Goal: Transaction & Acquisition: Download file/media

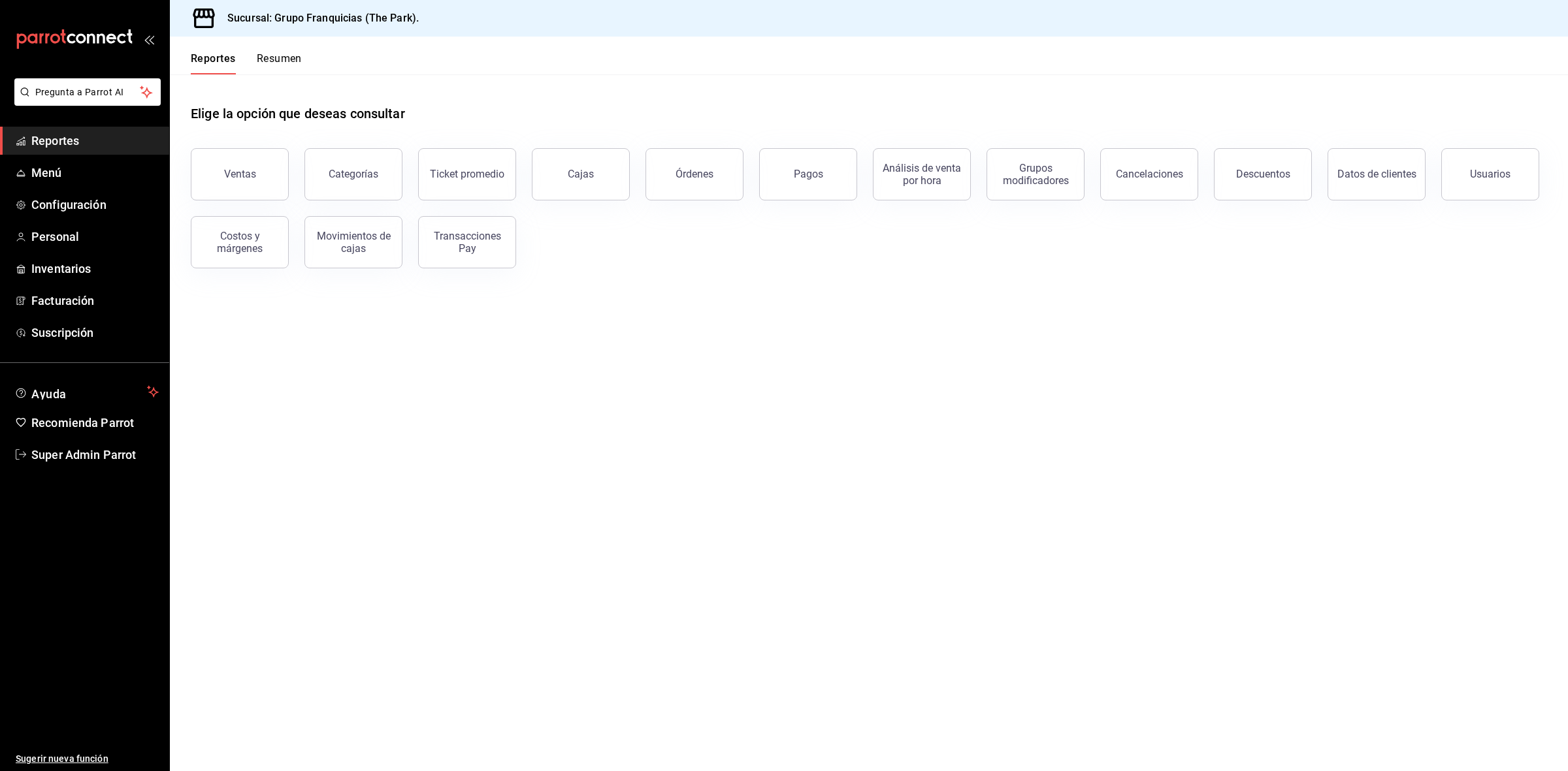
click at [92, 471] on ul "Sugerir nueva función" at bounding box center [84, 620] width 169 height 303
click at [102, 443] on link "Super Admin Parrot" at bounding box center [84, 455] width 169 height 28
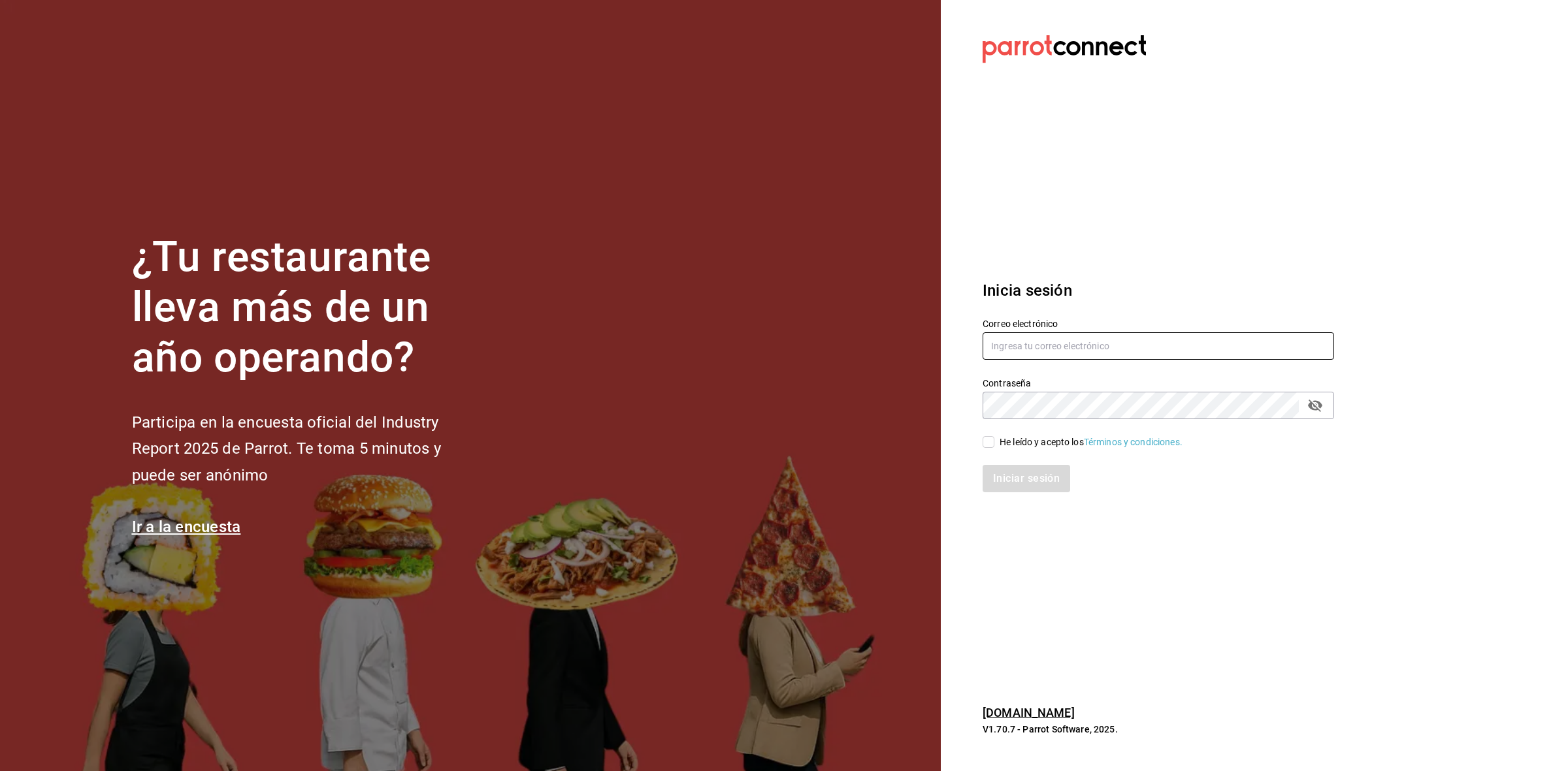
click at [1083, 354] on input "text" at bounding box center [1159, 346] width 352 height 27
paste input "fresnitos@hidalgo.com"
type input "fresnitos@hidalgo.com"
click at [994, 442] on span "He leído y acepto los Términos y condiciones." at bounding box center [1088, 442] width 188 height 14
click at [994, 442] on input "He leído y acepto los Términos y condiciones." at bounding box center [989, 442] width 11 height 11
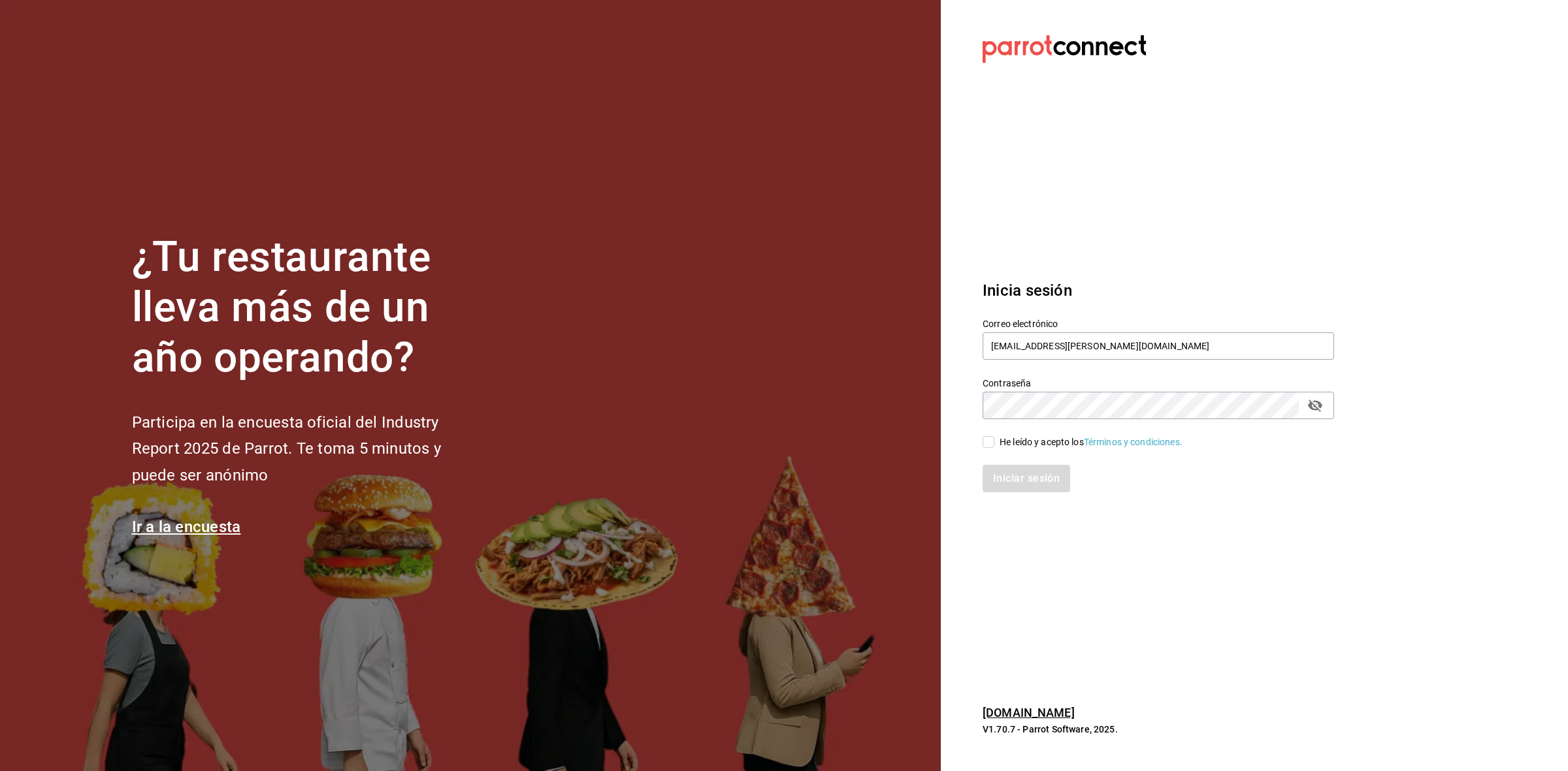
checkbox input "true"
click at [1000, 484] on button "Iniciar sesión" at bounding box center [1027, 478] width 89 height 27
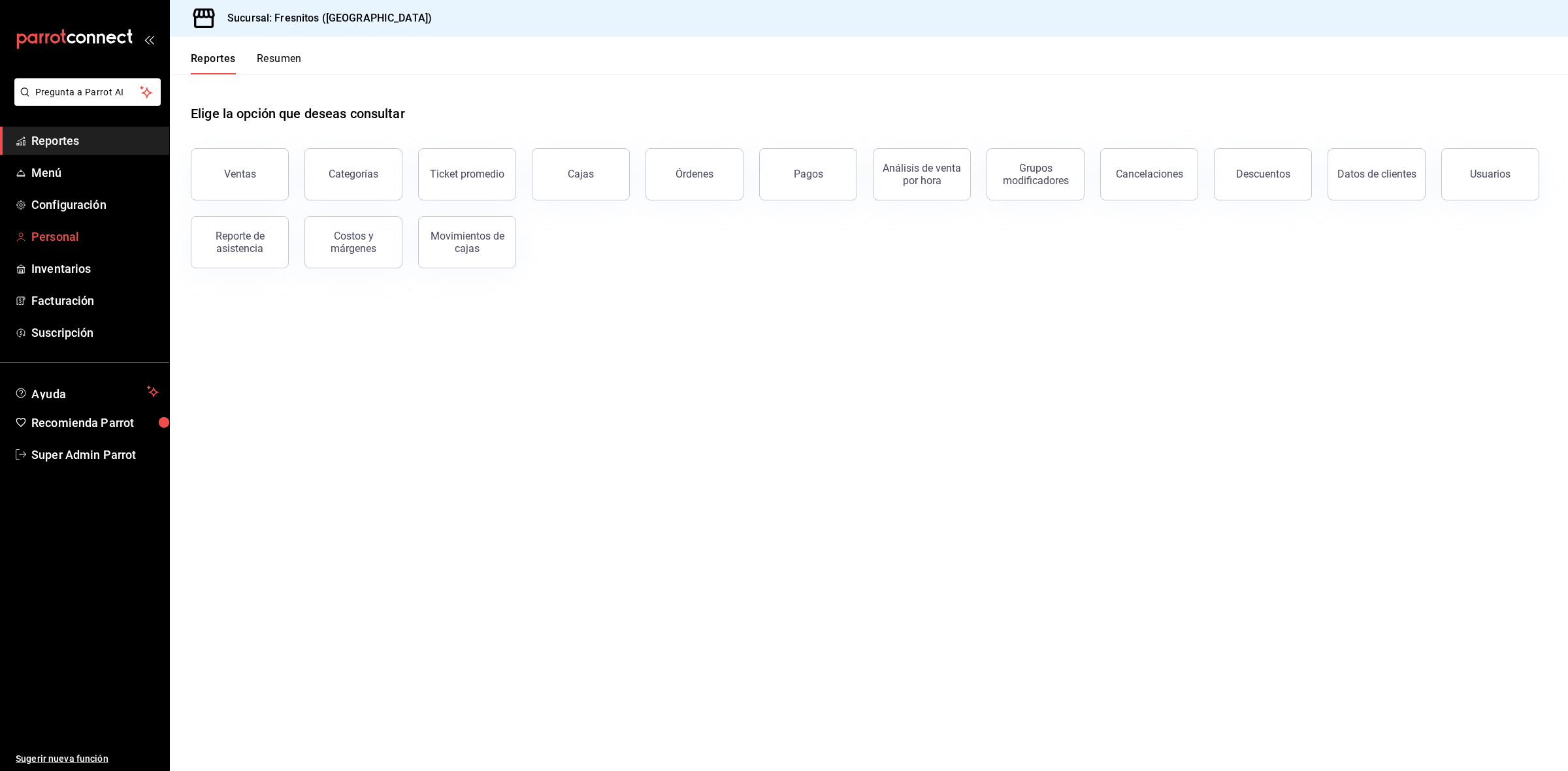
click at [60, 230] on span "Personal" at bounding box center [95, 236] width 128 height 18
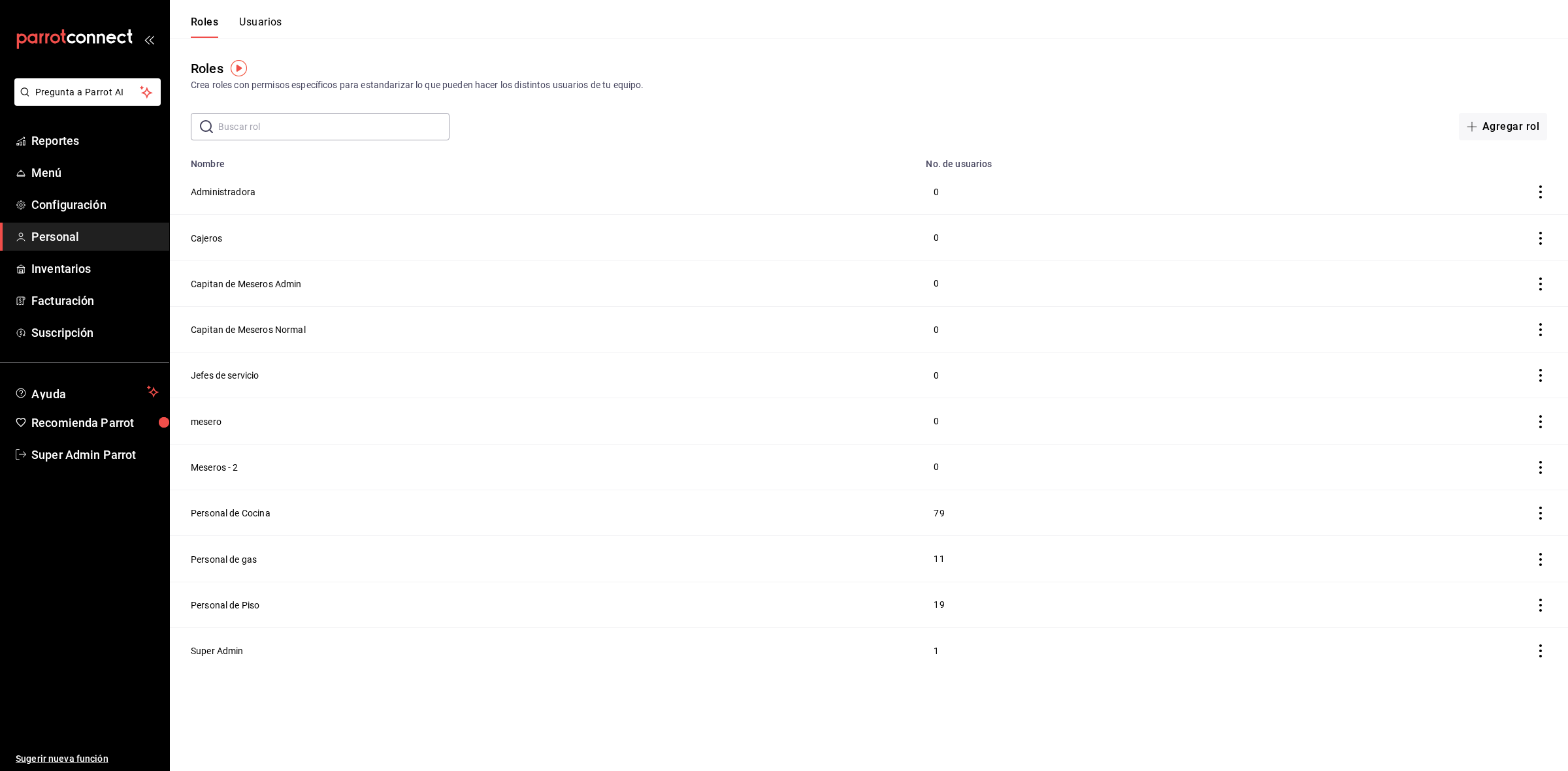
click at [271, 18] on button "Usuarios" at bounding box center [261, 27] width 43 height 23
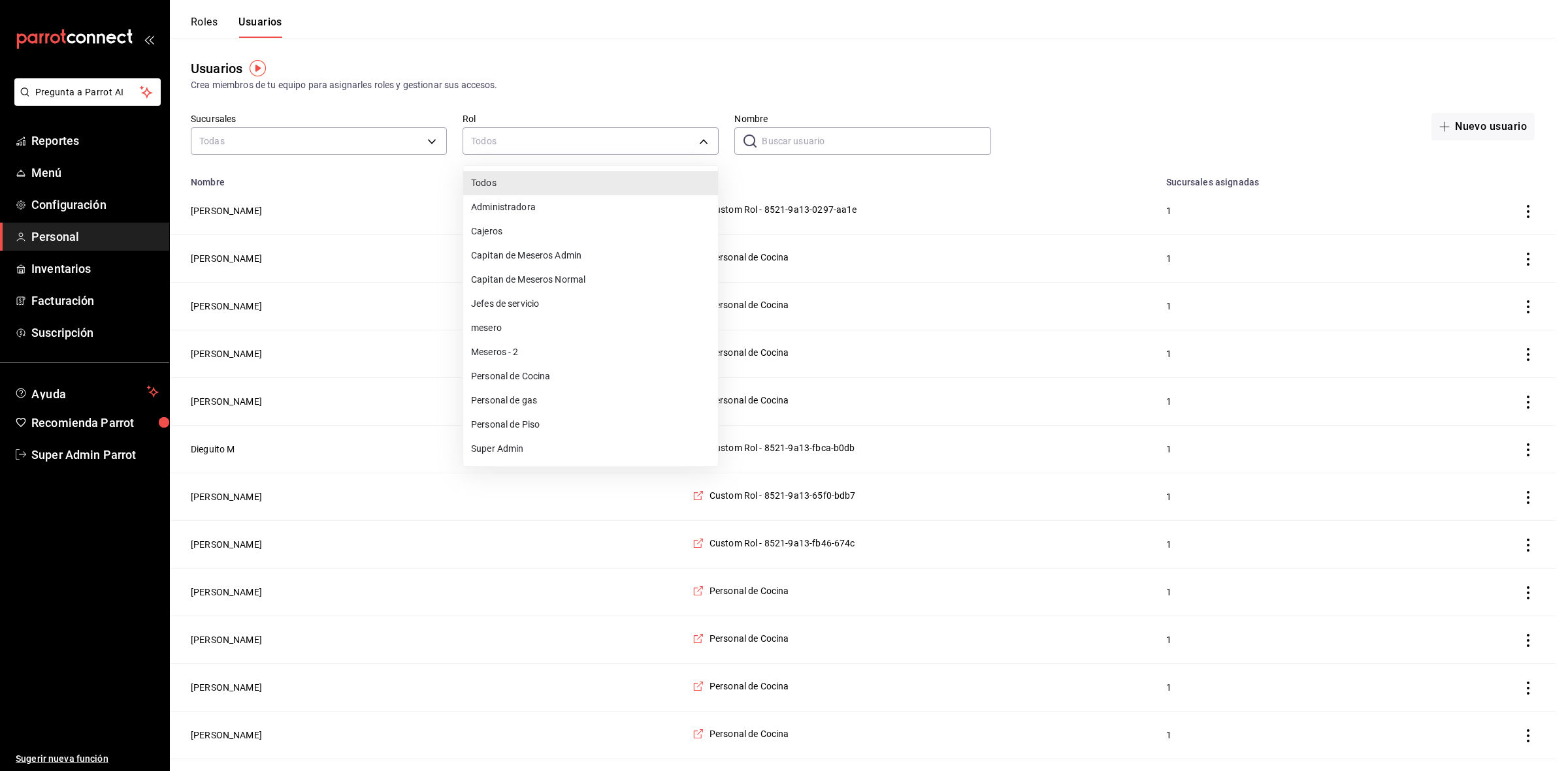
click at [887, 147] on div at bounding box center [784, 386] width 1568 height 771
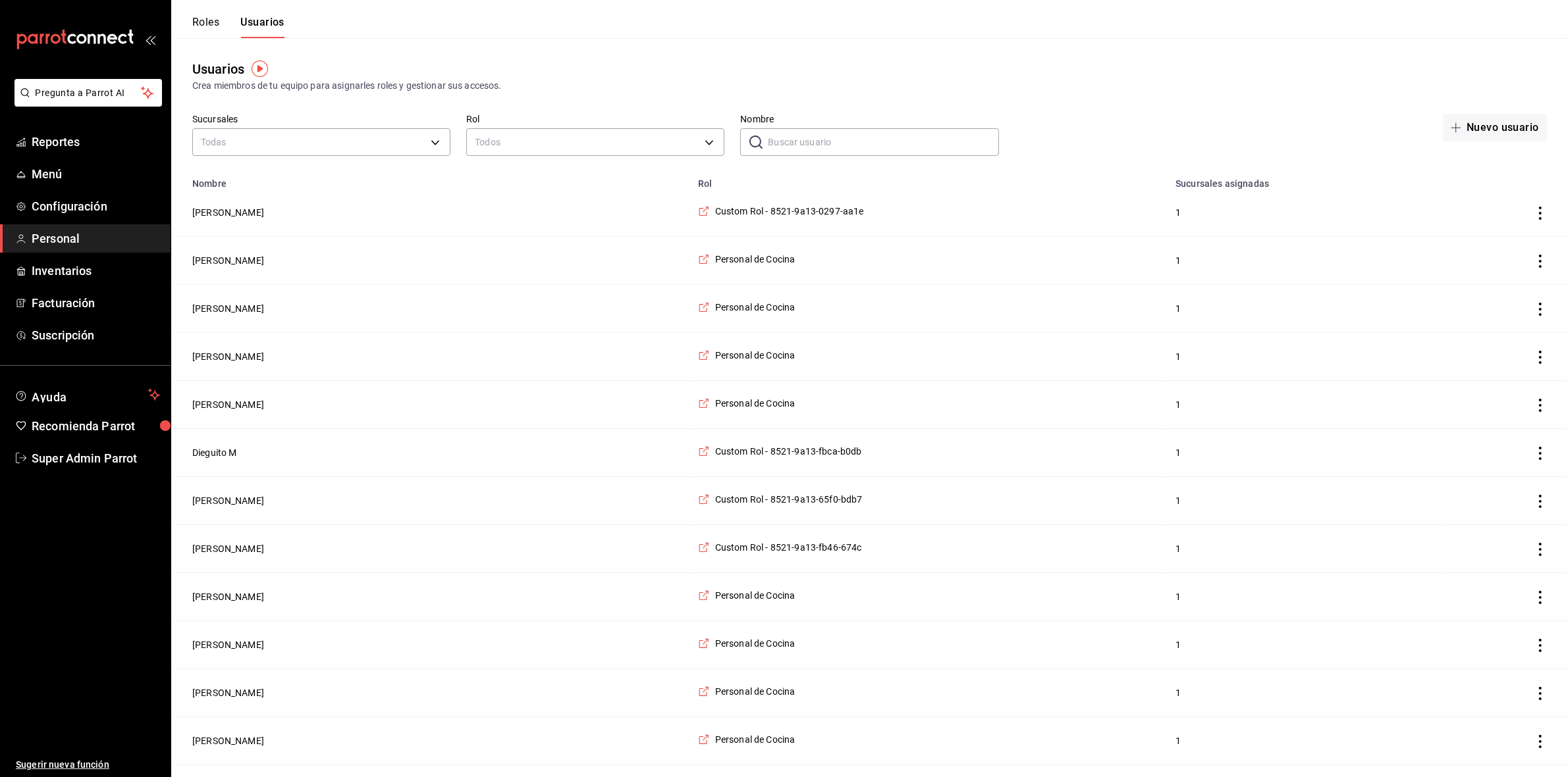
click at [895, 149] on input "Nombre" at bounding box center [883, 142] width 231 height 27
type input "g"
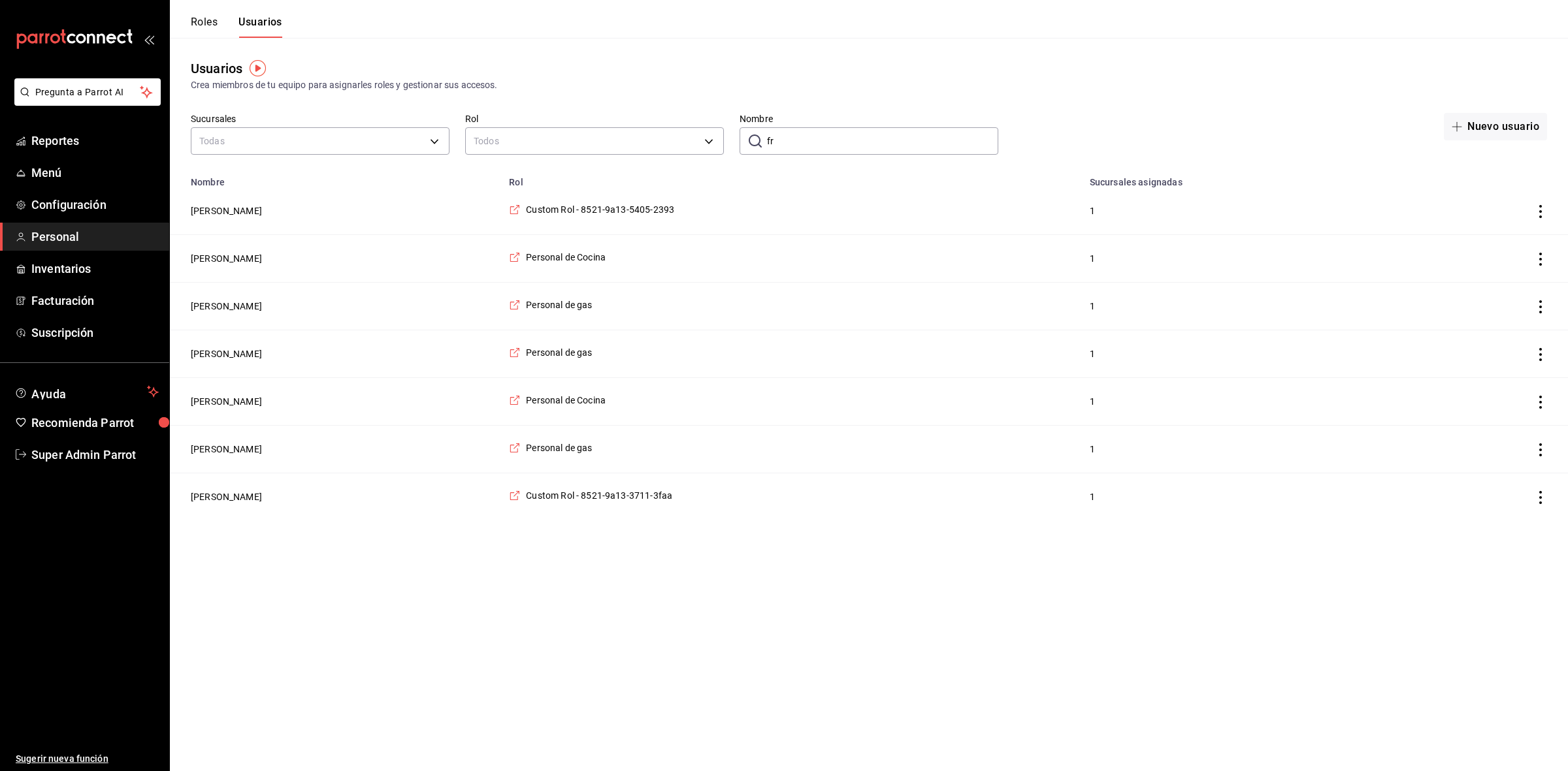
click at [807, 146] on input "fr" at bounding box center [882, 141] width 232 height 26
click at [807, 147] on input "fr" at bounding box center [882, 141] width 232 height 26
click at [807, 148] on input "fr" at bounding box center [882, 141] width 232 height 26
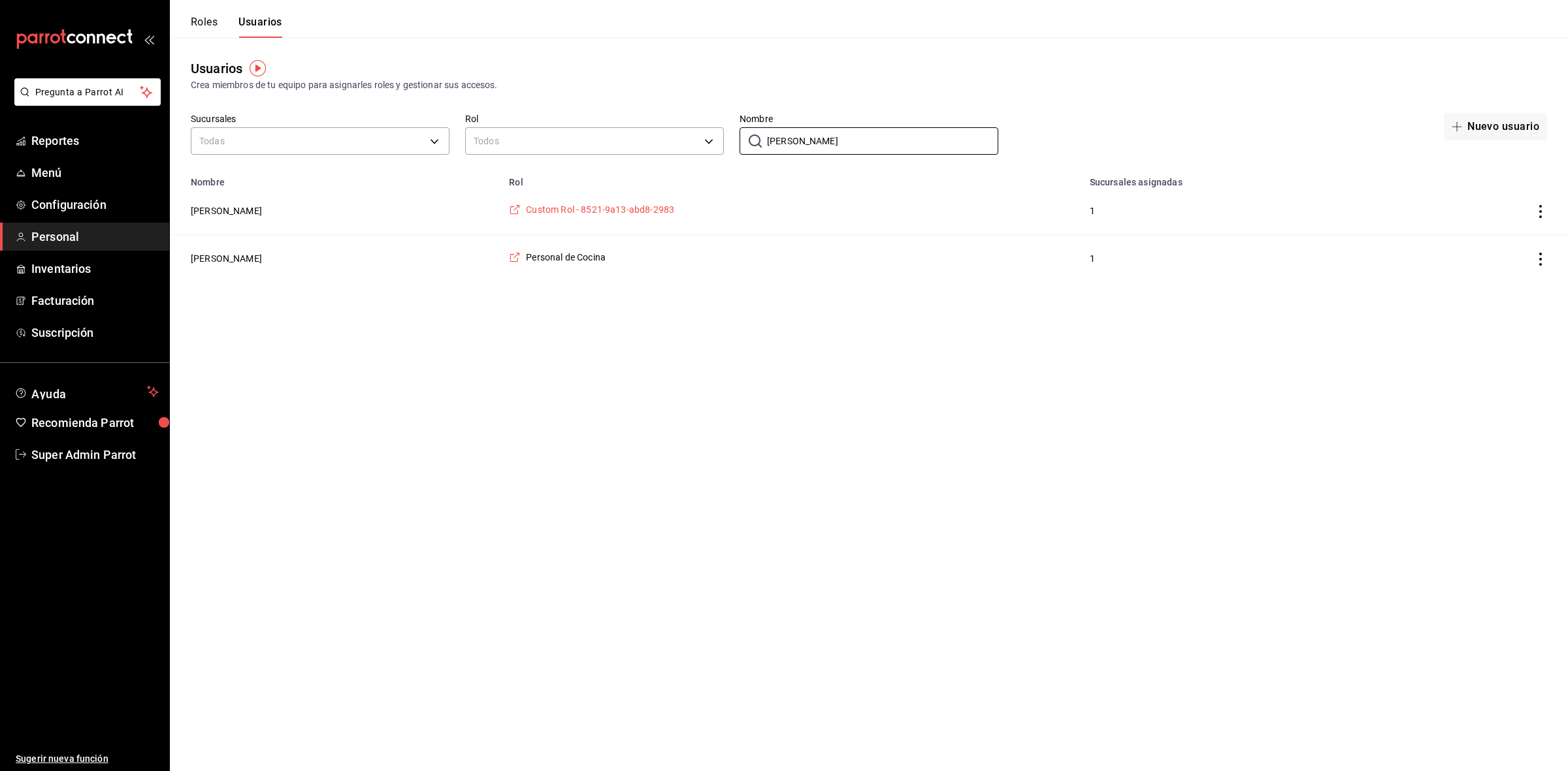
type input "abel"
click at [628, 213] on span "Custom Rol - 8521-9a13-abd8-2983" at bounding box center [599, 210] width 148 height 13
click at [216, 209] on button "Abel Cruz" at bounding box center [226, 211] width 71 height 13
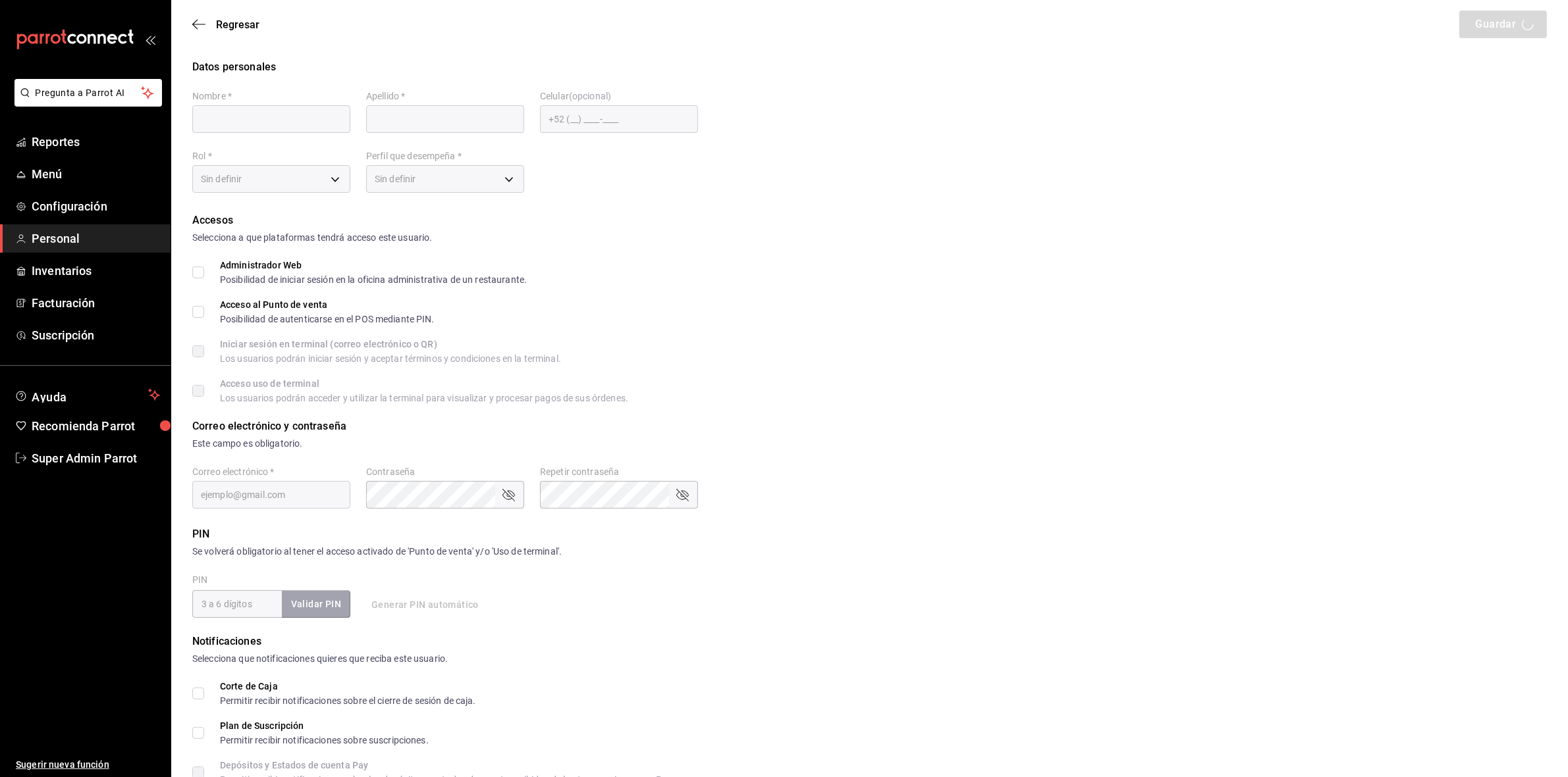
type input "Abel"
type input "Cruz"
checkbox input "true"
type input "abel090289@gmail.com"
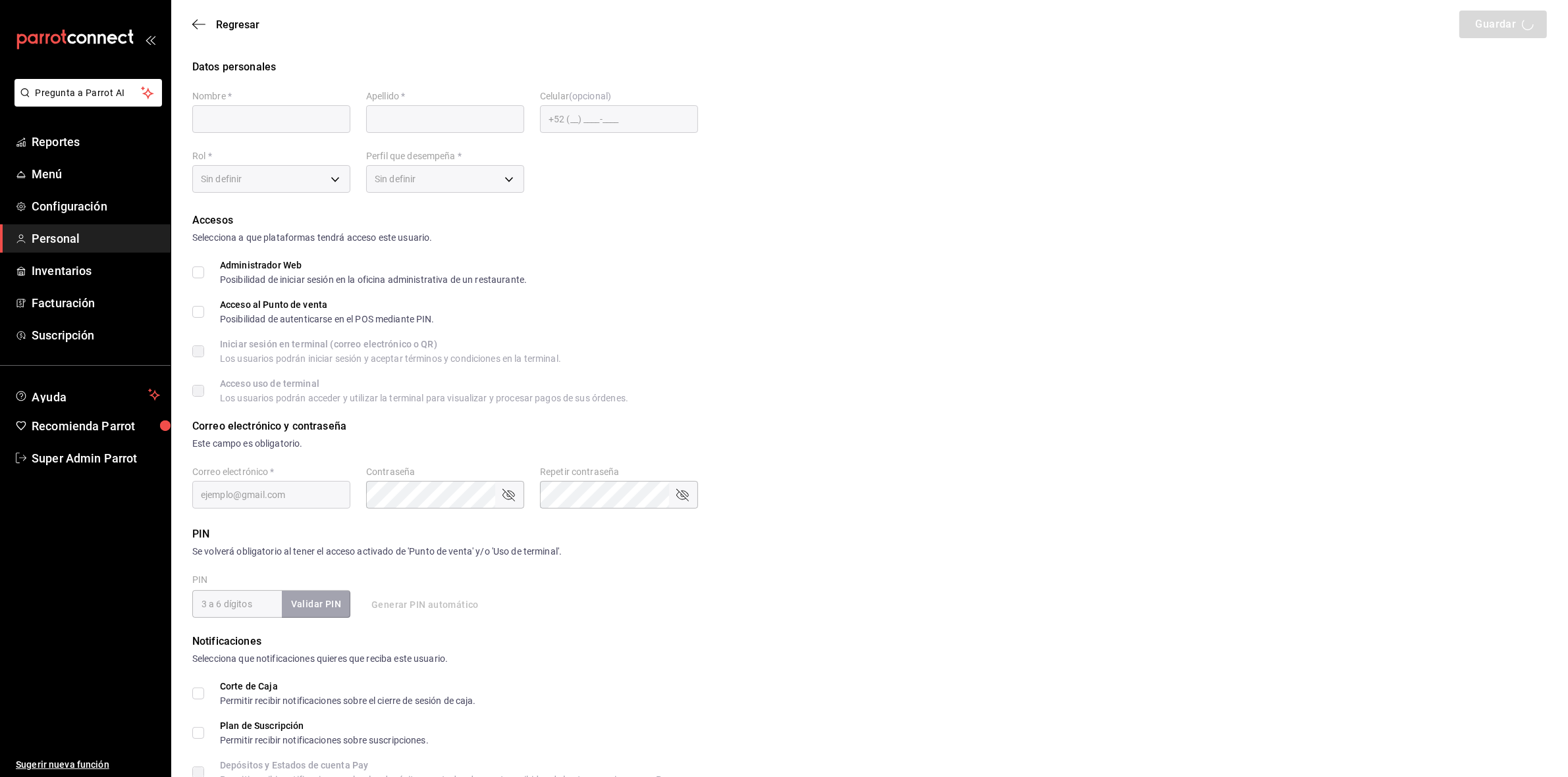
type input "6900"
checkbox input "true"
type input "+52 (52) 7733-3207"
type input "c688532a-7d65-4e7c-ad2f-dcf93483f672"
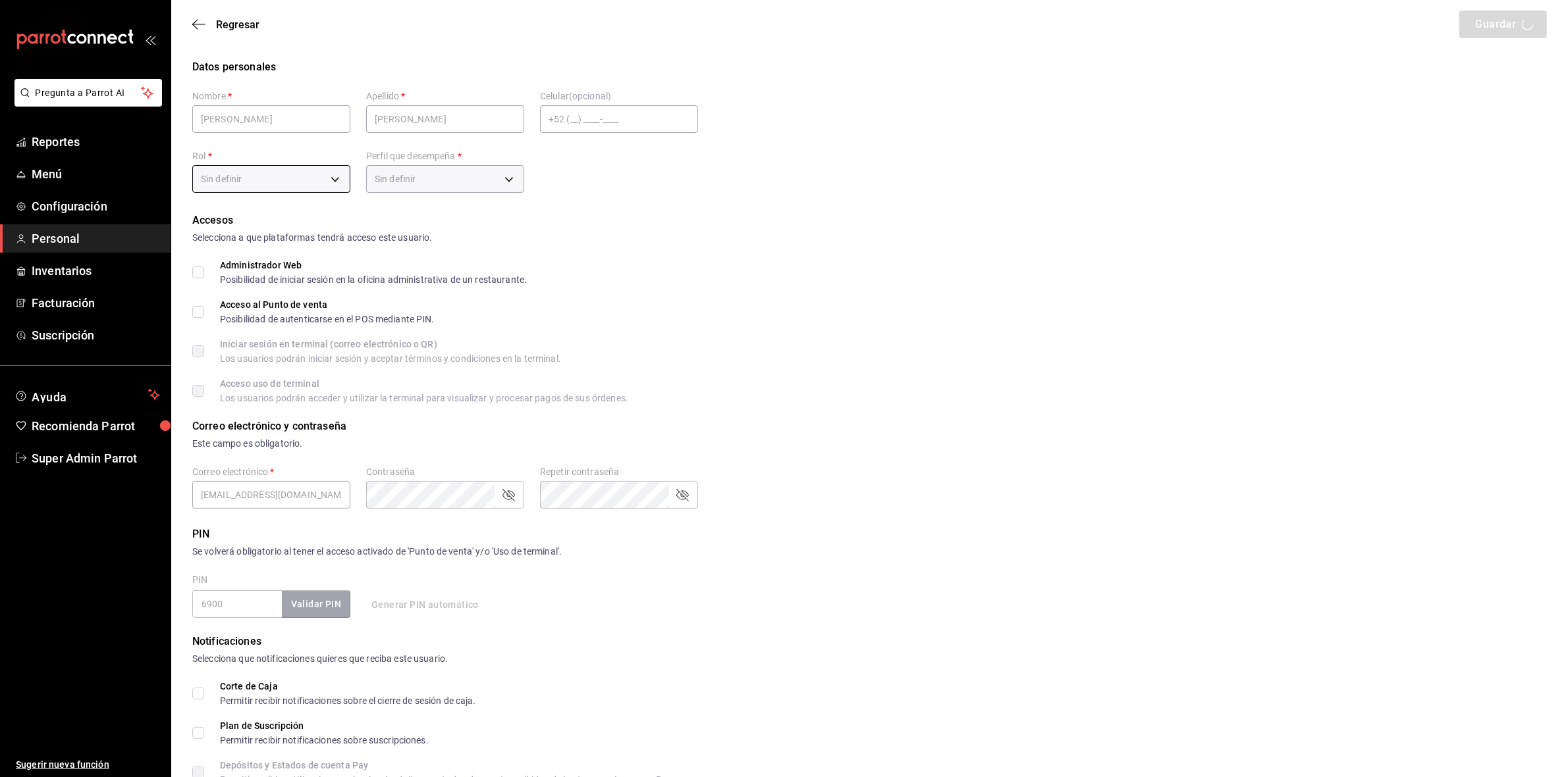
type input "WAITER"
checkbox input "true"
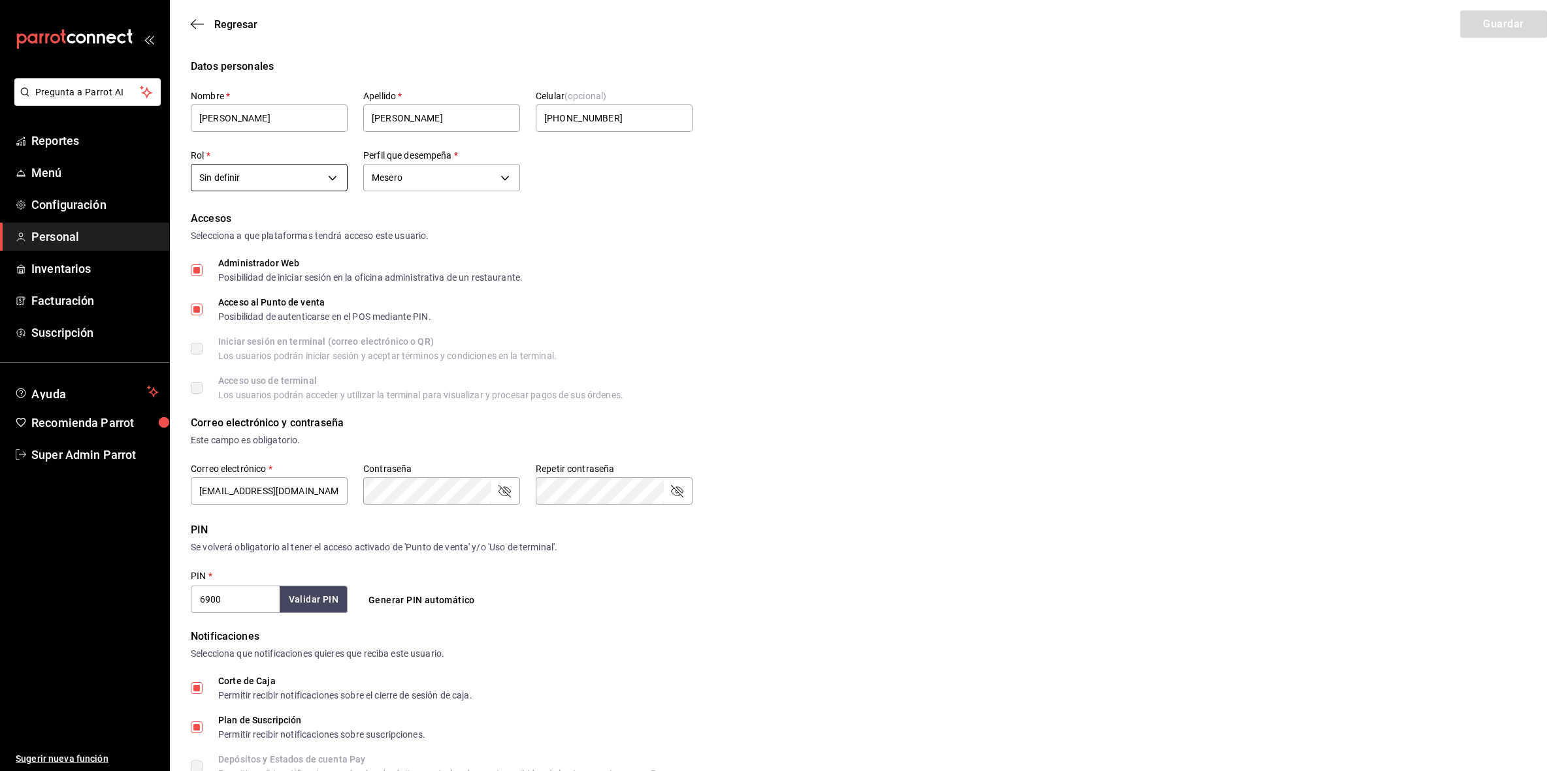
click at [322, 171] on body "Pregunta a Parrot AI Reportes Menú Configuración Personal Inventarios Facturaci…" at bounding box center [784, 484] width 1568 height 968
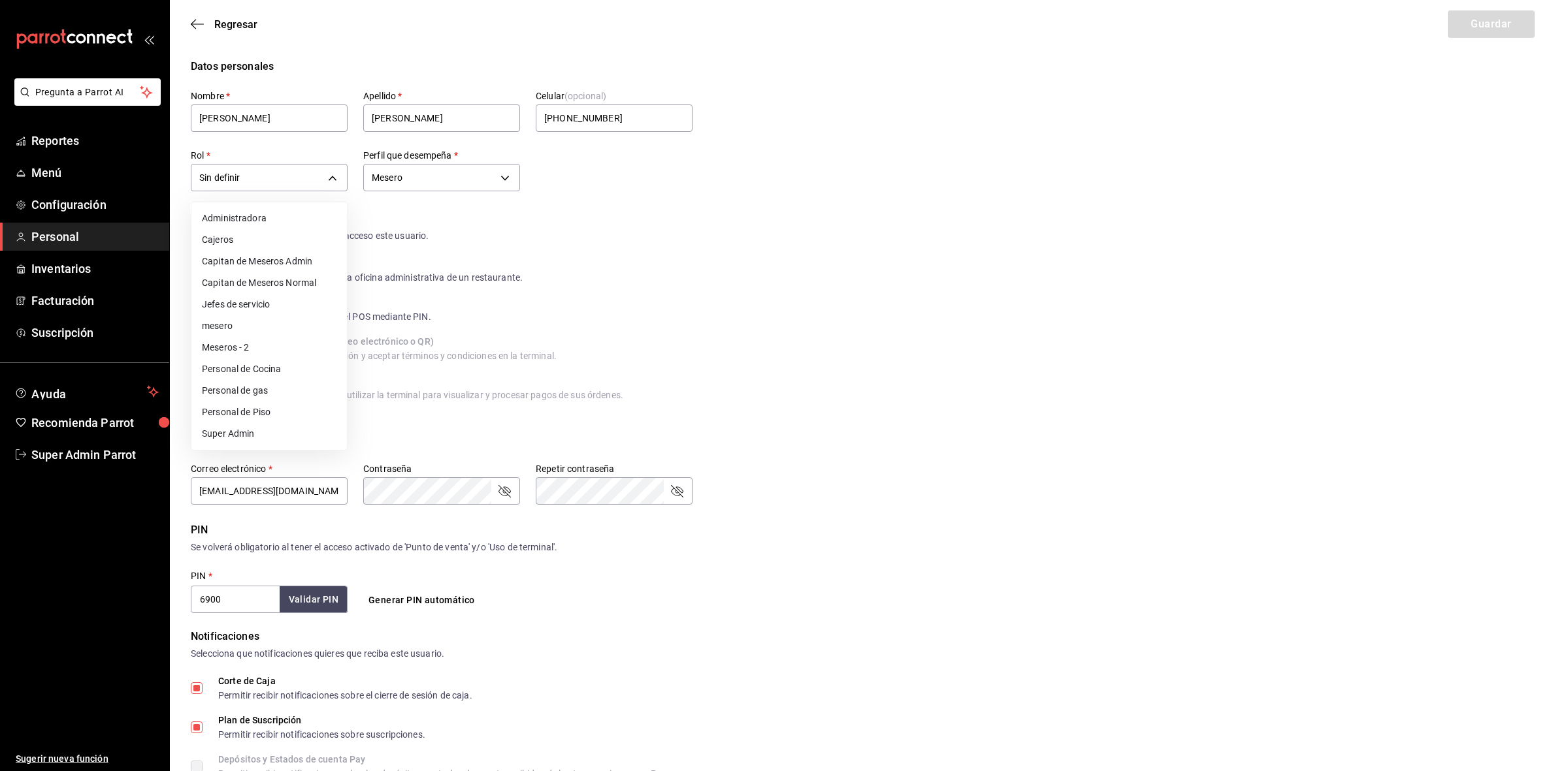
click at [198, 10] on div at bounding box center [784, 386] width 1568 height 771
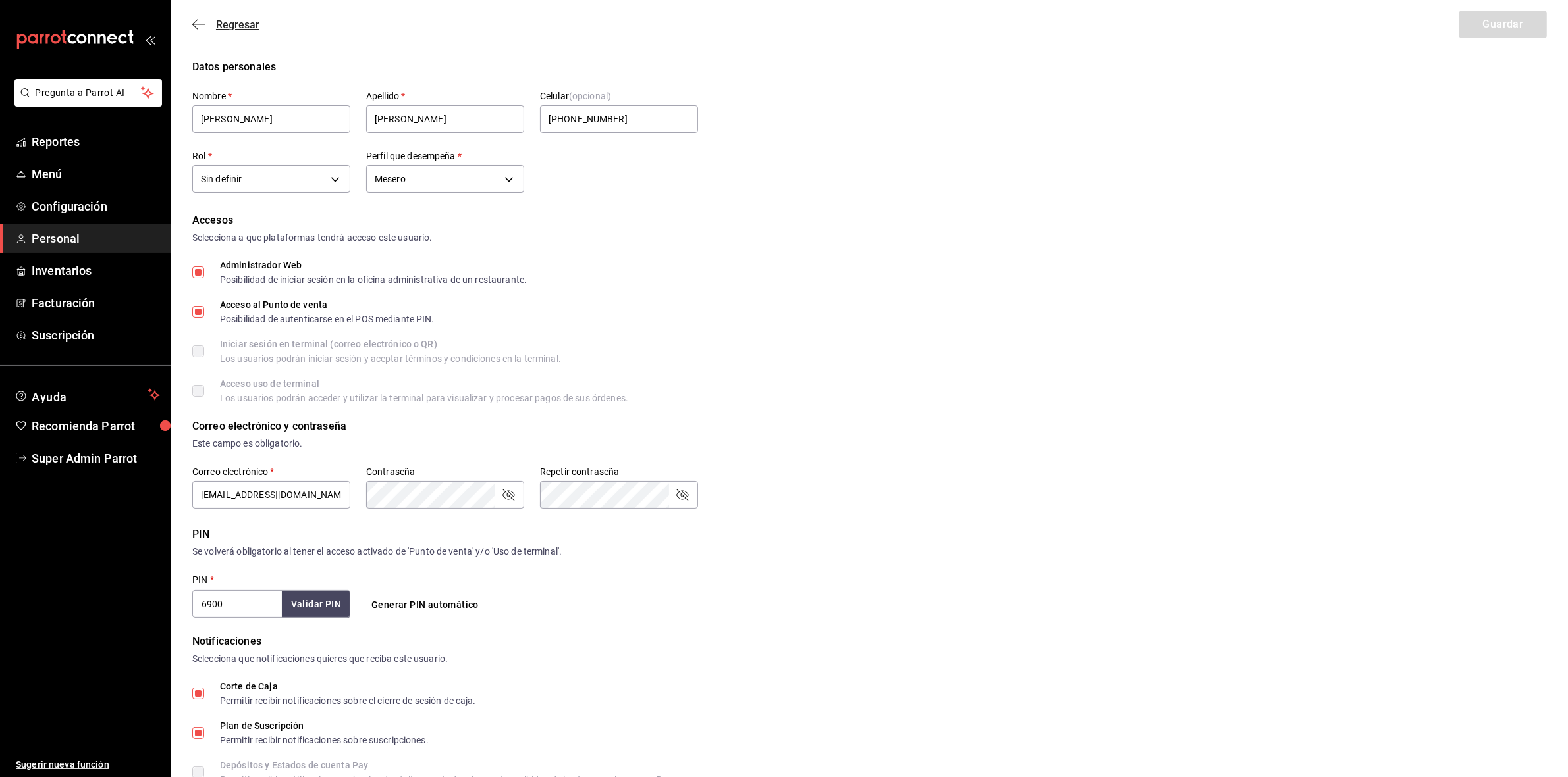
click at [194, 25] on icon "button" at bounding box center [199, 24] width 13 height 11
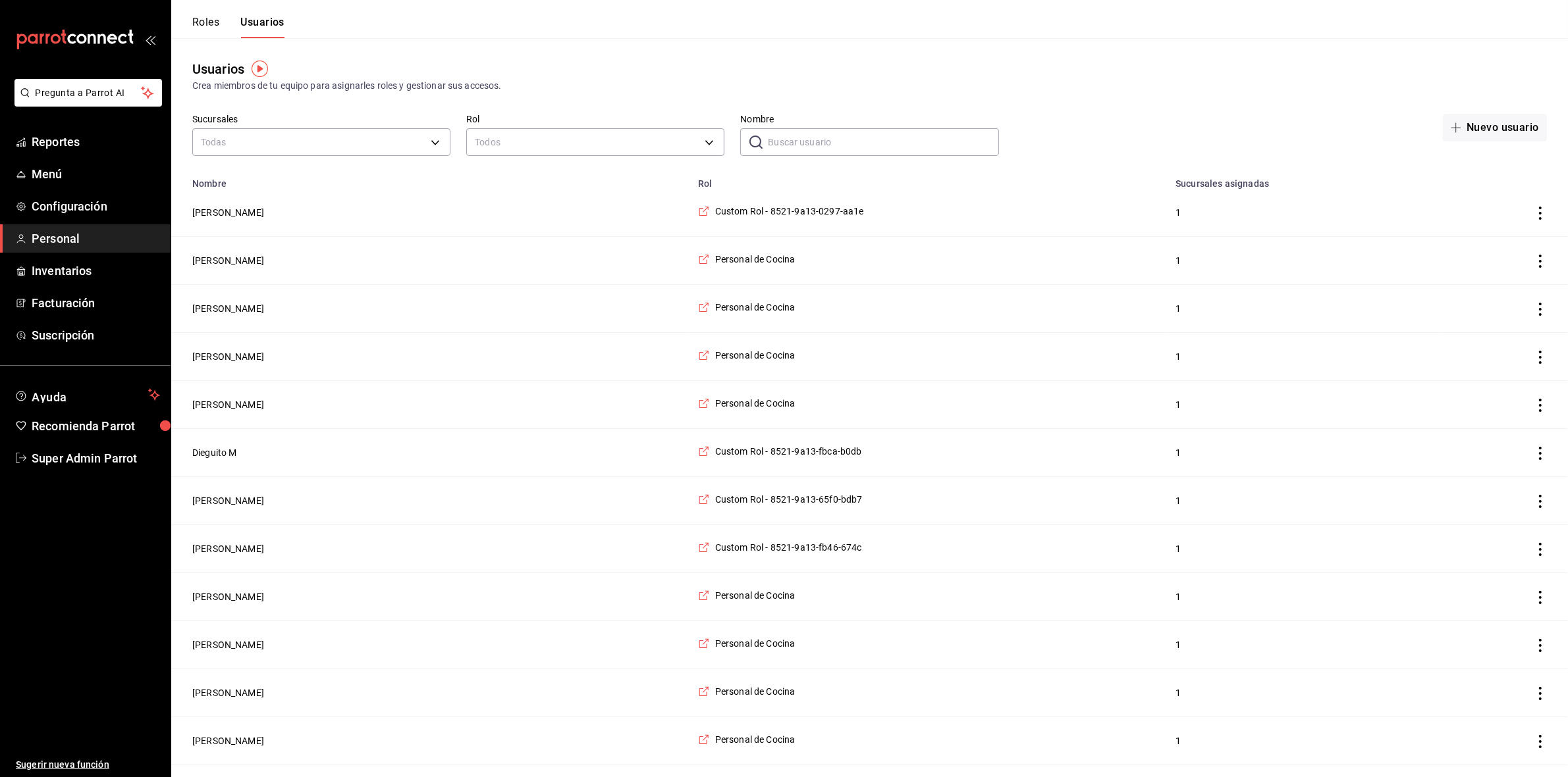
click at [214, 22] on button "Roles" at bounding box center [206, 28] width 27 height 23
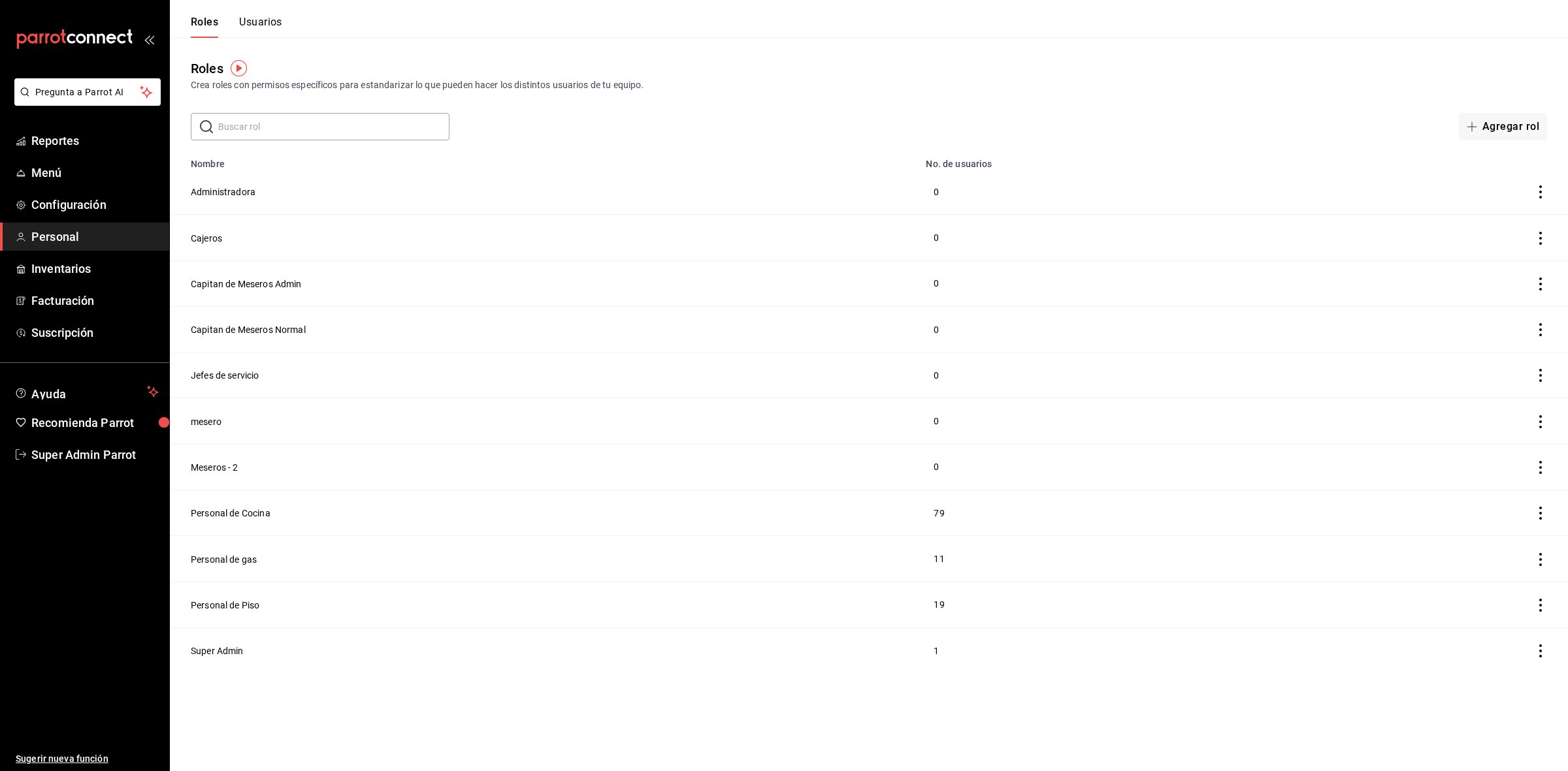
click at [266, 26] on button "Usuarios" at bounding box center [261, 27] width 43 height 23
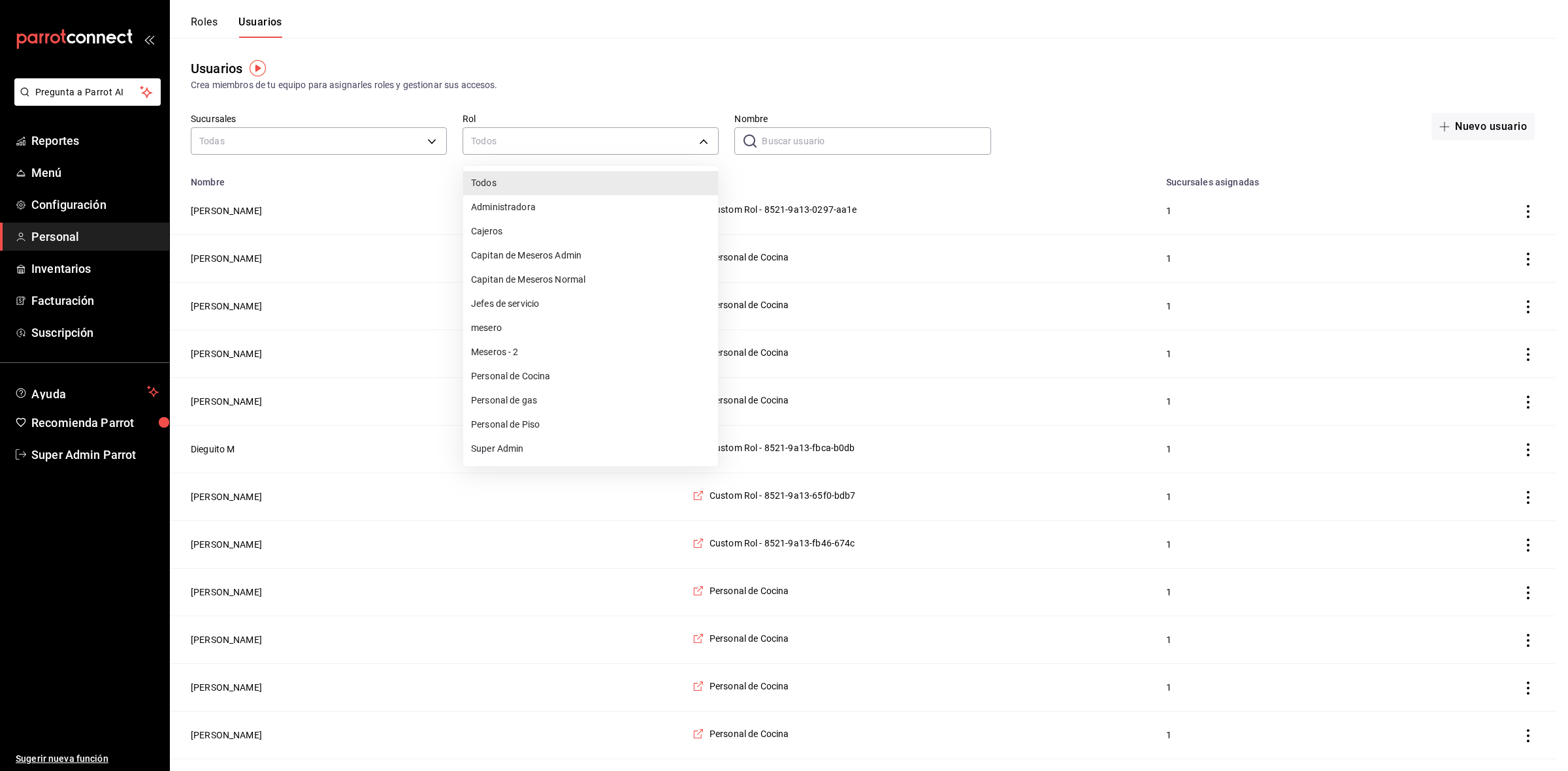
click at [830, 144] on div at bounding box center [784, 386] width 1568 height 771
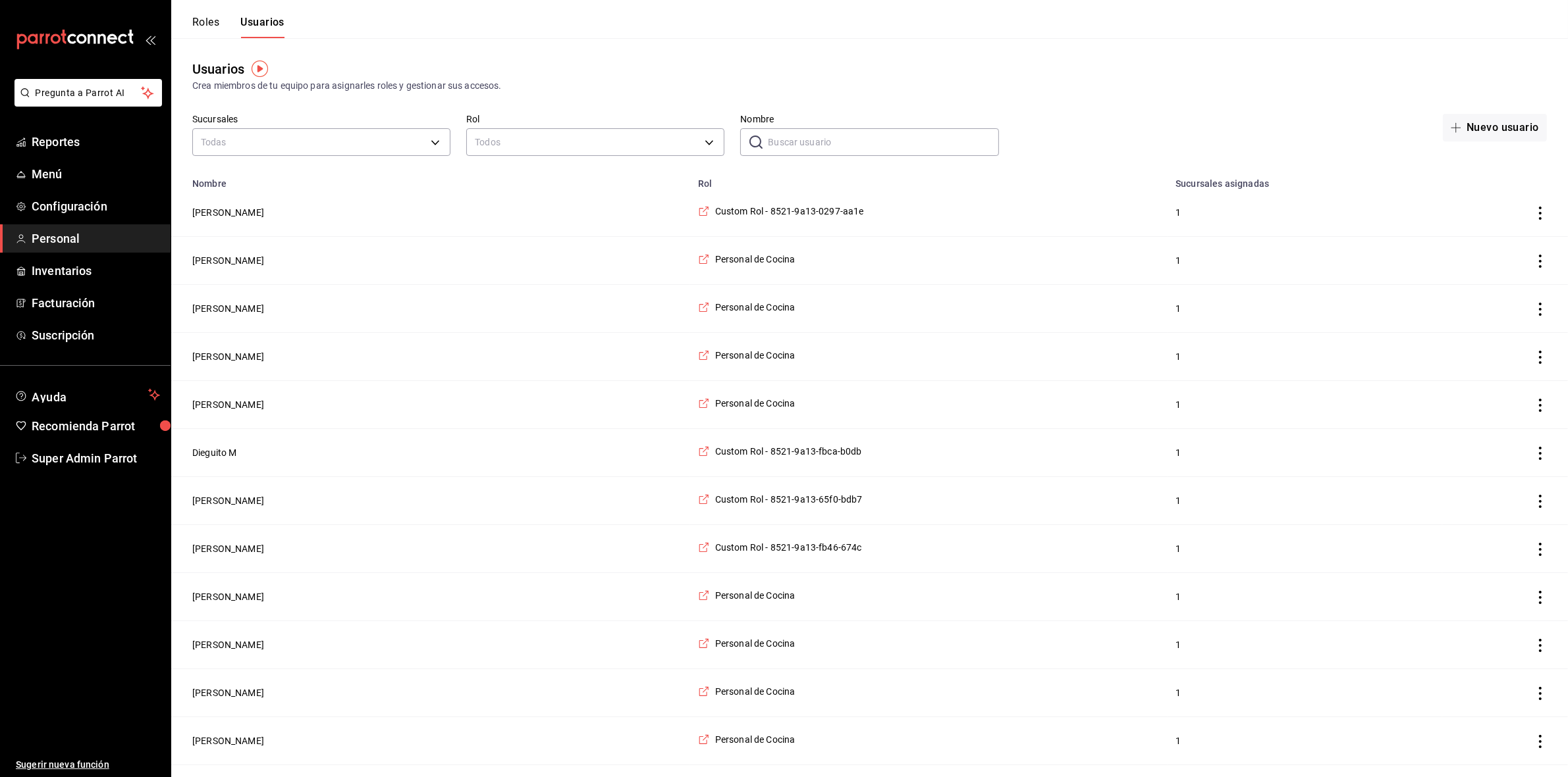
click at [836, 145] on div "Todos Administradora Cajeros Capitan de Meseros Admin Capitan de Meseros Normal…" at bounding box center [784, 388] width 1568 height 777
click at [837, 143] on input "Nombre" at bounding box center [883, 142] width 231 height 27
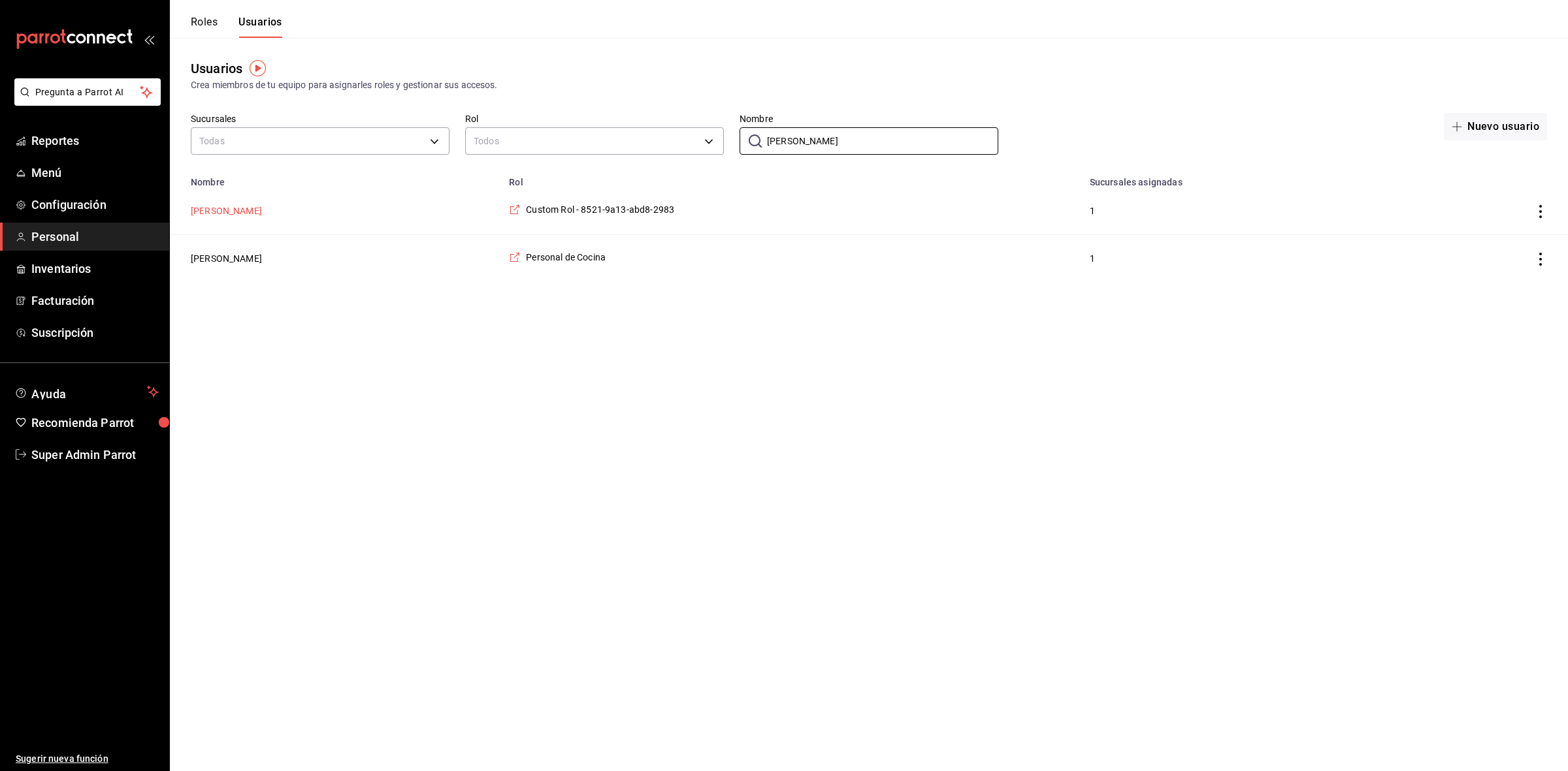
type input "[PERSON_NAME]"
click at [217, 210] on button "[PERSON_NAME]" at bounding box center [226, 211] width 71 height 13
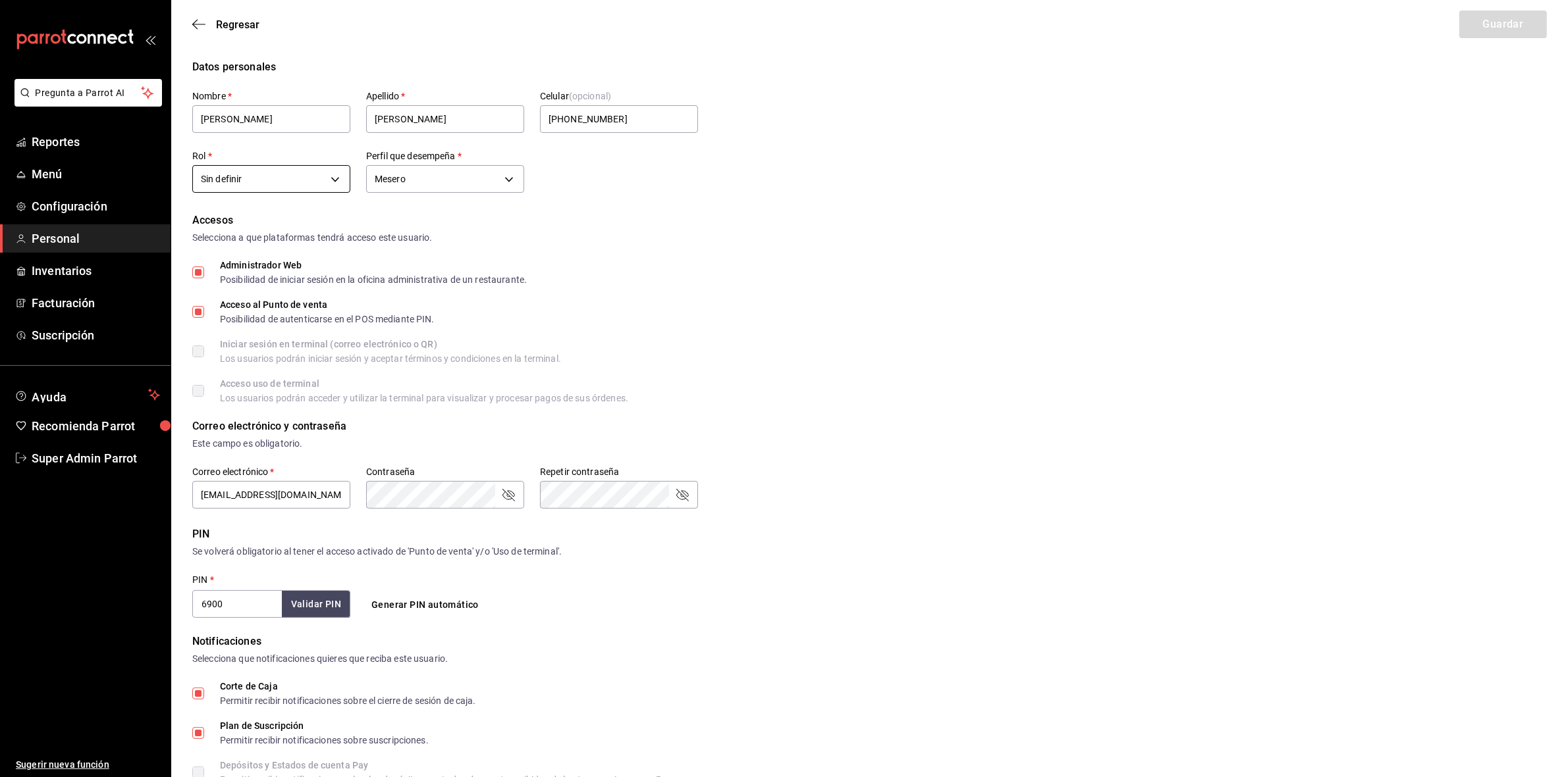
click at [310, 176] on body "Pregunta a Parrot AI Reportes Menú Configuración Personal Inventarios Facturaci…" at bounding box center [784, 488] width 1568 height 976
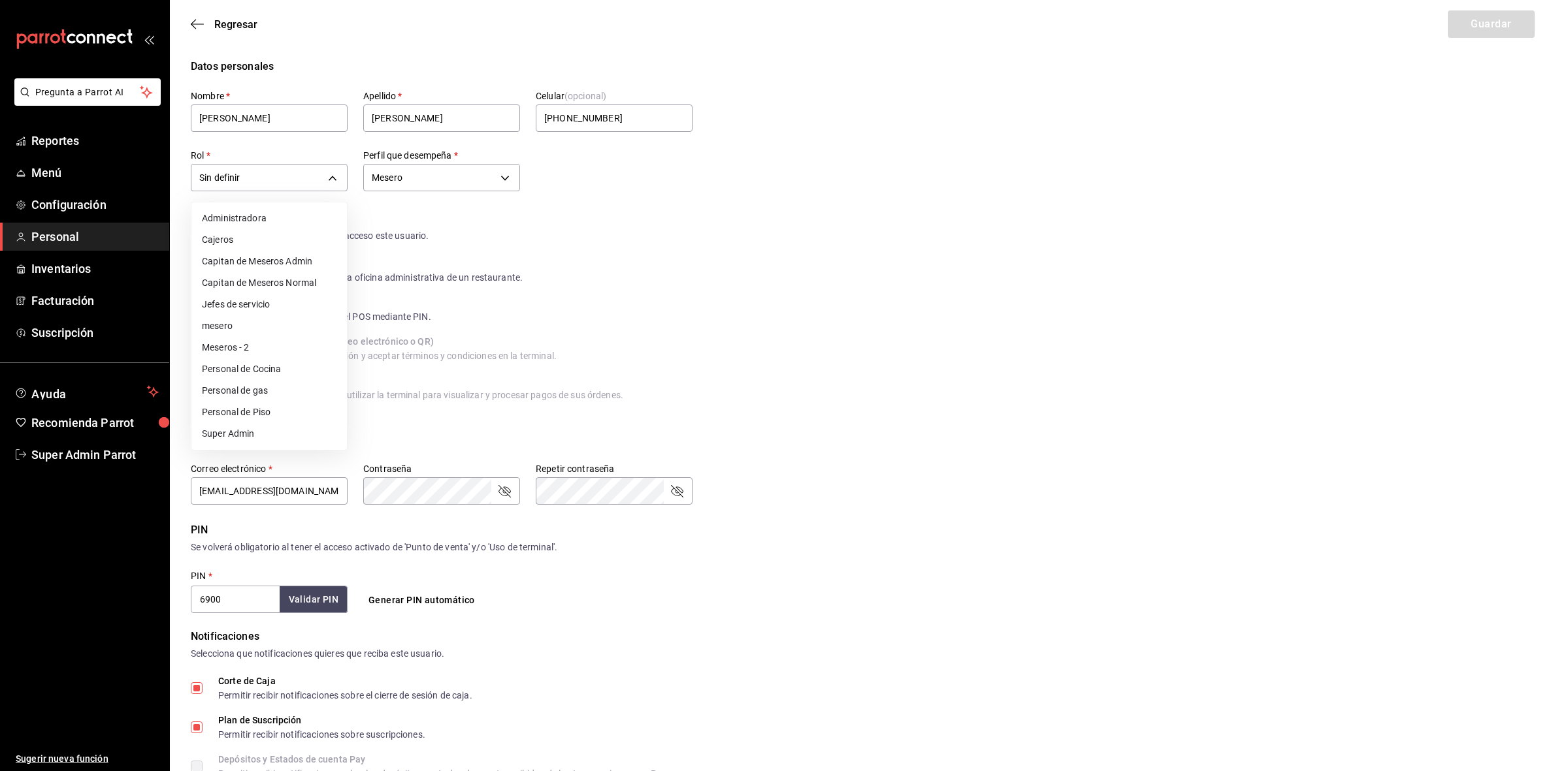
click at [302, 260] on li "Capitan de Meseros Admin" at bounding box center [269, 261] width 156 height 22
type input "7ccc37ad-7530-432f-85c9-c48bc5f7b89d"
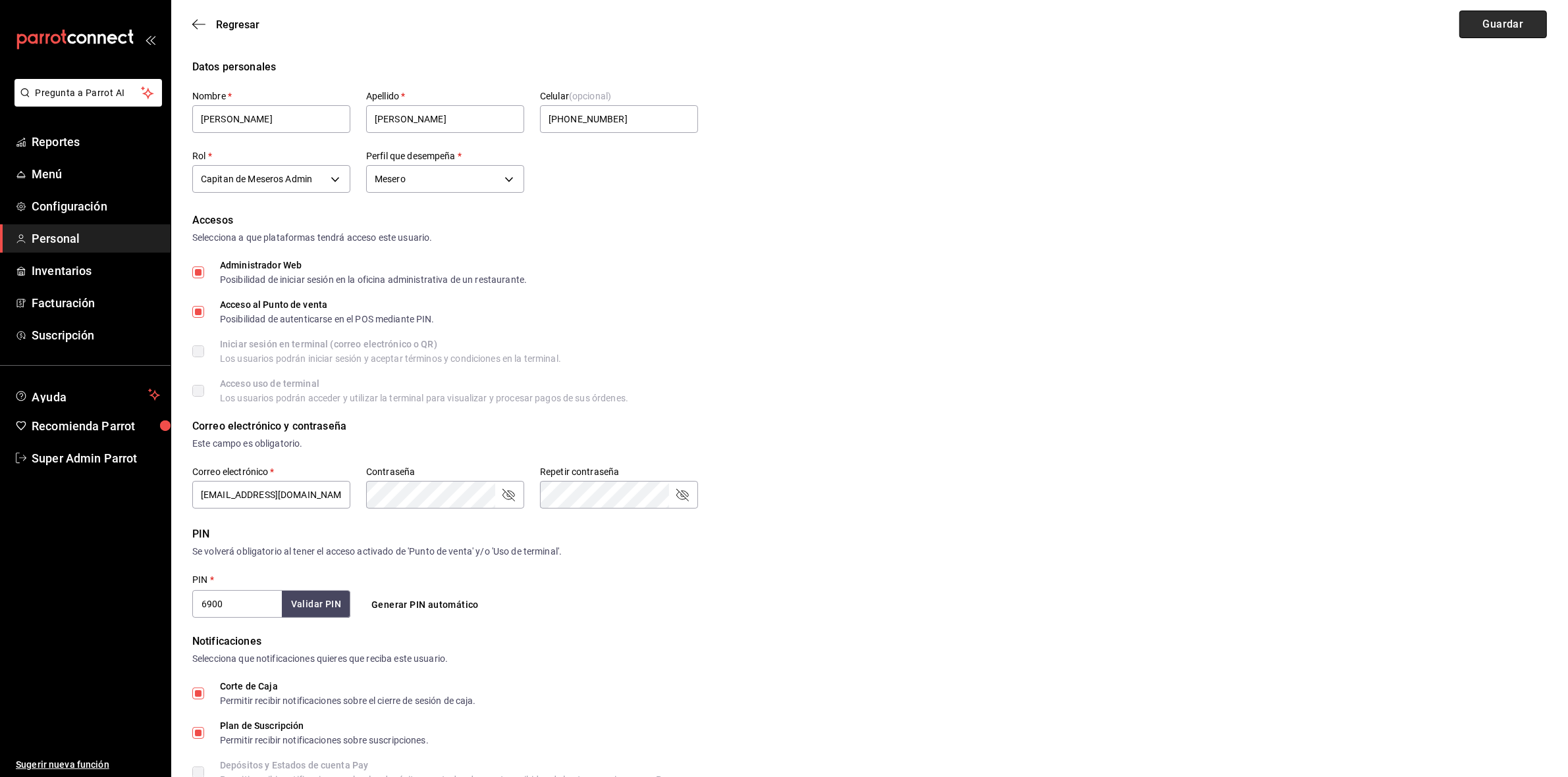
click at [1497, 34] on button "Guardar" at bounding box center [1503, 24] width 88 height 28
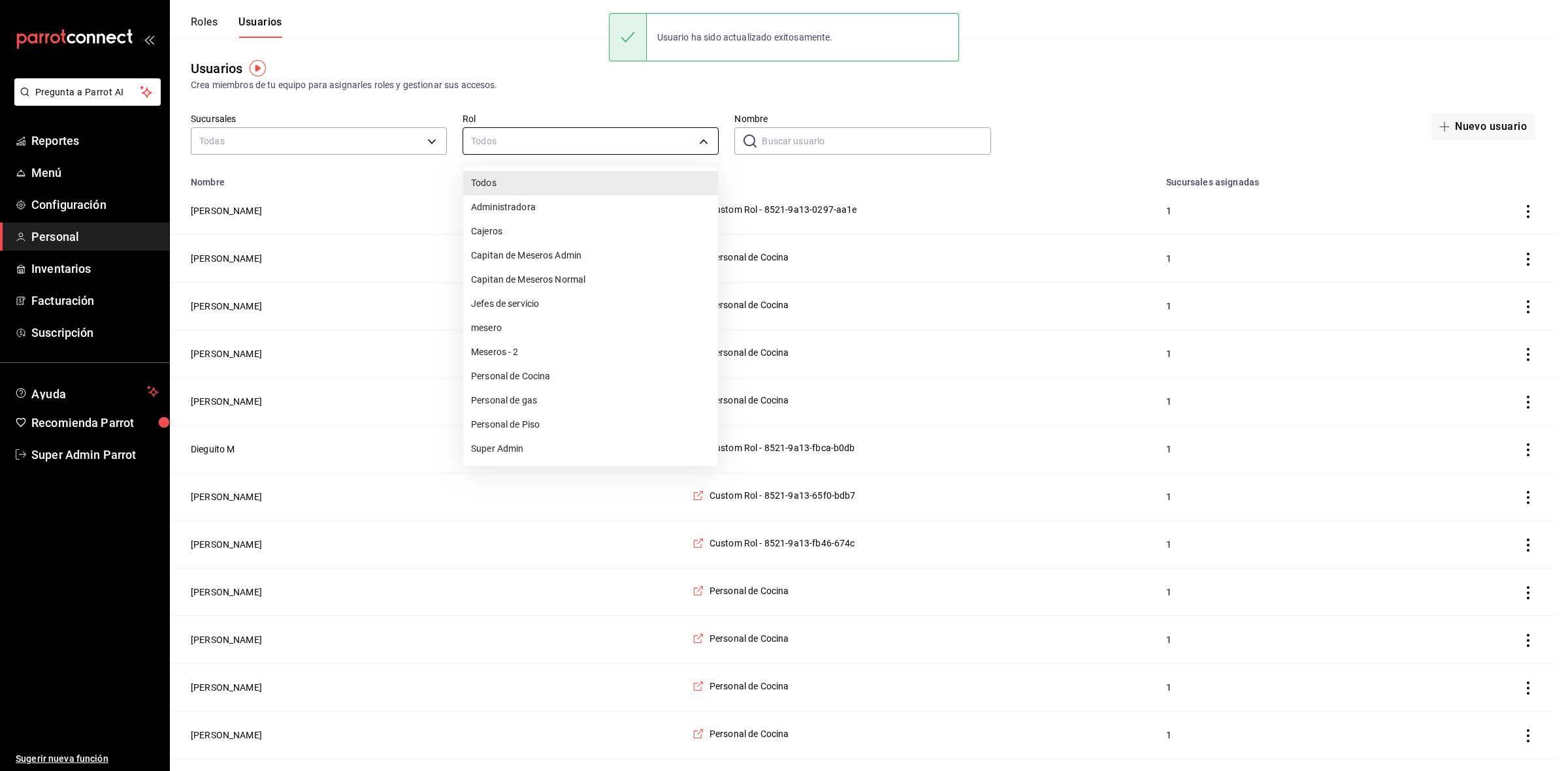
click at [778, 138] on div at bounding box center [784, 386] width 1568 height 771
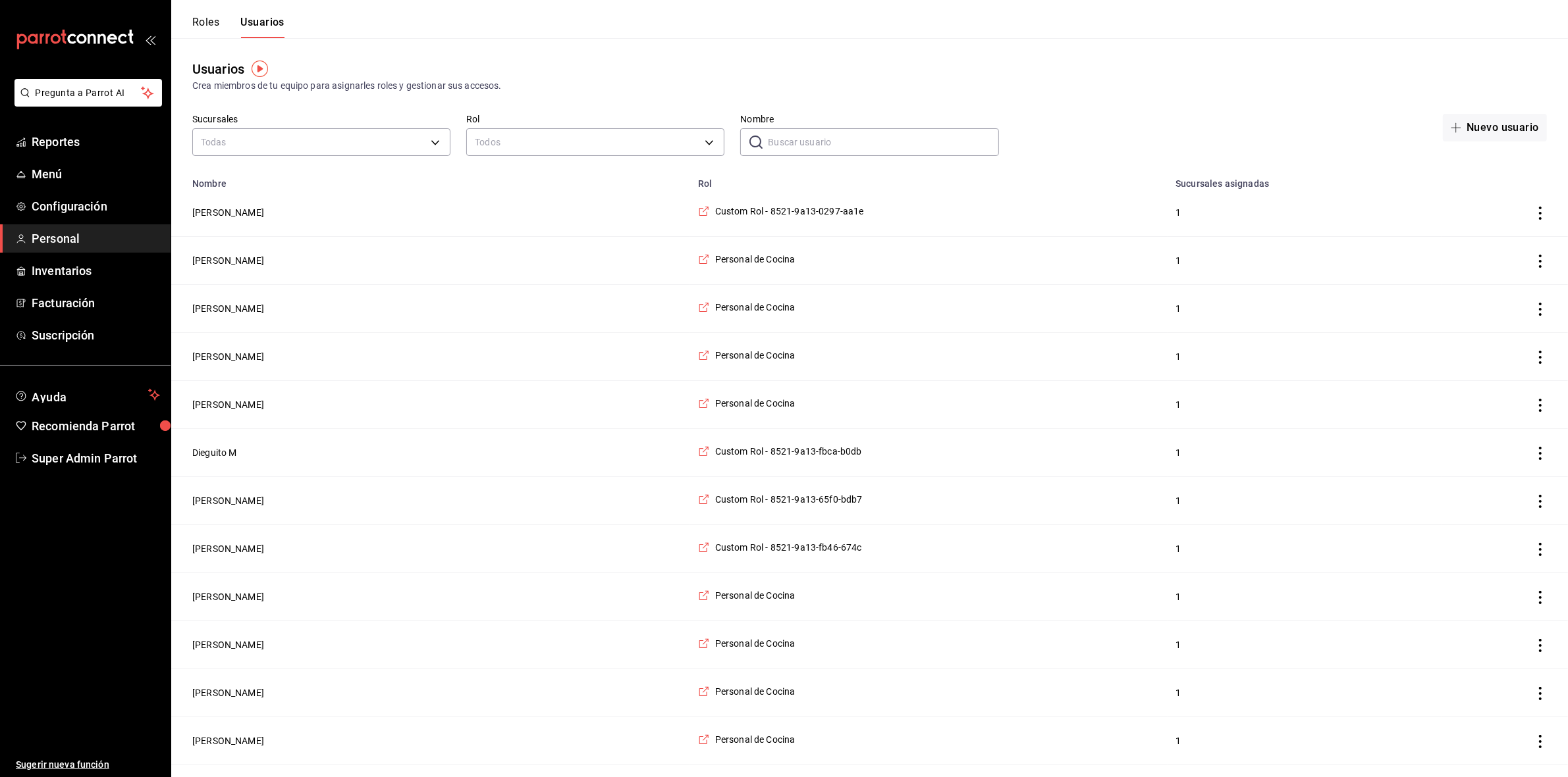
click at [784, 139] on div "Todos Administradora Cajeros Capitan de Meseros Admin Capitan de Meseros Normal…" at bounding box center [784, 388] width 1568 height 777
click at [784, 139] on input "Nombre" at bounding box center [883, 142] width 231 height 27
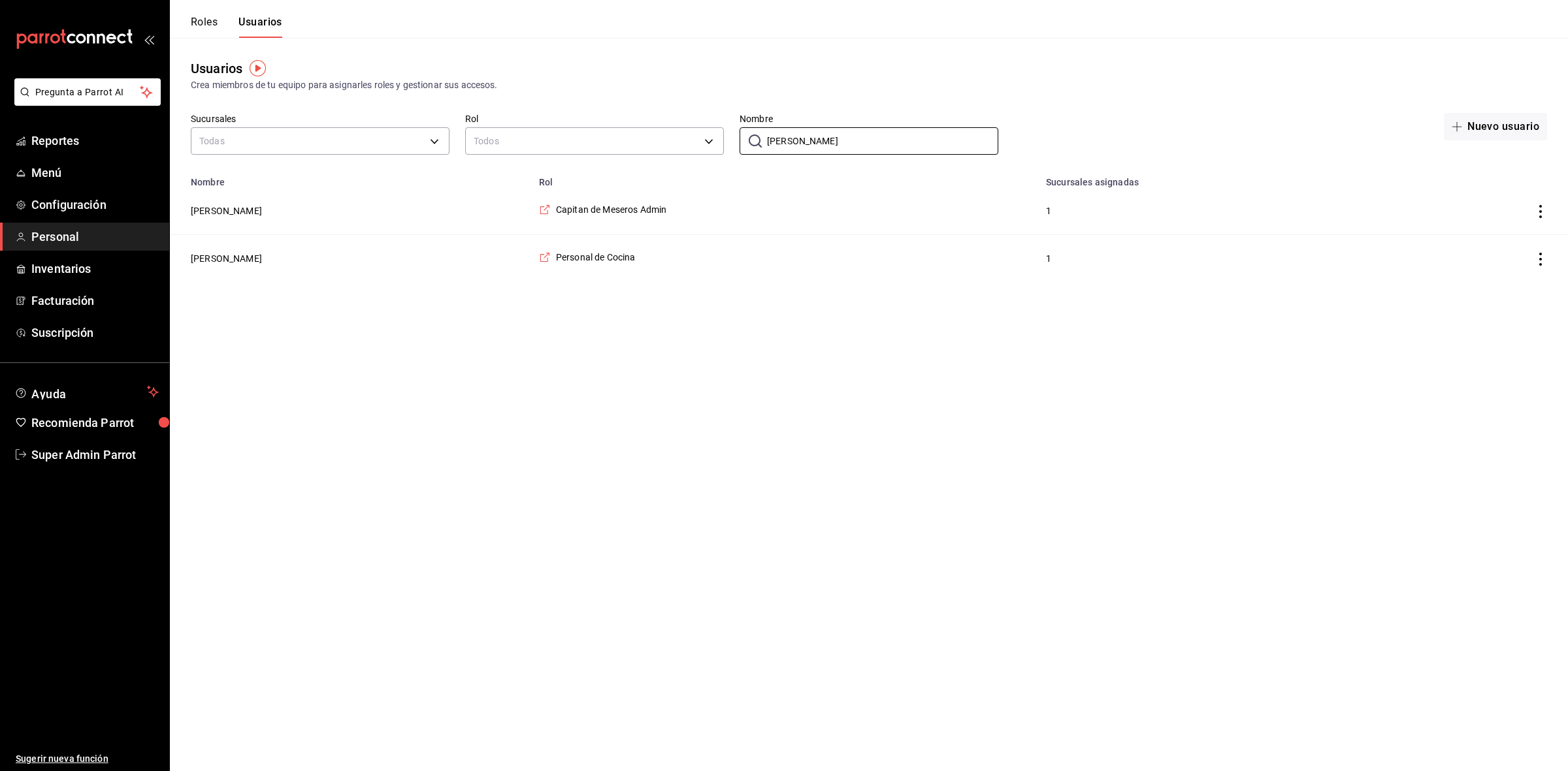
type input "[PERSON_NAME]"
click at [214, 222] on td "[PERSON_NAME]" at bounding box center [351, 211] width 361 height 47
click at [216, 209] on button "[PERSON_NAME]" at bounding box center [226, 211] width 71 height 13
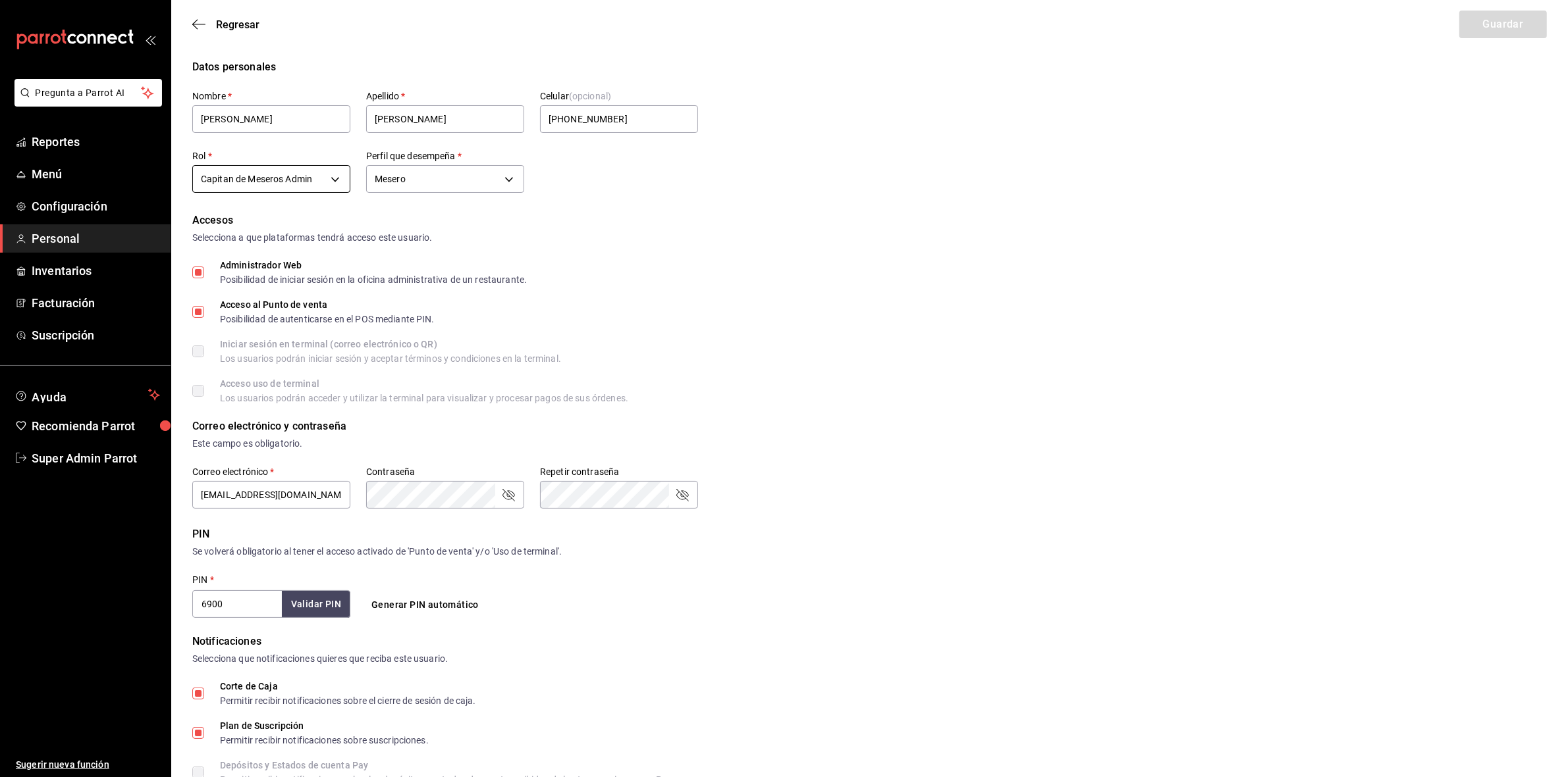
click at [305, 171] on body "Pregunta a Parrot AI Reportes Menú Configuración Personal Inventarios Facturaci…" at bounding box center [784, 488] width 1568 height 976
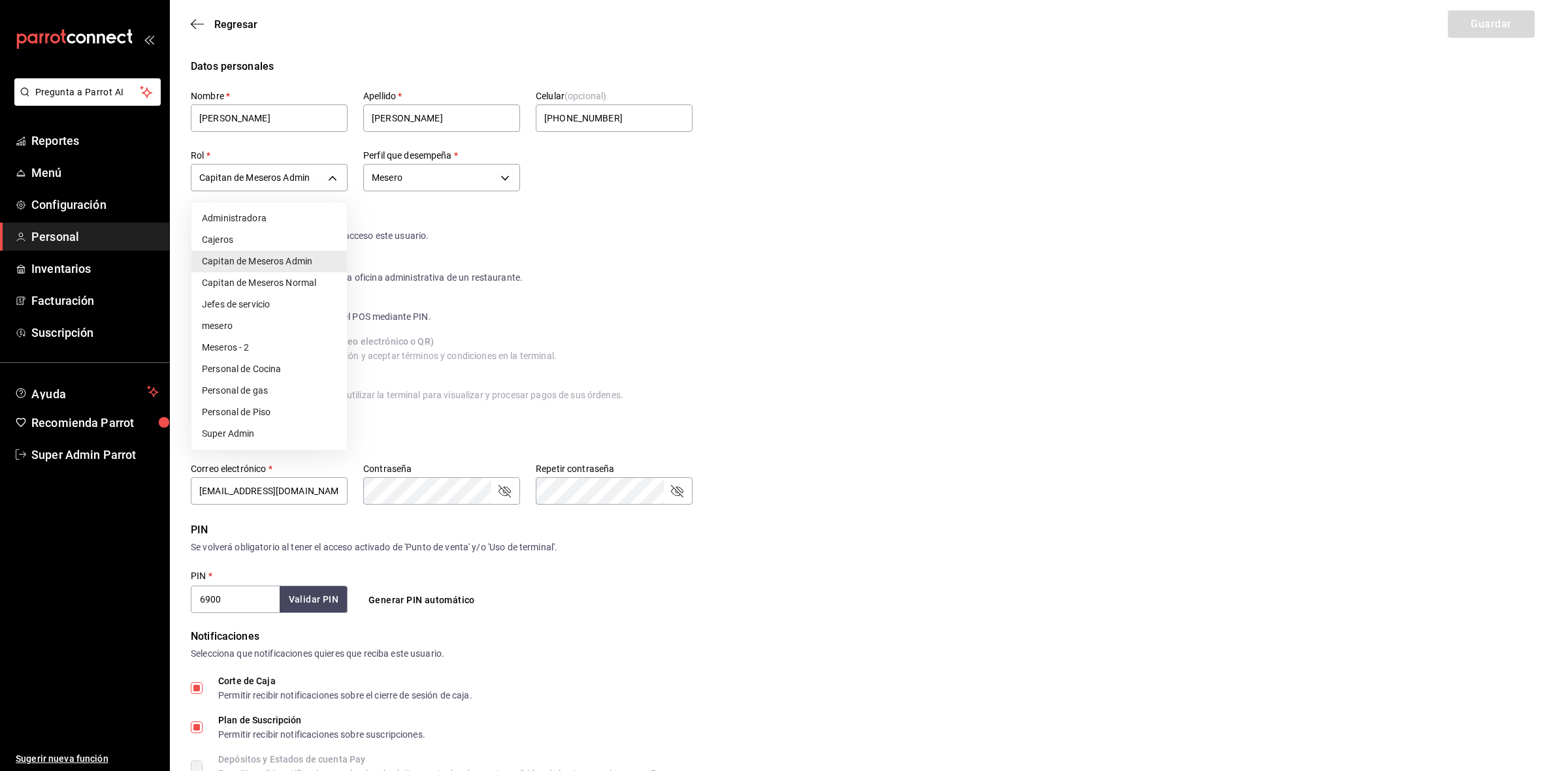
click at [266, 301] on li "Jefes de servicio" at bounding box center [269, 304] width 156 height 22
type input "289ebdfe-4283-4c15-bb4a-9a39a3014d49"
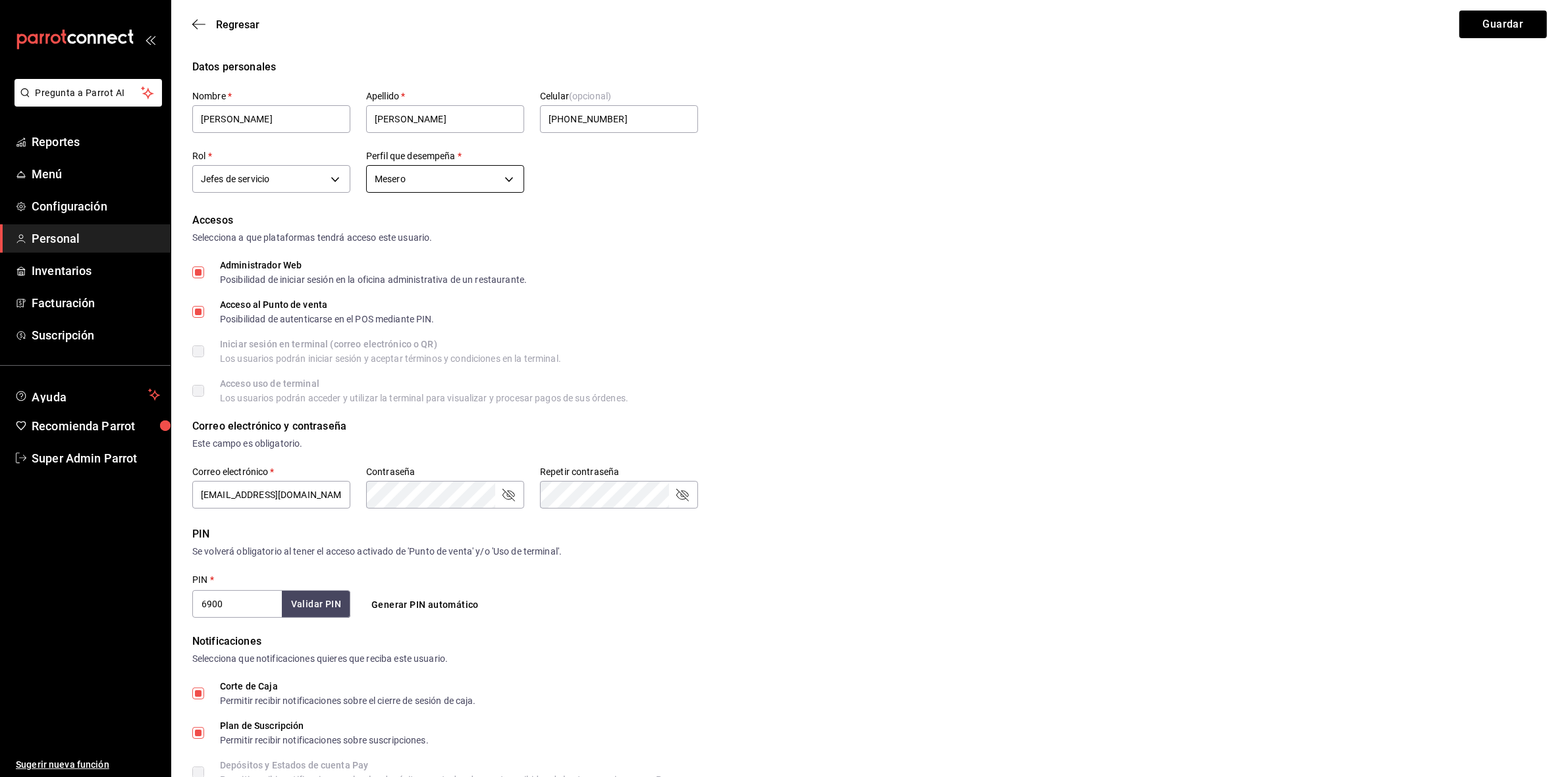
click at [472, 169] on body "Pregunta a Parrot AI Reportes Menú Configuración Personal Inventarios Facturaci…" at bounding box center [784, 488] width 1568 height 976
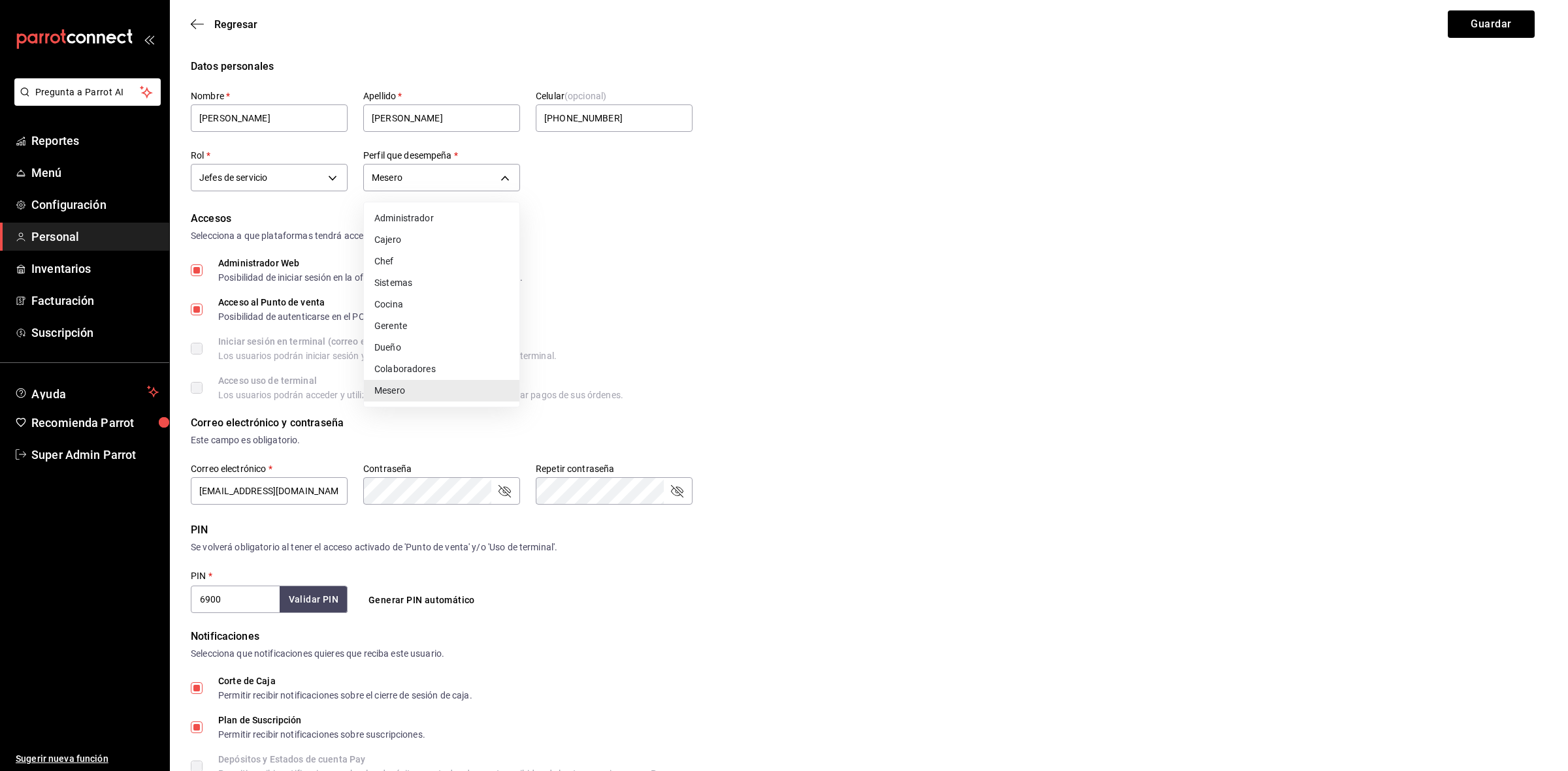
click at [419, 247] on li "Cajero" at bounding box center [441, 240] width 156 height 22
type input "CASHIER"
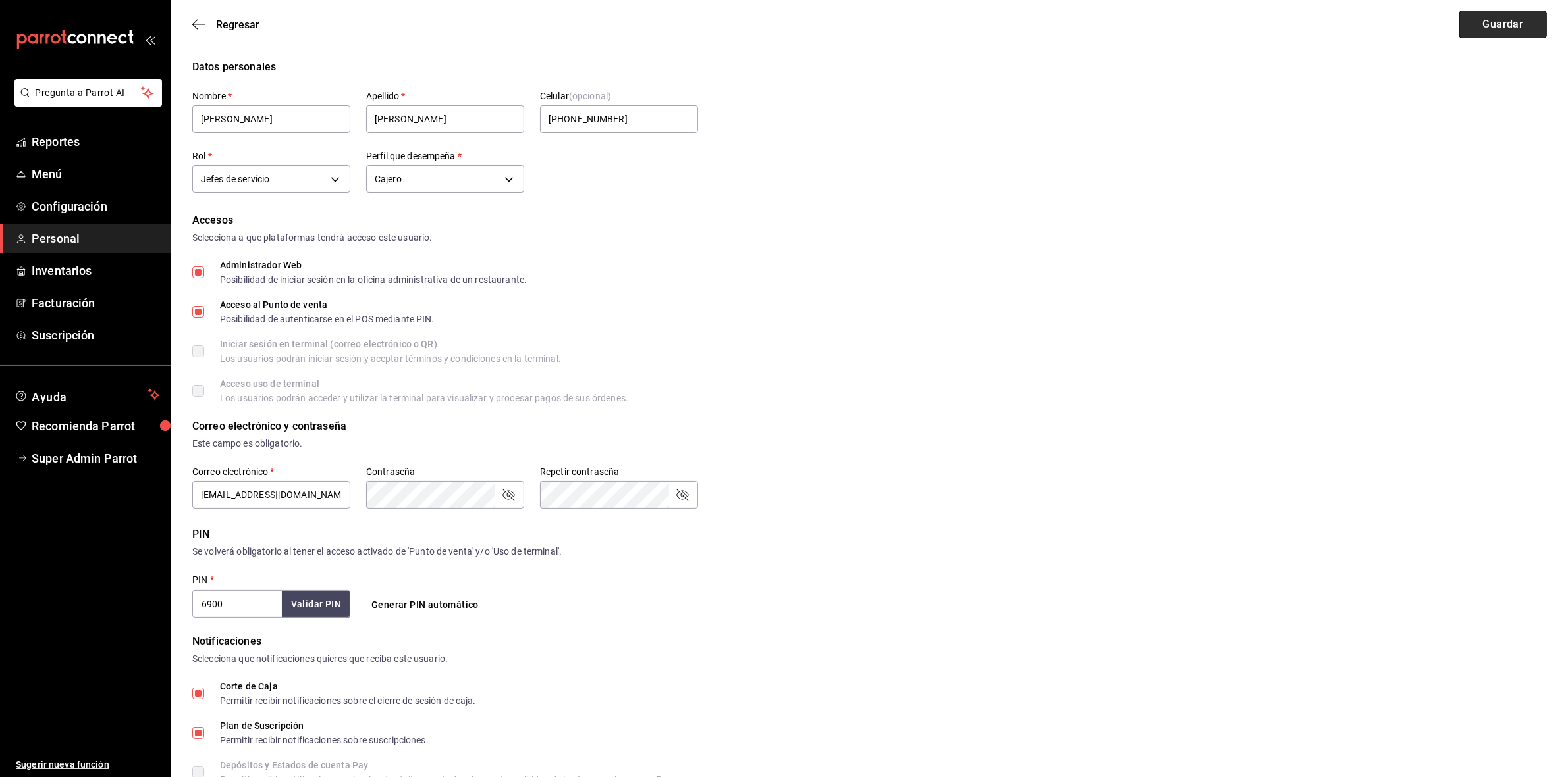
click at [1482, 30] on button "Guardar" at bounding box center [1503, 24] width 88 height 28
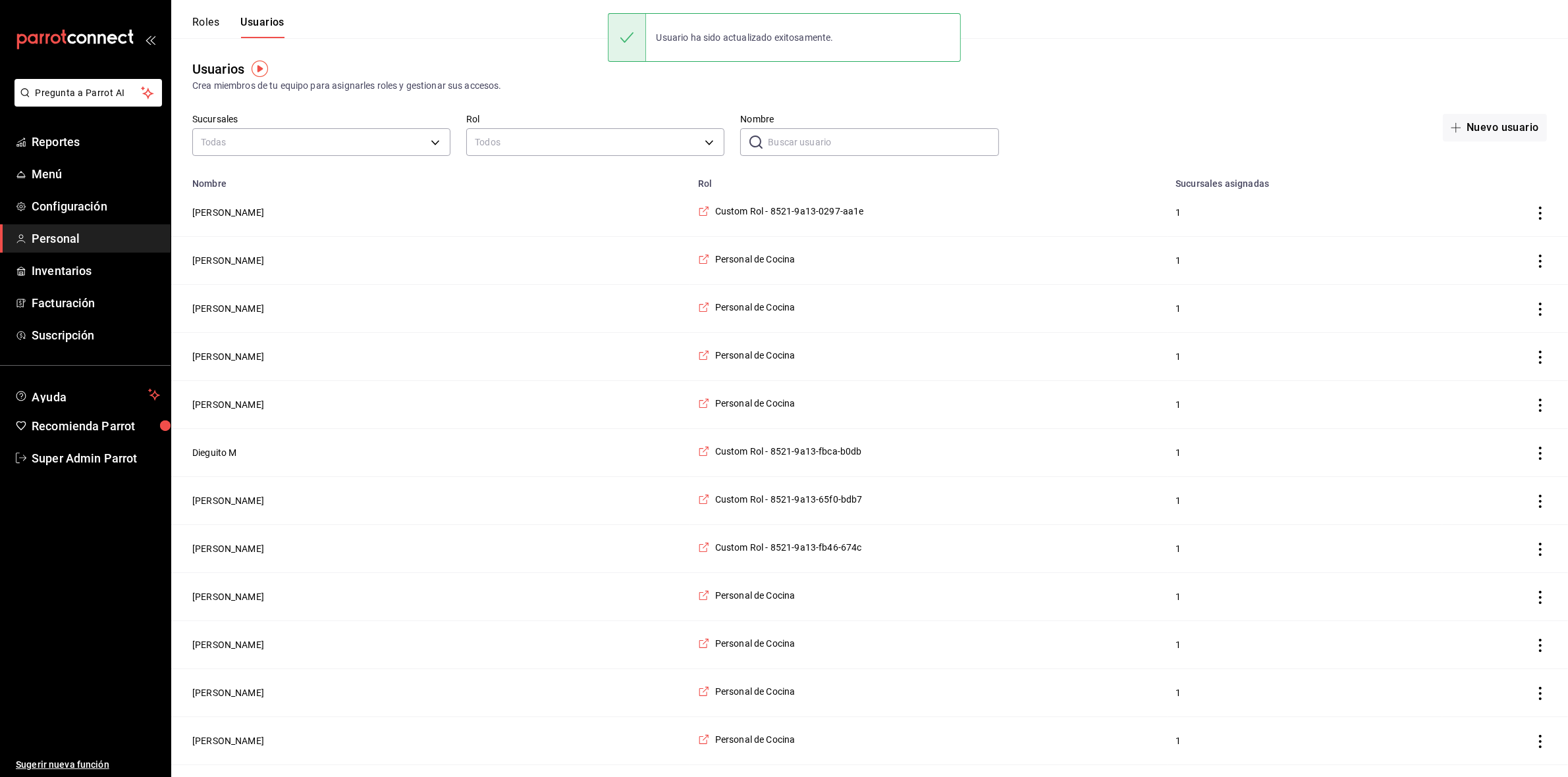
click at [811, 142] on input "Nombre" at bounding box center [883, 142] width 231 height 27
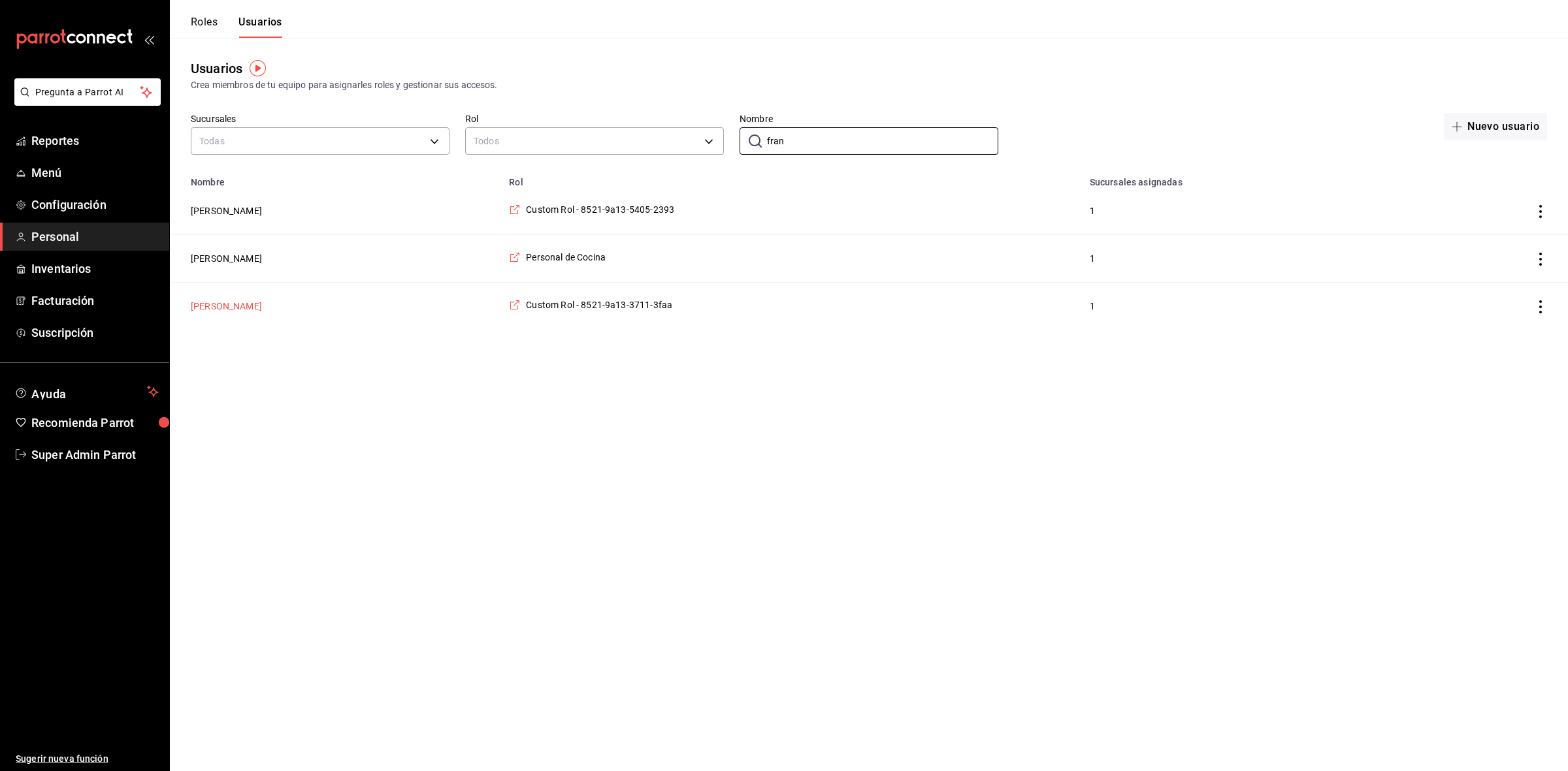
type input "fran"
click at [262, 308] on button "[PERSON_NAME]" at bounding box center [226, 306] width 71 height 13
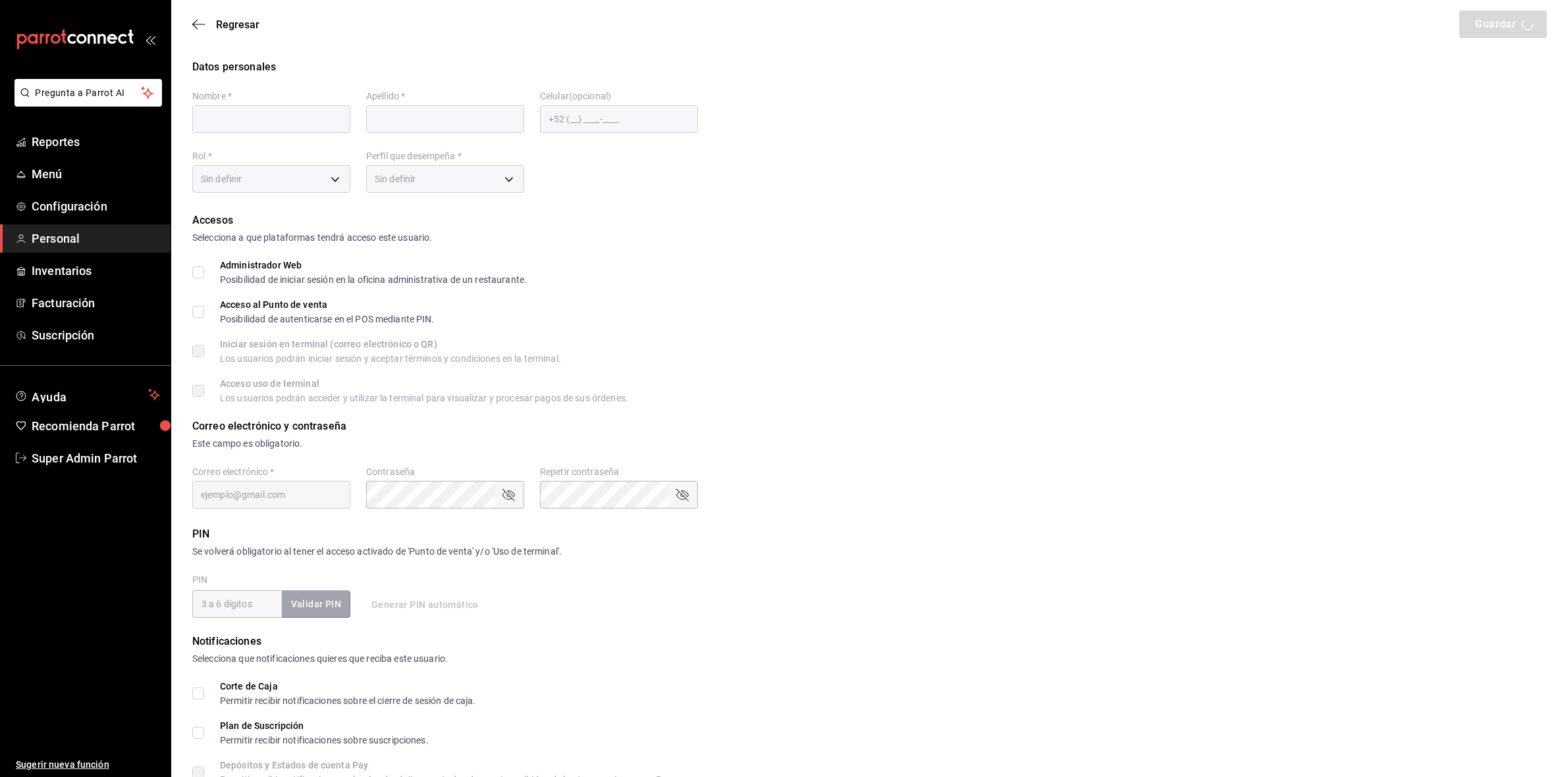
type input "[PERSON_NAME]"
checkbox input "true"
type input "[EMAIL_ADDRESS][DOMAIN_NAME]"
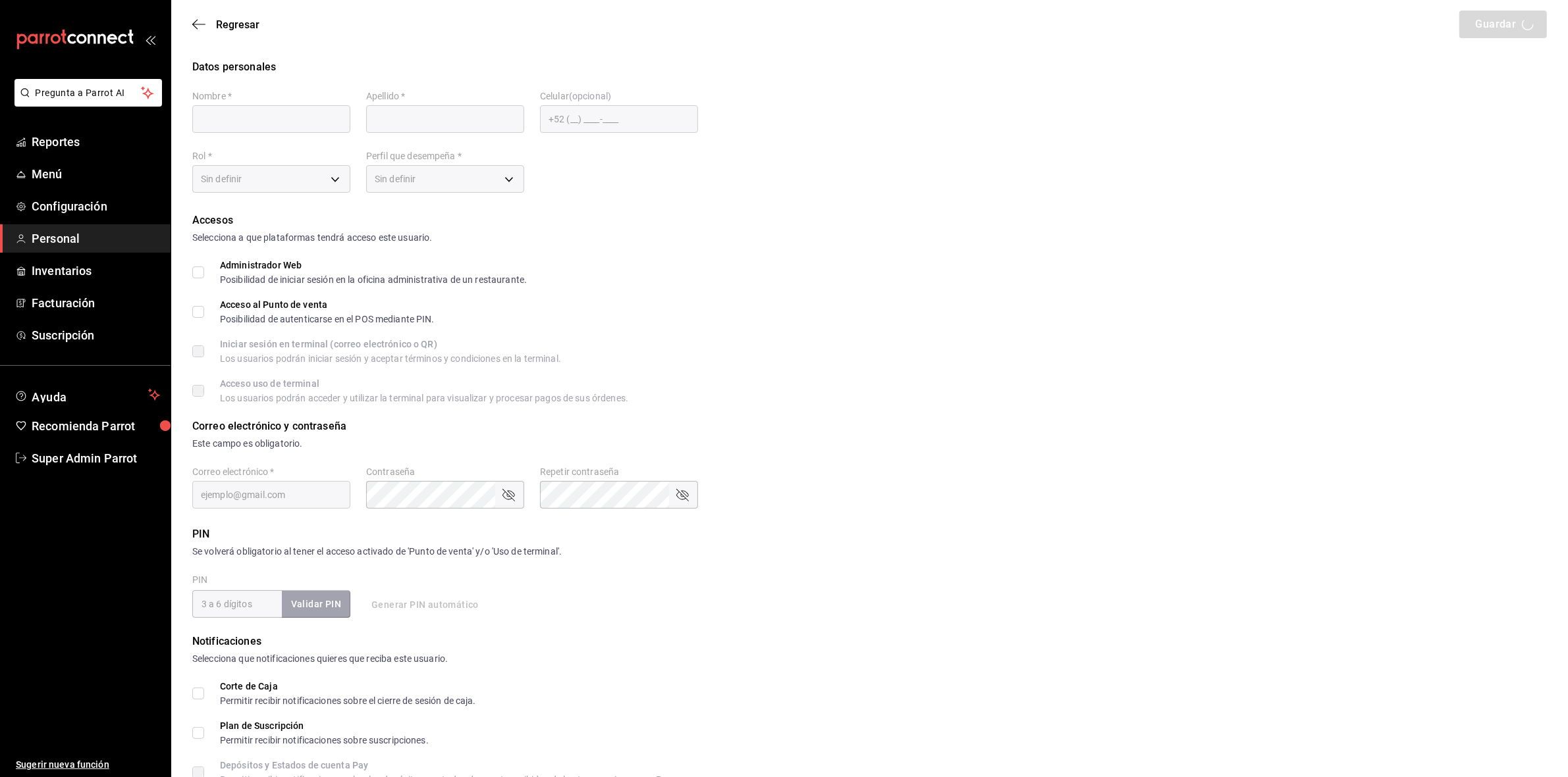
type input "2016"
type input "46c83ca0-3123-4c2f-b9f9-2387b5bb8014"
type input "STAFF"
checkbox input "true"
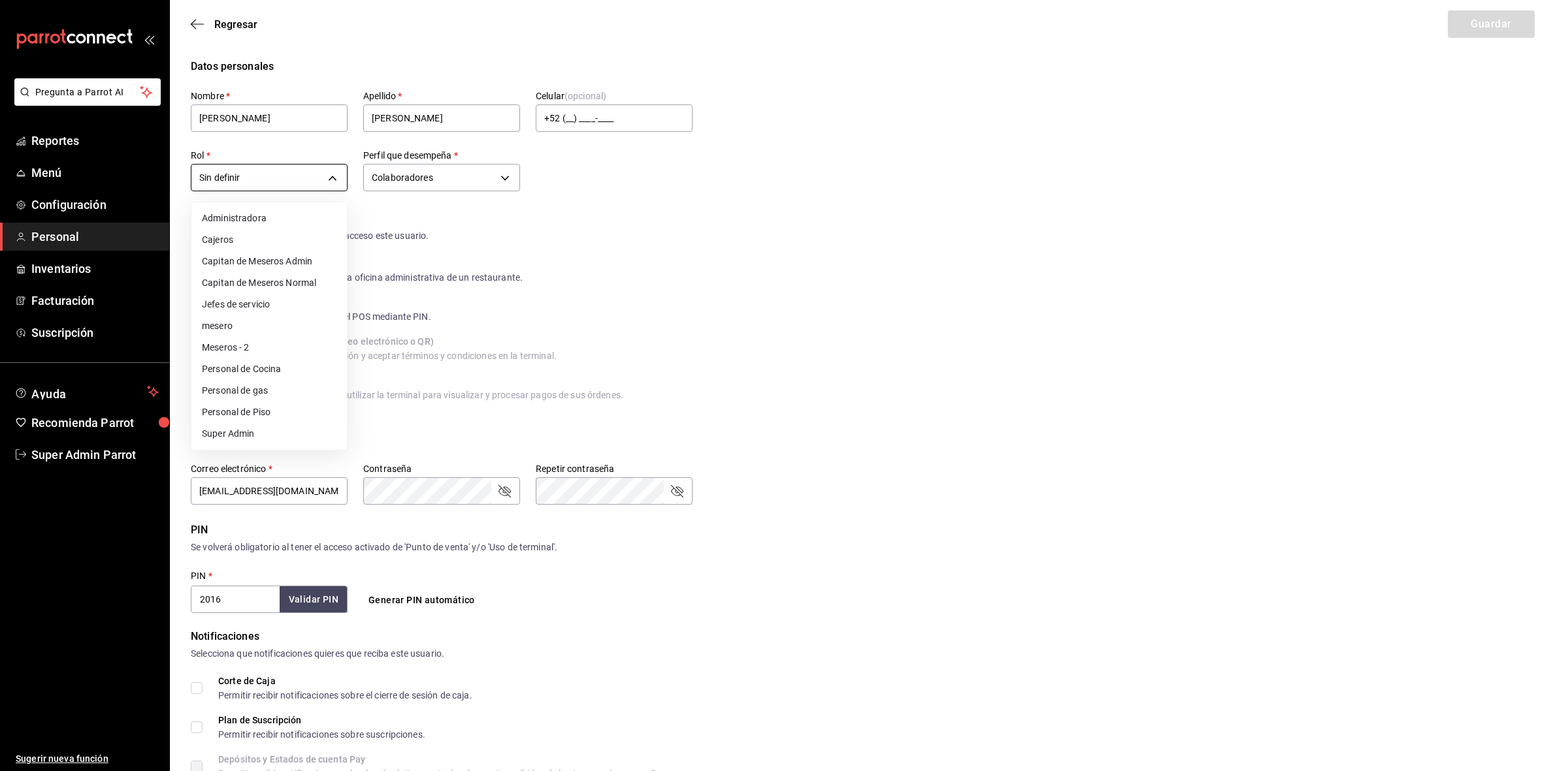
click at [331, 181] on body "Pregunta a Parrot AI Reportes Menú Configuración Personal Inventarios Facturaci…" at bounding box center [784, 470] width 1568 height 939
click at [305, 258] on li "Capitan de Meseros Admin" at bounding box center [269, 261] width 156 height 22
type input "7ccc37ad-7530-432f-85c9-c48bc5f7b89d"
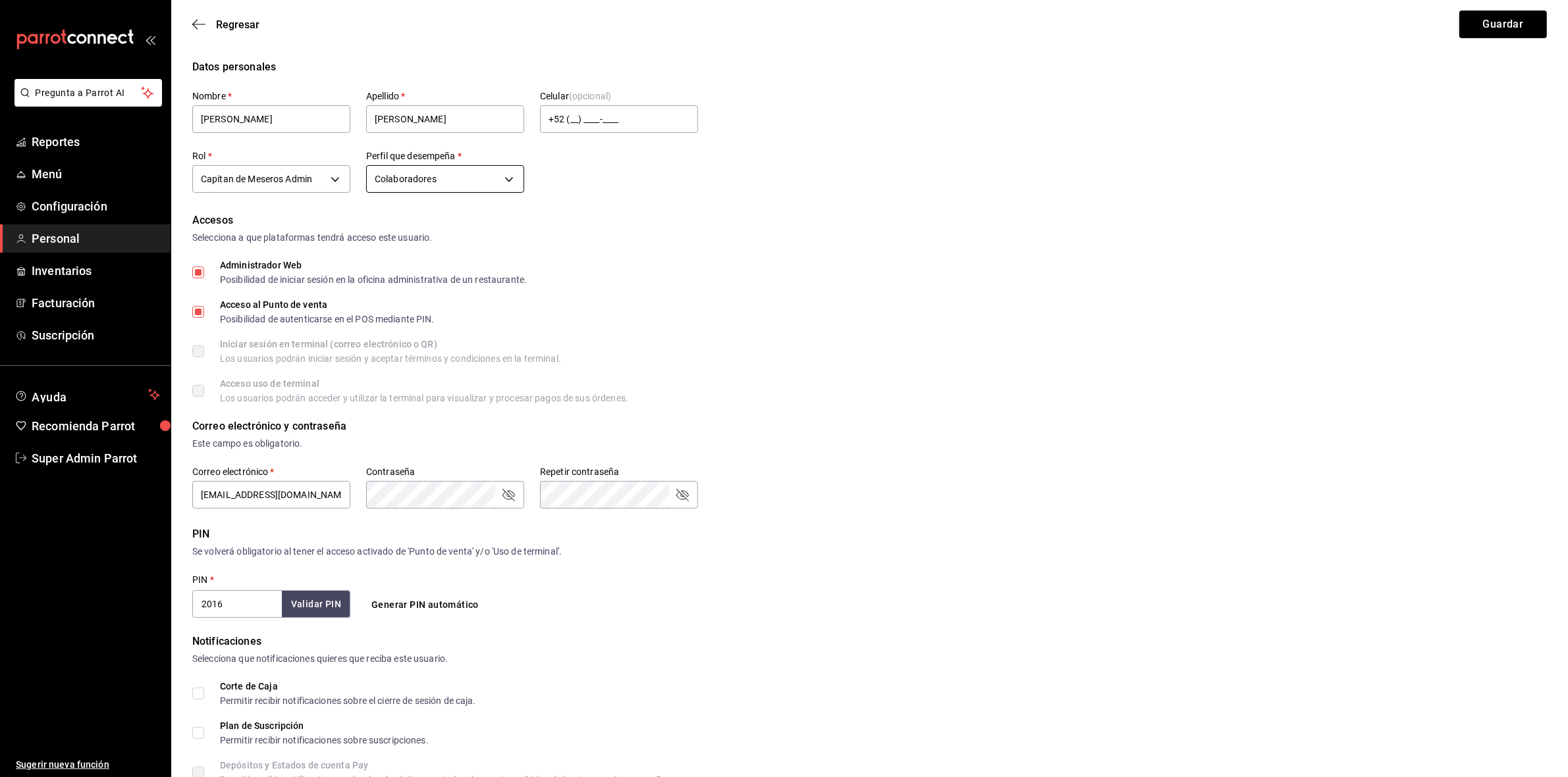
click at [478, 176] on body "Pregunta a Parrot AI Reportes Menú Configuración Personal Inventarios Facturaci…" at bounding box center [784, 473] width 1568 height 946
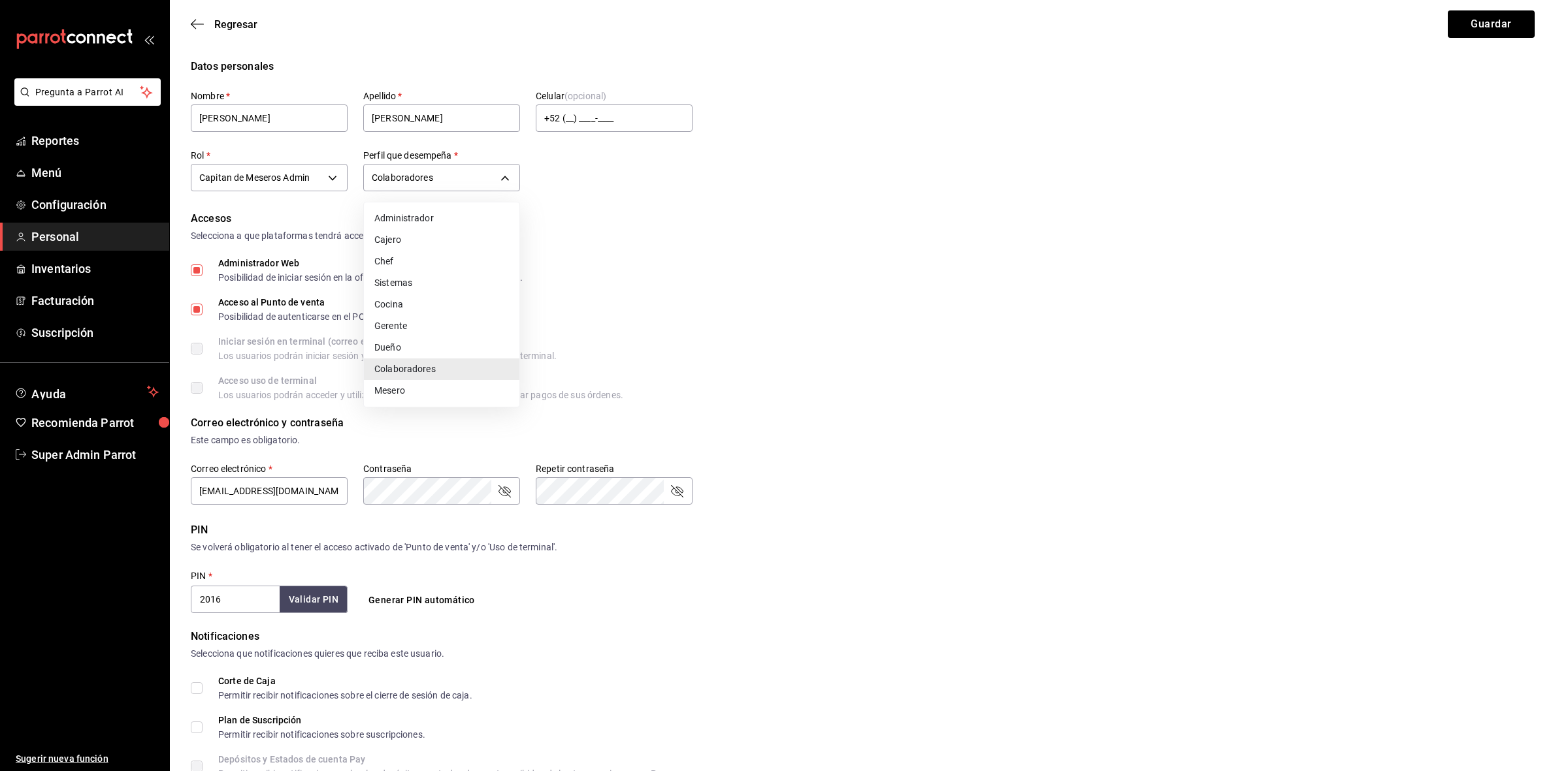
click at [437, 369] on li "Colaboradores" at bounding box center [441, 368] width 156 height 22
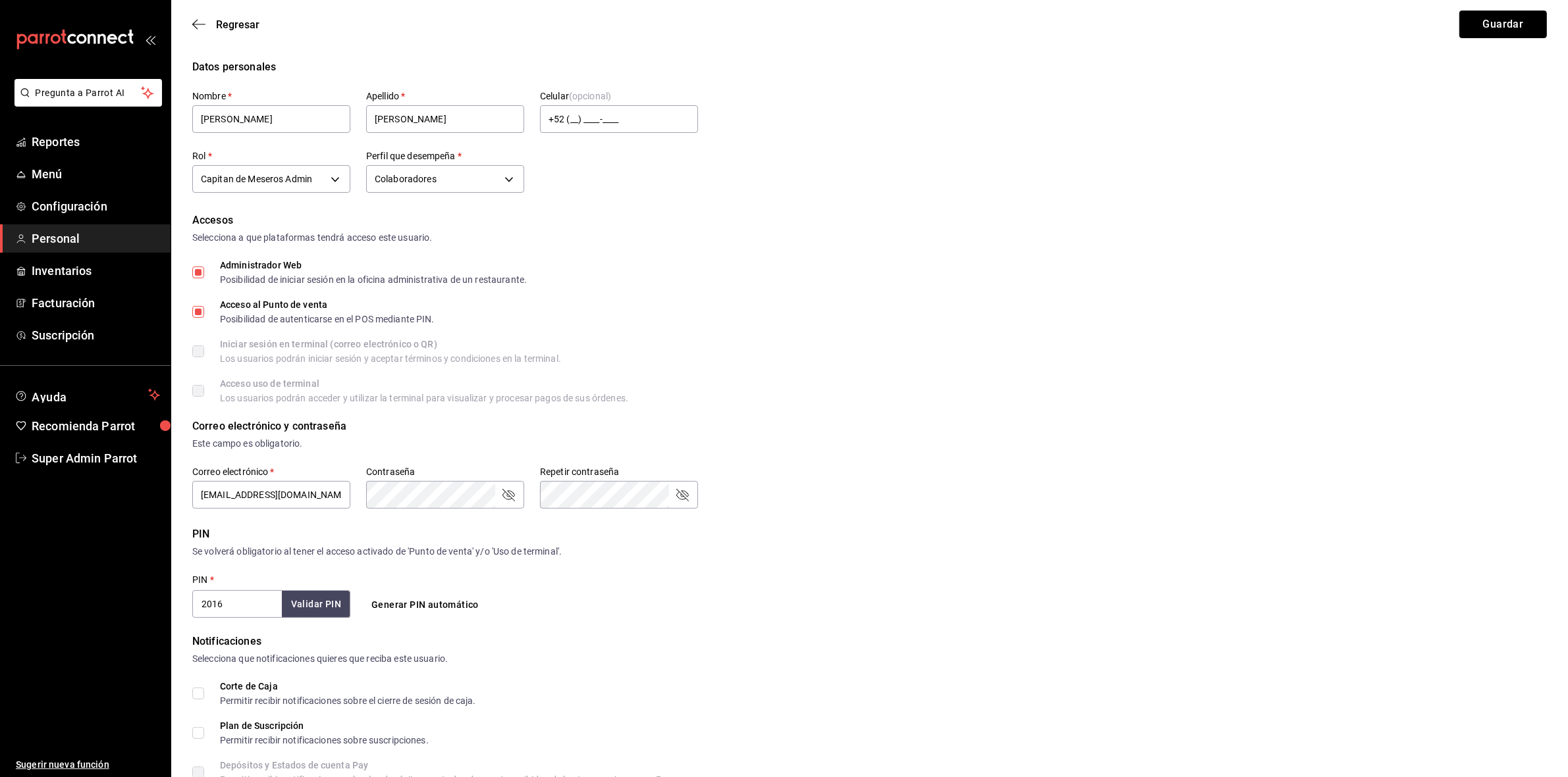
click at [1479, 17] on button "Guardar" at bounding box center [1503, 24] width 88 height 28
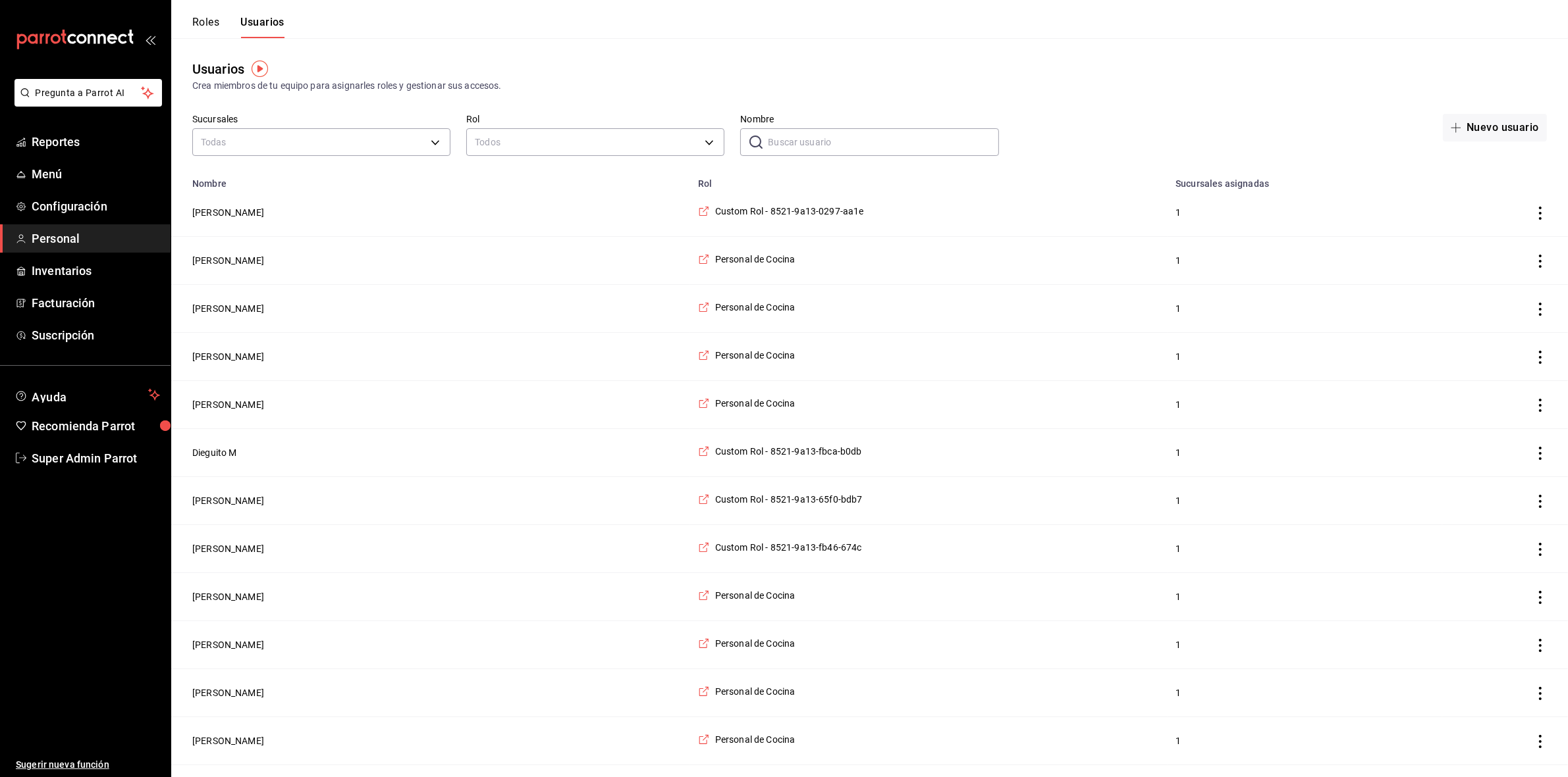
click at [214, 27] on button "Roles" at bounding box center [206, 28] width 27 height 23
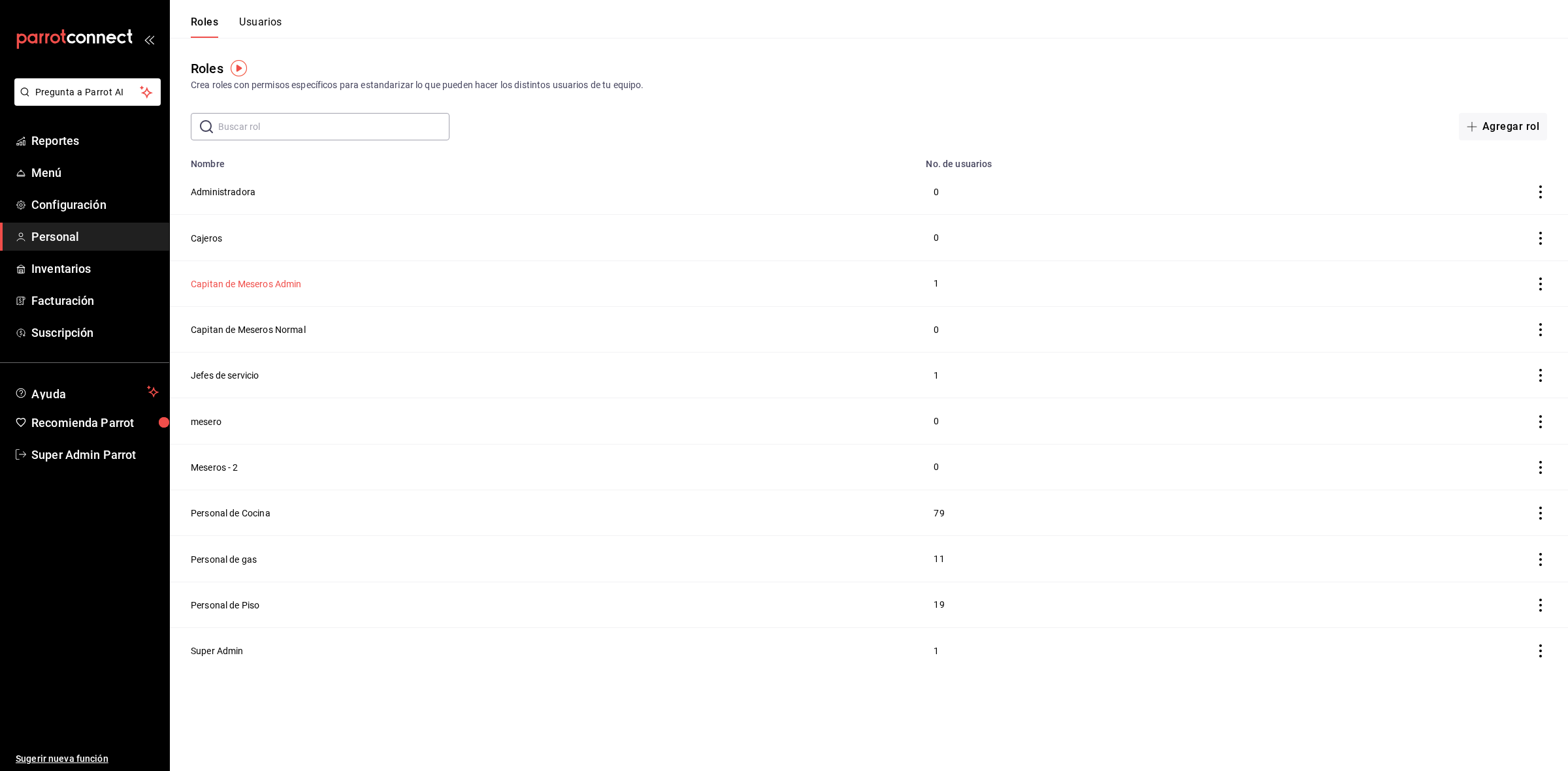
click at [256, 289] on button "Capitan de Meseros Admin" at bounding box center [247, 284] width 112 height 13
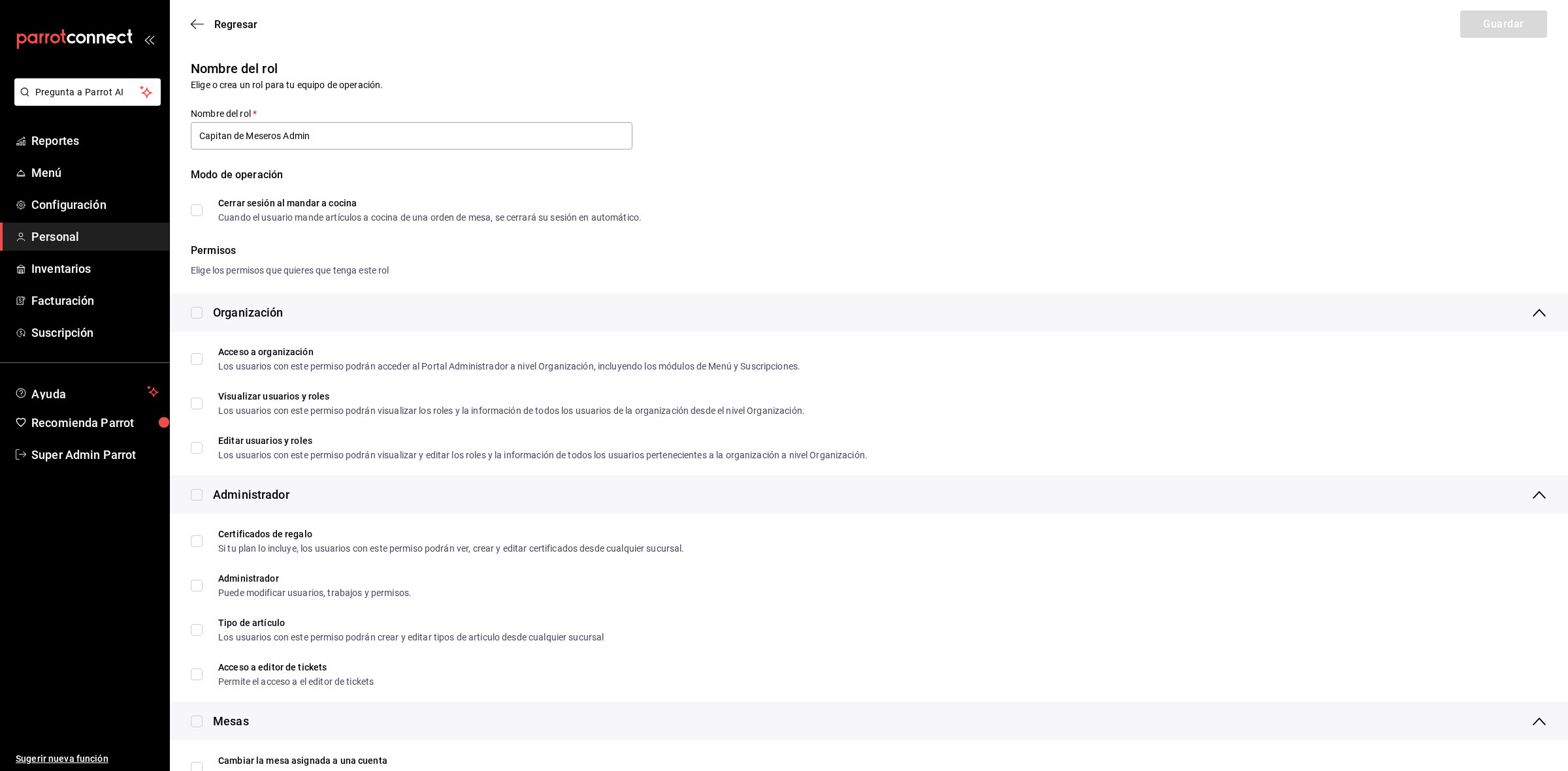
type input "Capitan de Meseros Admin"
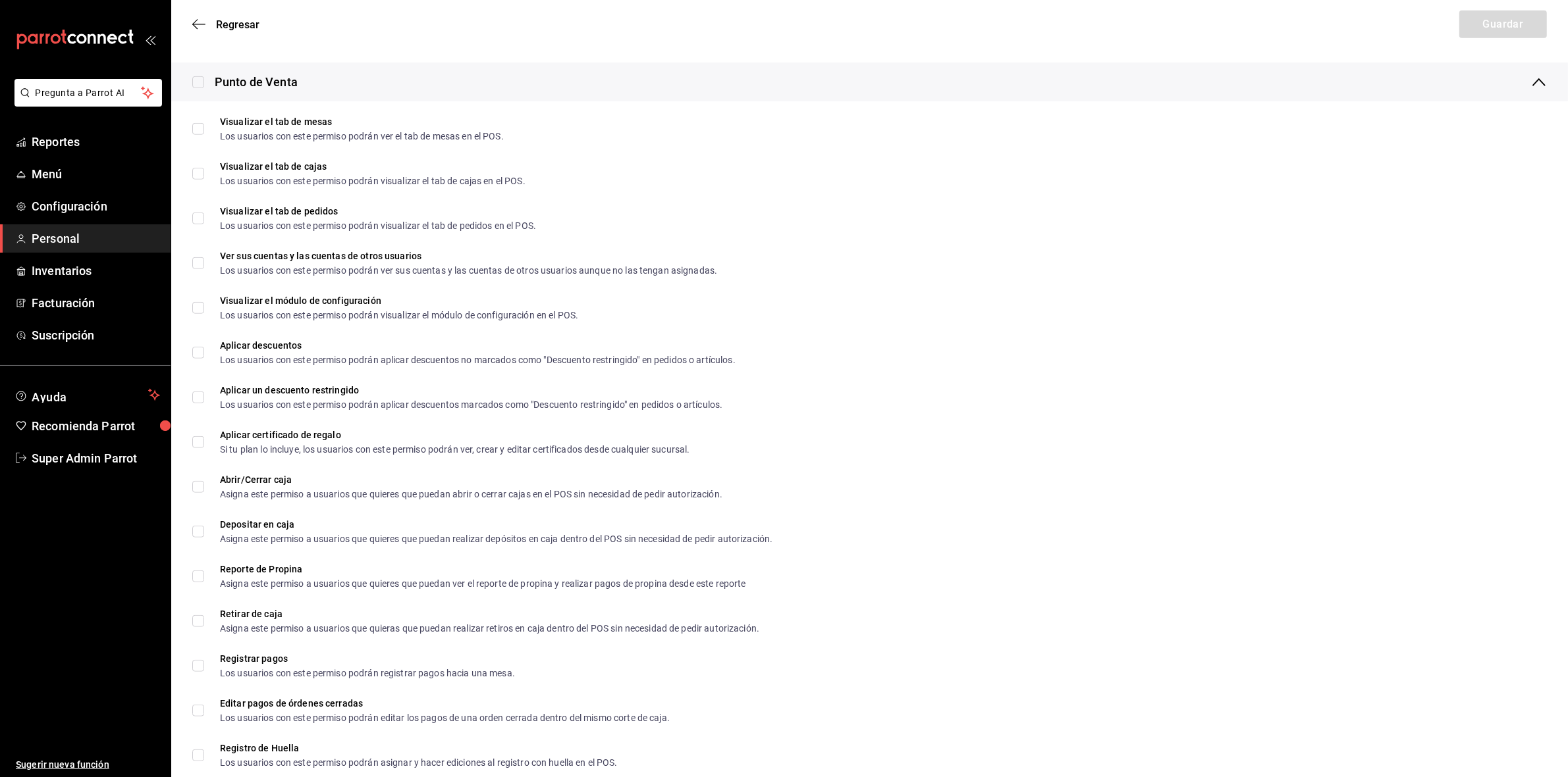
scroll to position [735, 0]
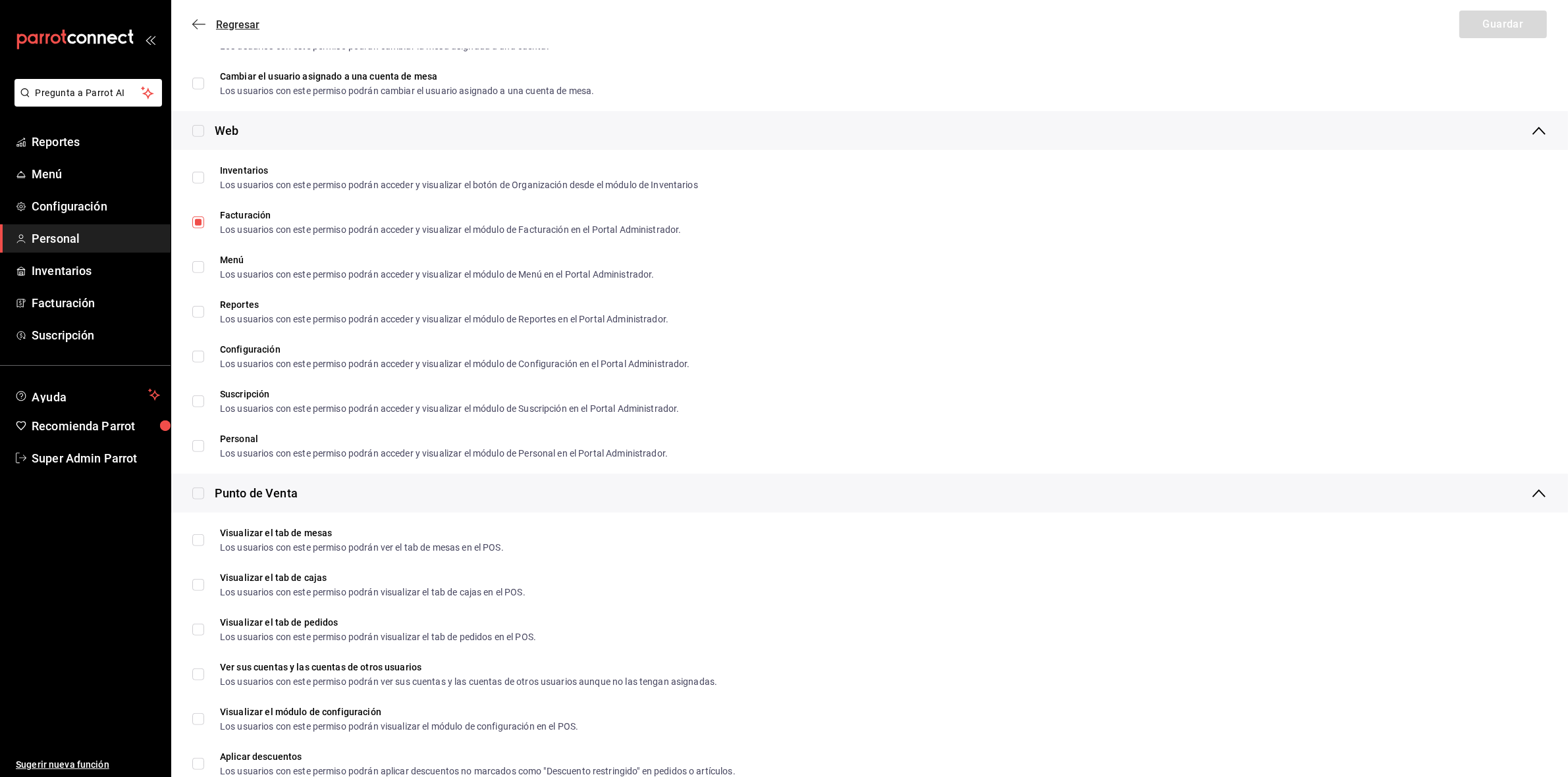
click at [199, 21] on icon "button" at bounding box center [199, 24] width 13 height 11
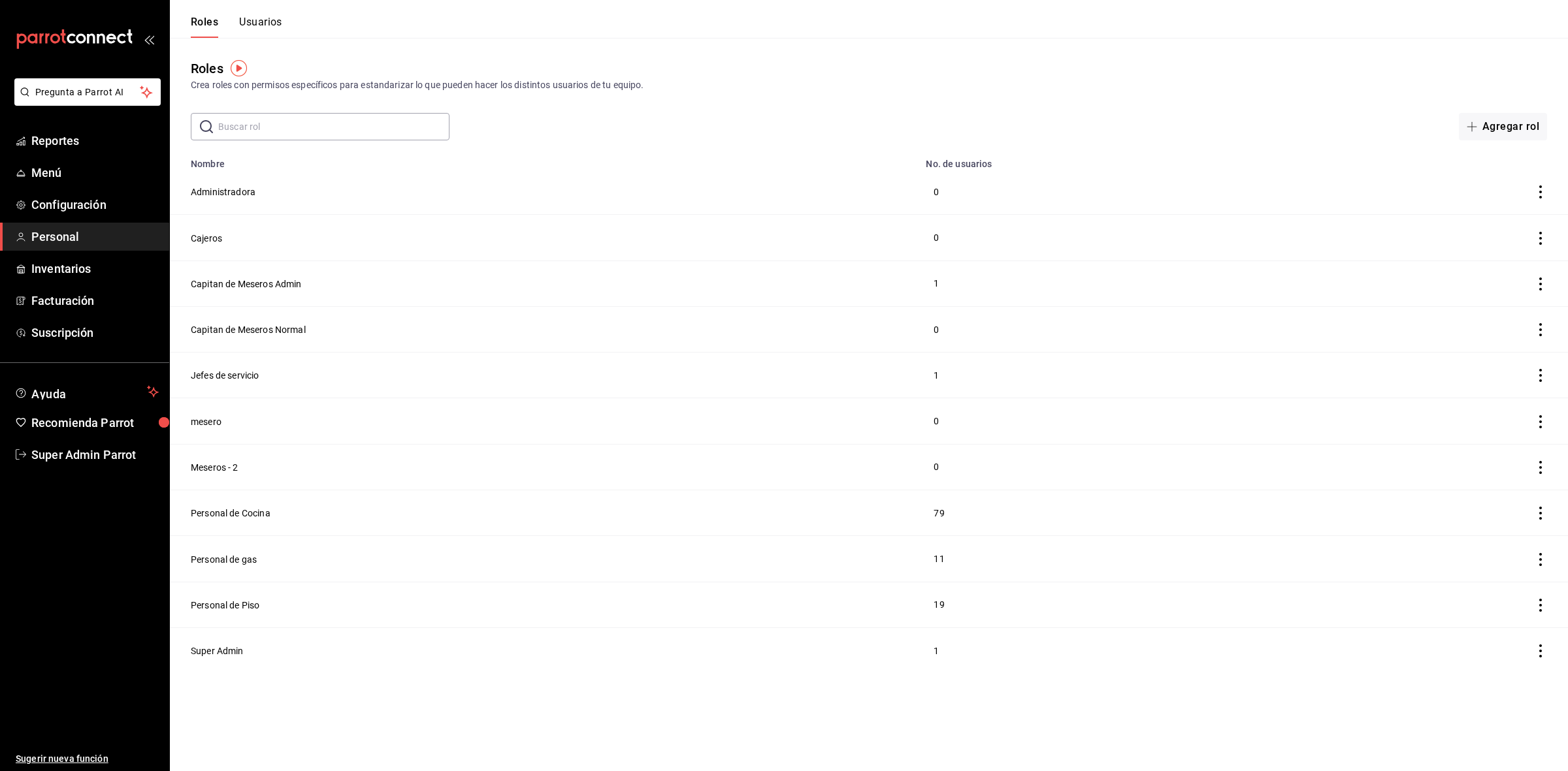
click at [269, 23] on button "Usuarios" at bounding box center [261, 27] width 43 height 23
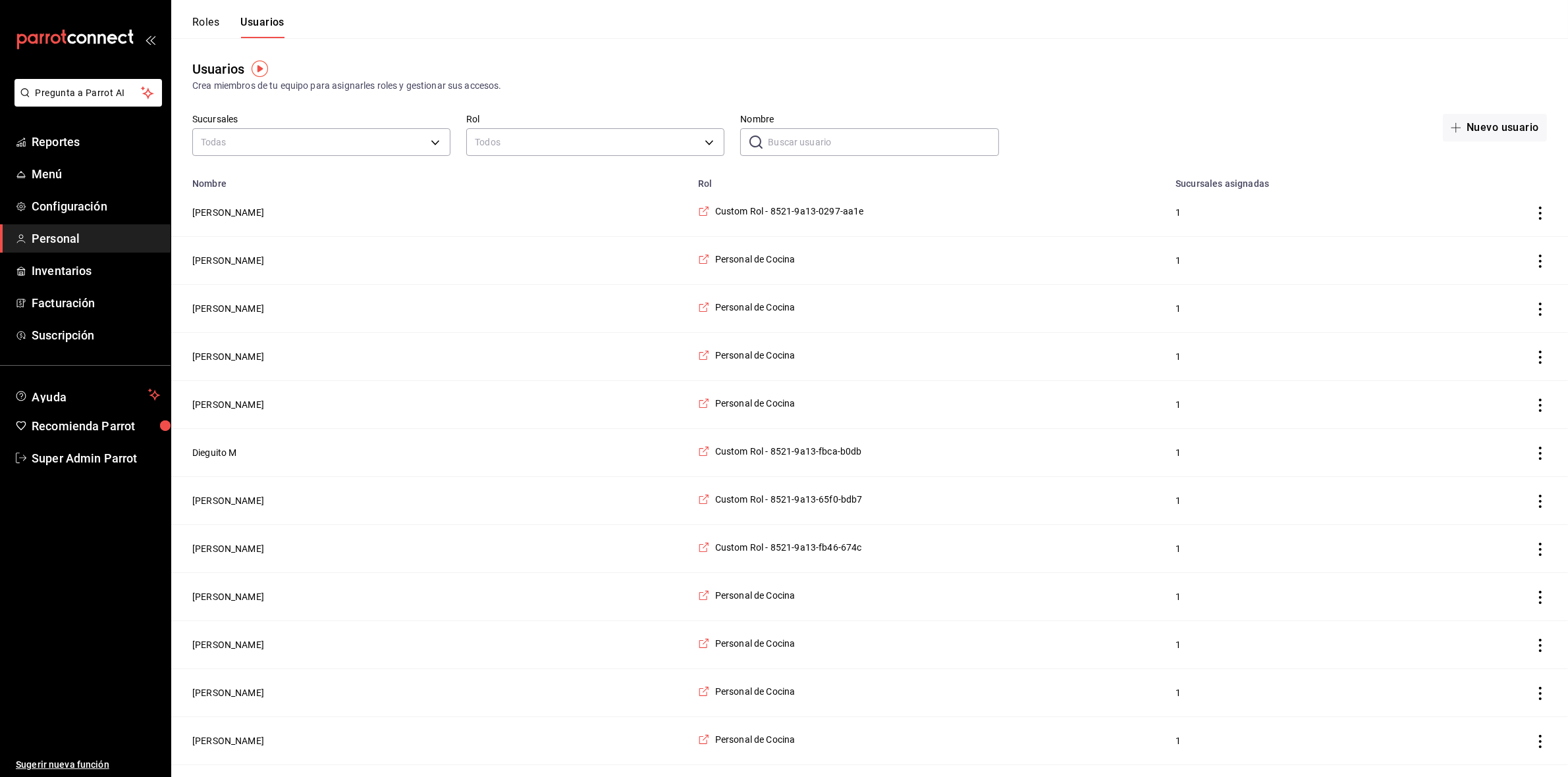
click at [841, 145] on input "Nombre" at bounding box center [883, 142] width 231 height 27
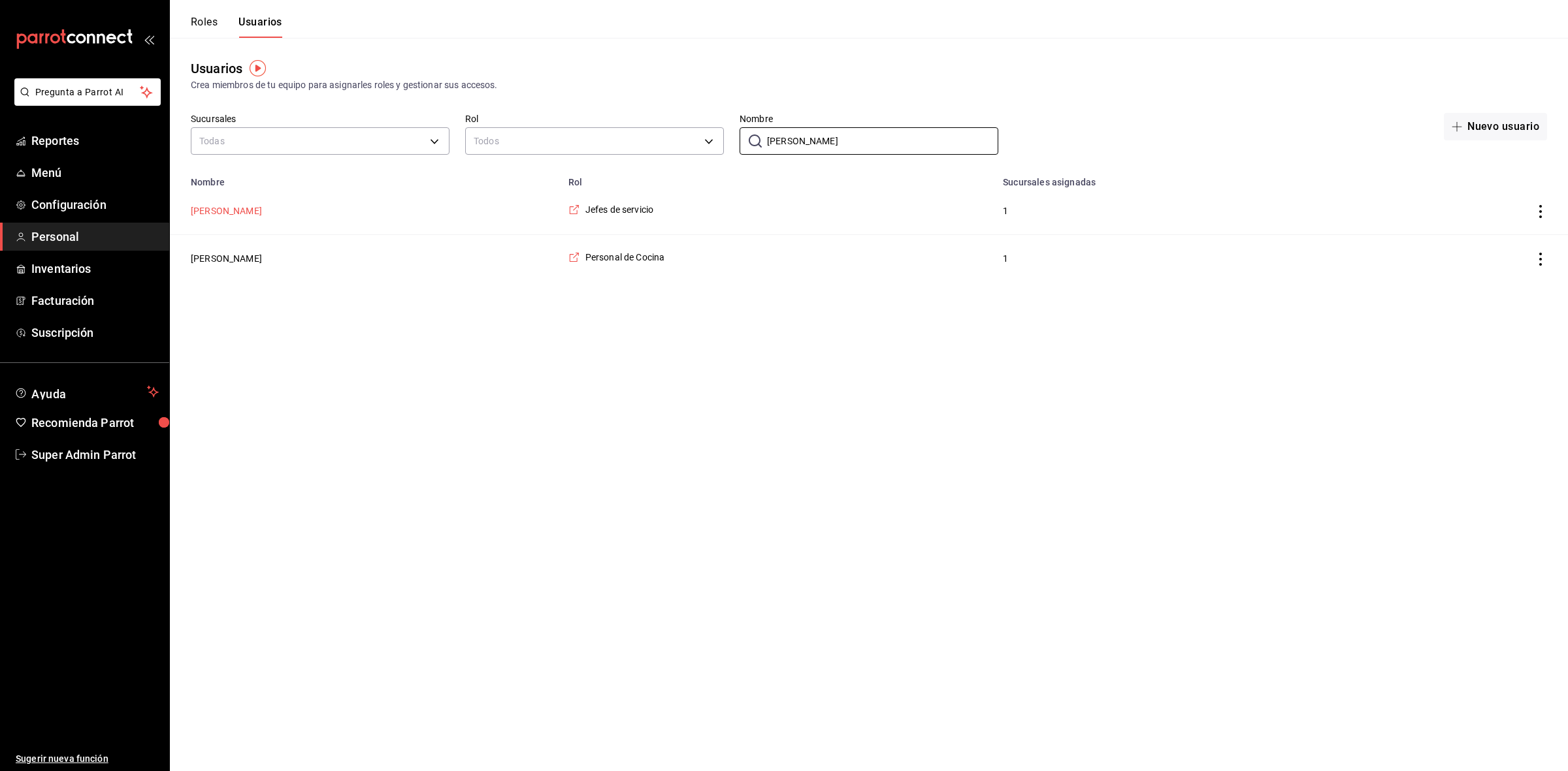
type input "[PERSON_NAME]"
click at [211, 214] on button "[PERSON_NAME]" at bounding box center [226, 211] width 71 height 13
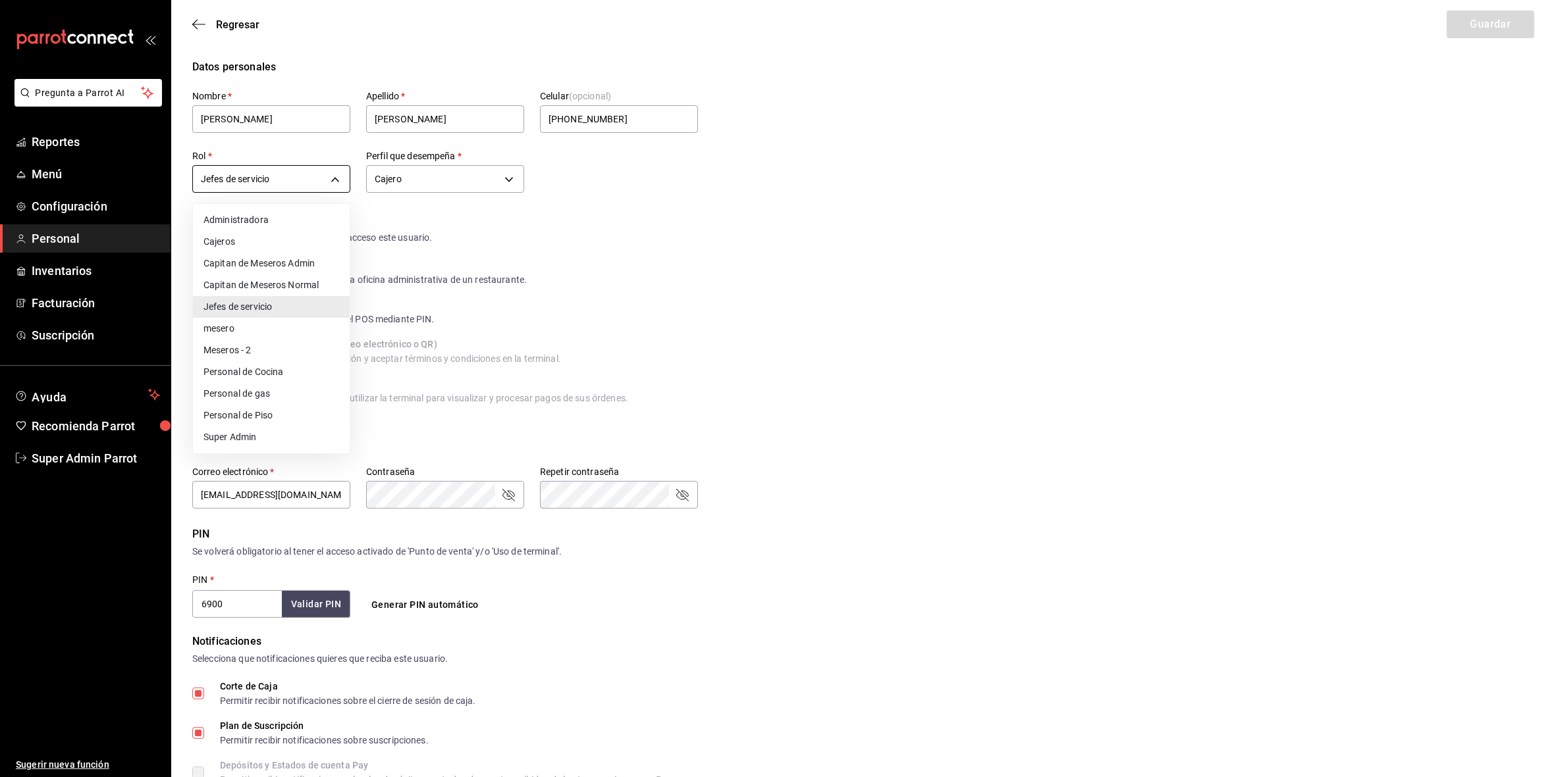
click at [330, 178] on body "Pregunta a Parrot AI Reportes Menú Configuración Personal Inventarios Facturaci…" at bounding box center [784, 488] width 1568 height 976
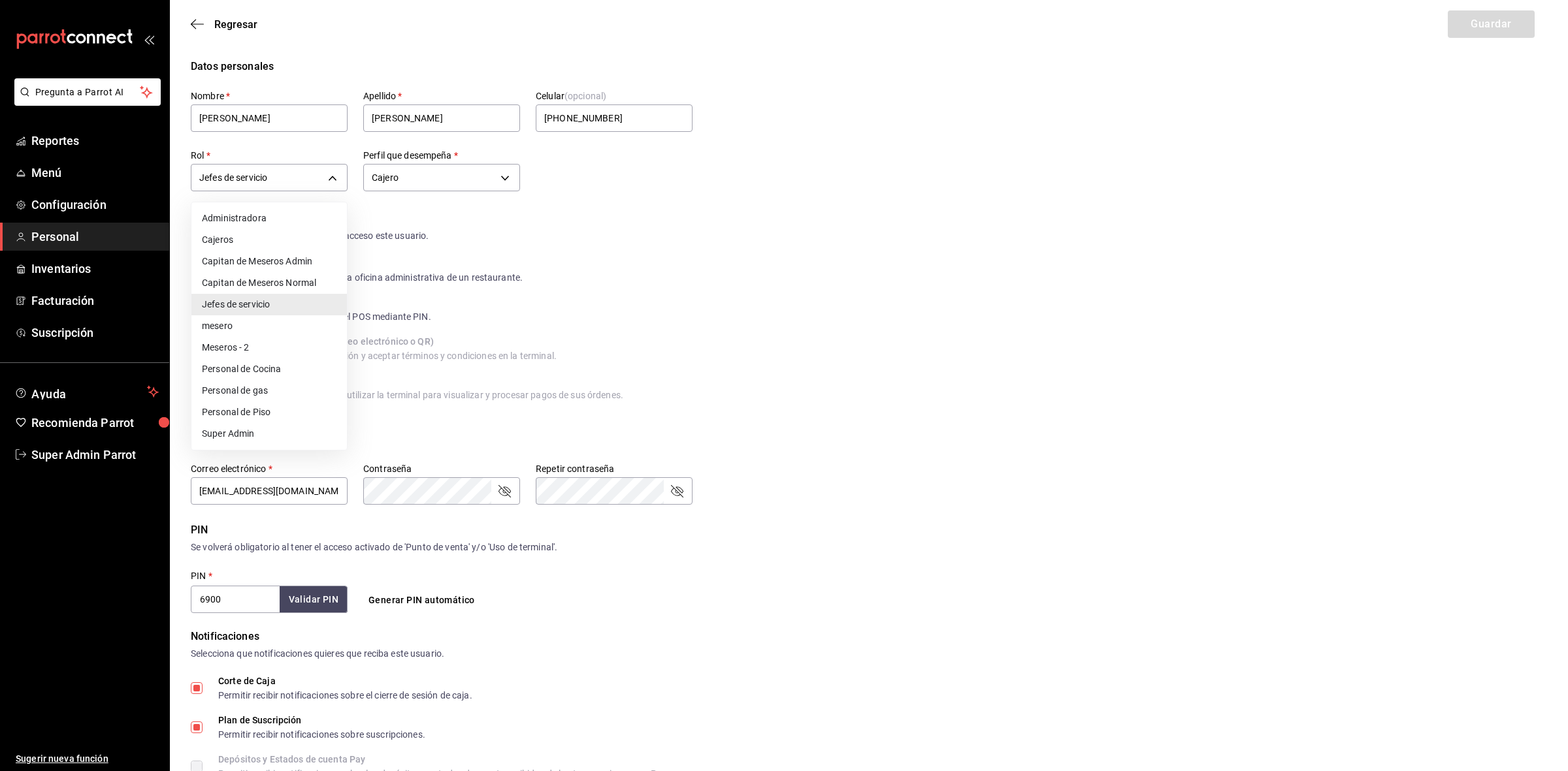
click at [198, 21] on div at bounding box center [784, 386] width 1568 height 771
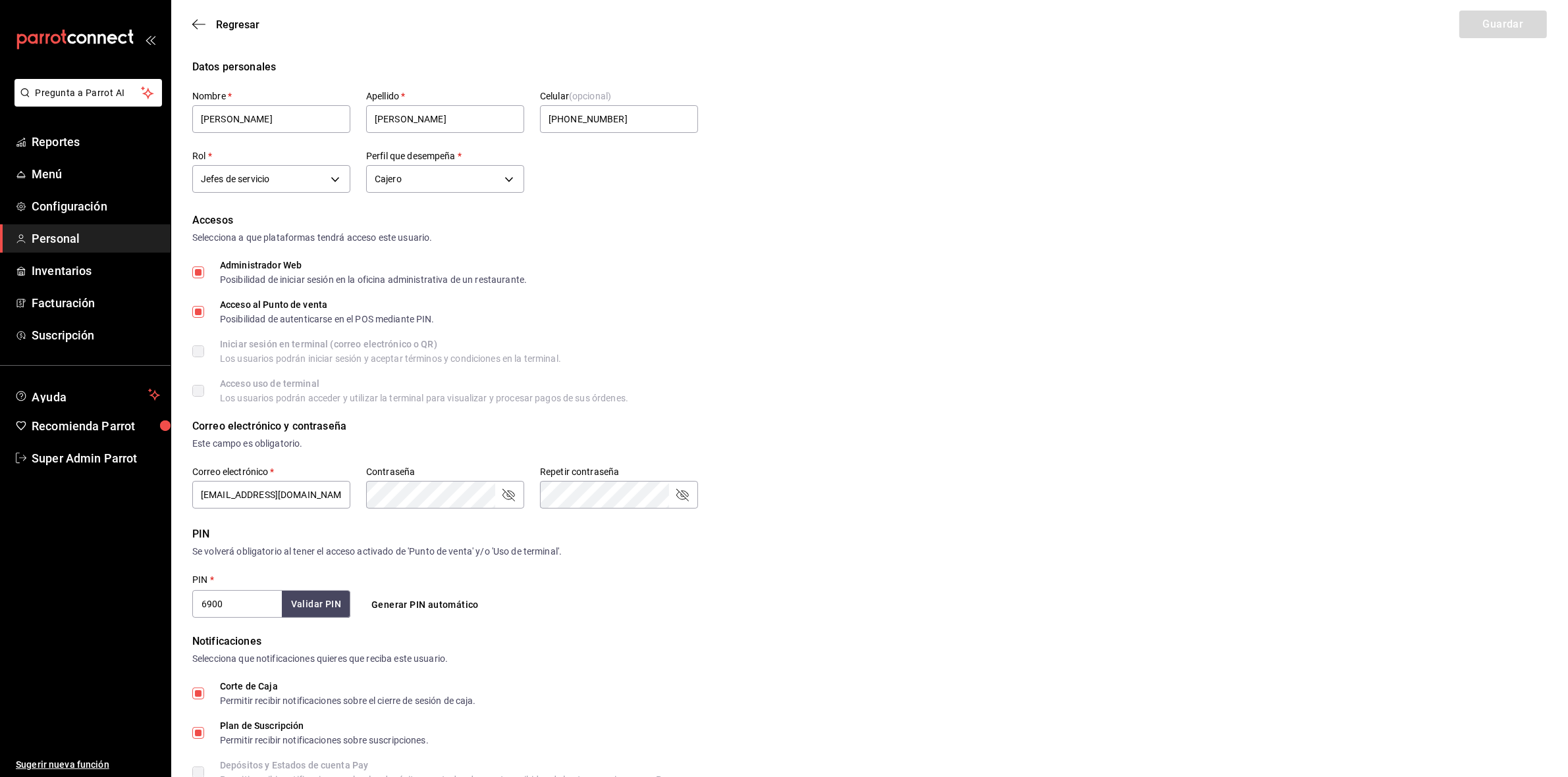
click at [199, 21] on icon "button" at bounding box center [199, 24] width 13 height 11
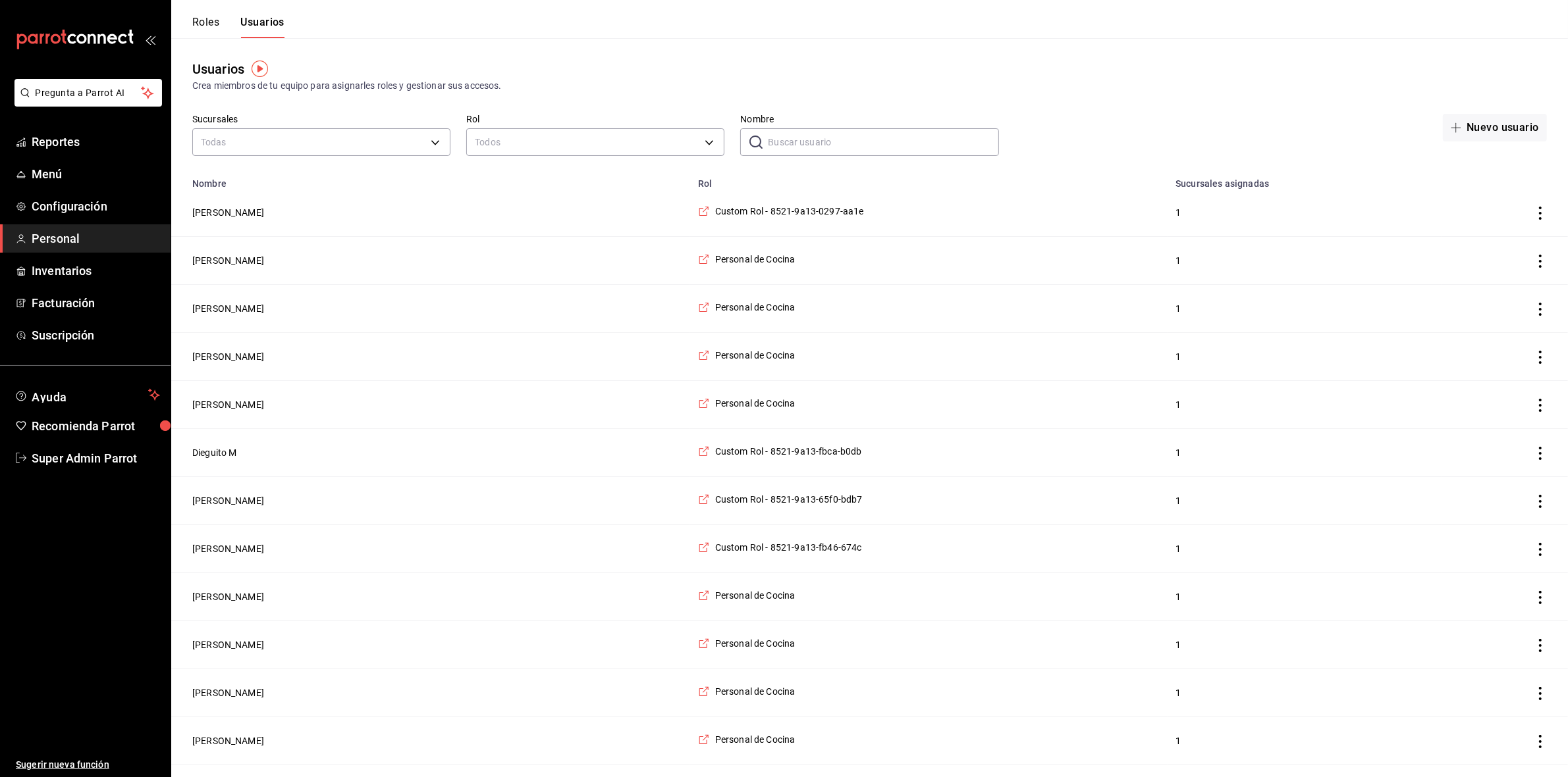
click at [209, 25] on button "Roles" at bounding box center [206, 28] width 27 height 23
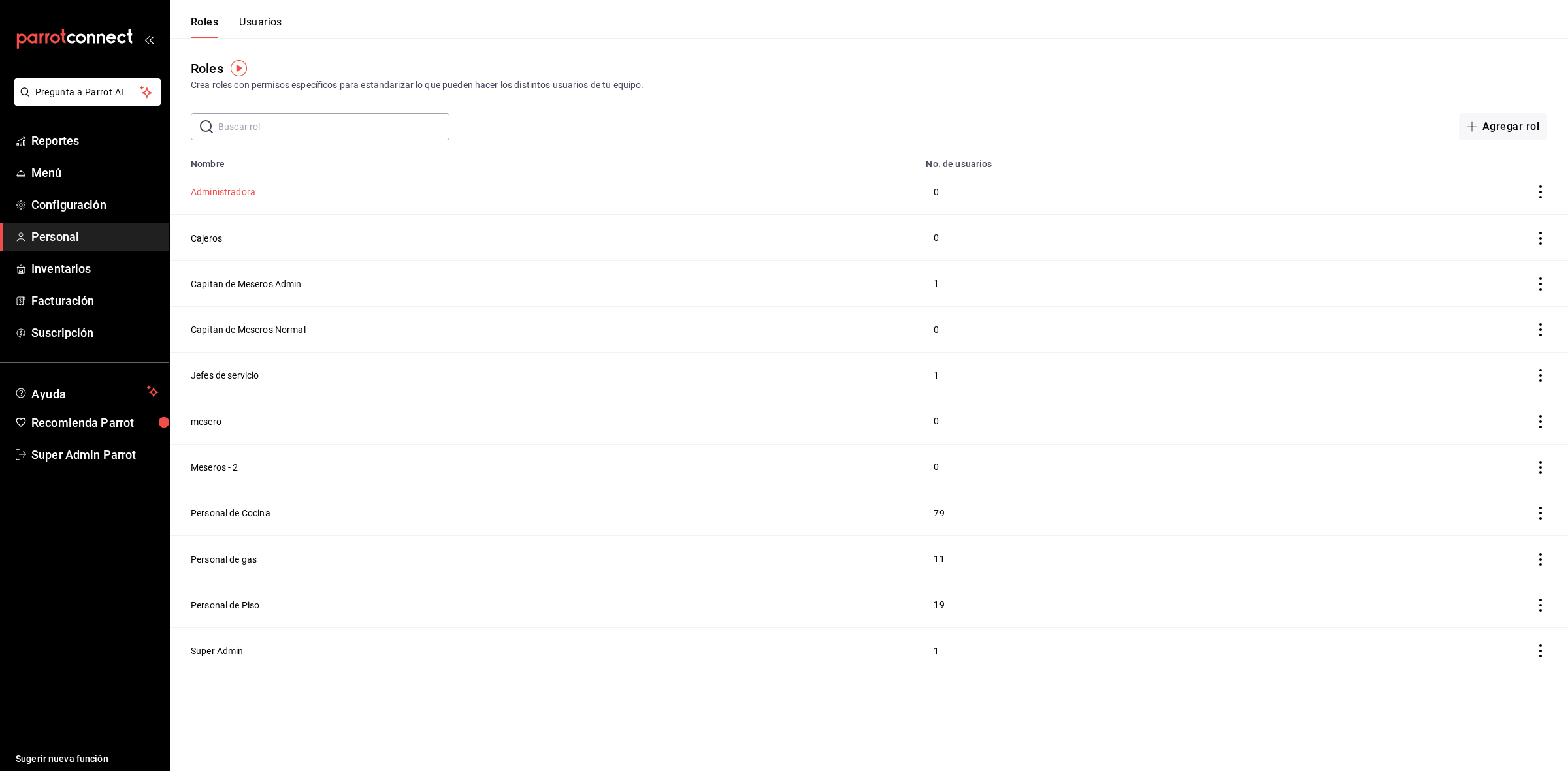
click at [238, 194] on button "Administradora" at bounding box center [223, 192] width 64 height 13
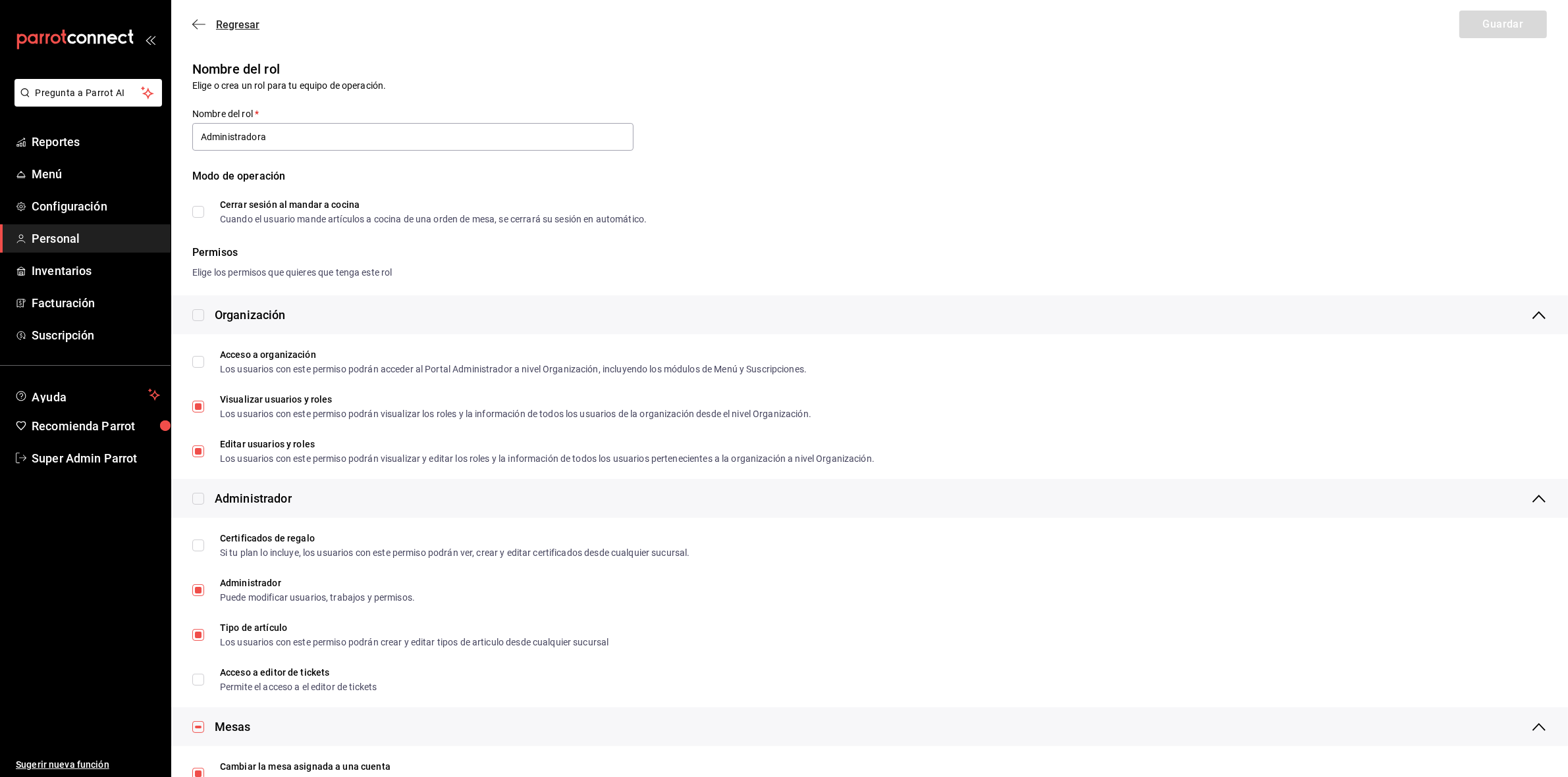
click at [206, 30] on span "Regresar" at bounding box center [226, 24] width 68 height 12
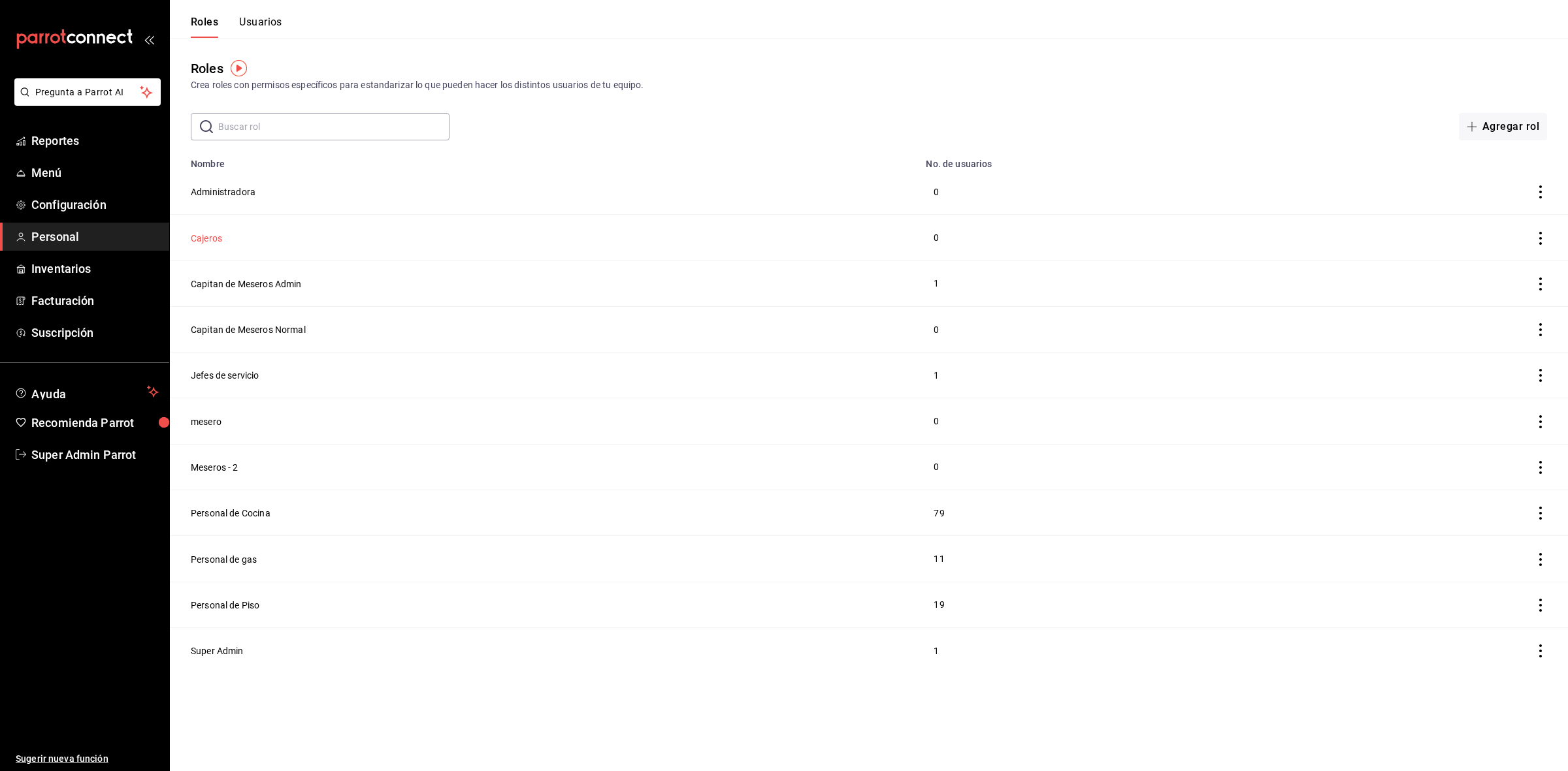
click at [194, 244] on button "Cajeros" at bounding box center [206, 238] width 31 height 13
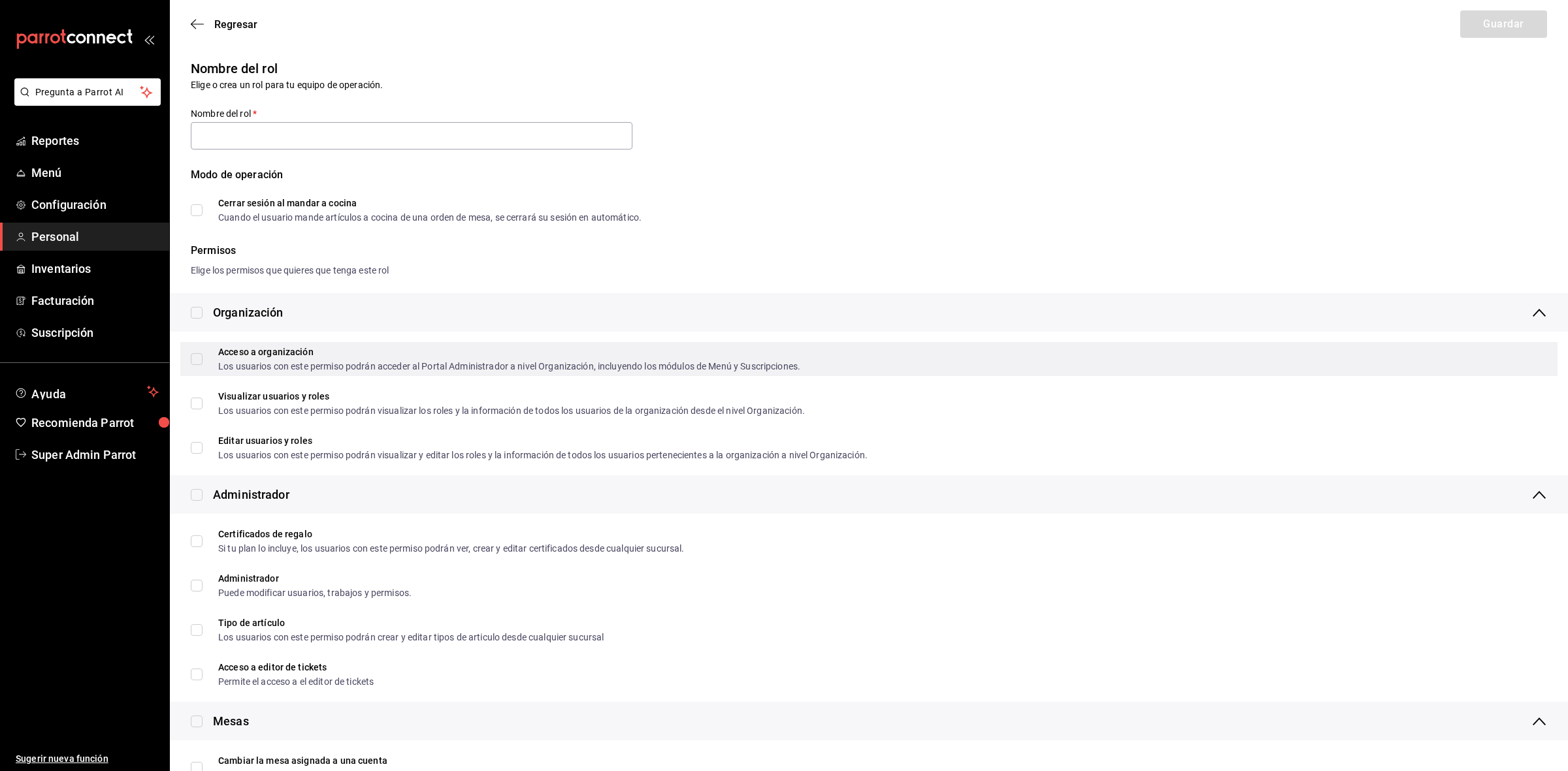
type input "Cajeros"
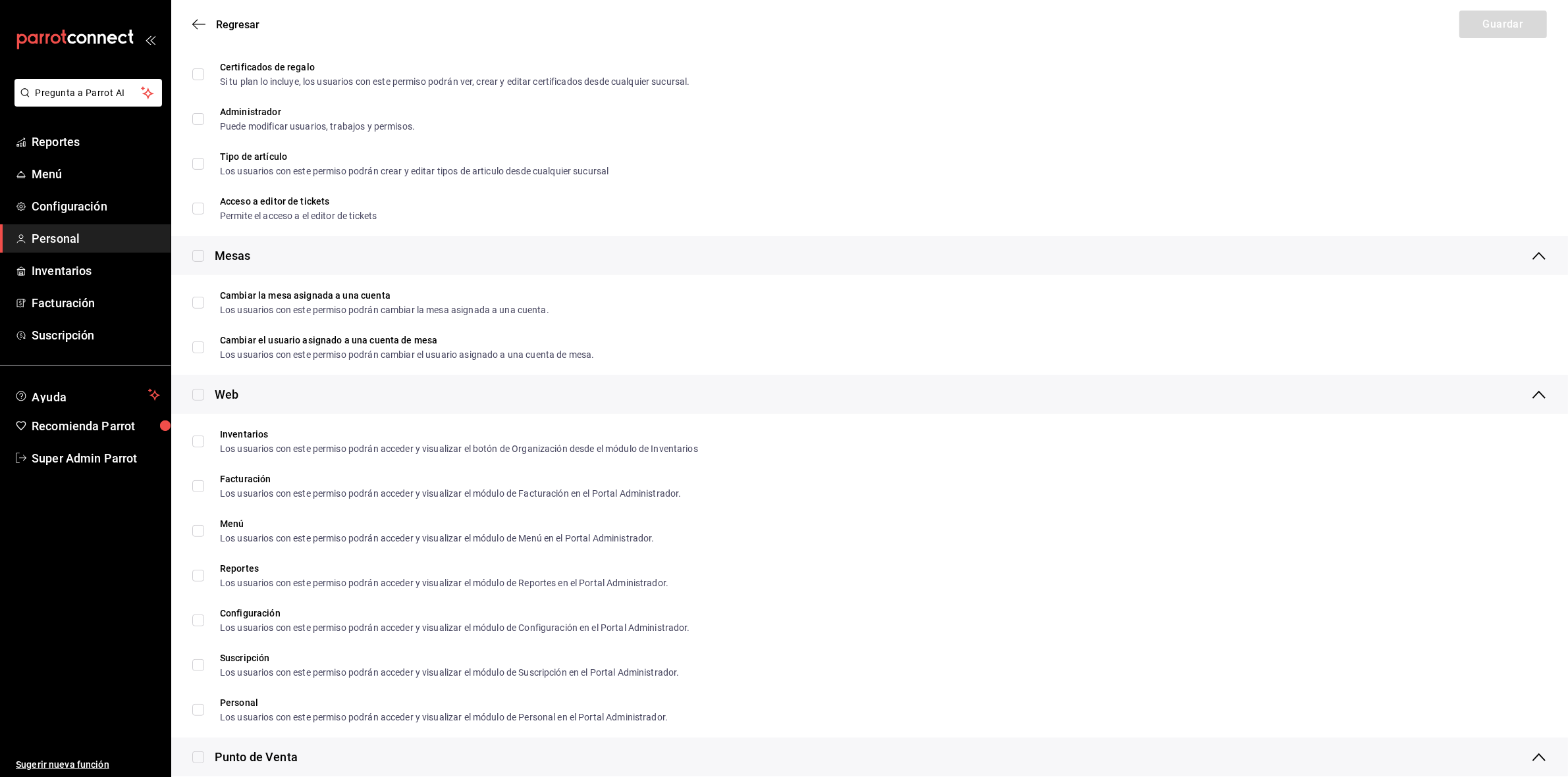
scroll to position [324, 0]
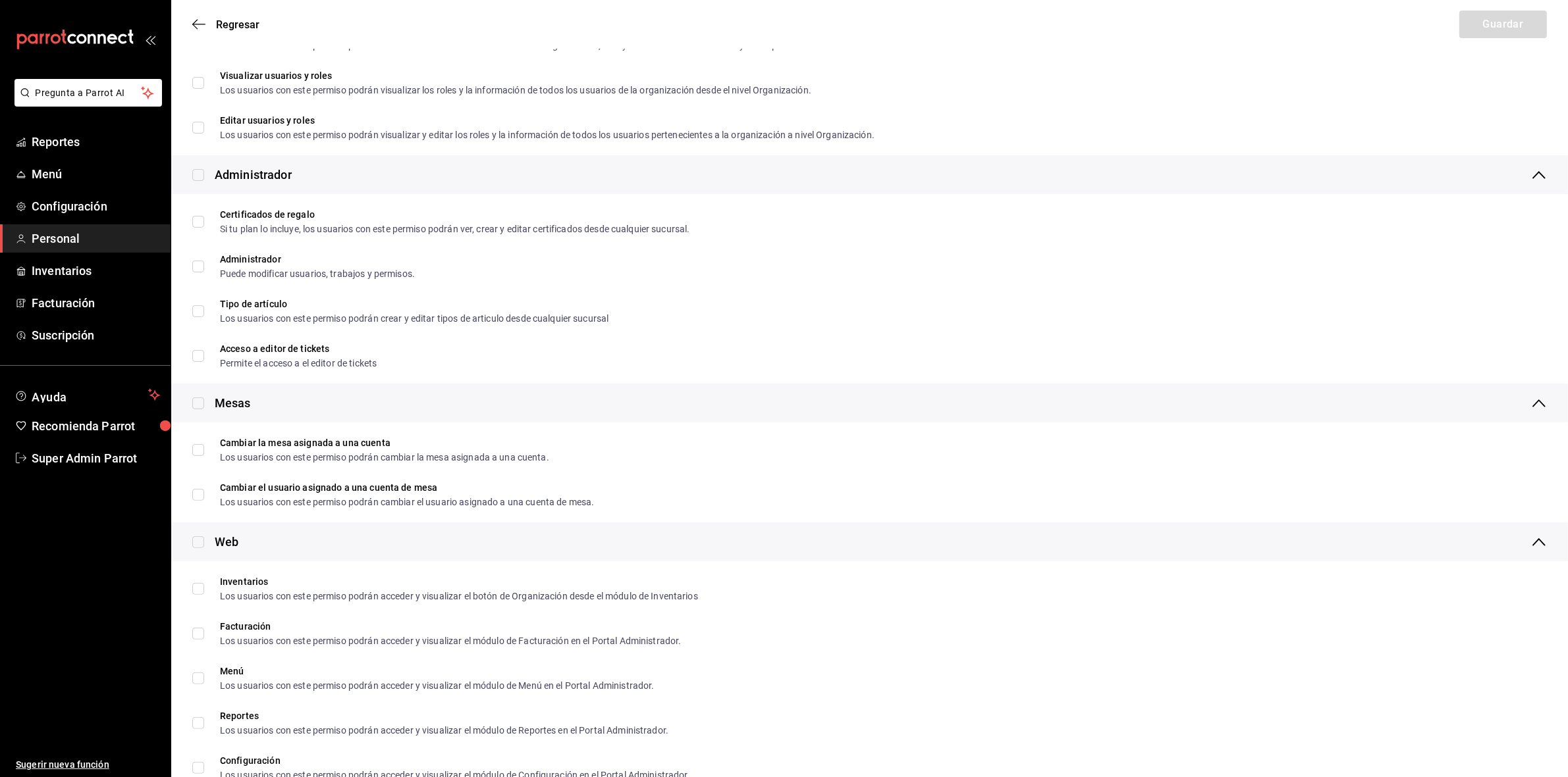
click at [203, 34] on div "Regresar Guardar" at bounding box center [870, 24] width 1397 height 49
click at [201, 33] on div "Regresar Guardar" at bounding box center [870, 24] width 1397 height 49
click at [199, 30] on icon "button" at bounding box center [199, 24] width 13 height 11
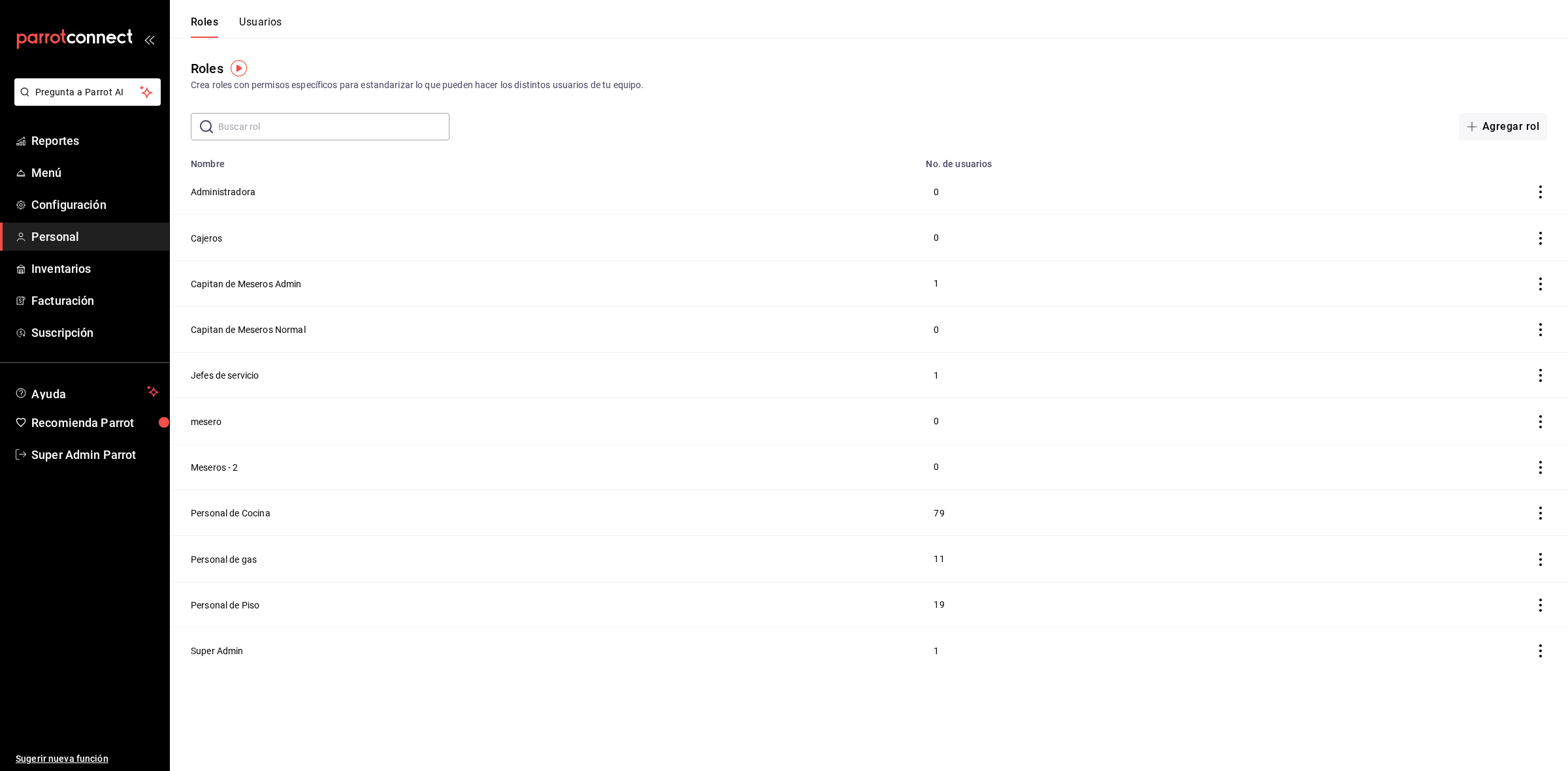
click at [247, 337] on td "Capitan de Meseros Normal" at bounding box center [543, 329] width 748 height 45
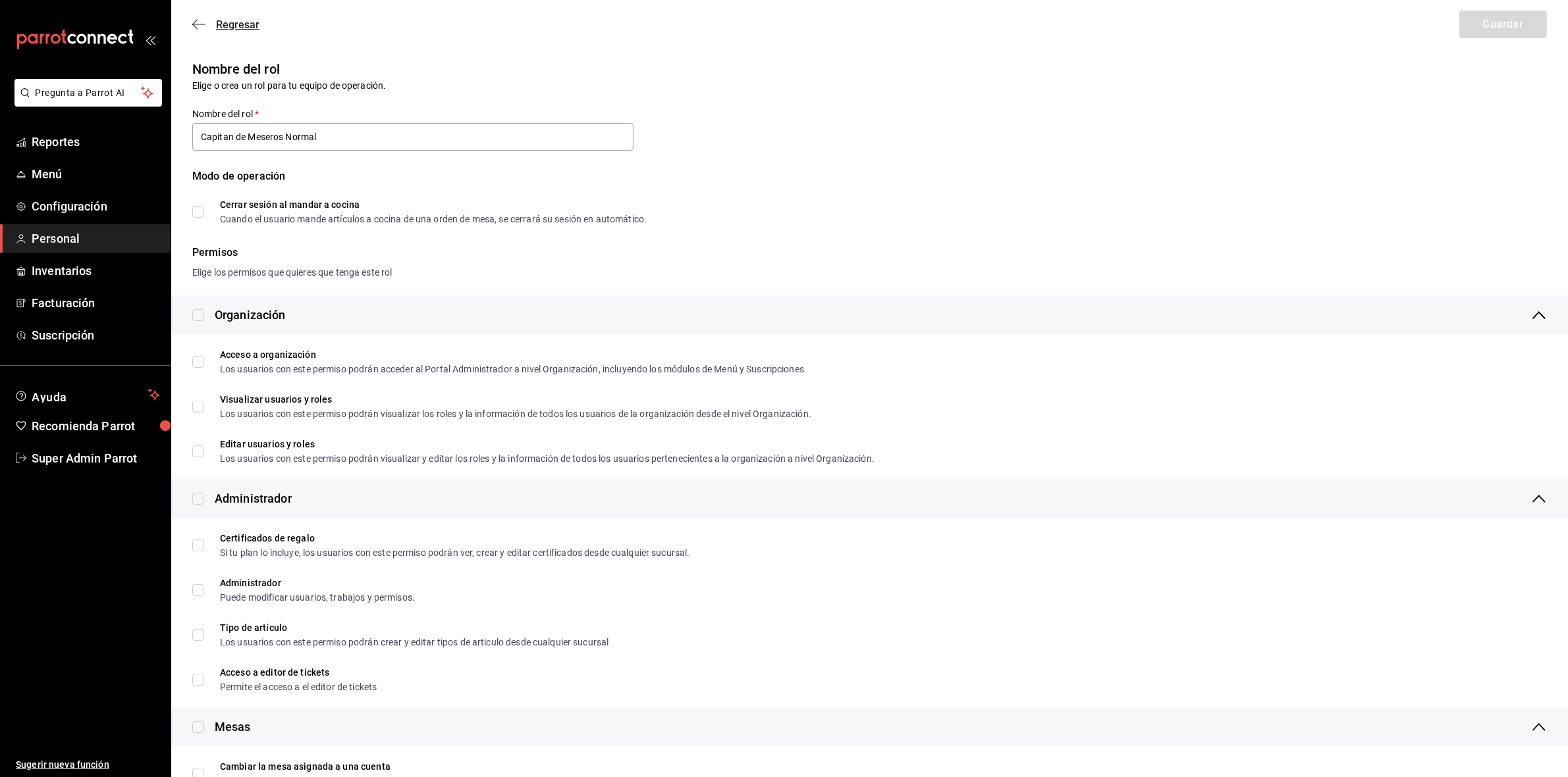
click at [195, 25] on icon "button" at bounding box center [199, 24] width 13 height 11
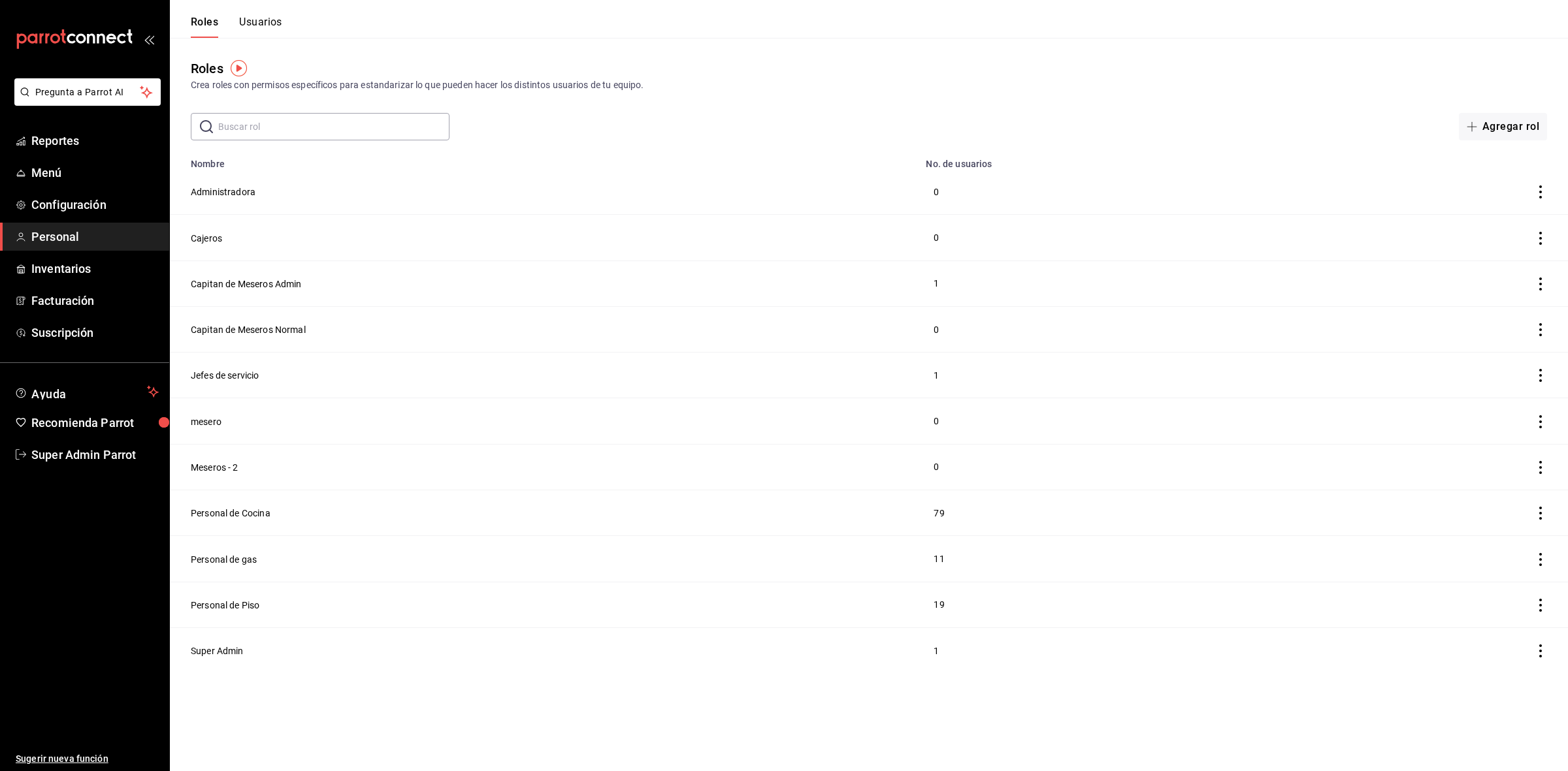
click at [268, 25] on button "Usuarios" at bounding box center [261, 27] width 43 height 23
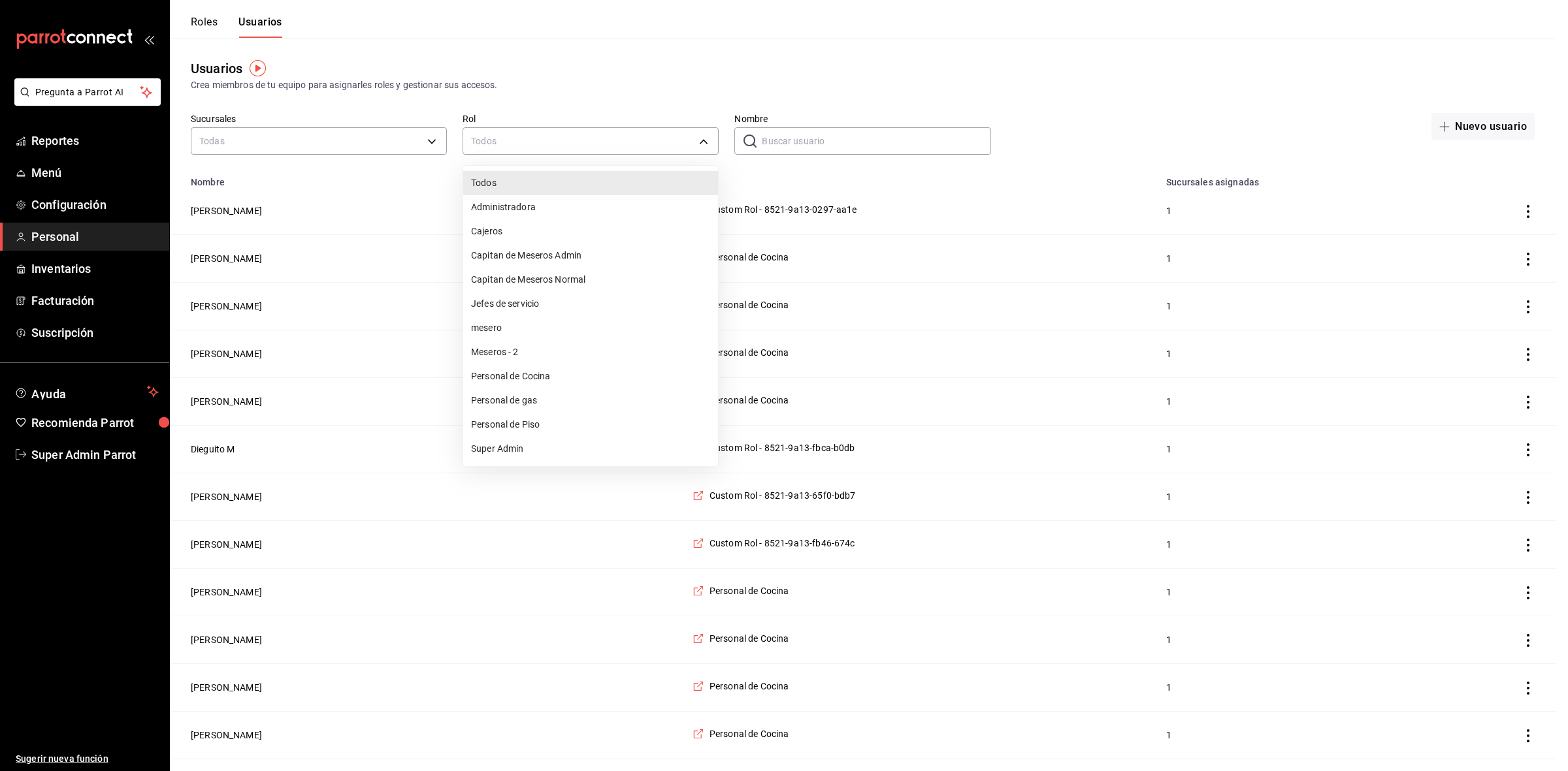
click at [767, 141] on div at bounding box center [784, 386] width 1568 height 771
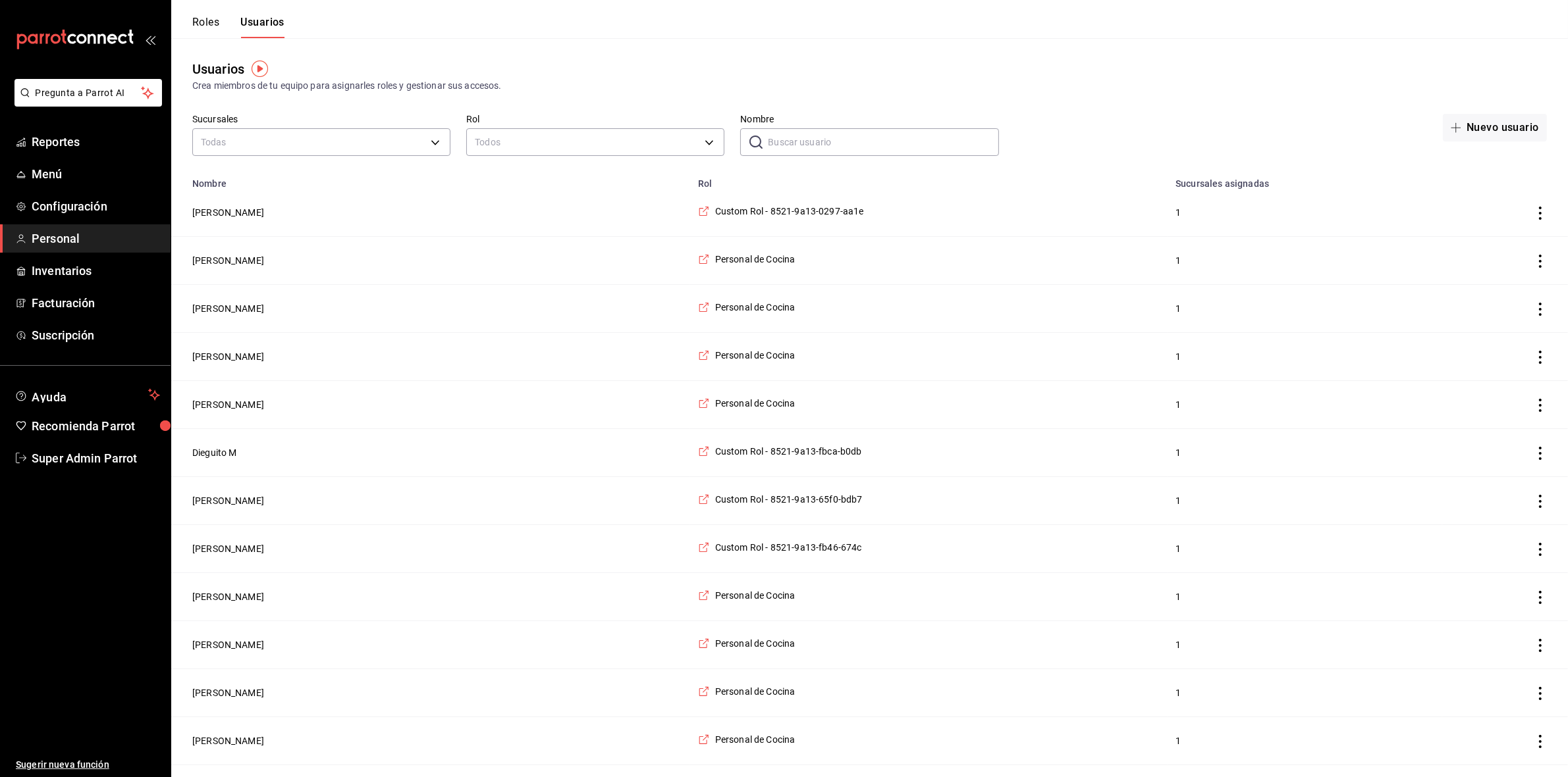
click at [773, 142] on input "Nombre" at bounding box center [883, 142] width 231 height 27
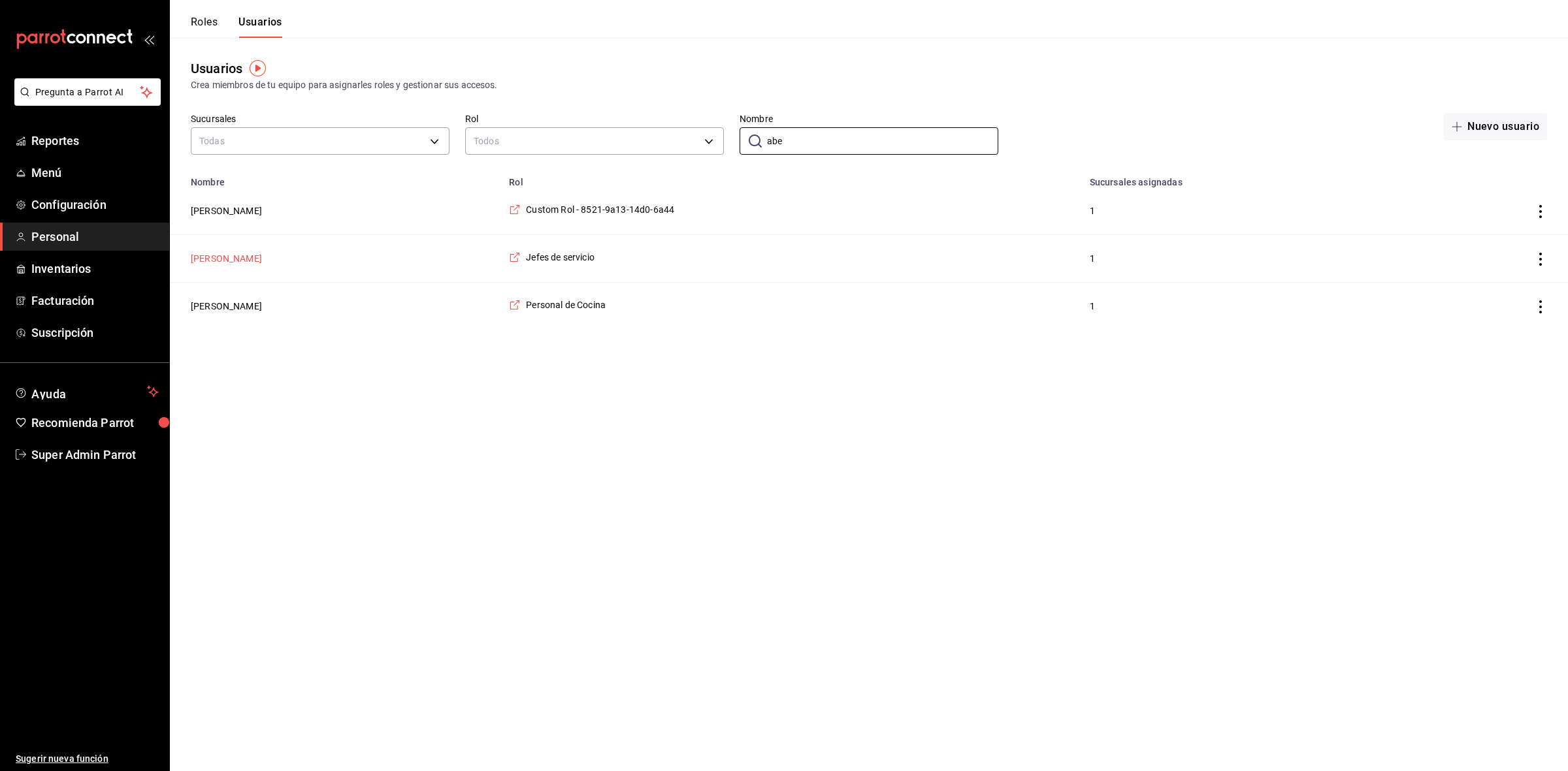
type input "abe"
click at [224, 266] on button "[PERSON_NAME]" at bounding box center [226, 259] width 71 height 13
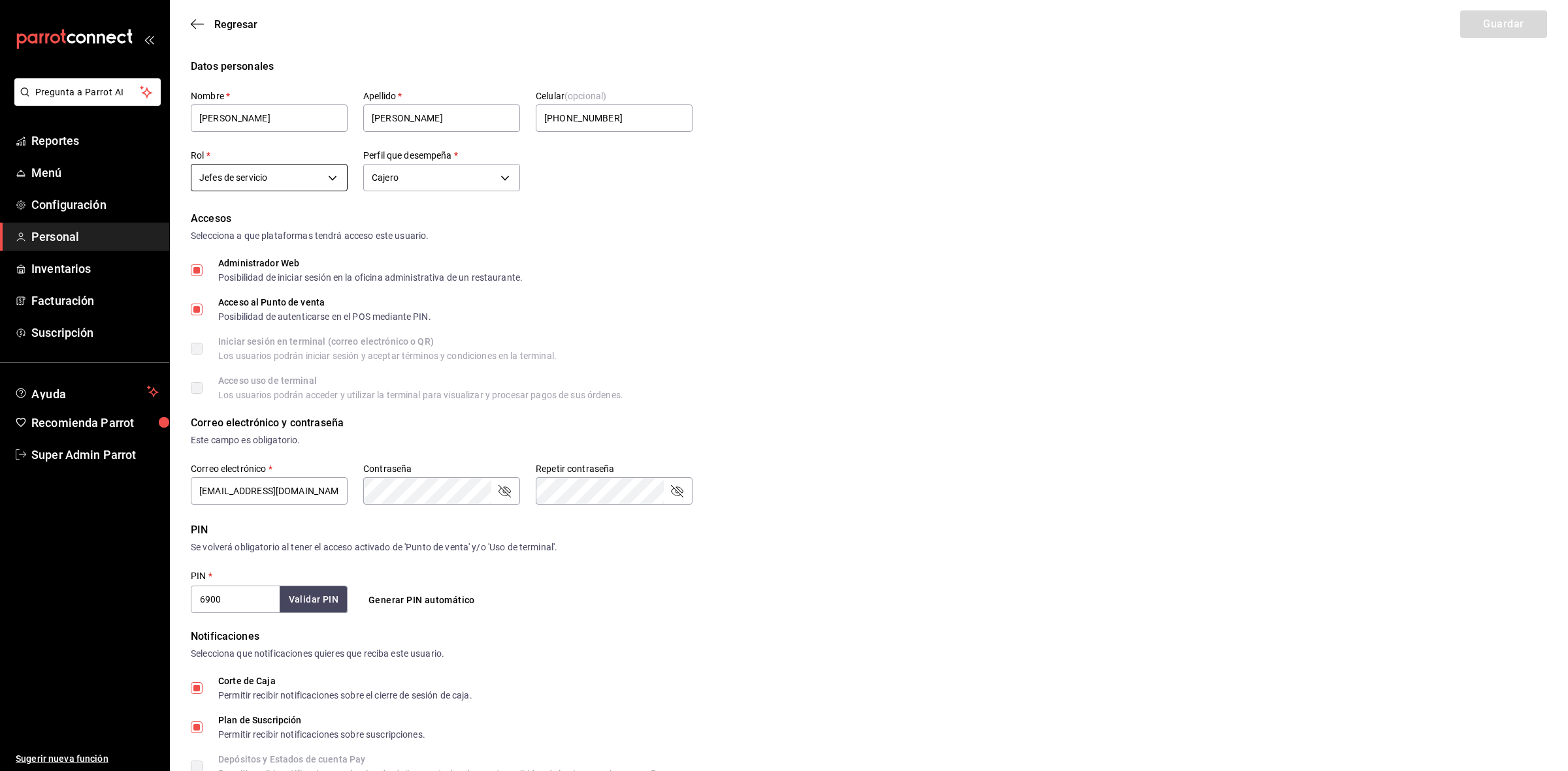
click at [328, 179] on body "Pregunta a Parrot AI Reportes Menú Configuración Personal Inventarios Facturaci…" at bounding box center [784, 484] width 1568 height 968
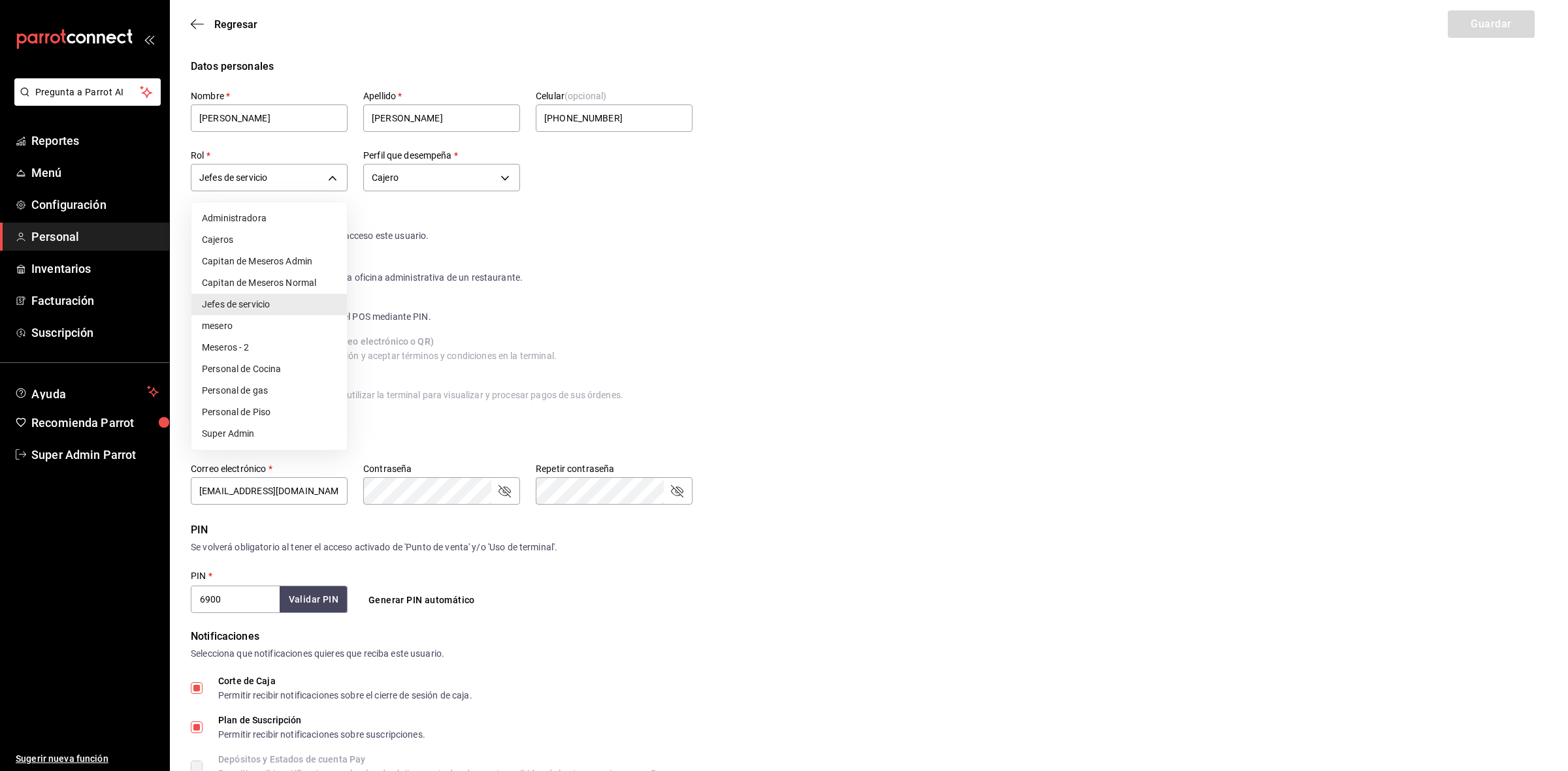
click at [300, 279] on li "Capitan de Meseros Normal" at bounding box center [269, 283] width 156 height 22
type input "db956134-4543-41ec-8437-073247593144"
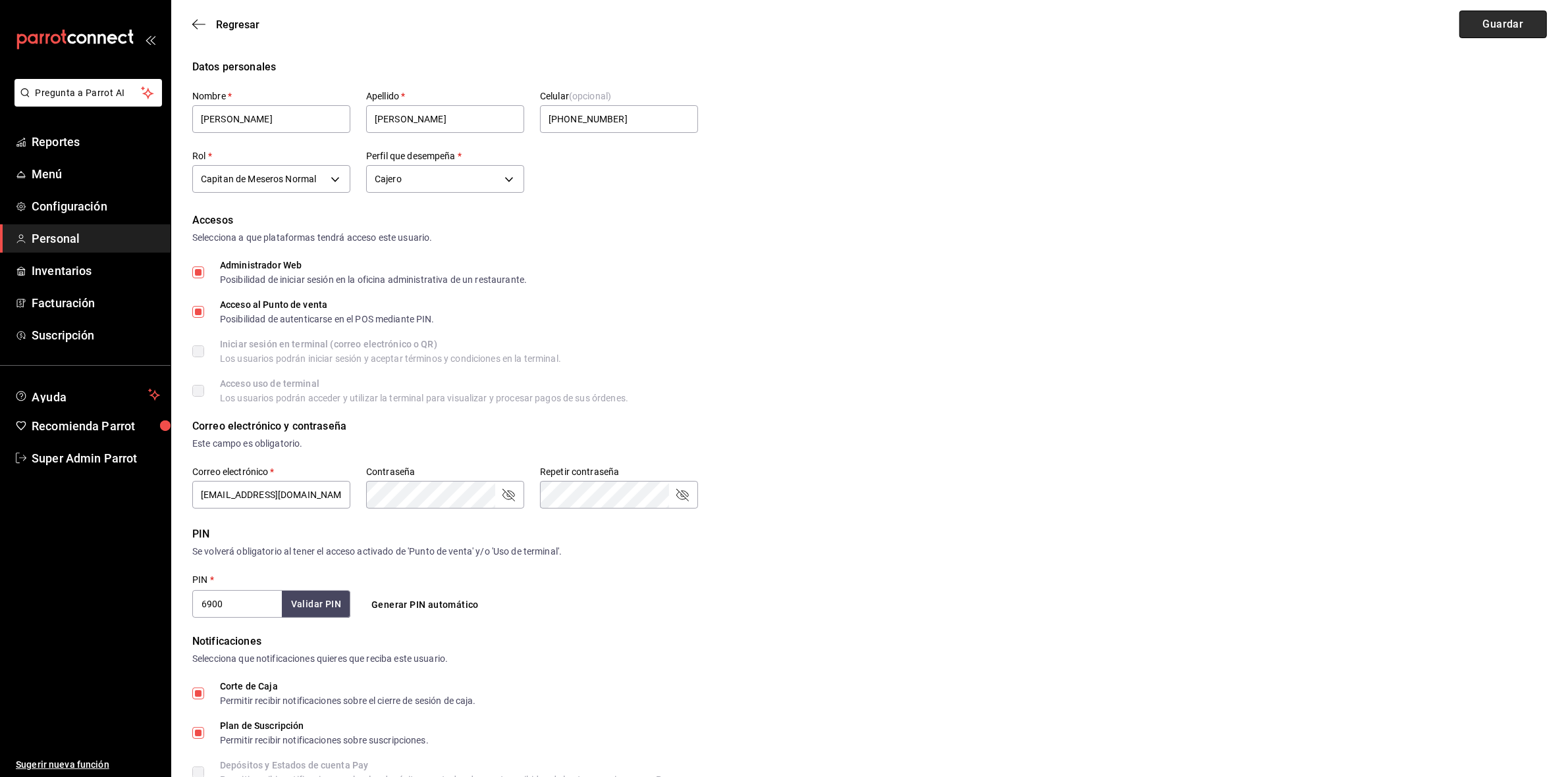
click at [1530, 18] on button "Guardar" at bounding box center [1503, 24] width 88 height 28
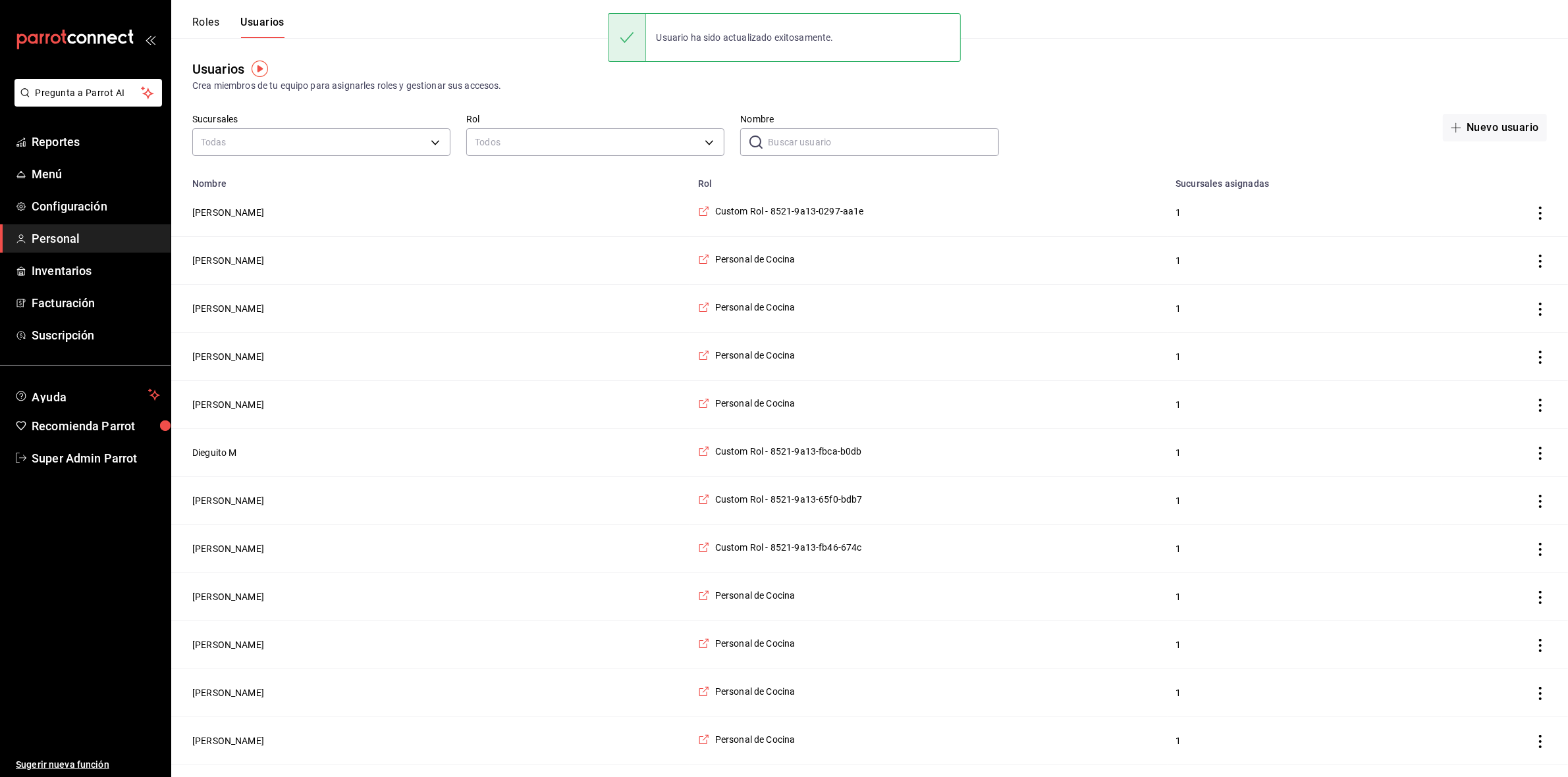
click at [801, 139] on input "Nombre" at bounding box center [883, 142] width 231 height 27
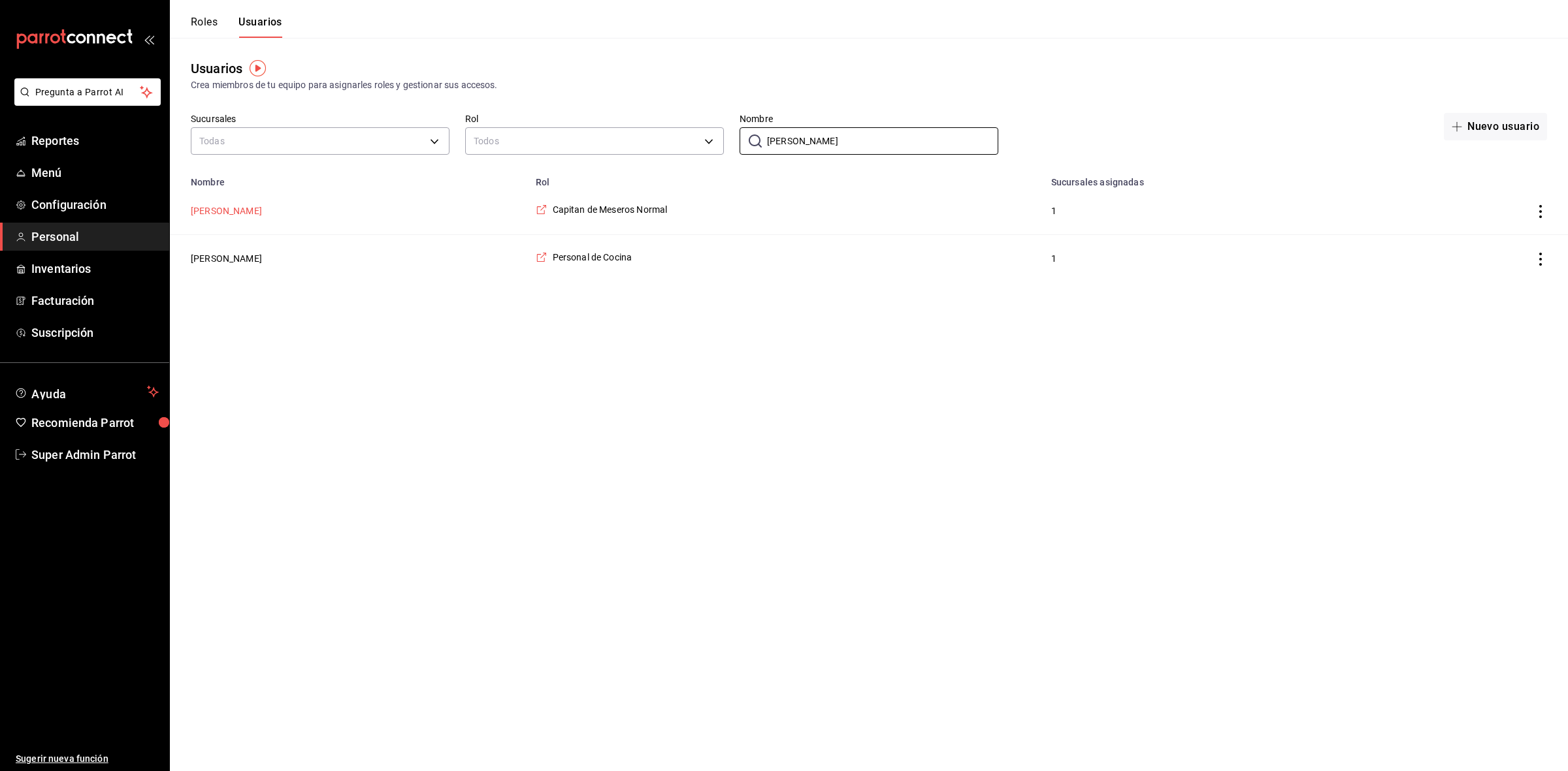
type input "[PERSON_NAME]"
click at [206, 213] on button "[PERSON_NAME]" at bounding box center [226, 211] width 71 height 13
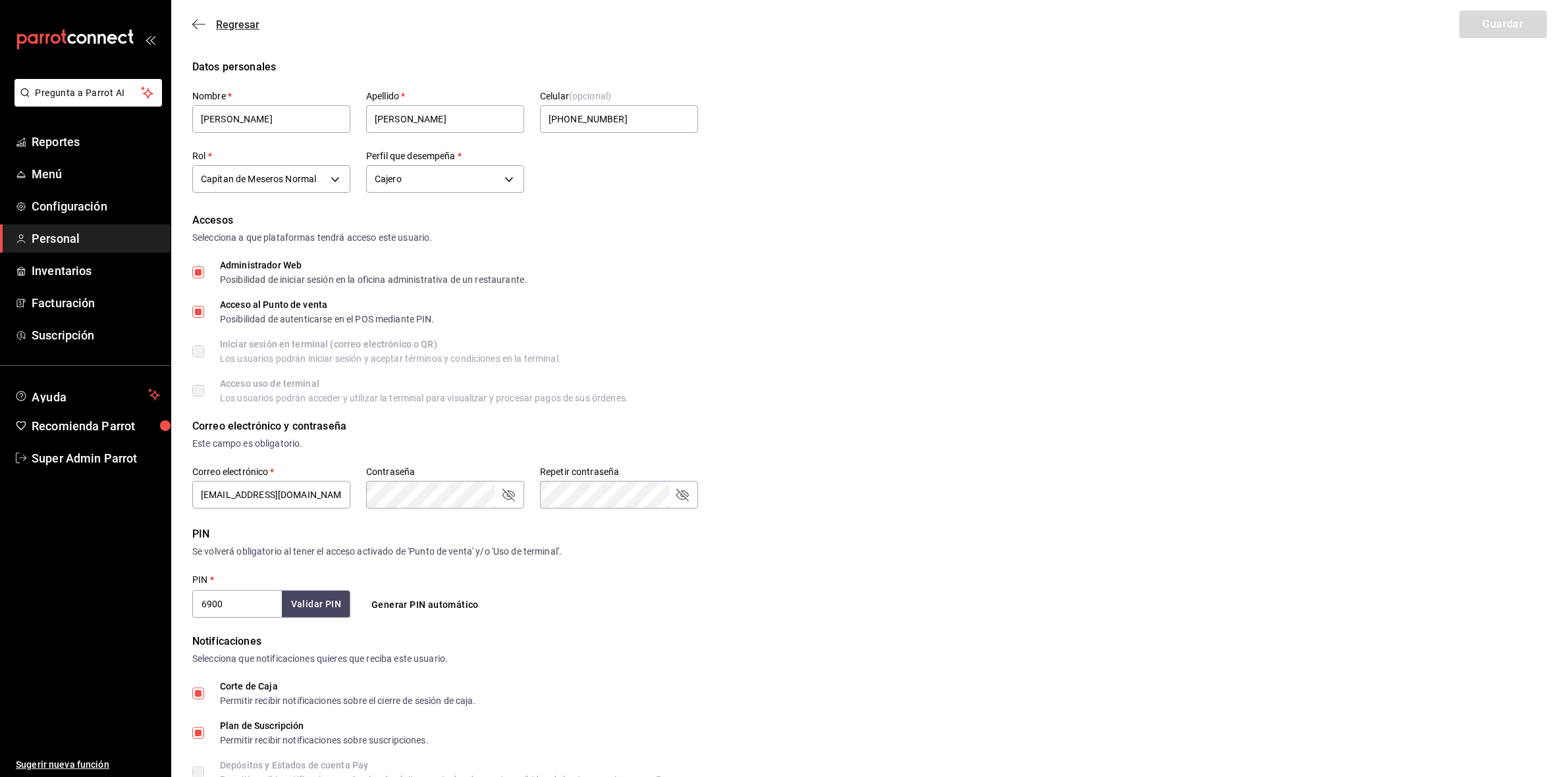
click at [204, 24] on icon "button" at bounding box center [199, 24] width 13 height 11
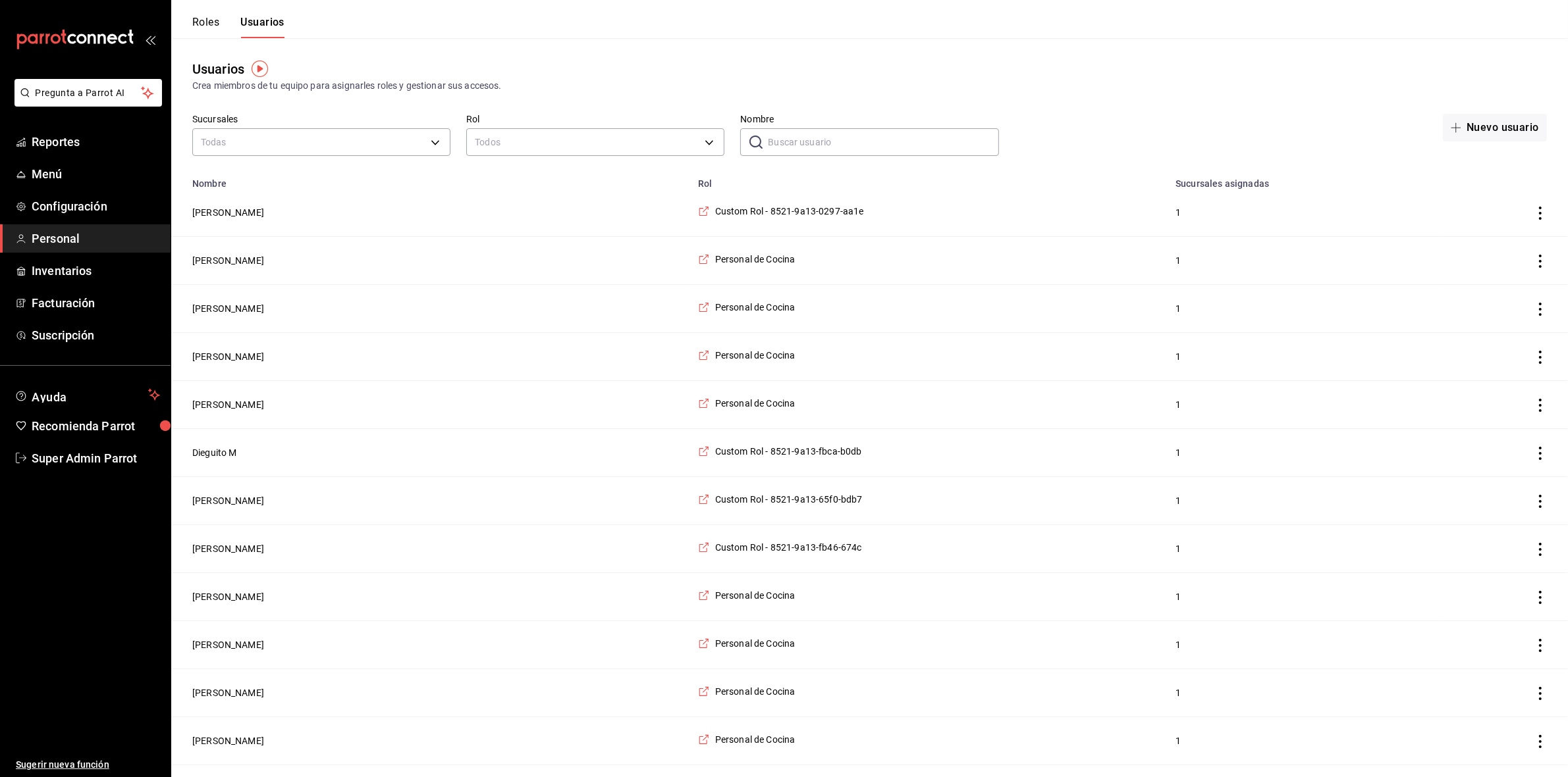
click at [805, 135] on input "Nombre" at bounding box center [883, 142] width 231 height 27
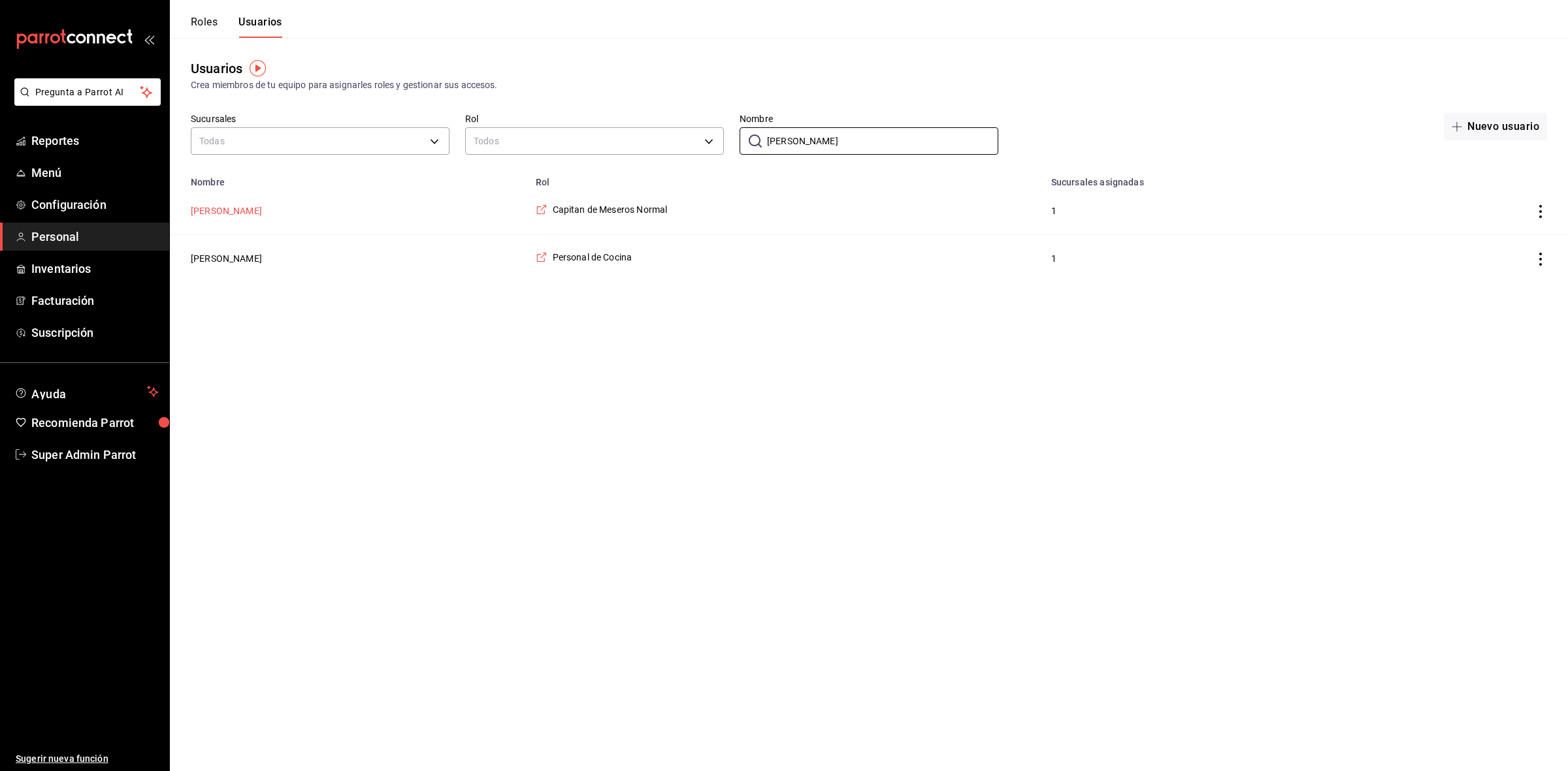
type input "[PERSON_NAME]"
click at [200, 213] on button "[PERSON_NAME]" at bounding box center [226, 211] width 71 height 13
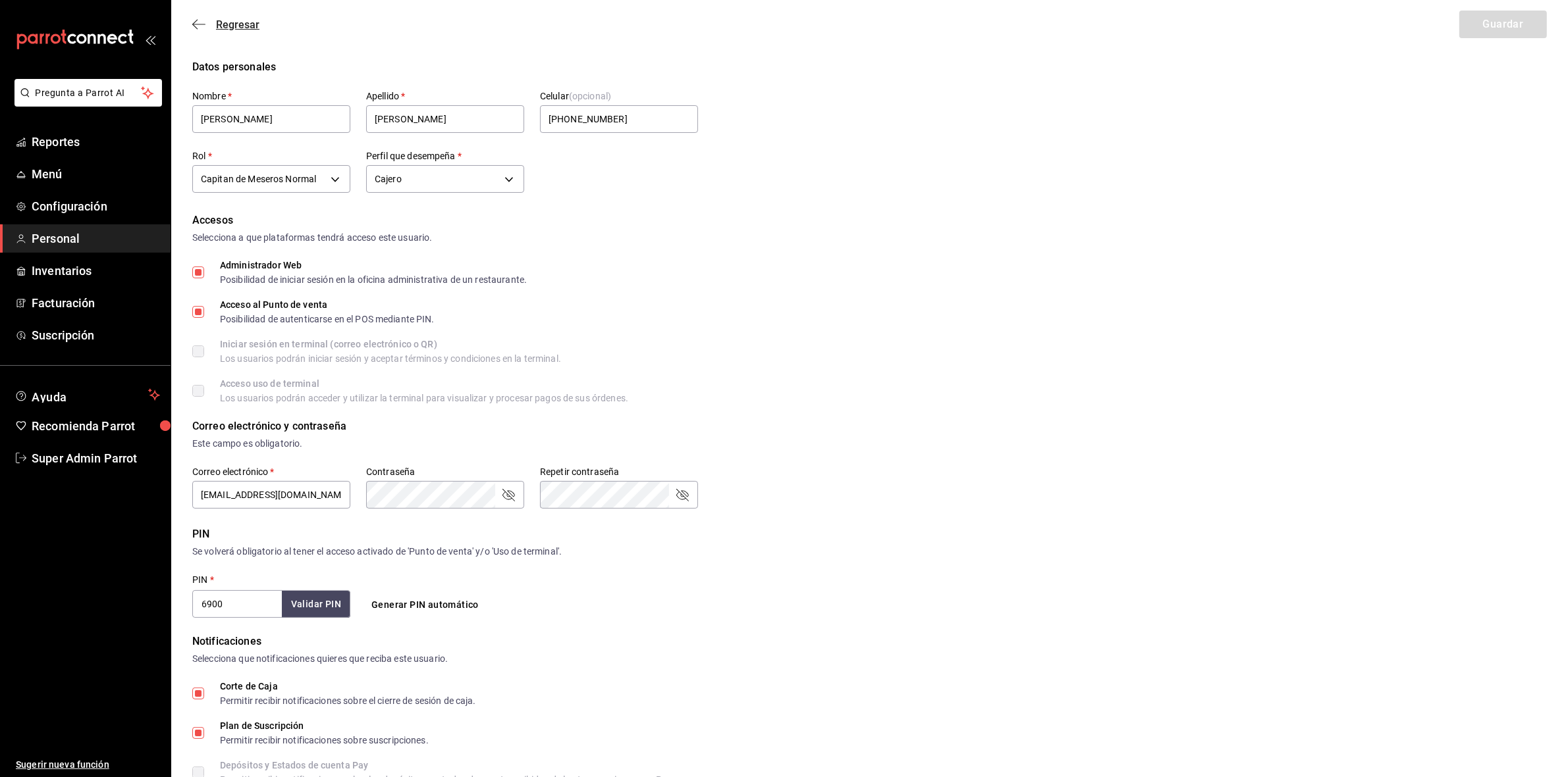
click at [203, 30] on icon "button" at bounding box center [199, 24] width 13 height 11
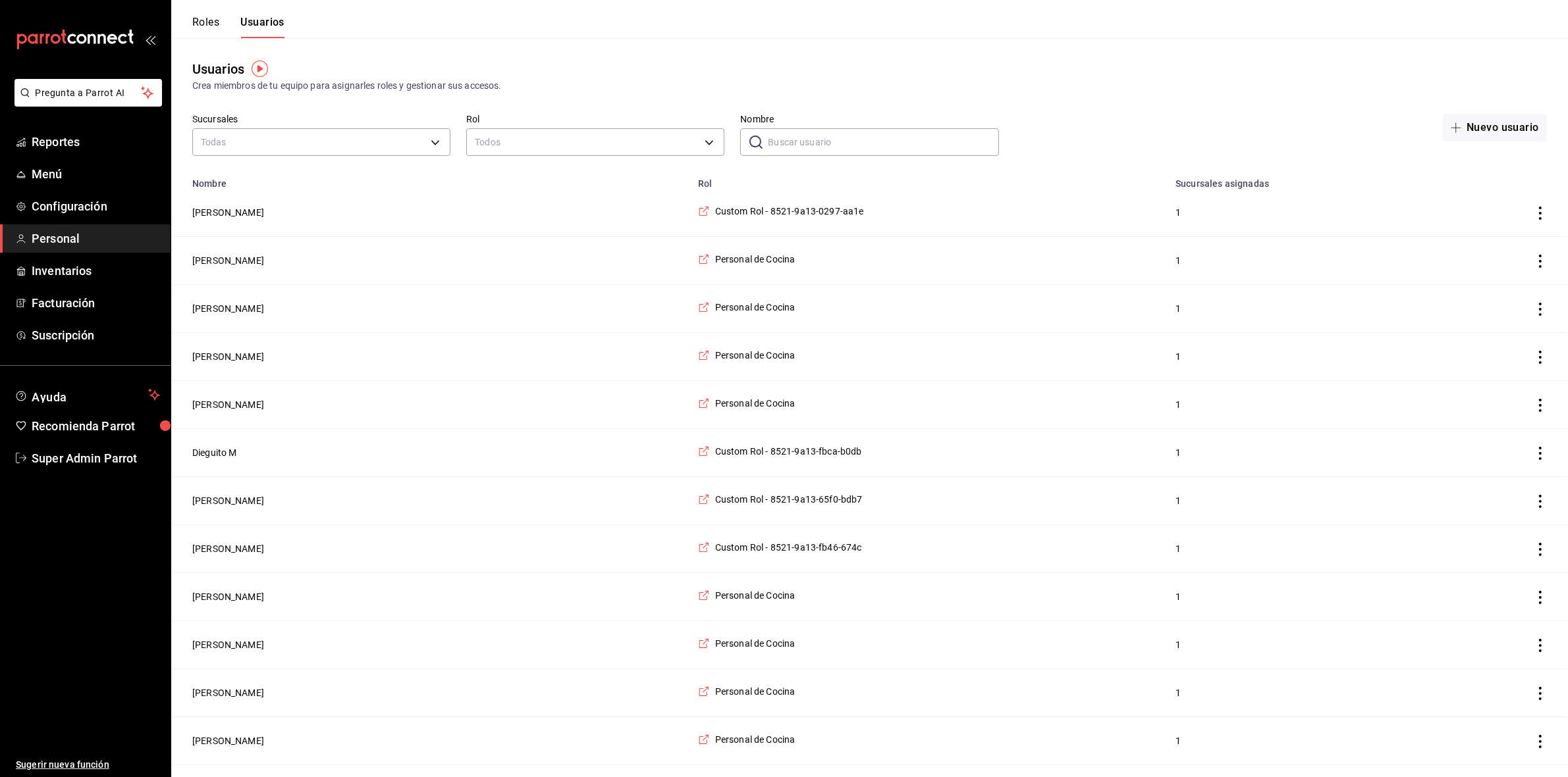
click at [218, 30] on button "Roles" at bounding box center [206, 28] width 27 height 23
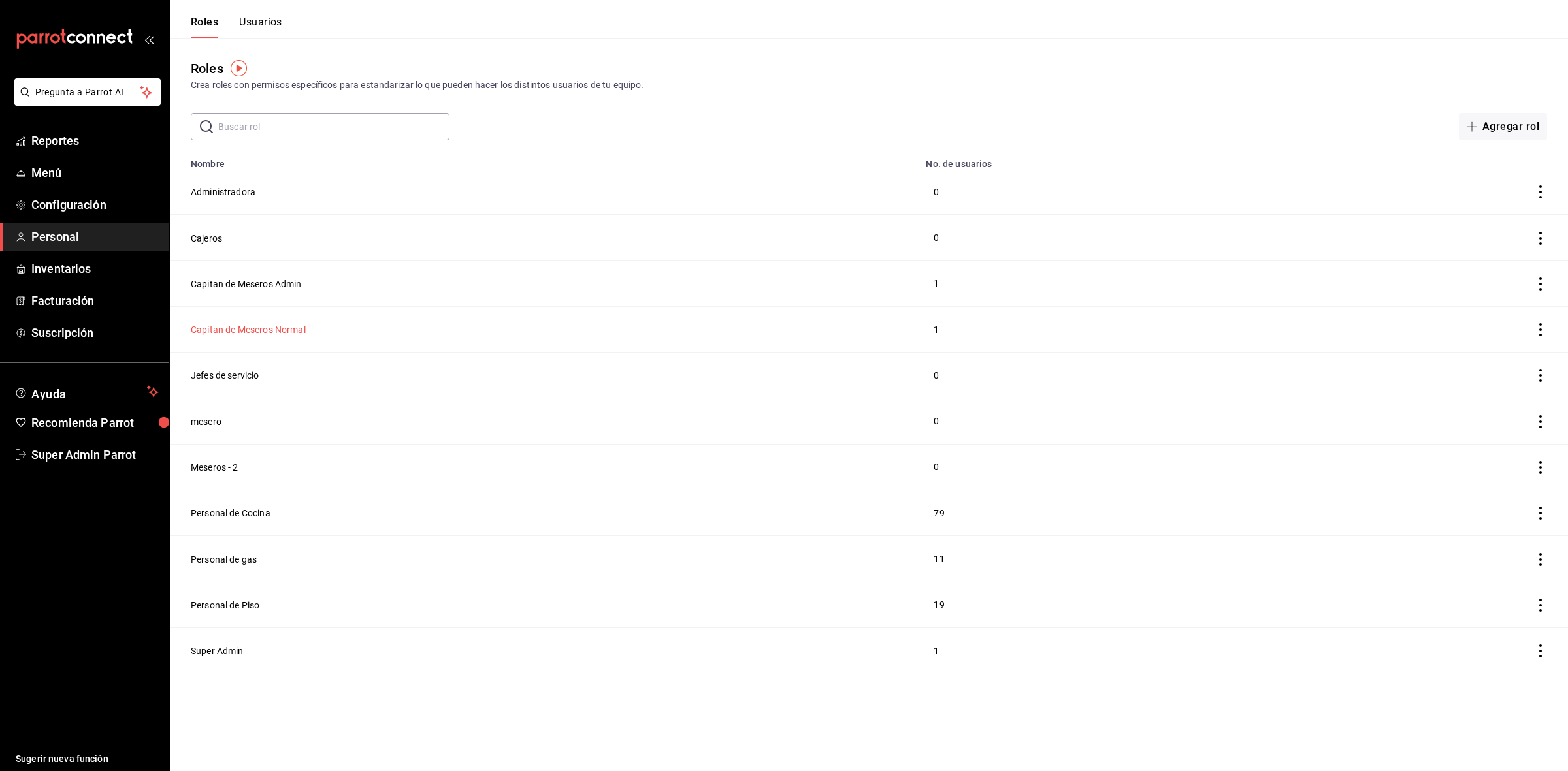
click at [266, 336] on button "Capitan de Meseros Normal" at bounding box center [249, 330] width 115 height 13
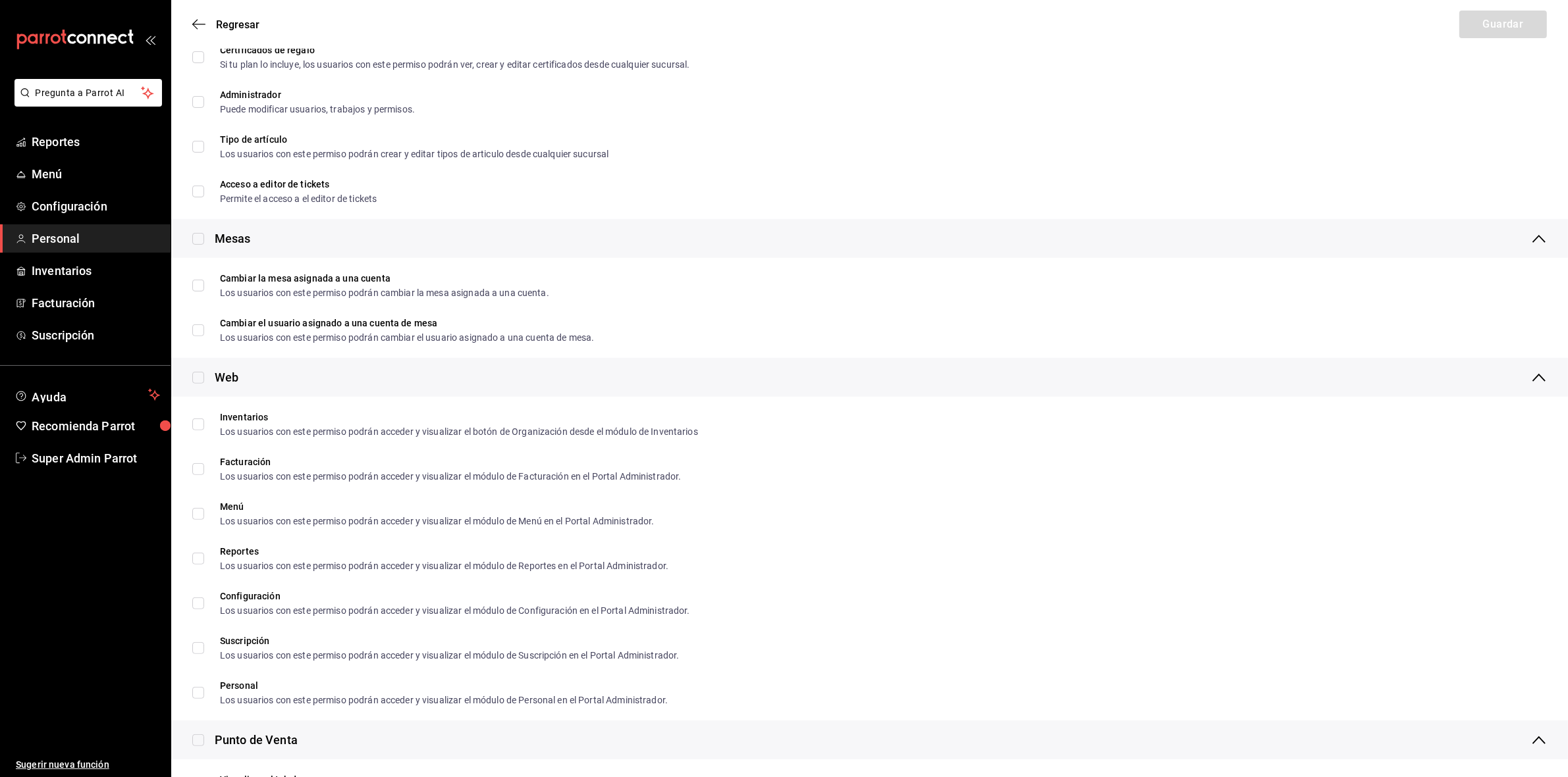
scroll to position [159, 0]
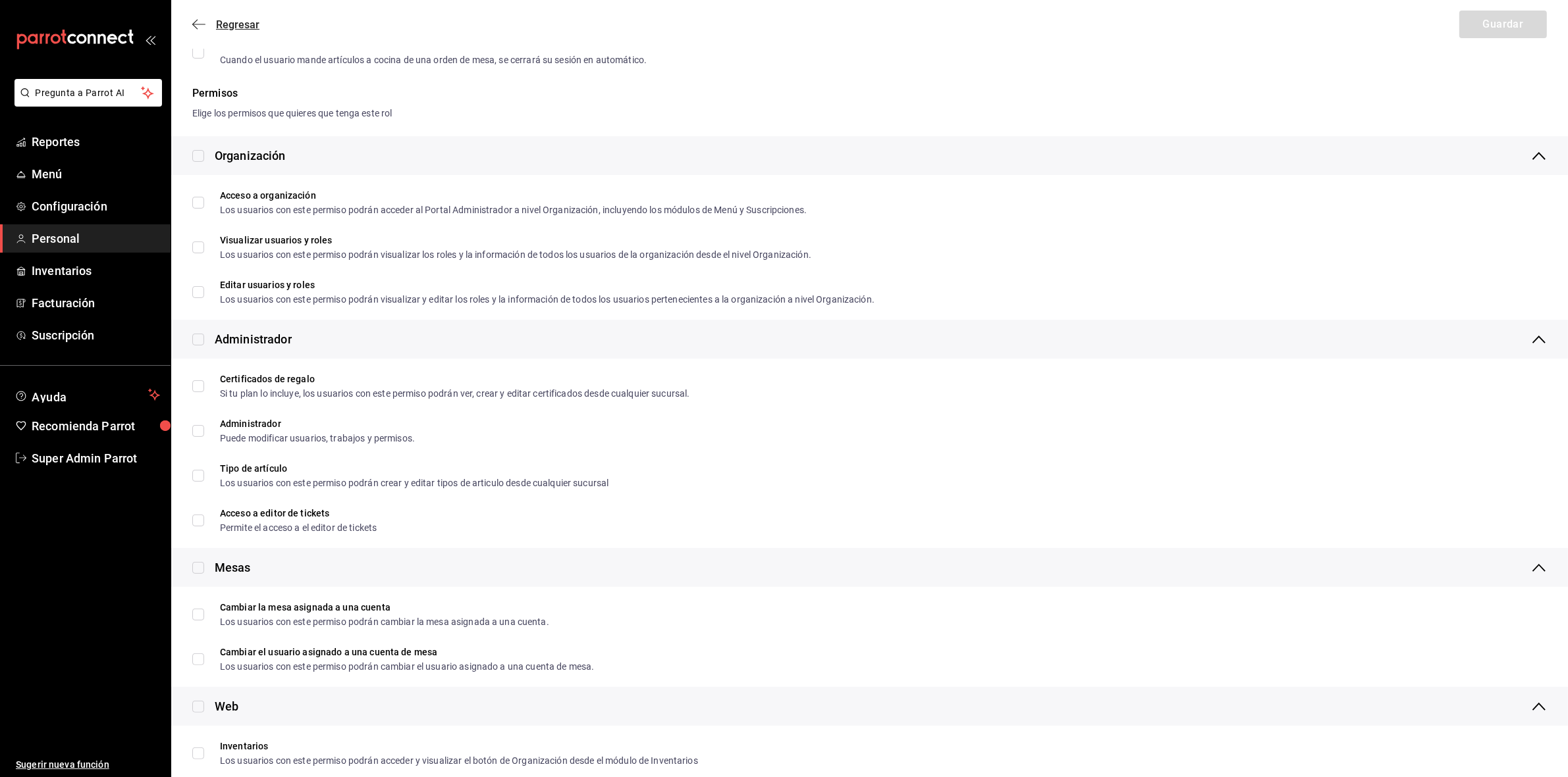
click at [202, 27] on icon "button" at bounding box center [199, 24] width 13 height 11
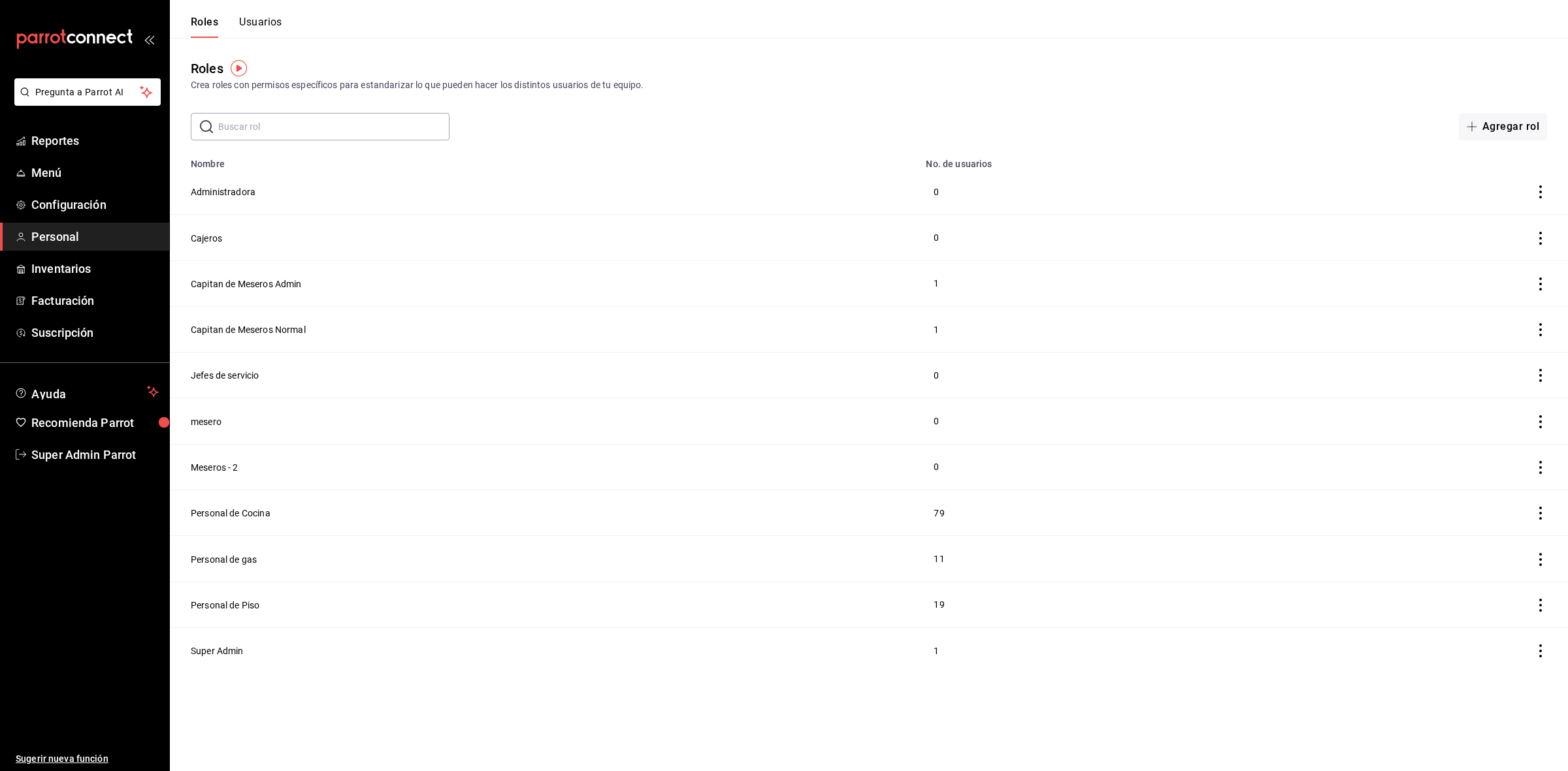
click at [325, 117] on input "text" at bounding box center [334, 127] width 232 height 26
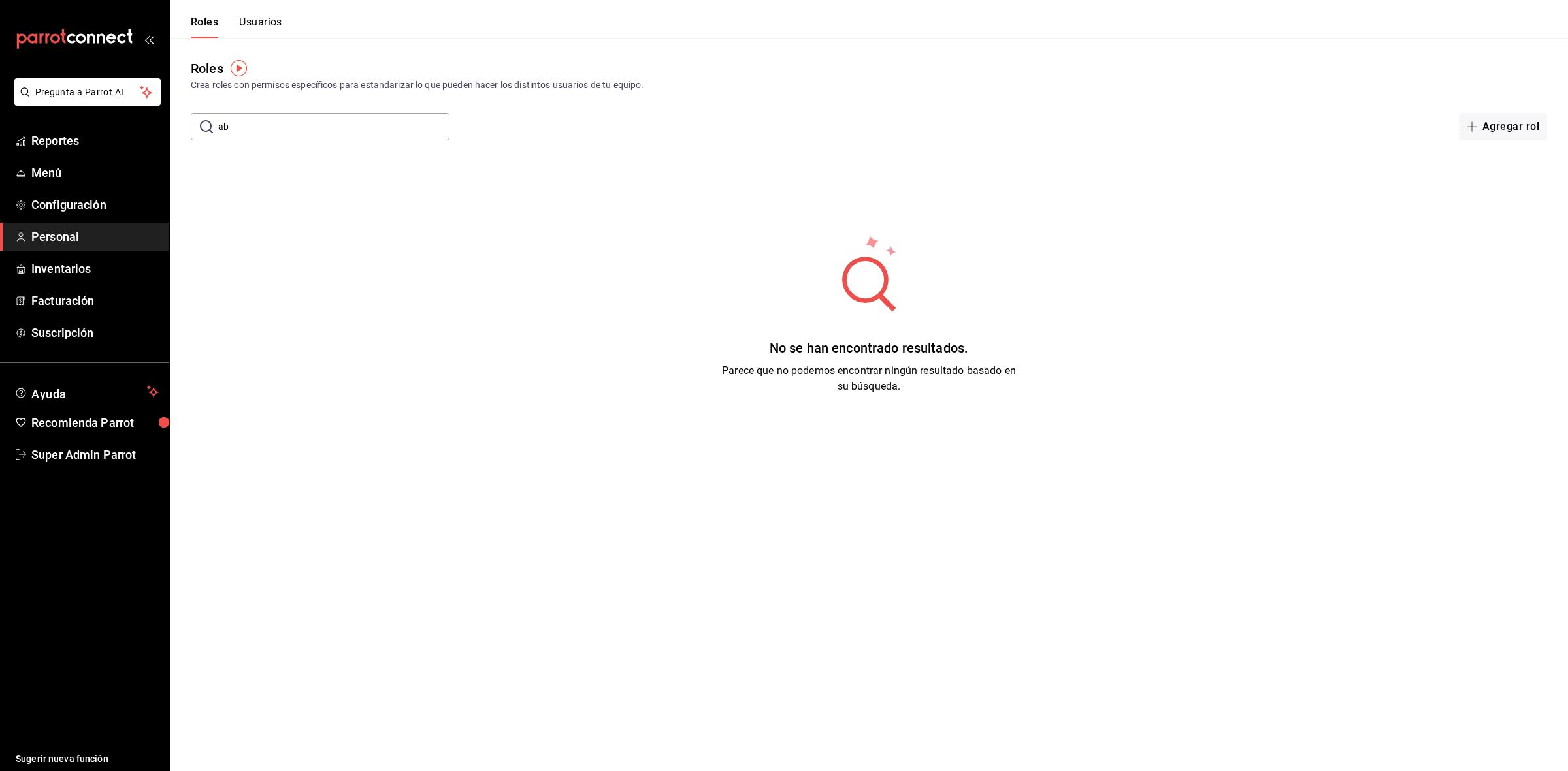
type input "a"
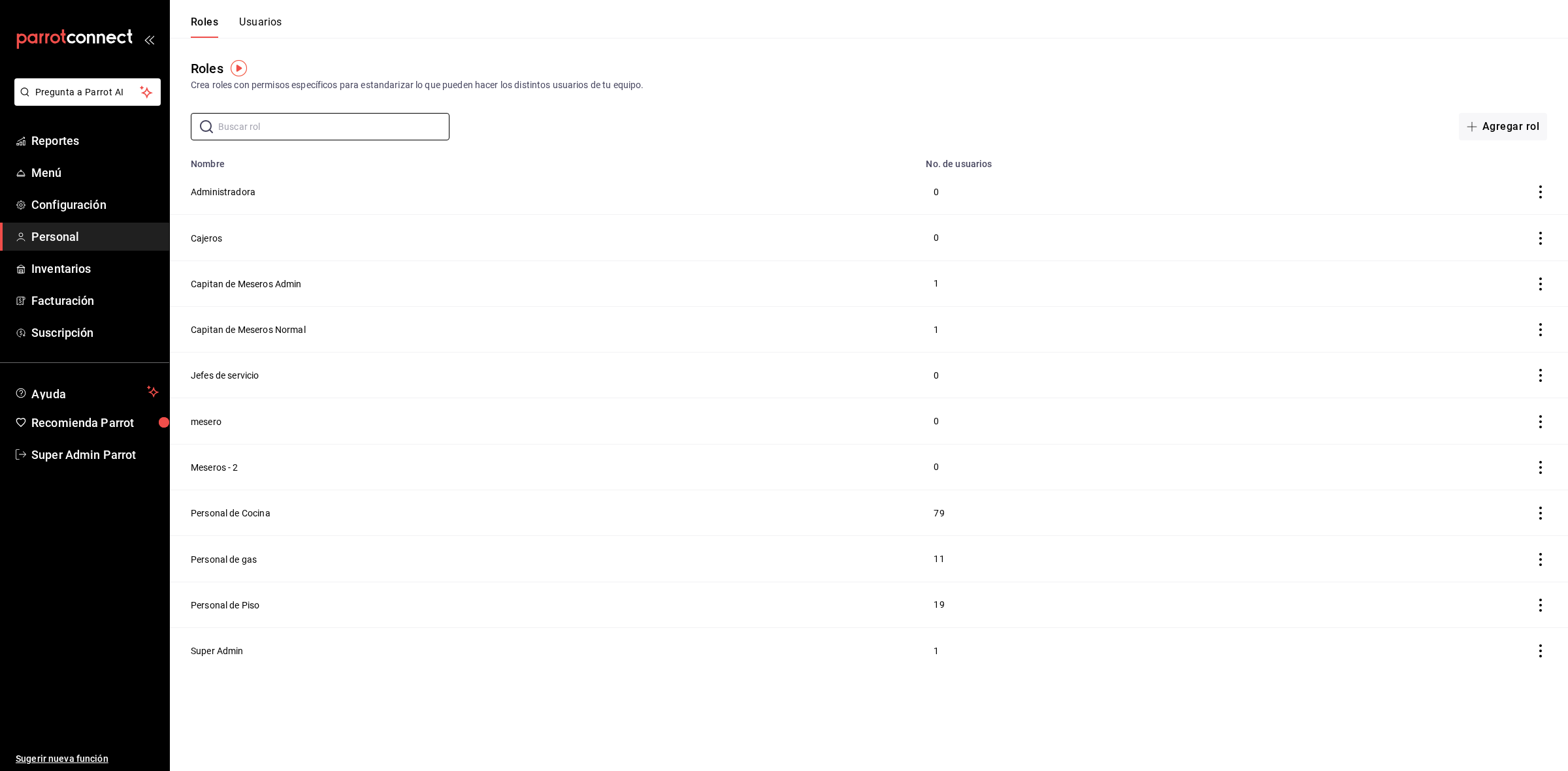
click at [259, 26] on button "Usuarios" at bounding box center [261, 27] width 43 height 23
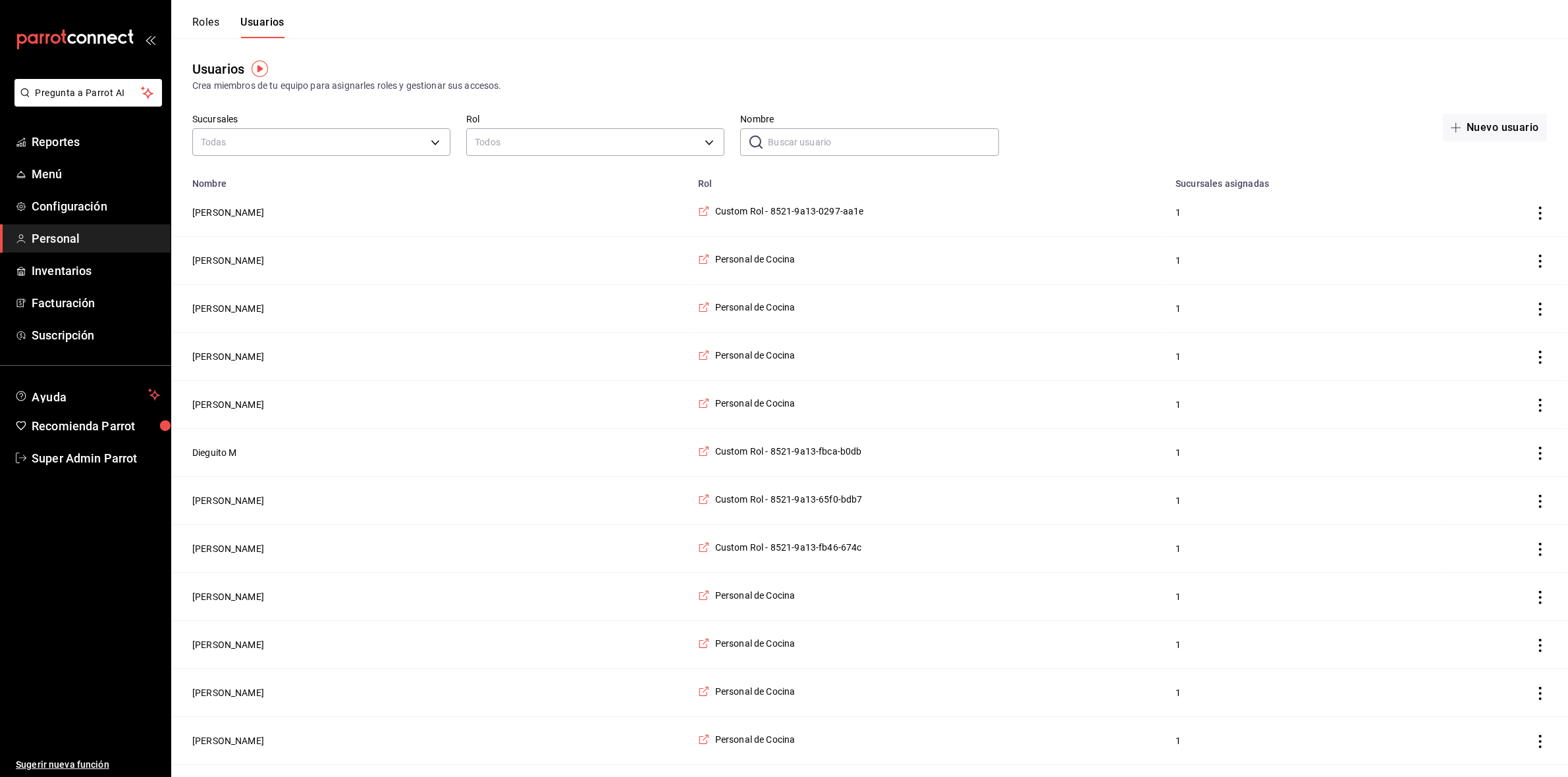
click at [850, 151] on input "Nombre" at bounding box center [883, 142] width 231 height 27
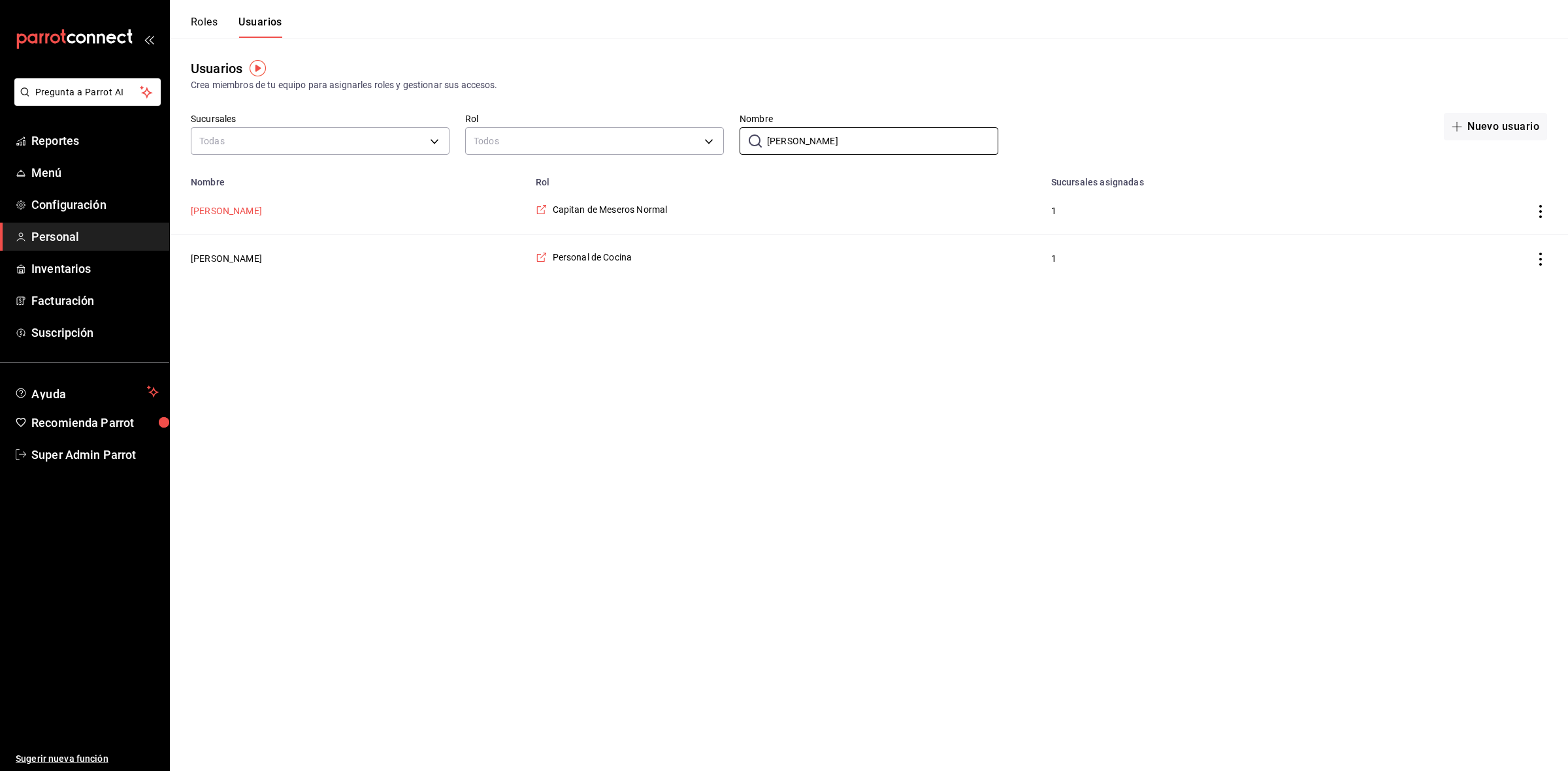
type input "[PERSON_NAME]"
click at [217, 208] on button "[PERSON_NAME]" at bounding box center [226, 211] width 71 height 13
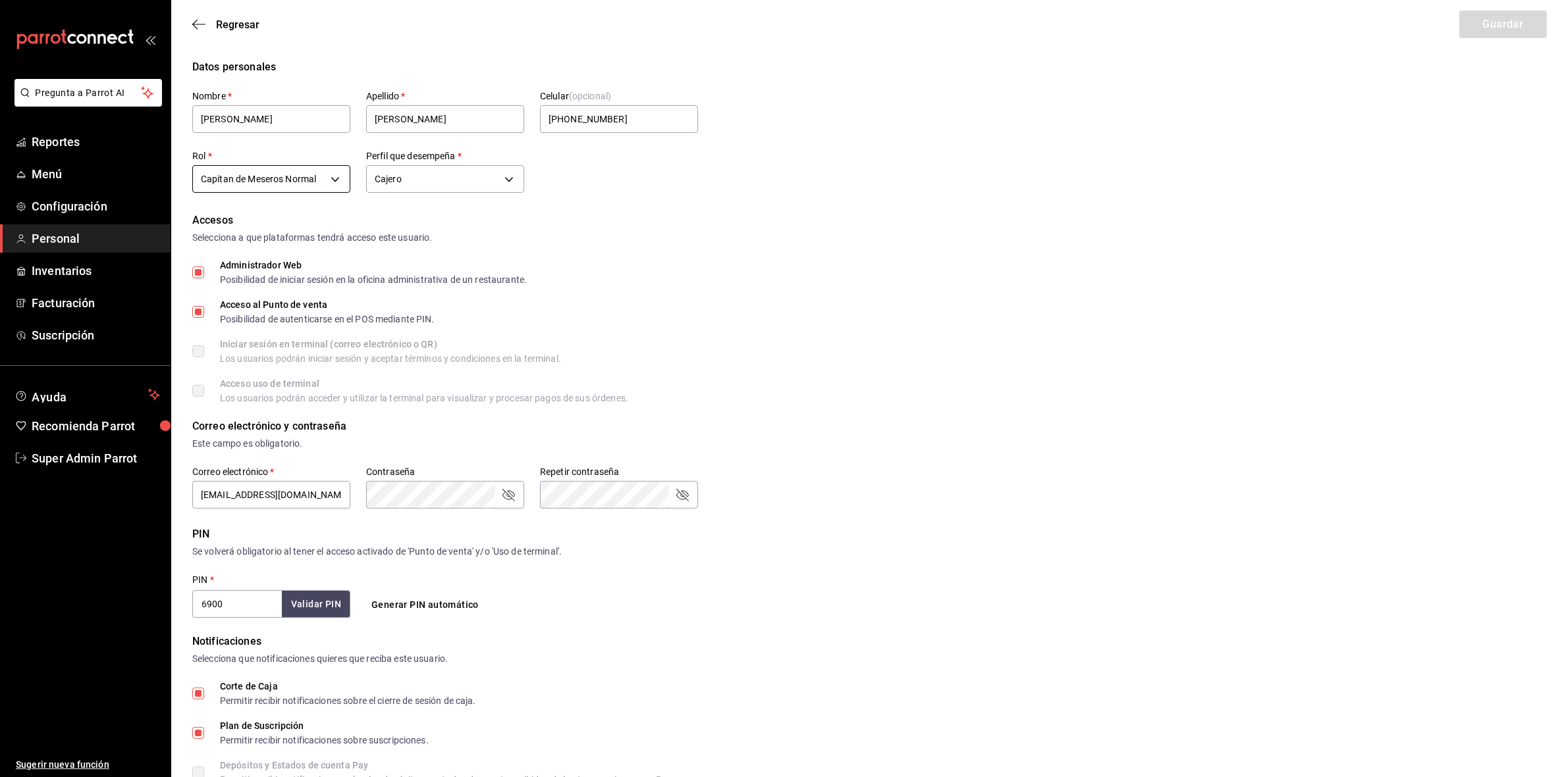
click at [278, 173] on body "Pregunta a Parrot AI Reportes Menú Configuración Personal Inventarios Facturaci…" at bounding box center [784, 488] width 1568 height 976
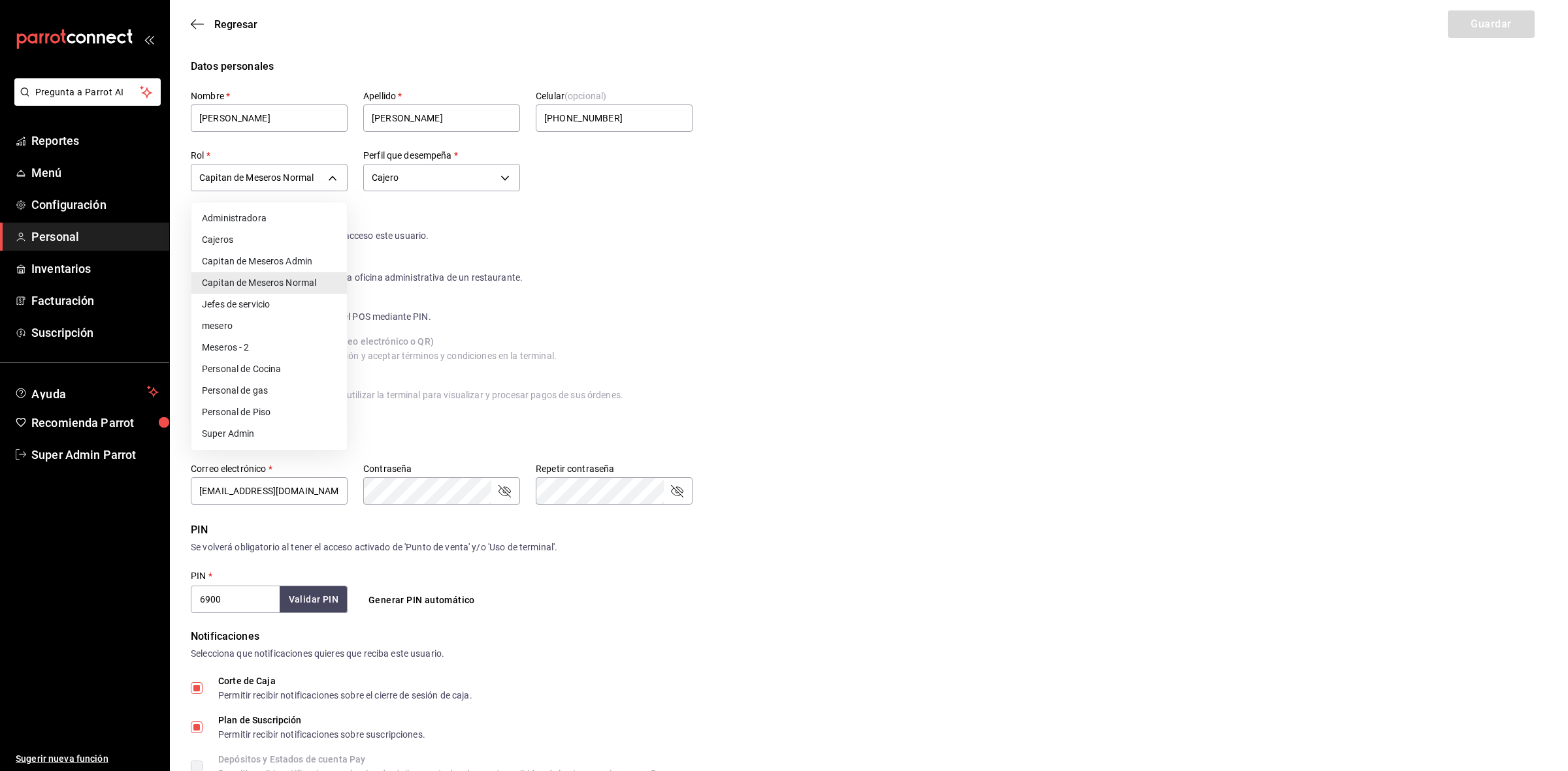
click at [256, 219] on li "Administradora" at bounding box center [269, 218] width 156 height 22
type input "dbee961e-0831-42b4-adec-204d3c7e63e3"
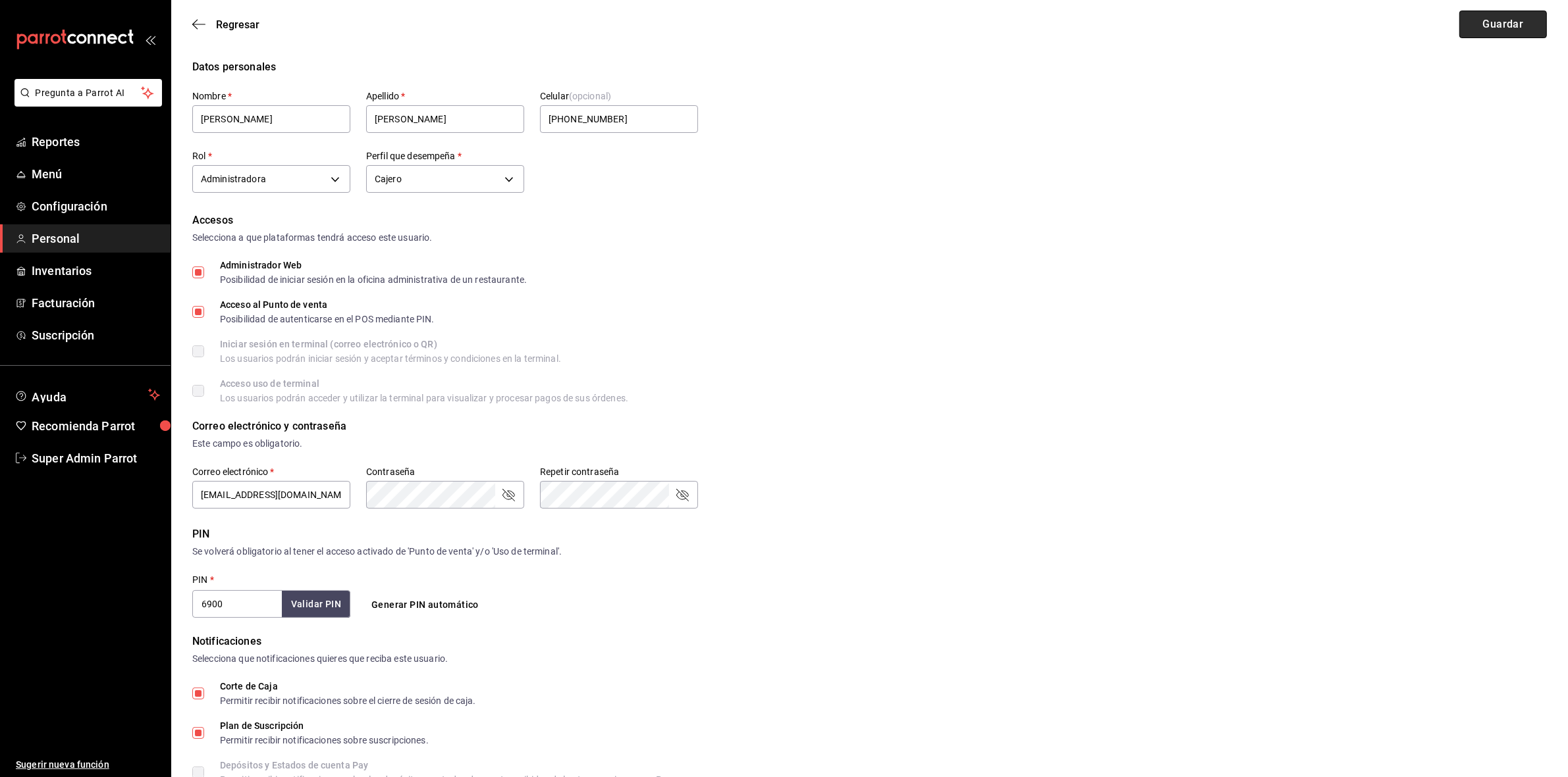
click at [1479, 29] on button "Guardar" at bounding box center [1503, 24] width 88 height 28
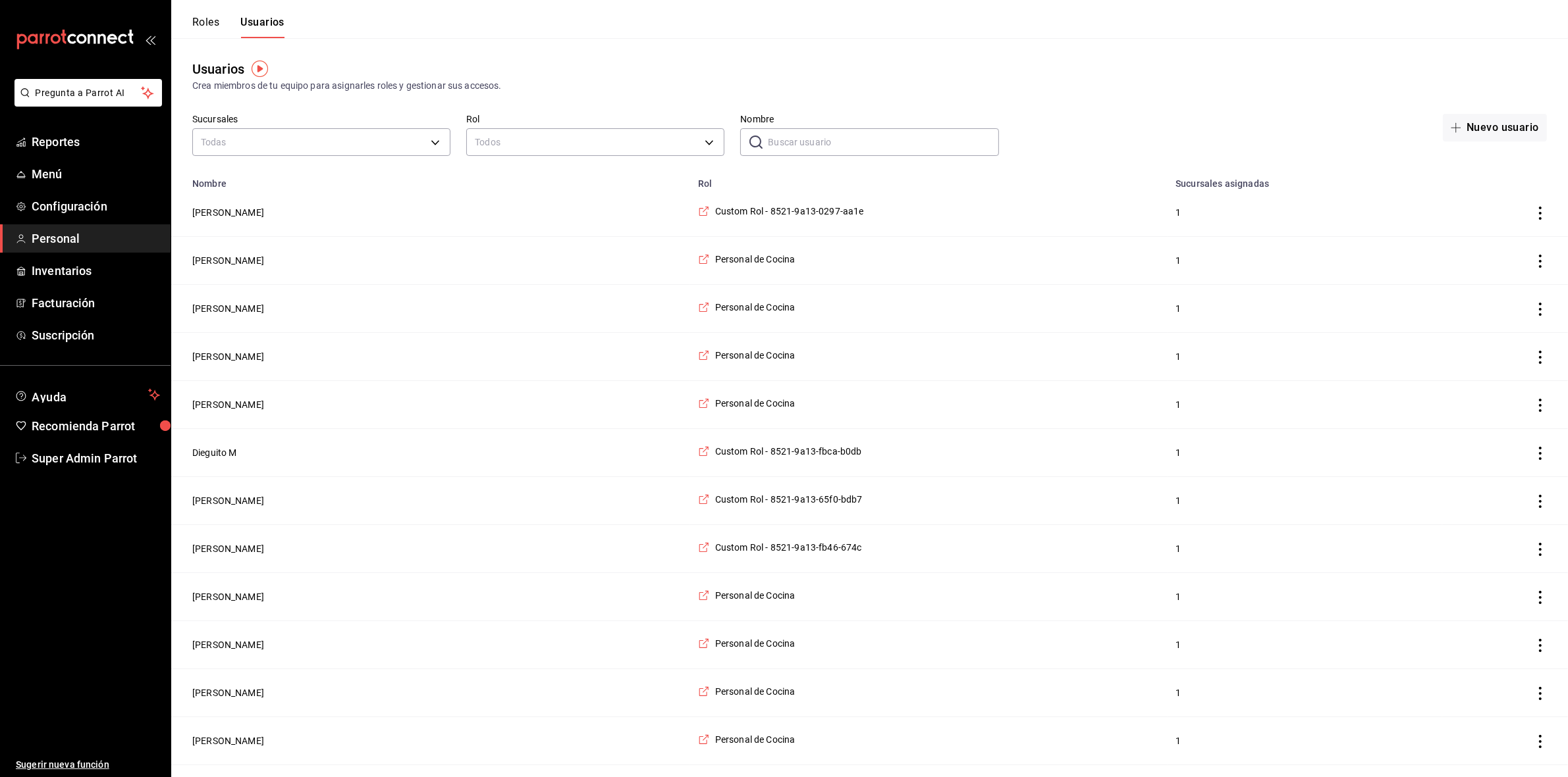
click at [818, 139] on input "Nombre" at bounding box center [883, 142] width 231 height 27
click at [215, 16] on button "Roles" at bounding box center [206, 28] width 27 height 23
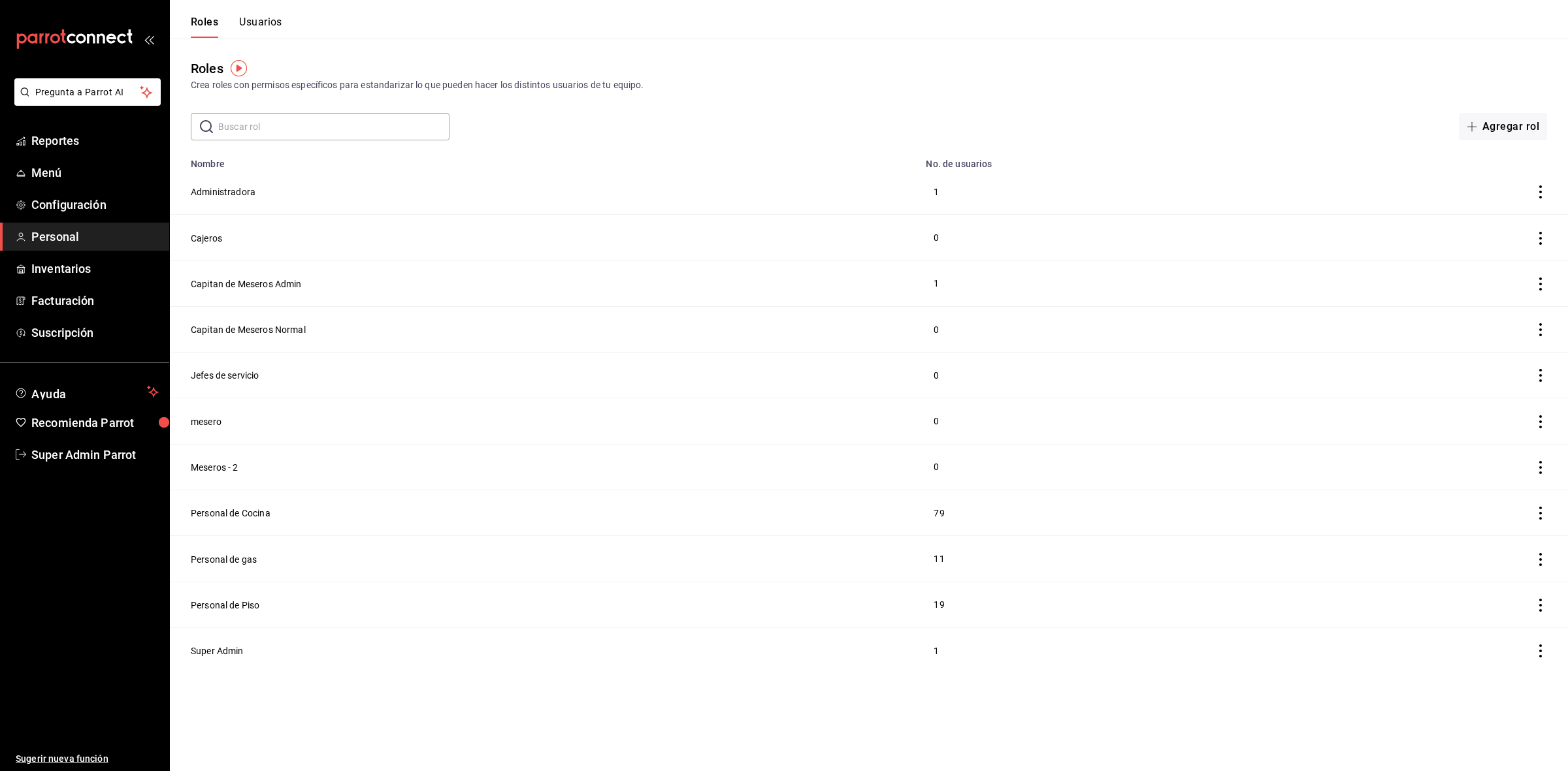
click at [276, 27] on button "Usuarios" at bounding box center [261, 27] width 43 height 23
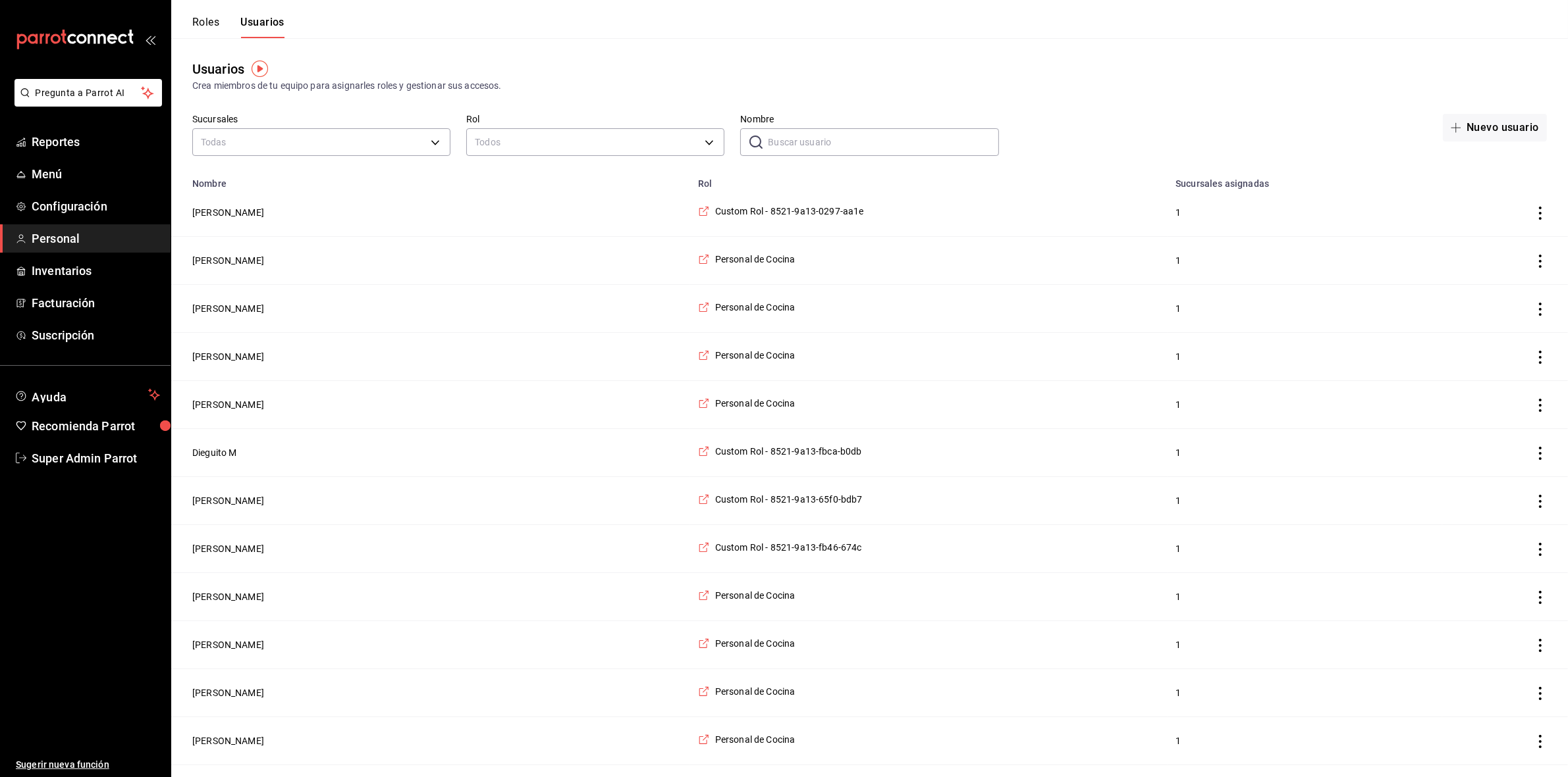
click at [839, 149] on input "Nombre" at bounding box center [883, 142] width 231 height 27
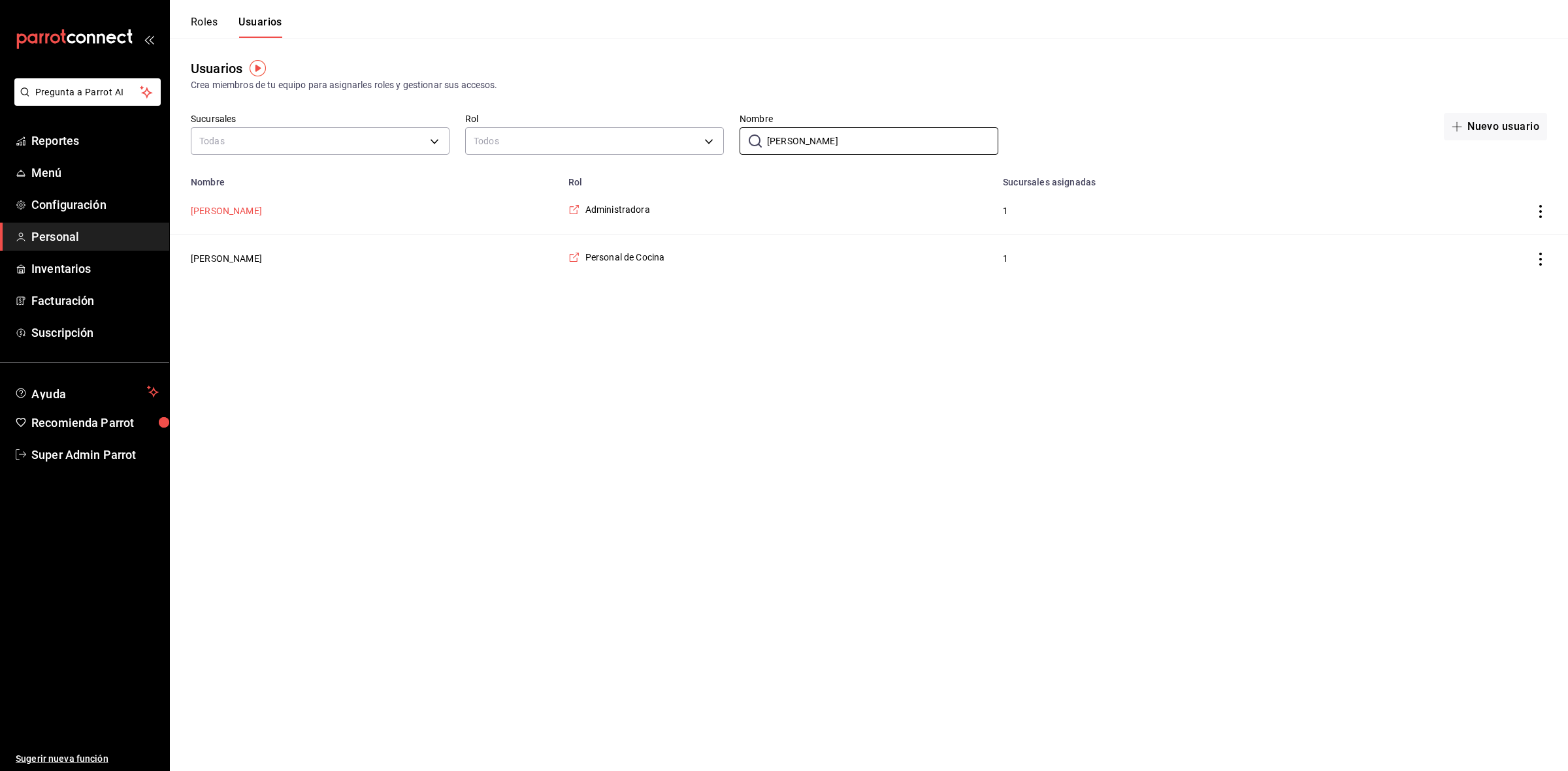
type input "[PERSON_NAME]"
click at [223, 214] on button "[PERSON_NAME]" at bounding box center [226, 211] width 71 height 13
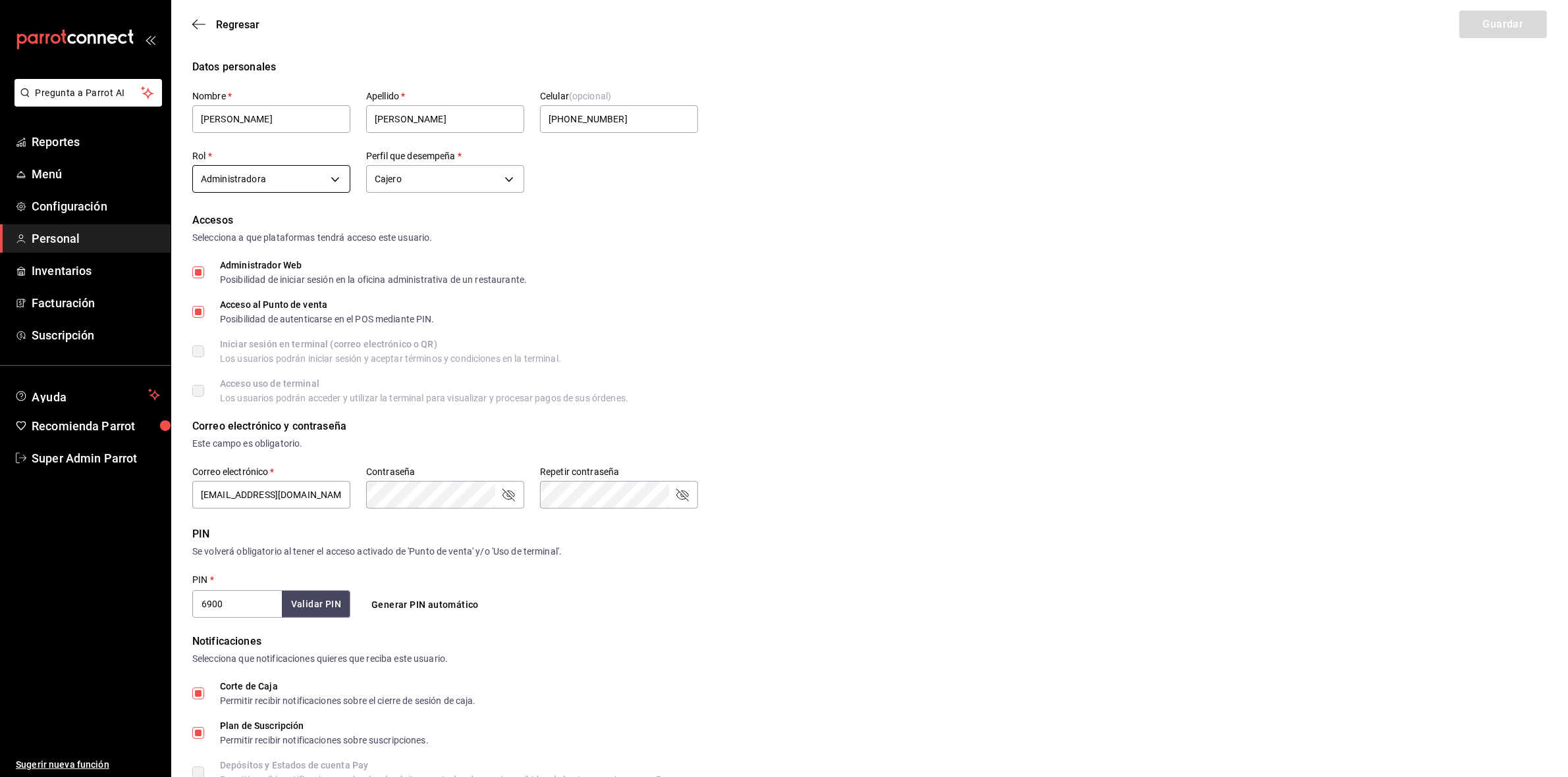
click at [311, 179] on body "Pregunta a Parrot AI Reportes Menú Configuración Personal Inventarios Facturaci…" at bounding box center [784, 488] width 1568 height 976
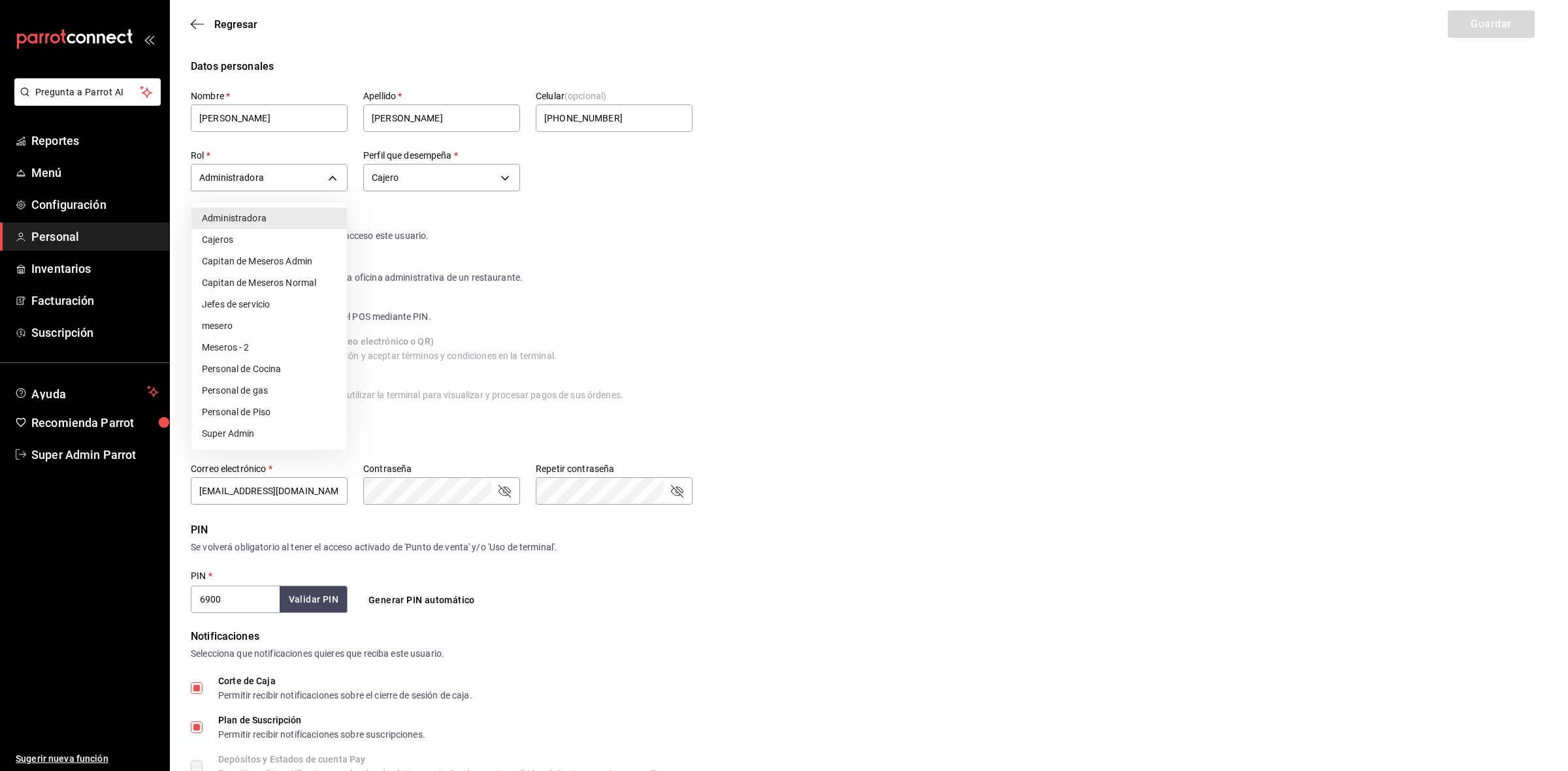
click at [252, 435] on li "Super Admin" at bounding box center [269, 434] width 156 height 22
type input "e2ddc01d-a43f-46aa-bcab-455b62cdccfd"
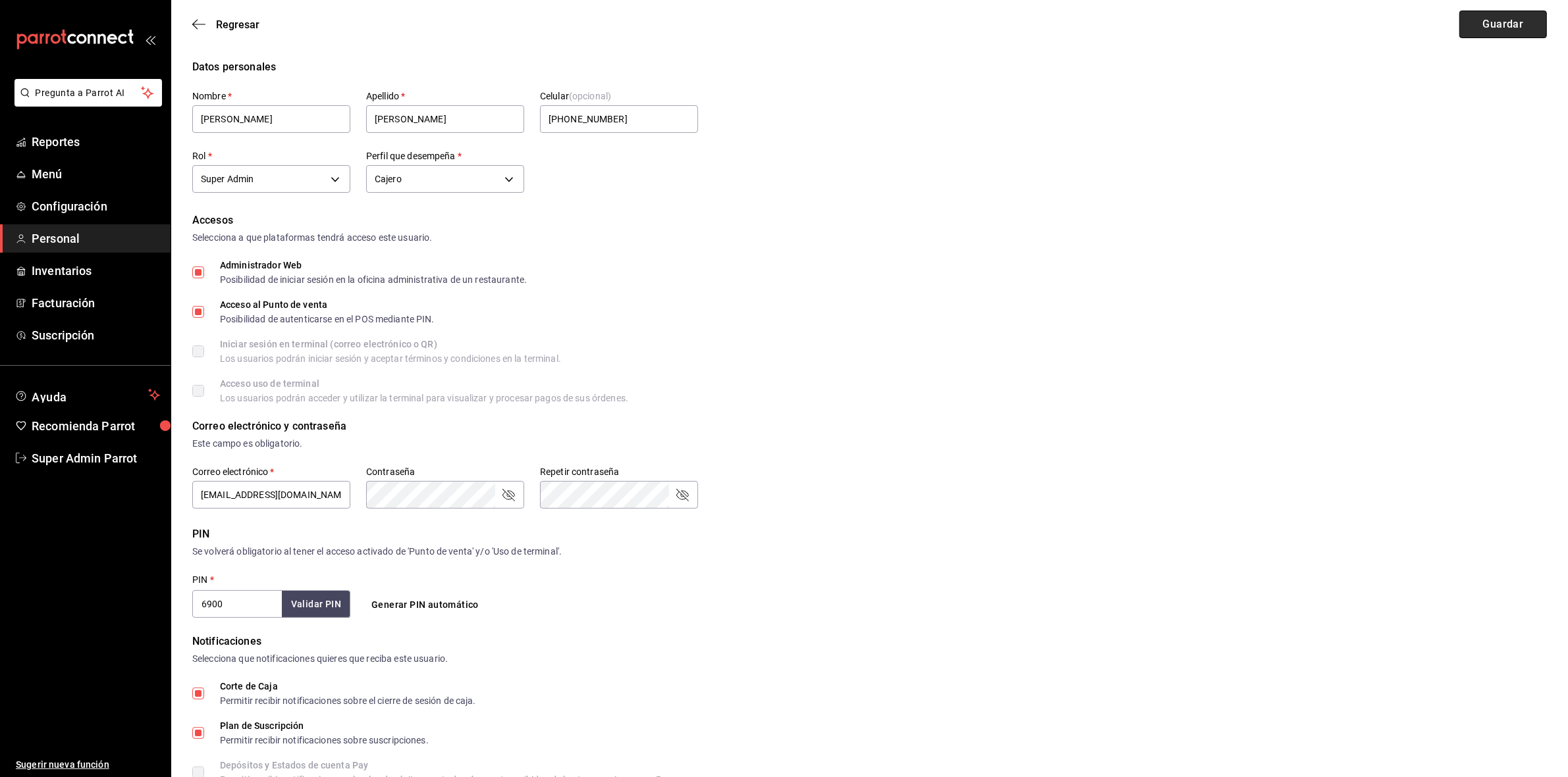
click at [1515, 20] on button "Guardar" at bounding box center [1503, 24] width 88 height 28
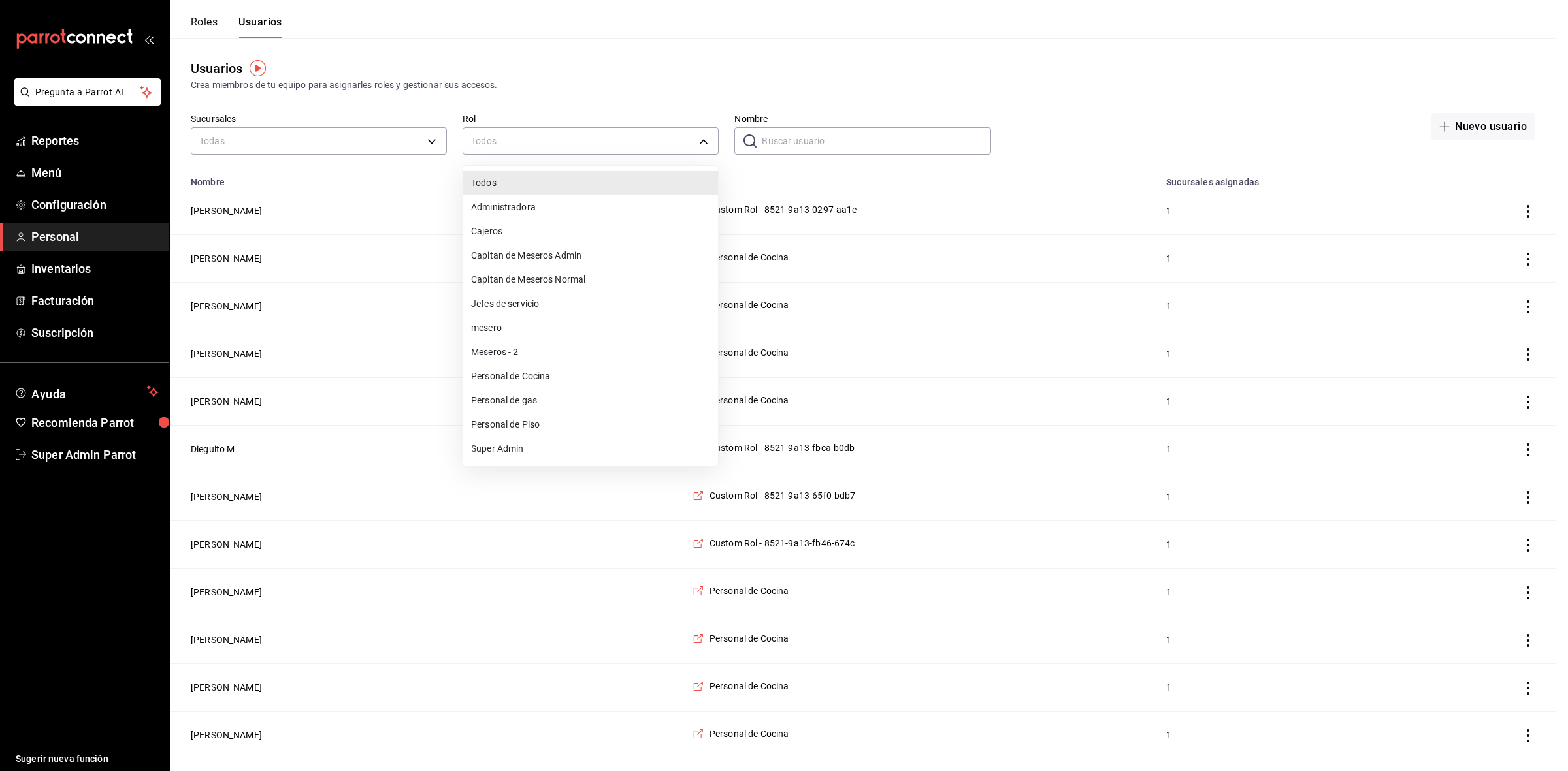
click at [801, 147] on div at bounding box center [784, 386] width 1568 height 771
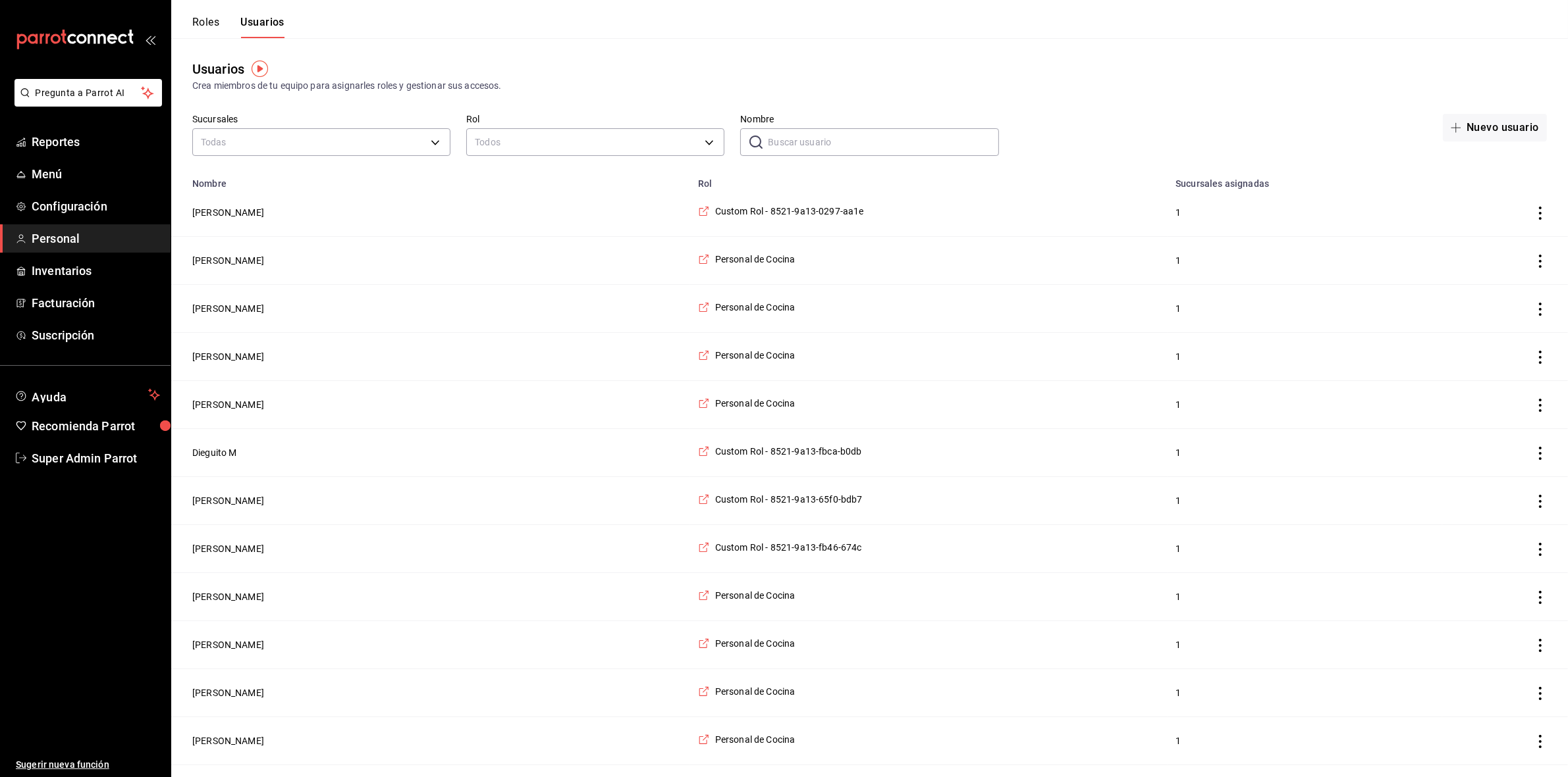
click at [808, 149] on input "Nombre" at bounding box center [883, 142] width 231 height 27
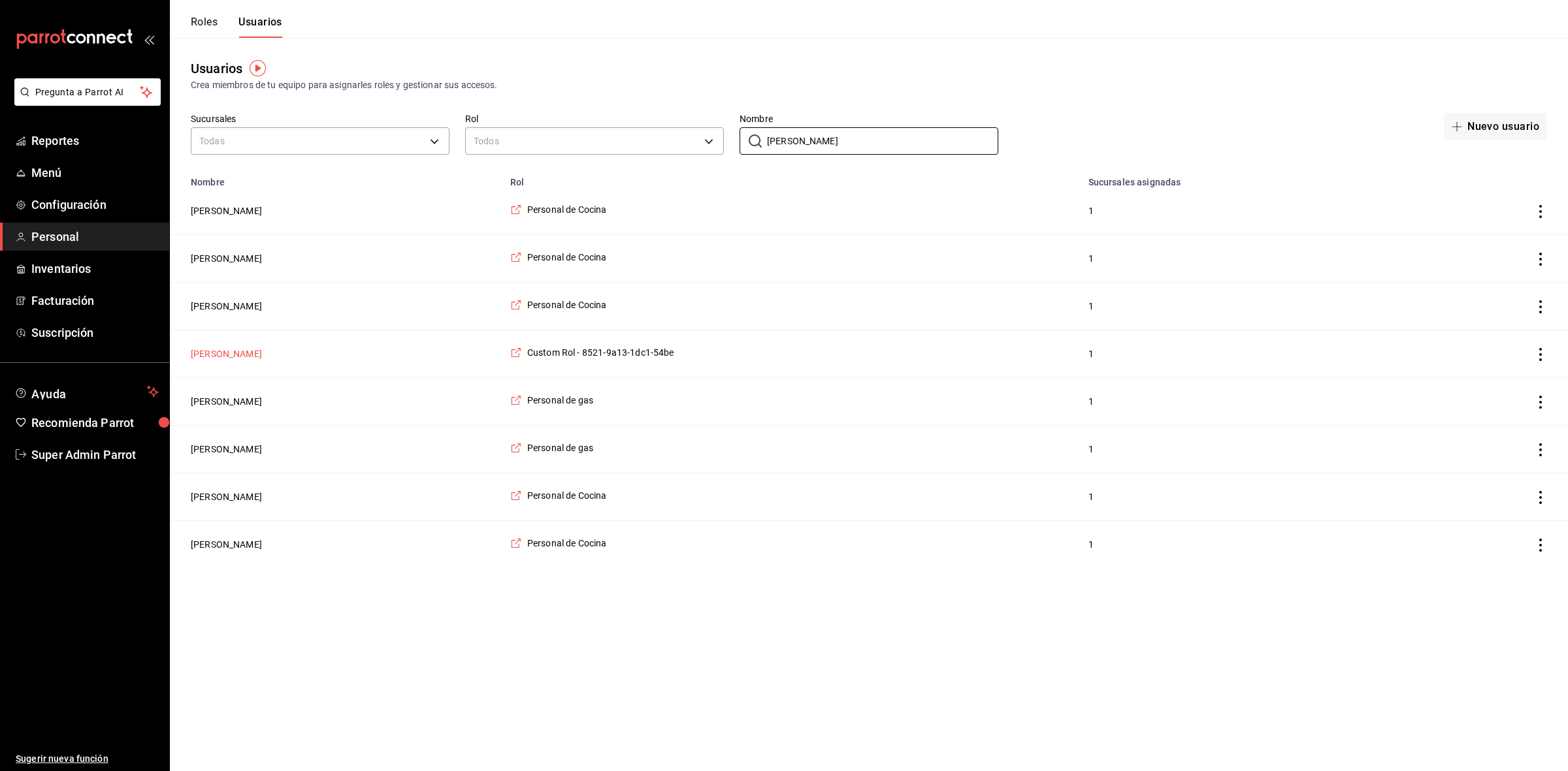
type input "luis"
click at [227, 352] on button "Luis Benitez" at bounding box center [226, 354] width 71 height 13
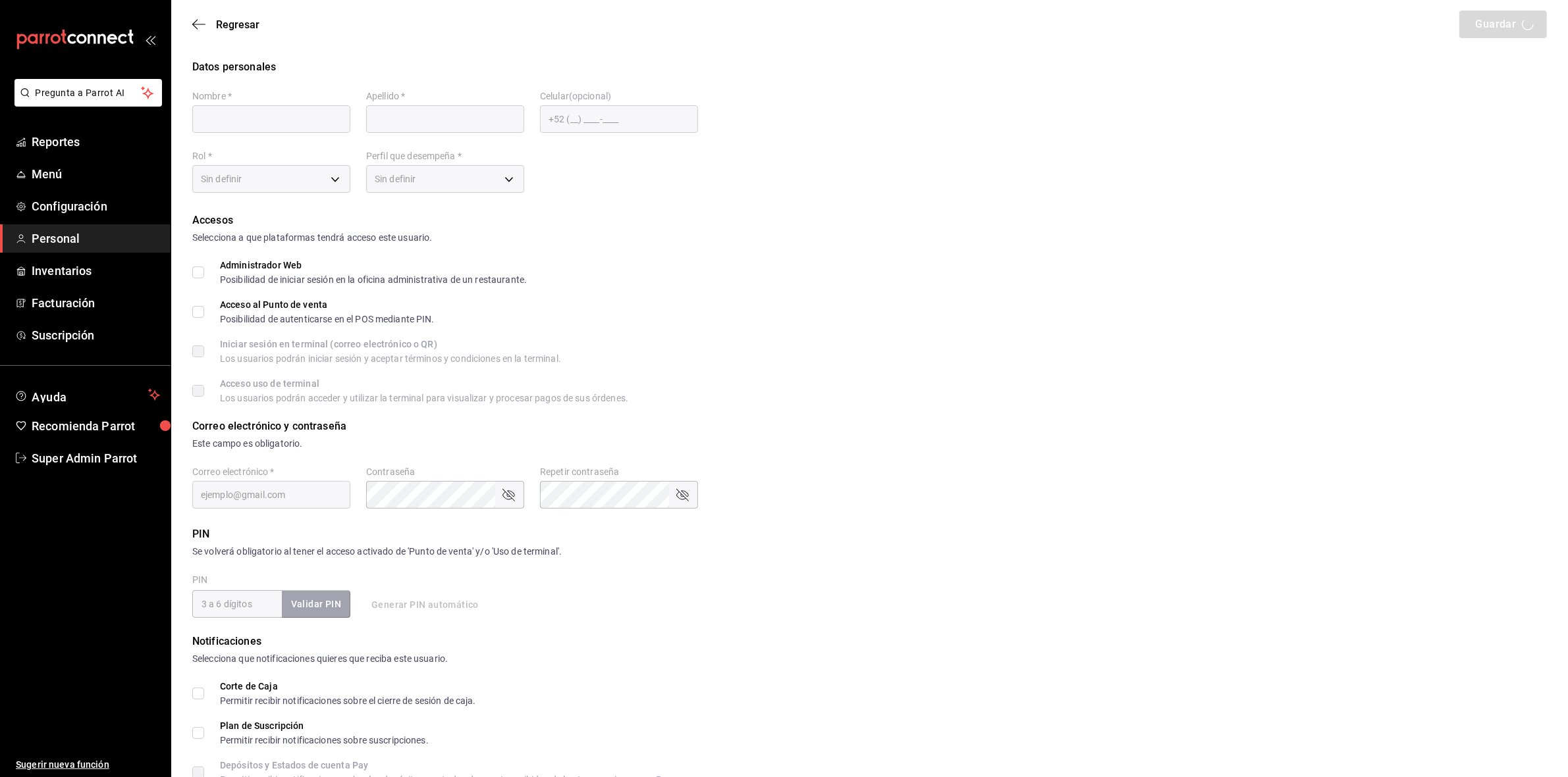
type input "Luis"
type input "Benitez"
checkbox input "true"
type input "1dc18dad-0469-4062-8a85-7f784f7054be@fake.email"
type input "0123"
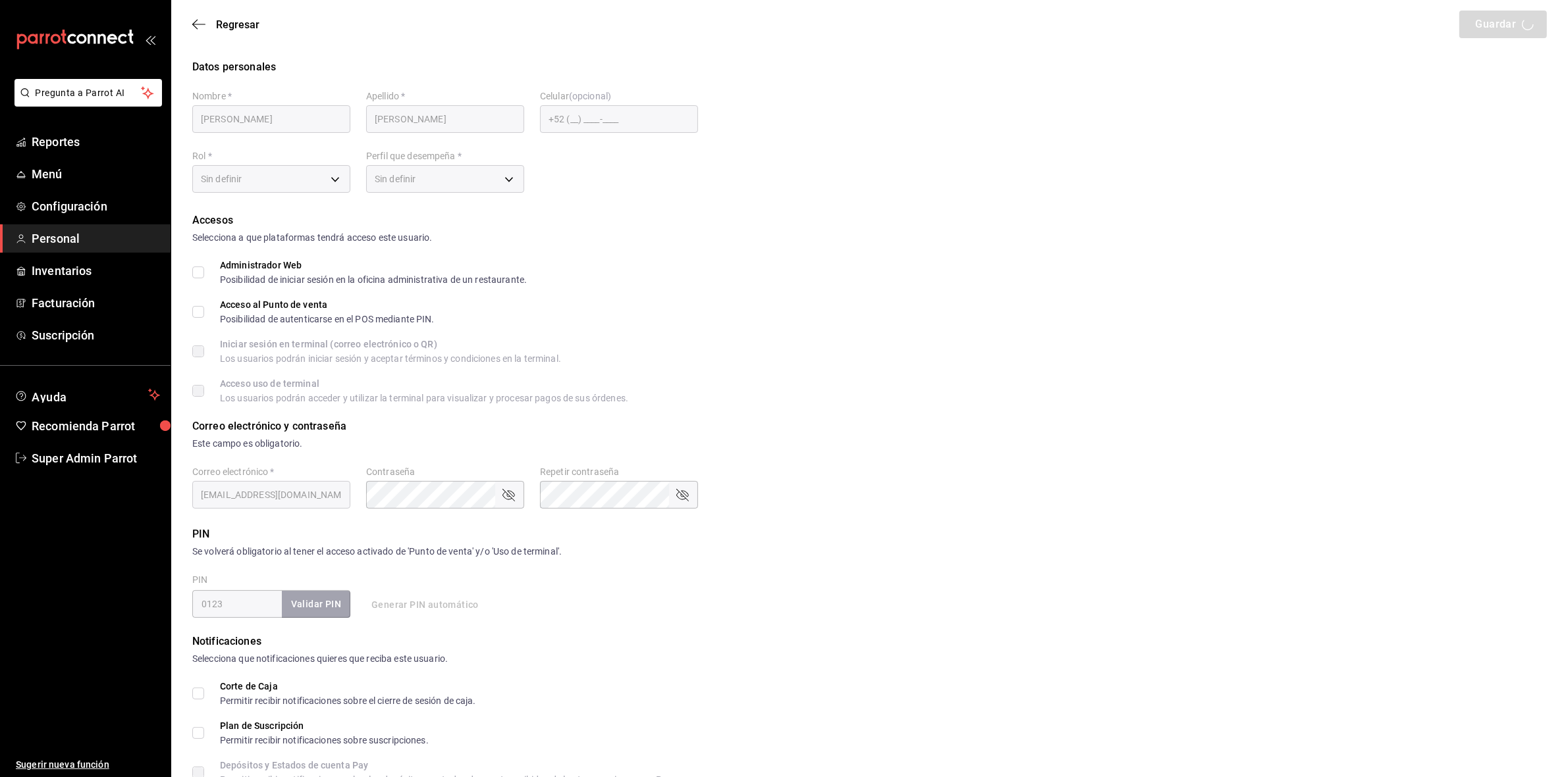
type input "295031d3-ee54-42bb-9252-f793f2afb70a"
type input "WAITER"
checkbox input "true"
click at [196, 27] on icon "button" at bounding box center [199, 24] width 13 height 11
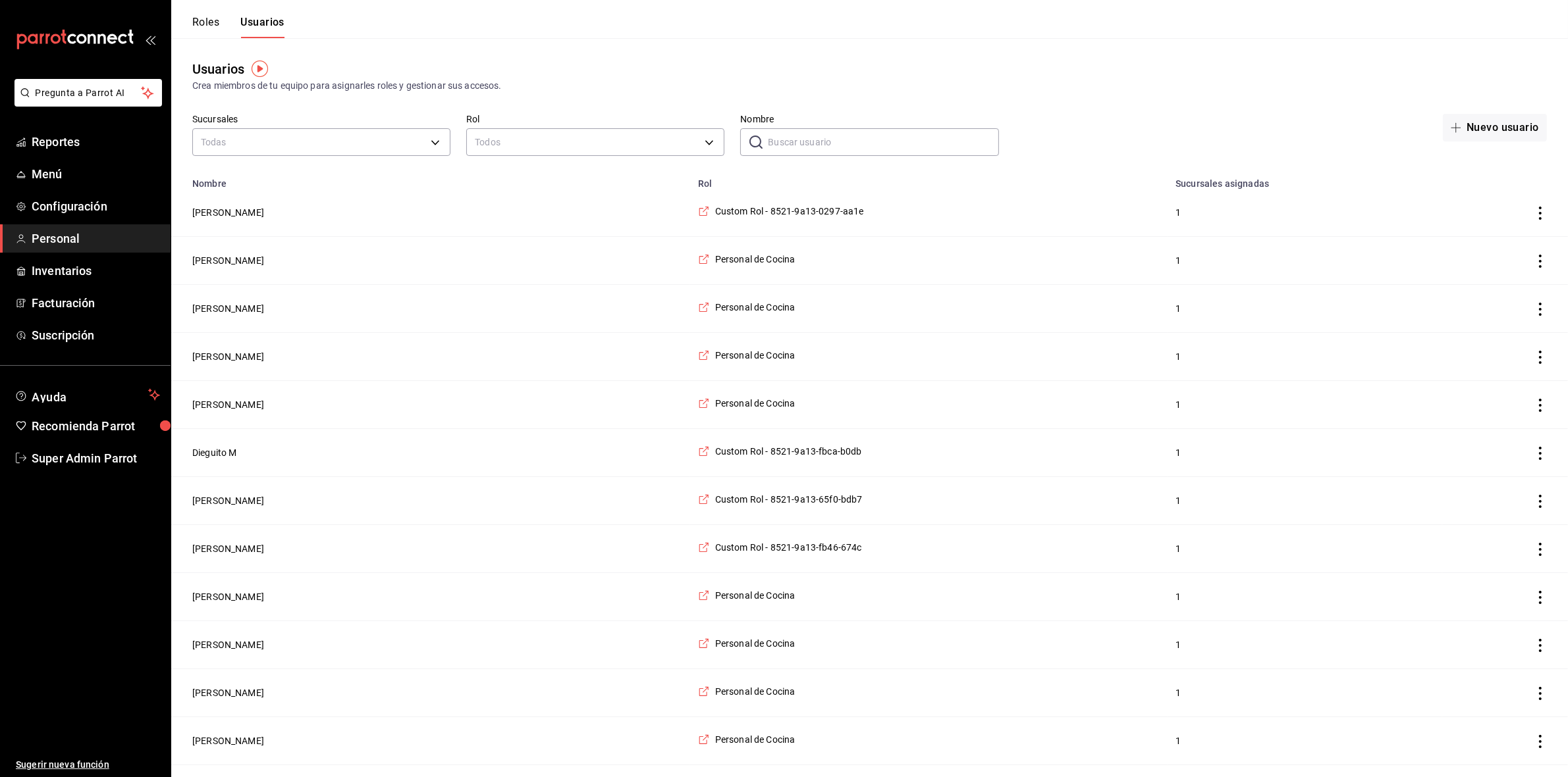
click at [791, 150] on input "Nombre" at bounding box center [883, 142] width 231 height 27
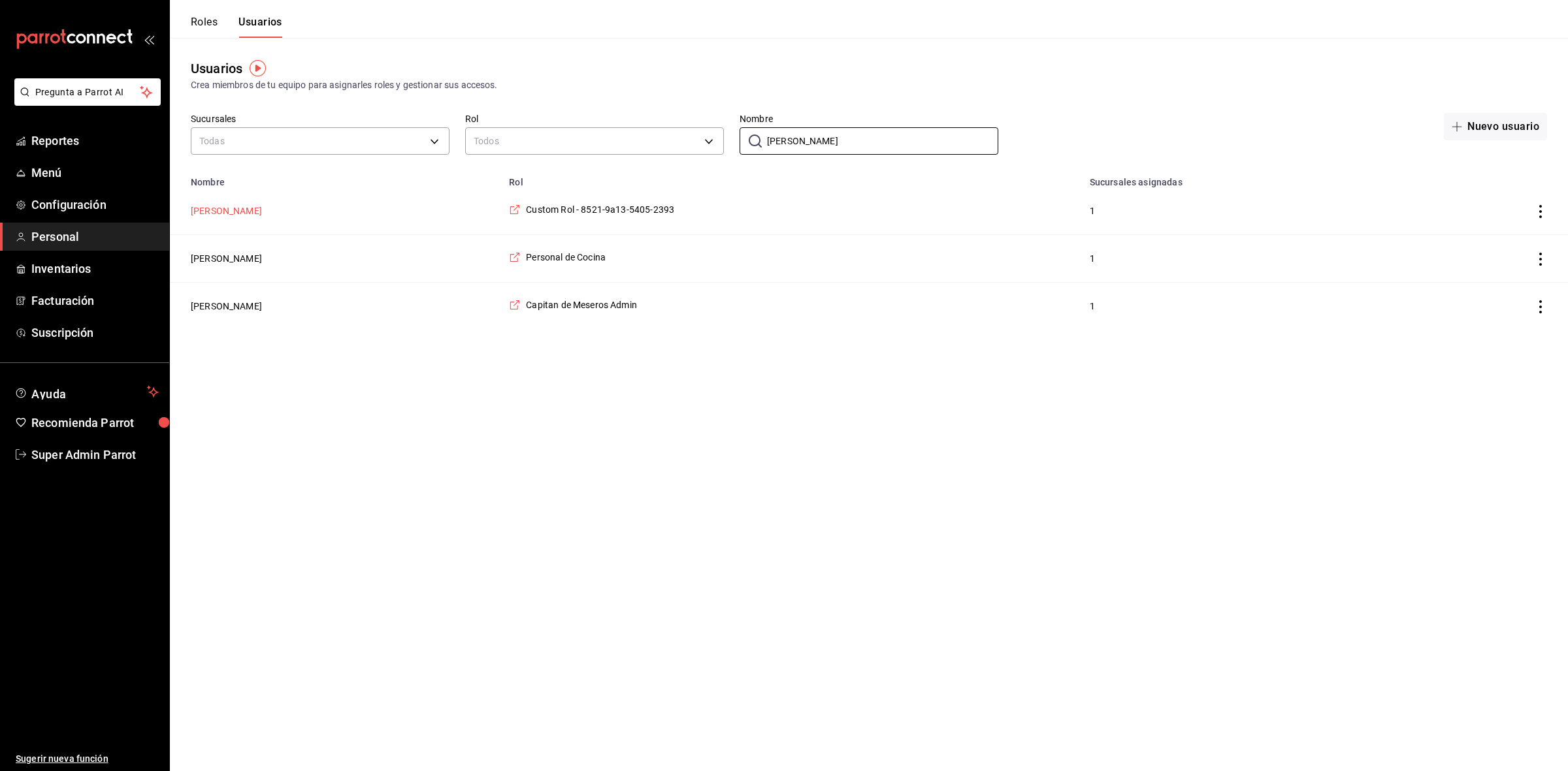
type input "[PERSON_NAME]"
click at [232, 214] on button "[PERSON_NAME]" at bounding box center [226, 211] width 71 height 13
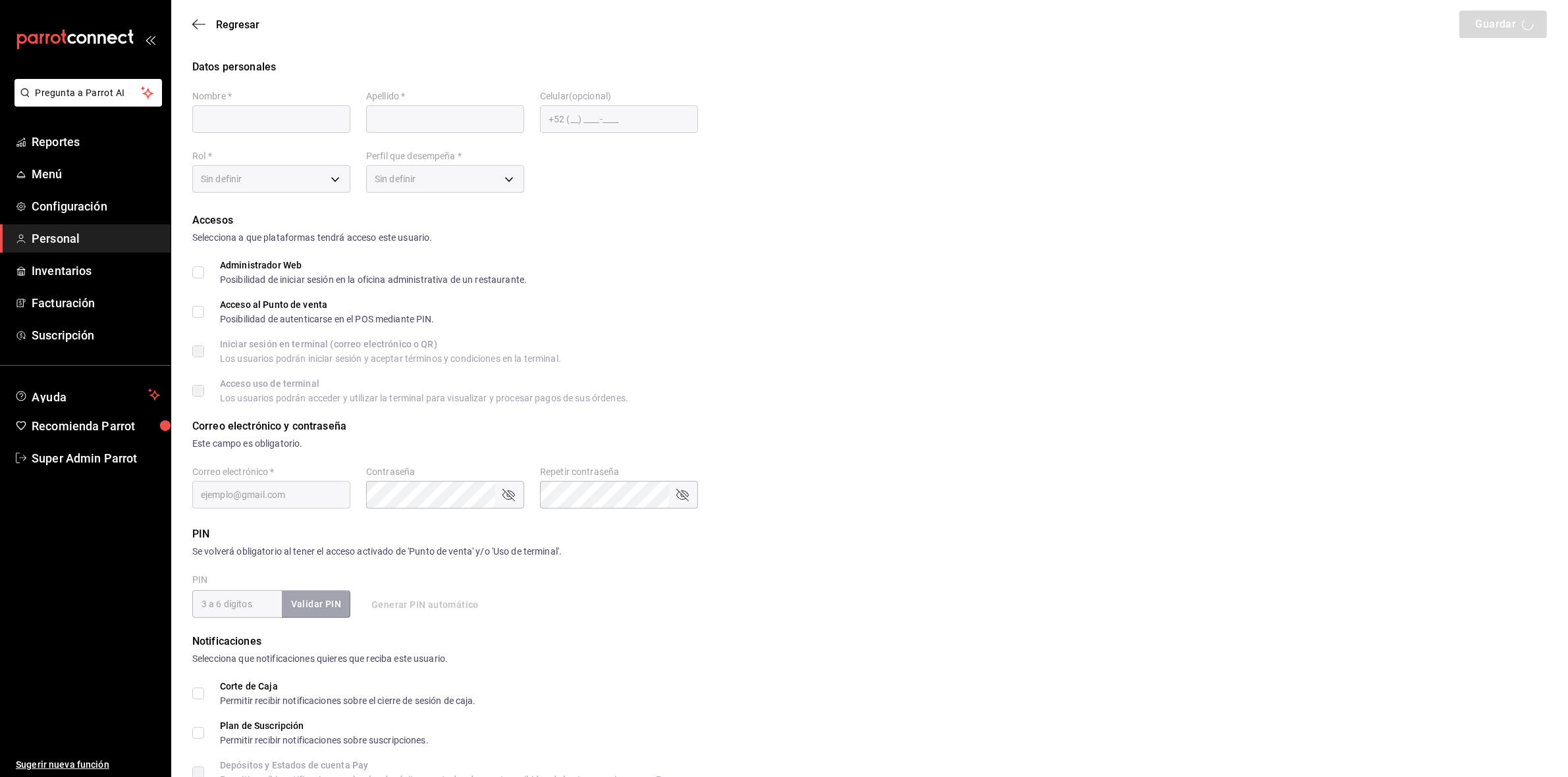
type input "Francisco"
type input "Martinez"
checkbox input "true"
type input "5405352d-69fc-4413-b269-1697b1122393@fake.email"
type input "2019"
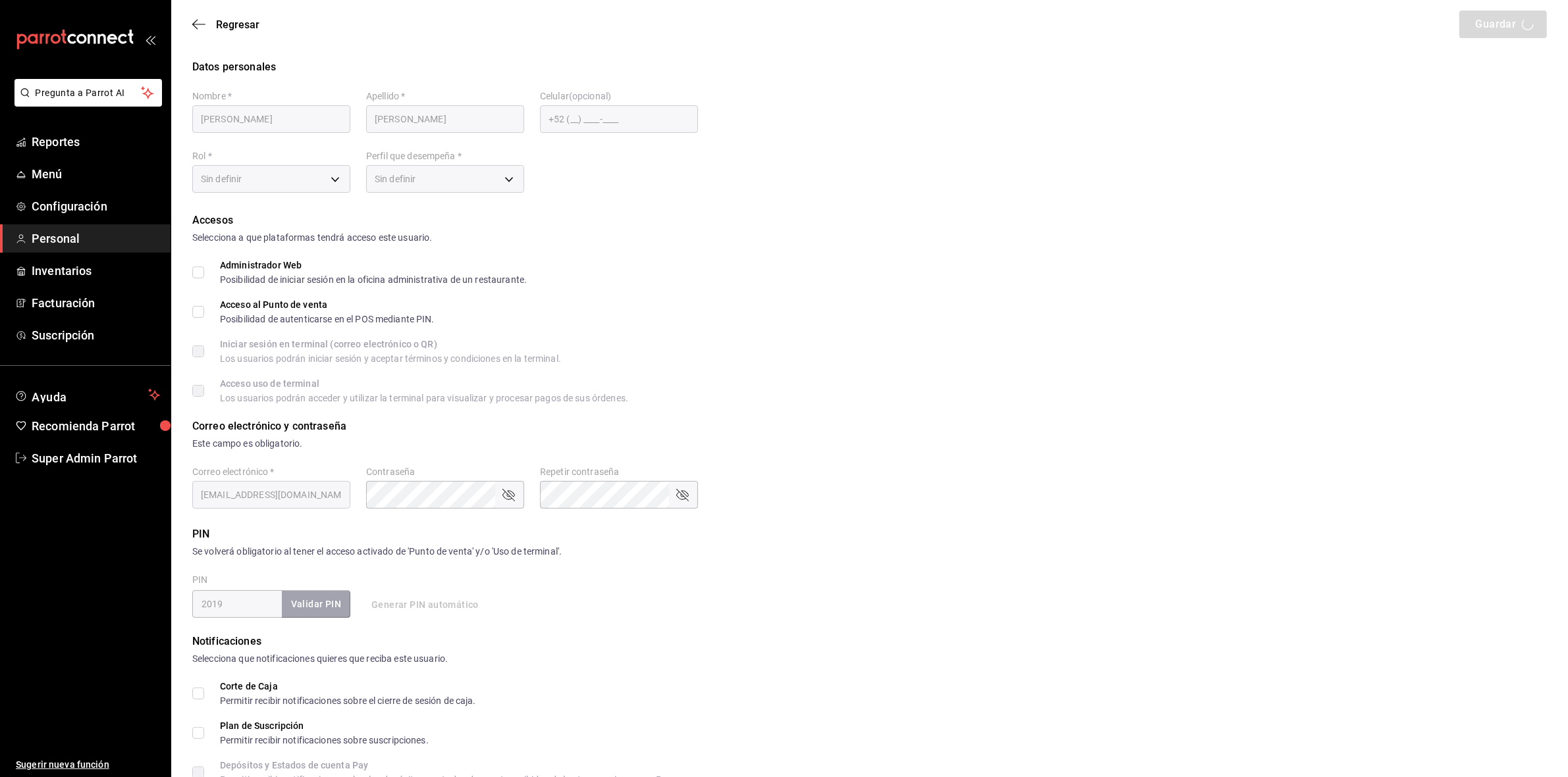
type input "ea3a8ff1-b9e5-4a21-a63f-b577df2d115d"
type input "STAFF"
checkbox input "true"
click at [202, 14] on div "Regresar Guardar" at bounding box center [870, 24] width 1397 height 49
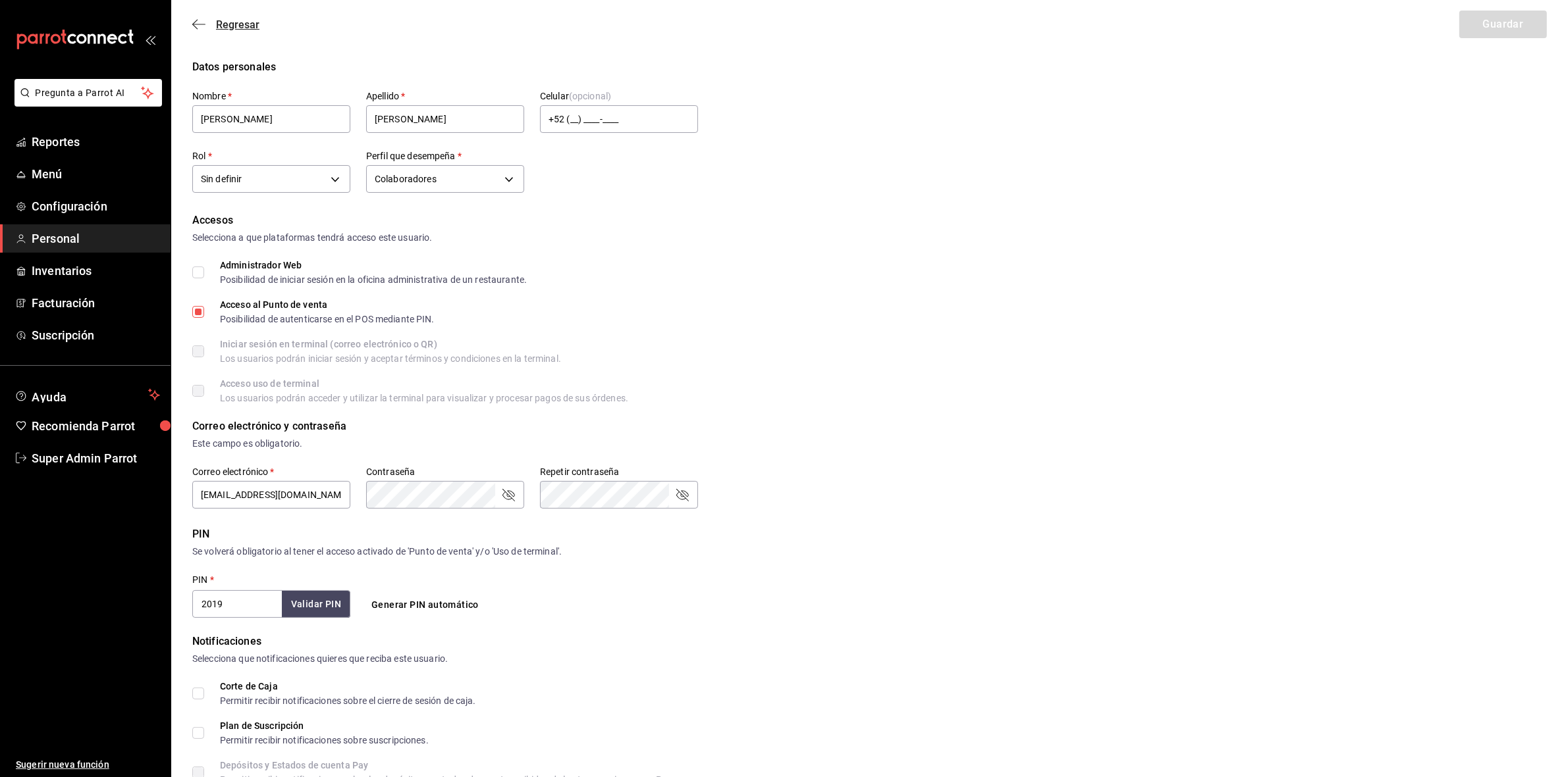
click at [201, 21] on icon "button" at bounding box center [199, 24] width 13 height 11
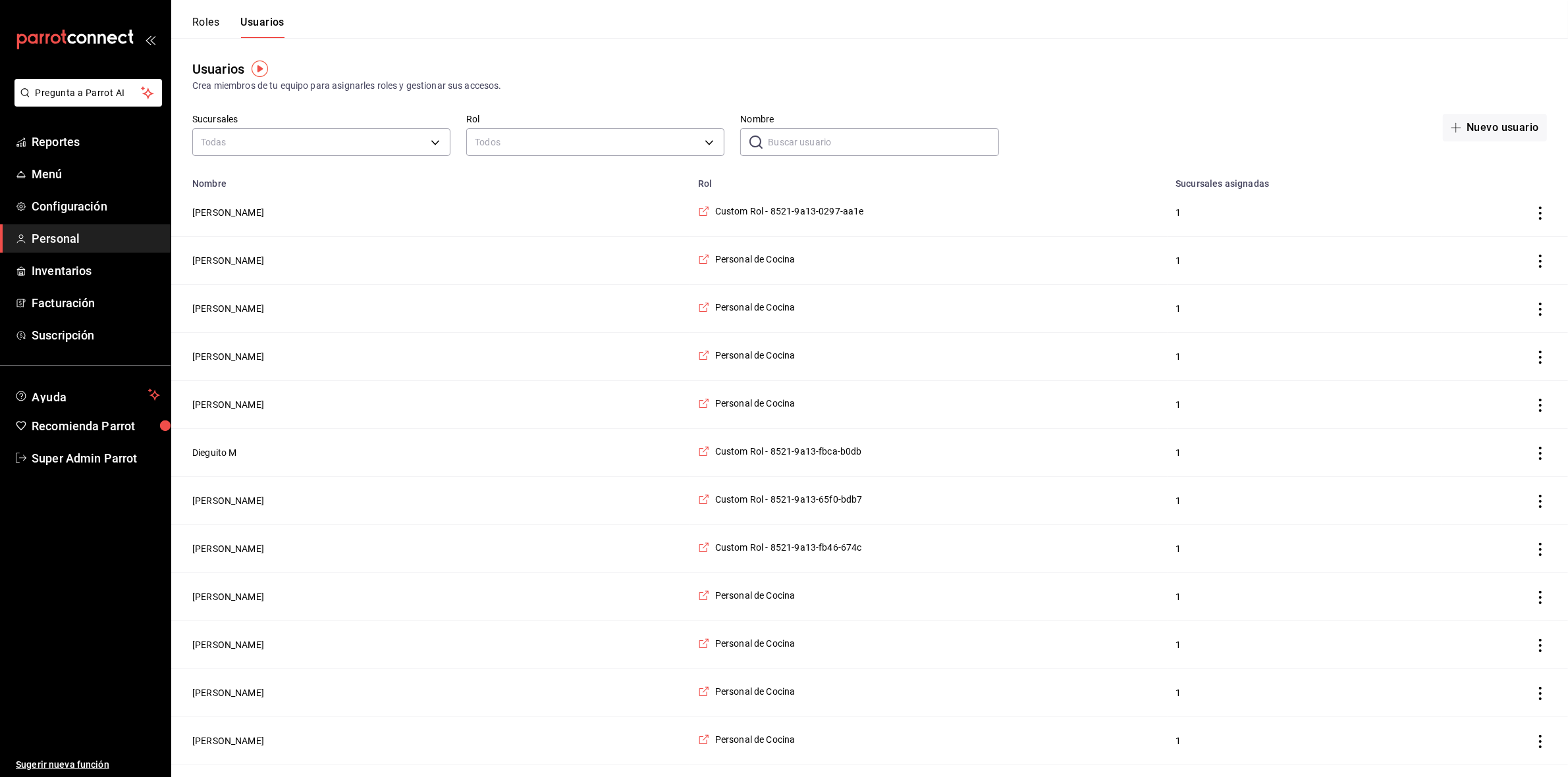
click at [788, 146] on input "Nombre" at bounding box center [883, 142] width 231 height 27
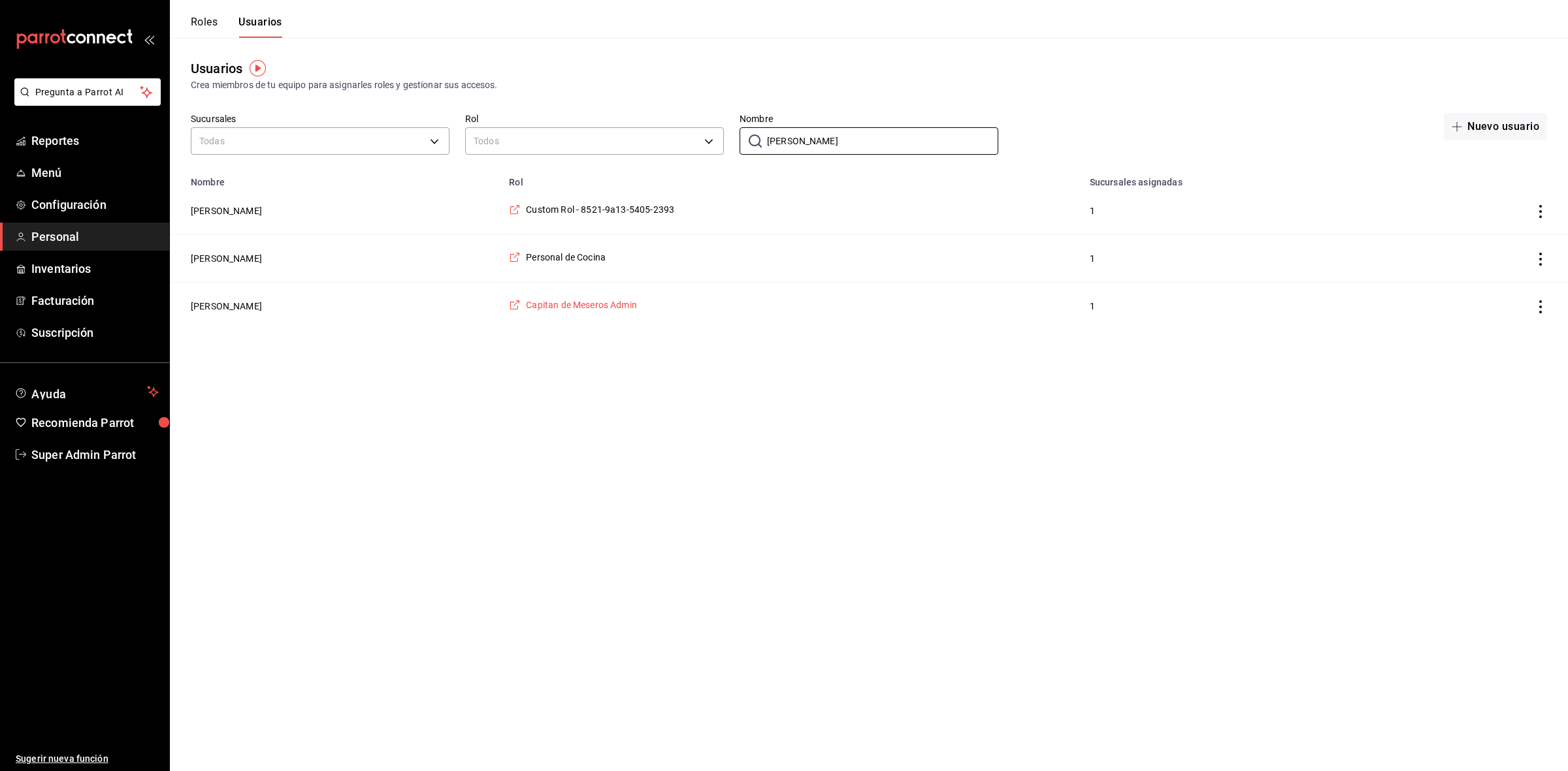
type input "[PERSON_NAME]"
click at [637, 303] on span "Capitan de Meseros Admin" at bounding box center [581, 305] width 112 height 13
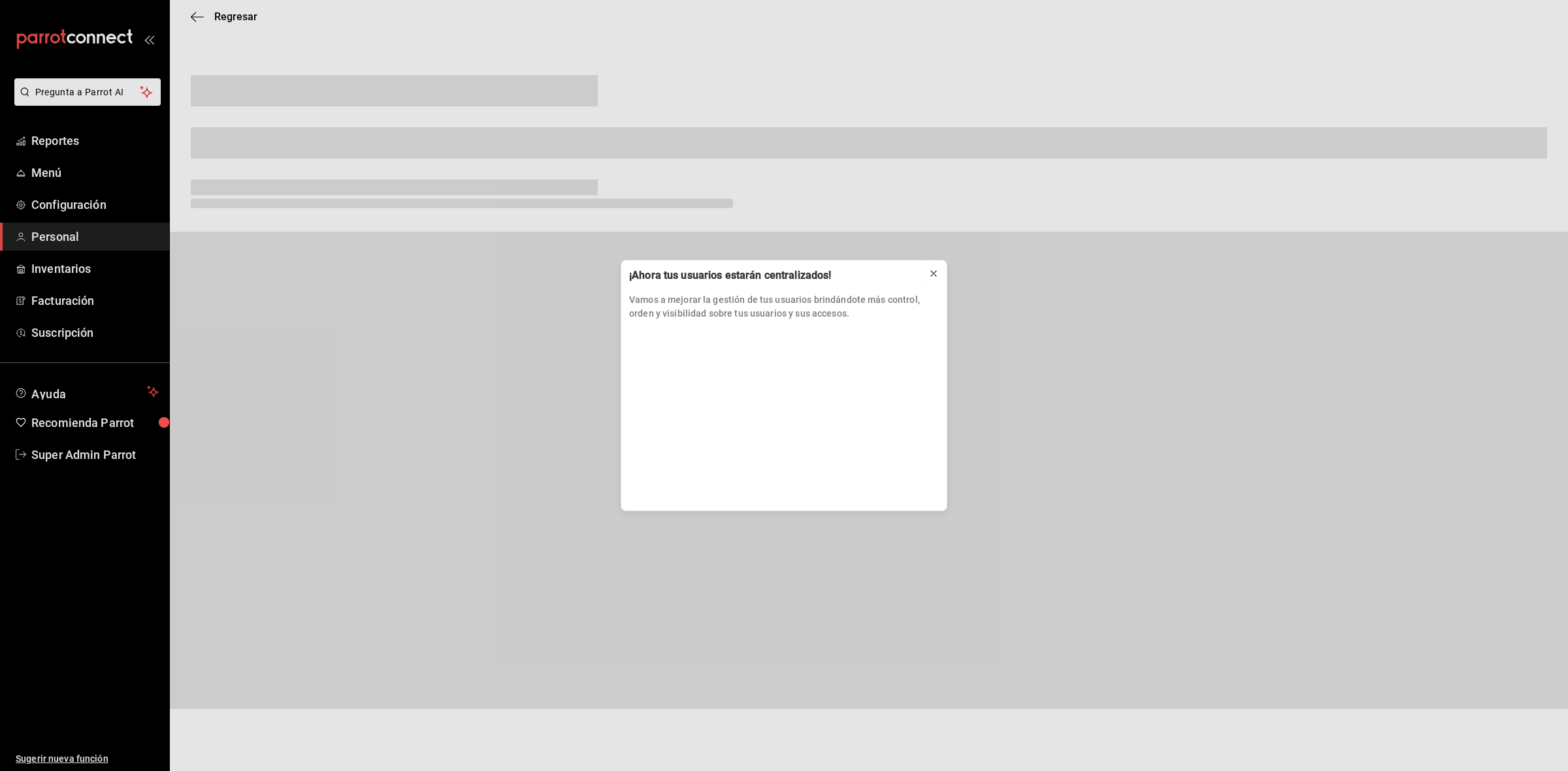
click at [933, 276] on icon at bounding box center [933, 273] width 10 height 10
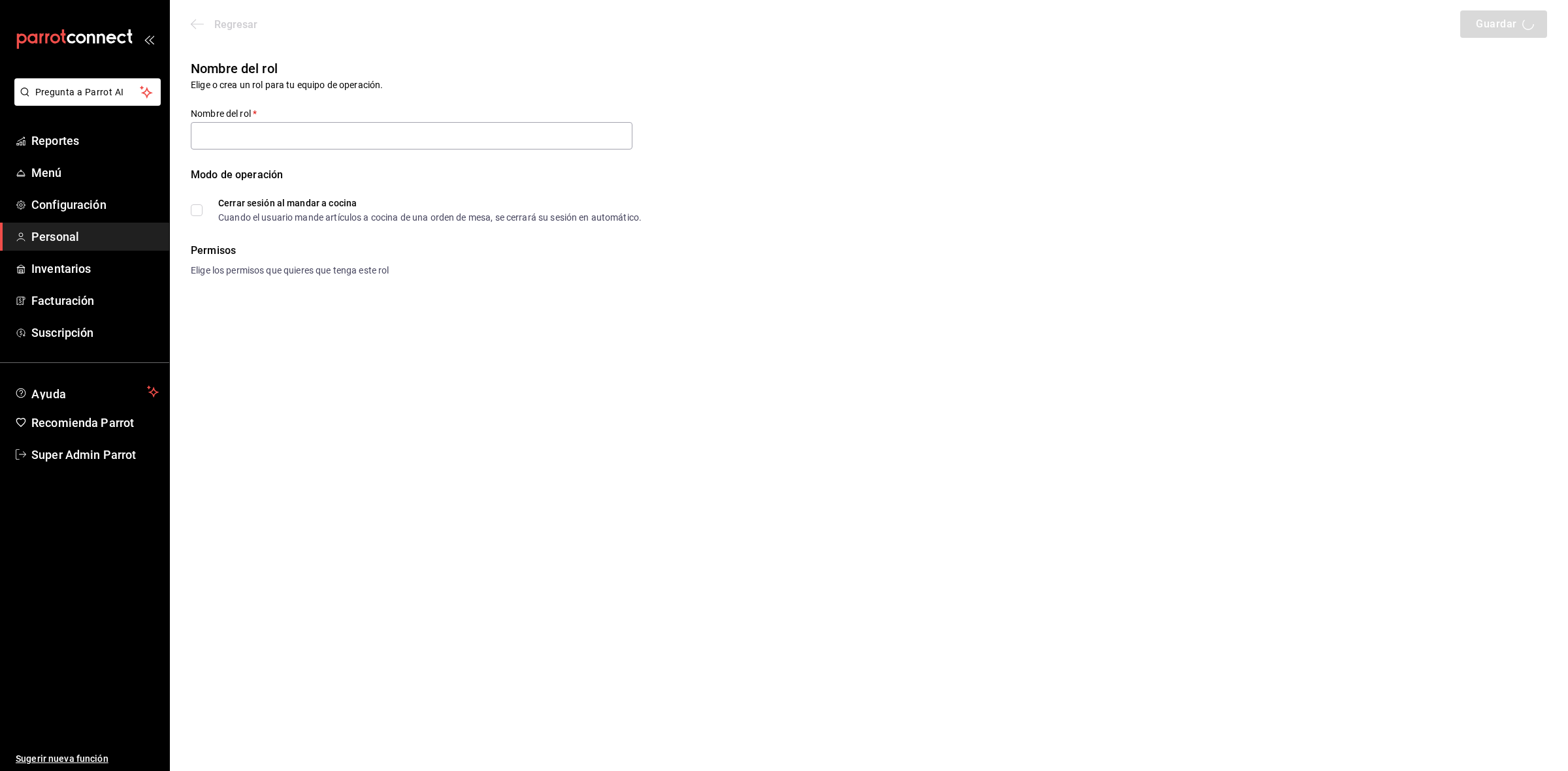
type input "Capitan de Meseros Admin"
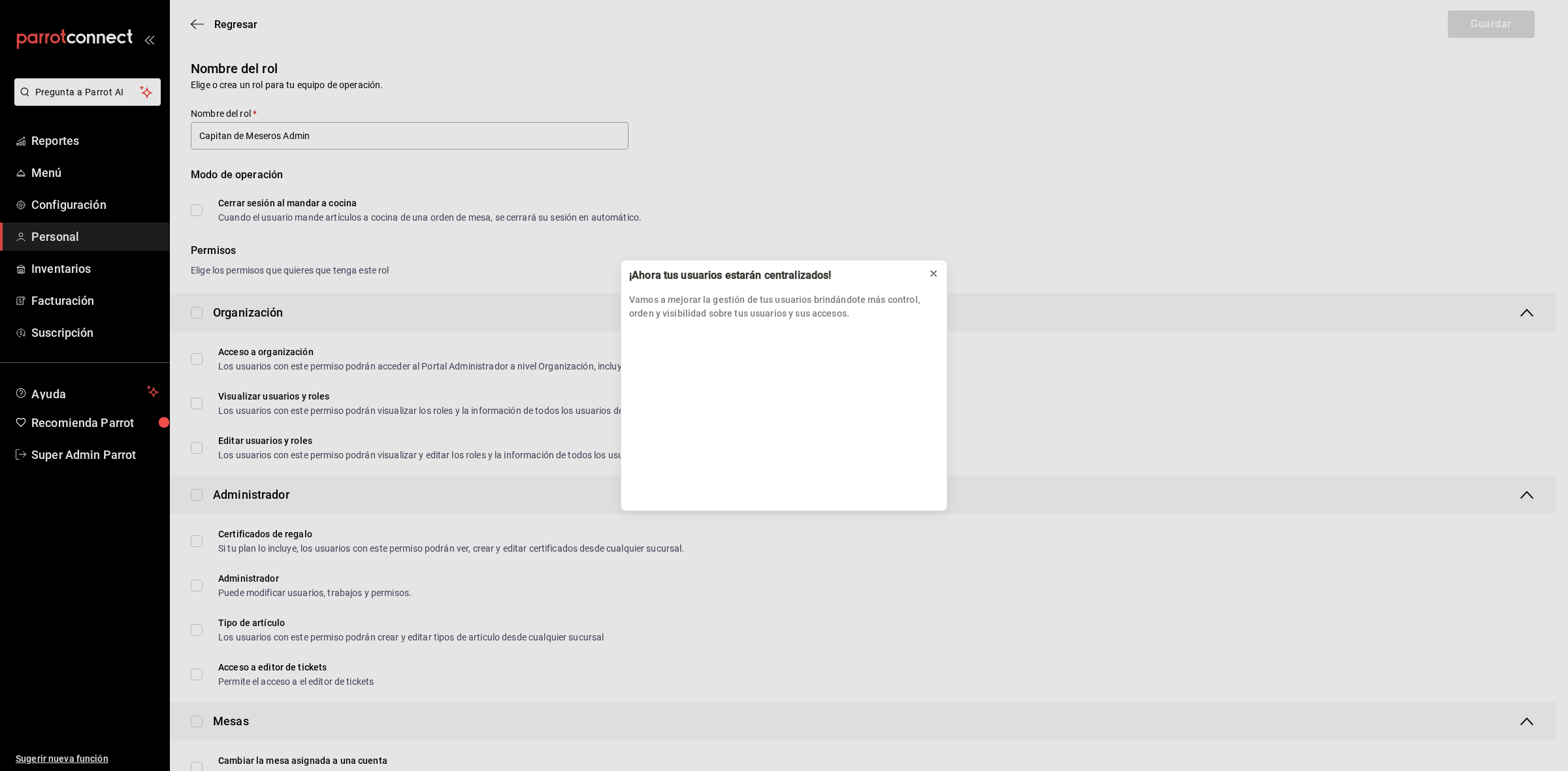
click at [939, 266] on button at bounding box center [934, 274] width 21 height 21
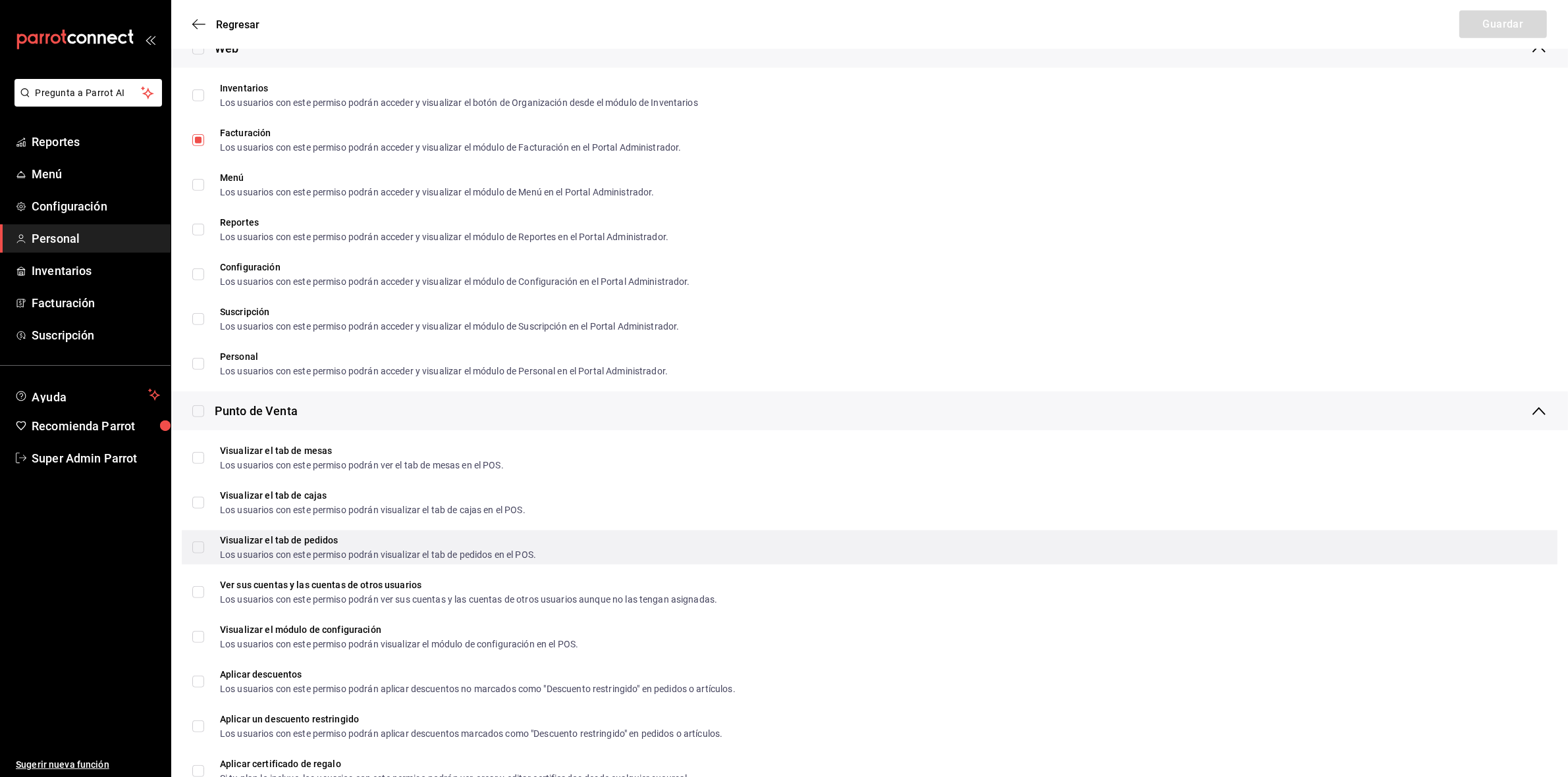
scroll to position [1065, 0]
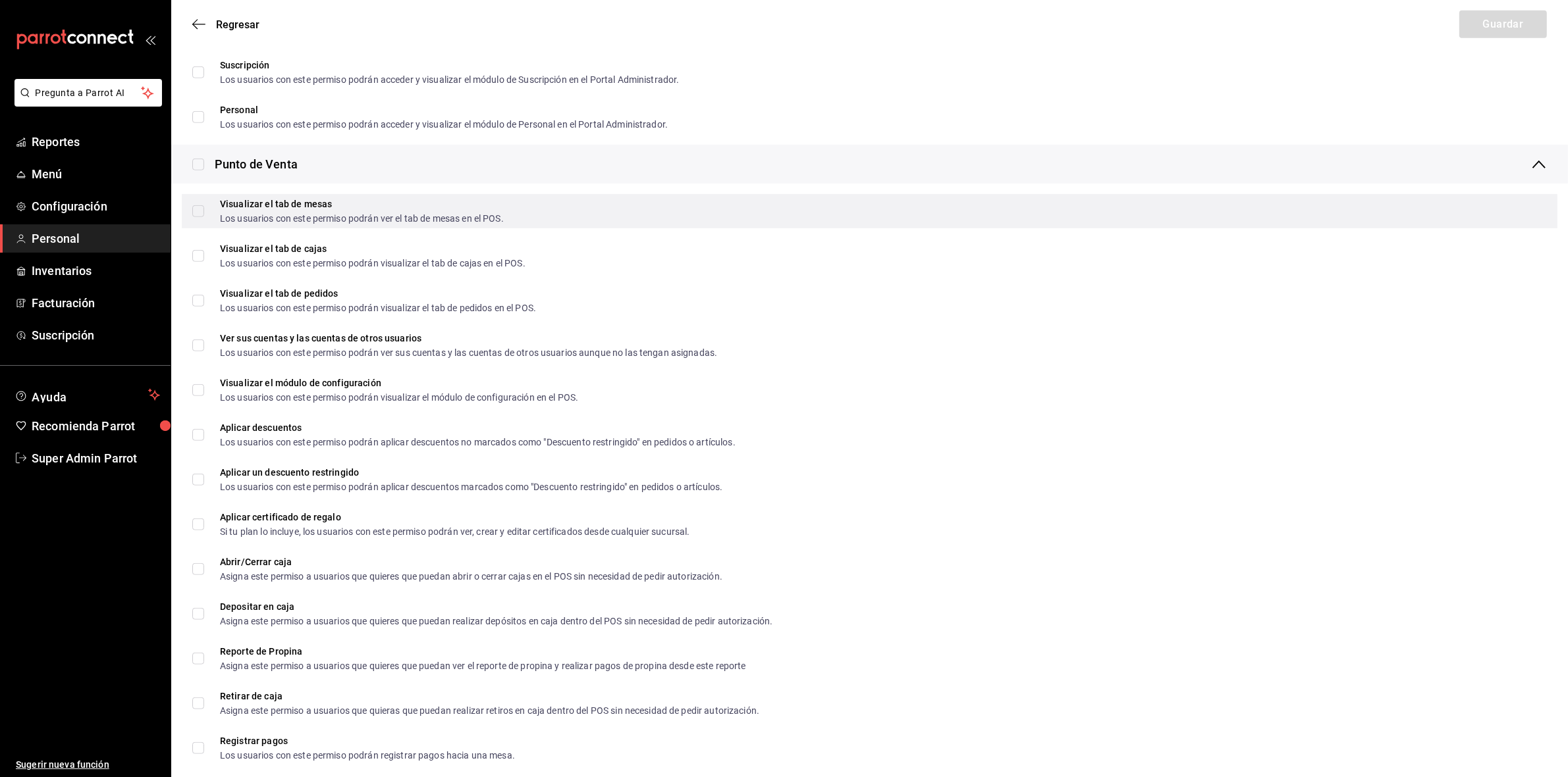
click at [202, 215] on input "Visualizar el tab de mesas Los usuarios con este permiso podrán ver el tab de m…" at bounding box center [198, 211] width 11 height 11
checkbox input "true"
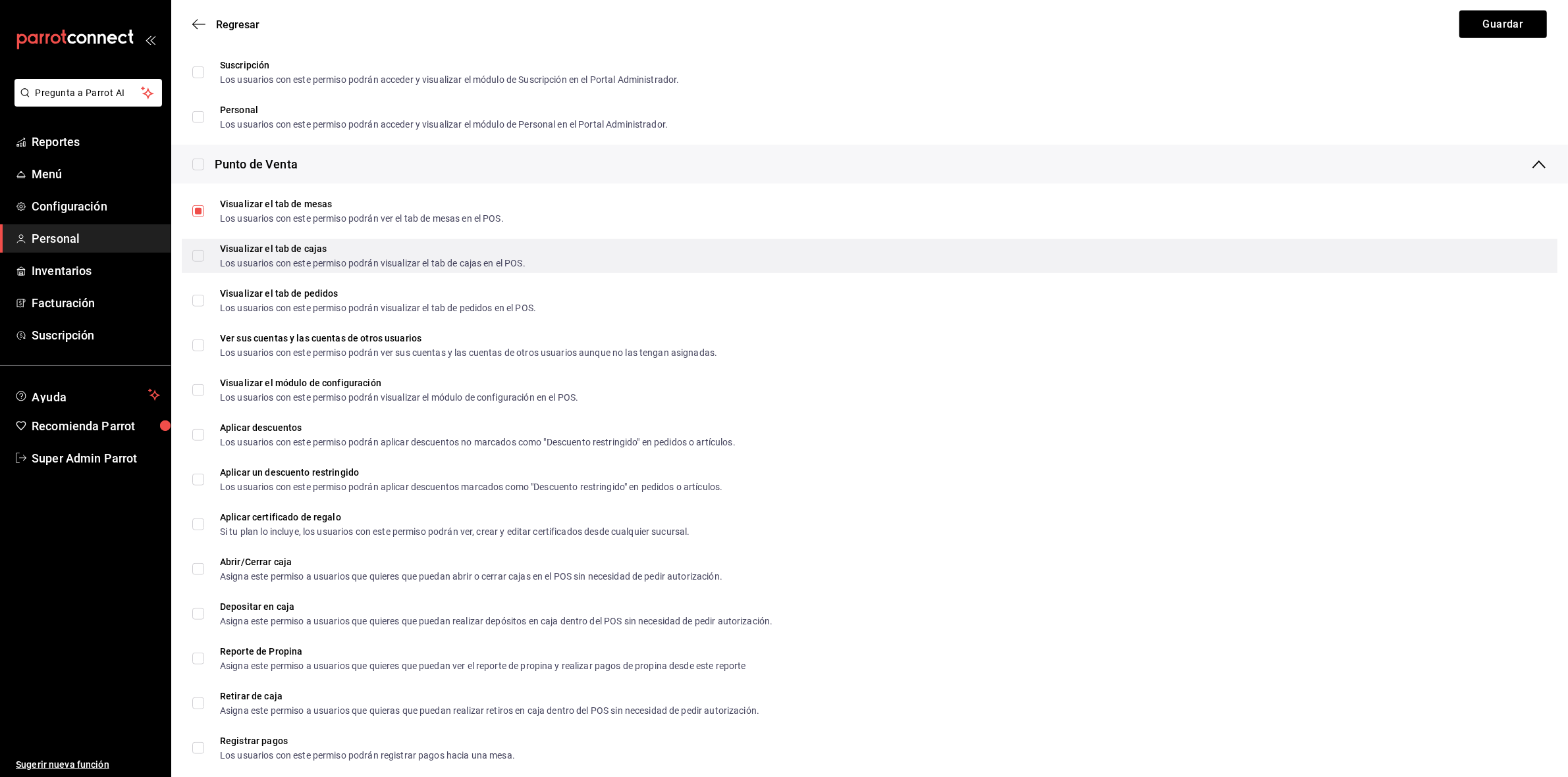
click at [198, 257] on input "Visualizar el tab [PERSON_NAME] Los usuarios con este permiso podrán visualizar…" at bounding box center [198, 256] width 11 height 11
checkbox input "true"
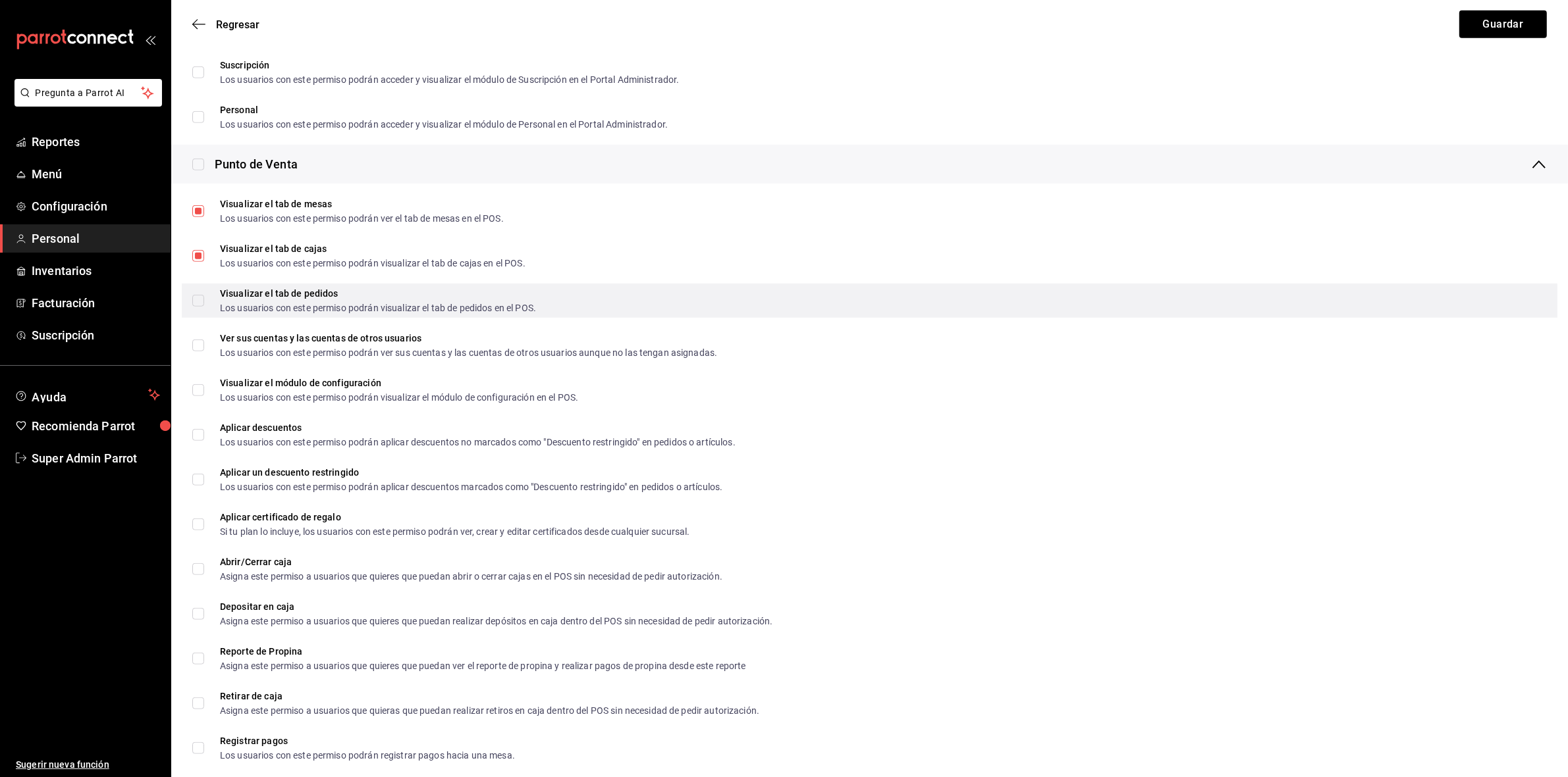
click at [189, 306] on div "Visualizar el tab de pedidos Los usuarios con este permiso podrán visualizar el…" at bounding box center [870, 301] width 1376 height 34
click at [196, 299] on input "Visualizar el tab de pedidos Los usuarios con este permiso podrán visualizar el…" at bounding box center [198, 301] width 11 height 11
checkbox input "true"
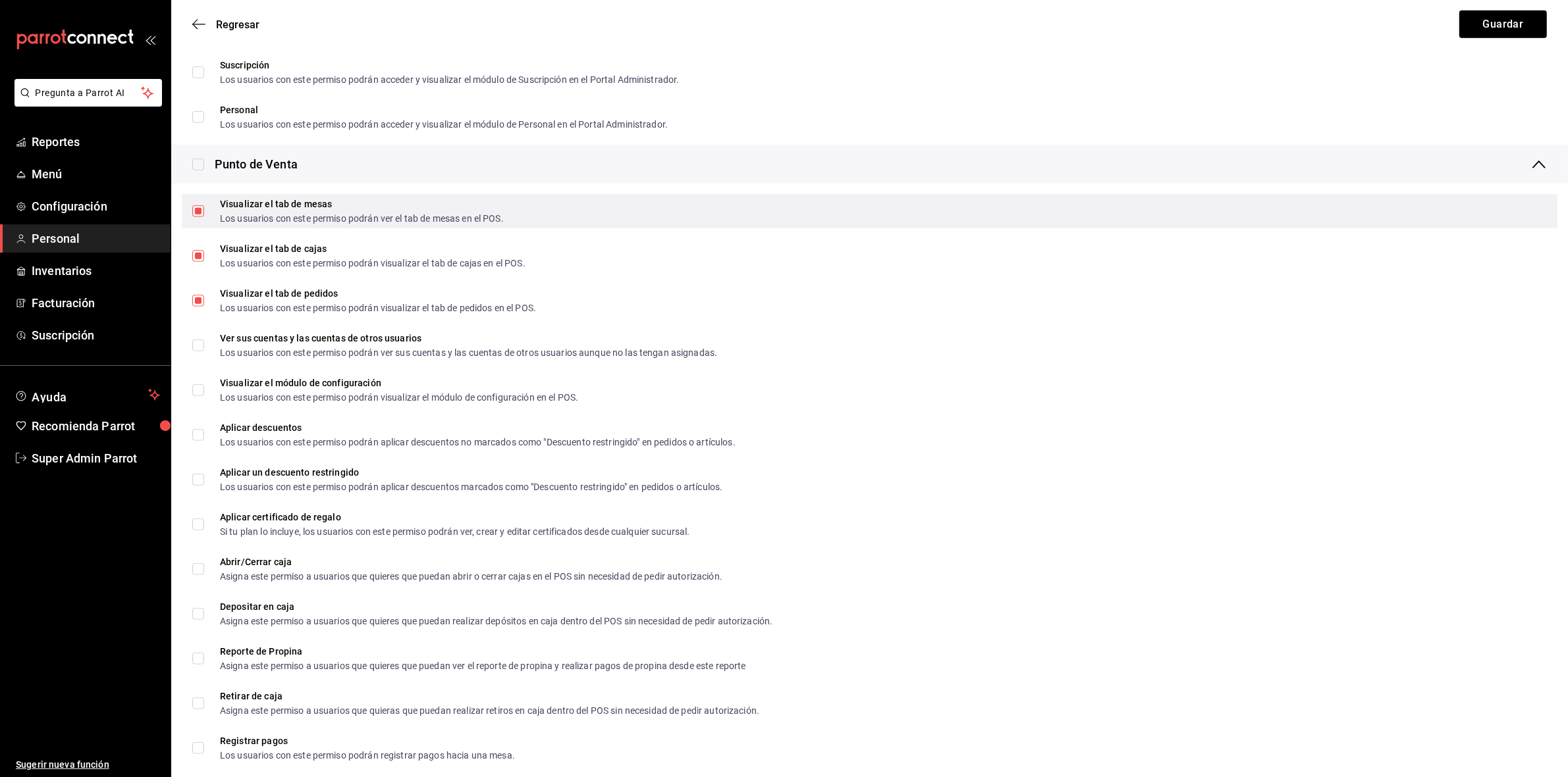
click at [192, 212] on input "Visualizar el tab de mesas Los usuarios con este permiso podrán ver el tab de m…" at bounding box center [198, 211] width 11 height 11
checkbox input "false"
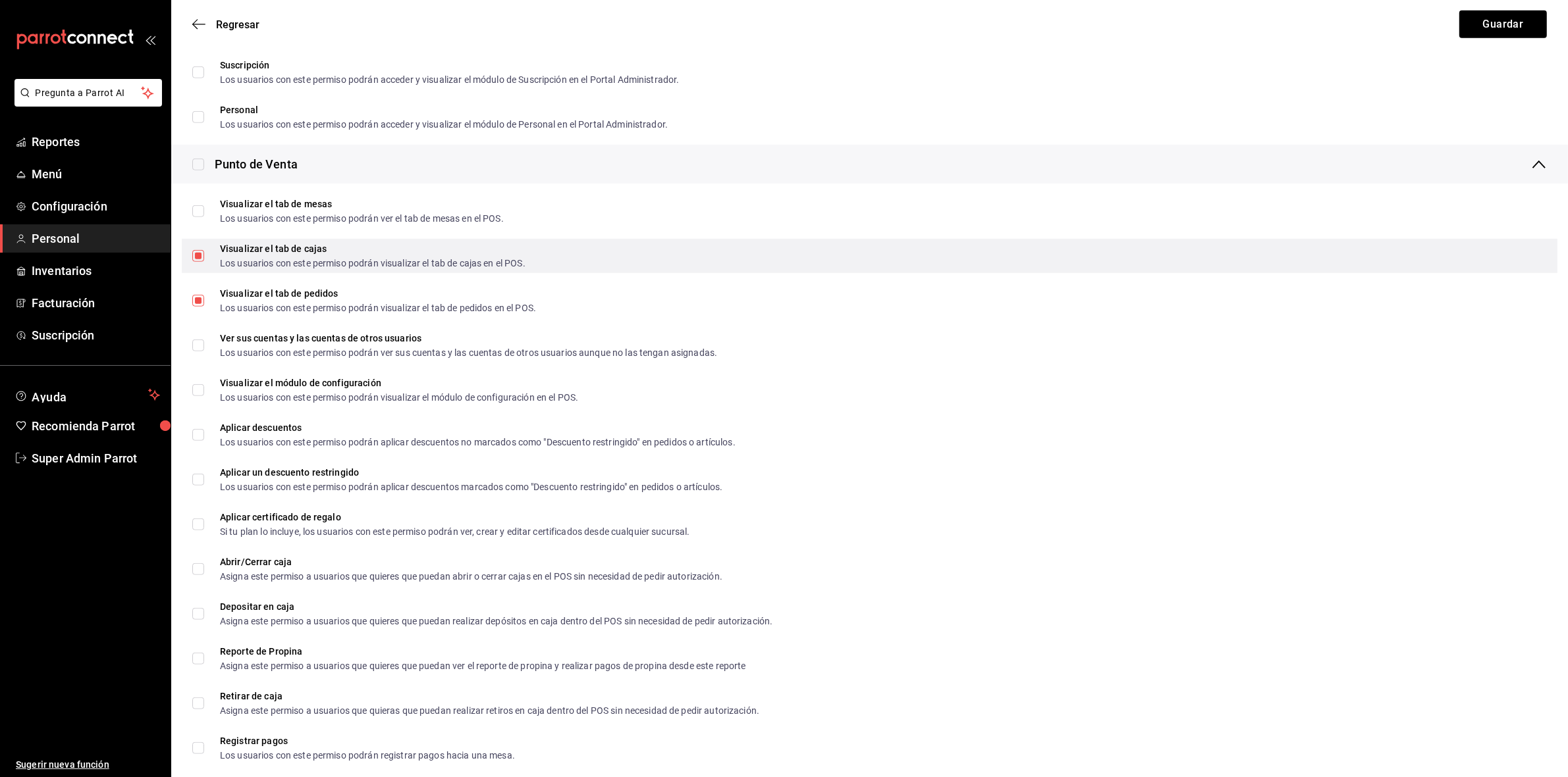
click at [182, 261] on div "Visualizar el tab de cajas Los usuarios con este permiso podrán visualizar el t…" at bounding box center [870, 256] width 1376 height 34
click at [192, 261] on label "Visualizar el tab de cajas Los usuarios con este permiso podrán visualizar el t…" at bounding box center [359, 255] width 333 height 24
click at [192, 261] on input "Visualizar el tab de cajas Los usuarios con este permiso podrán visualizar el t…" at bounding box center [198, 256] width 11 height 11
checkbox input "false"
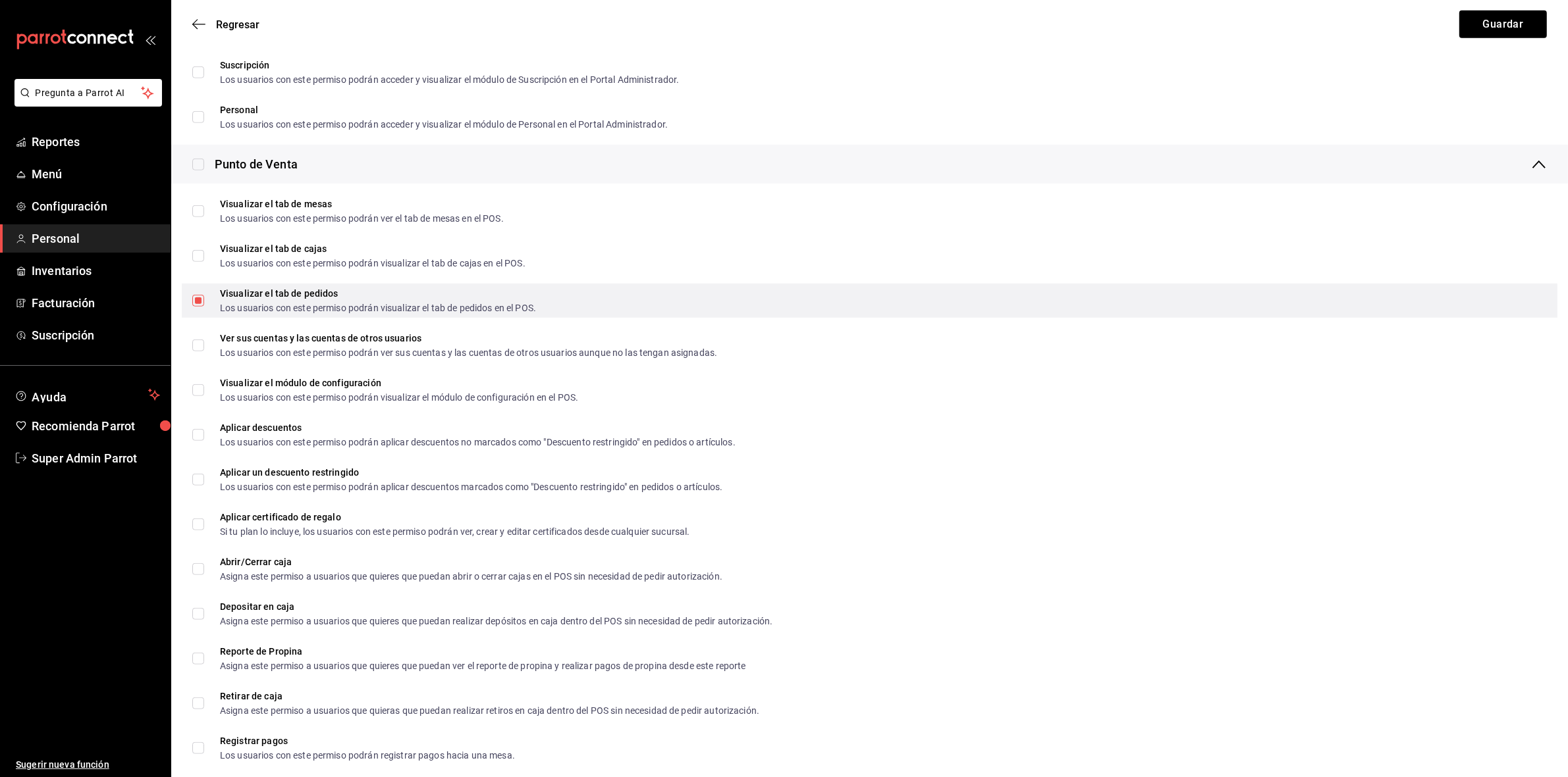
click at [204, 308] on span "Visualizar el tab de pedidos Los usuarios con este permiso podrán visualizar el…" at bounding box center [370, 300] width 332 height 24
click at [203, 307] on input "Visualizar el tab de pedidos Los usuarios con este permiso podrán visualizar el…" at bounding box center [198, 301] width 11 height 11
checkbox input "false"
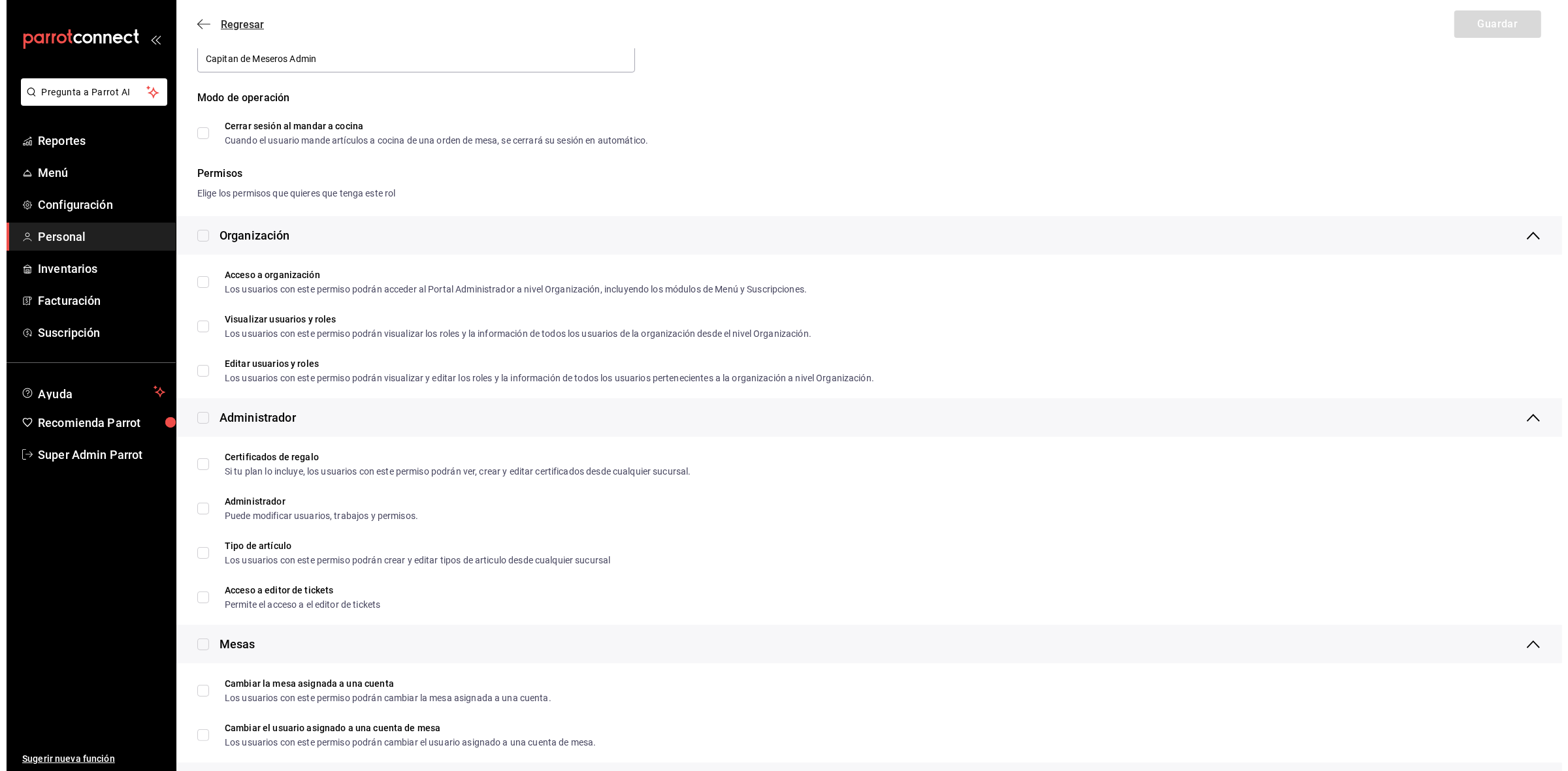
scroll to position [0, 0]
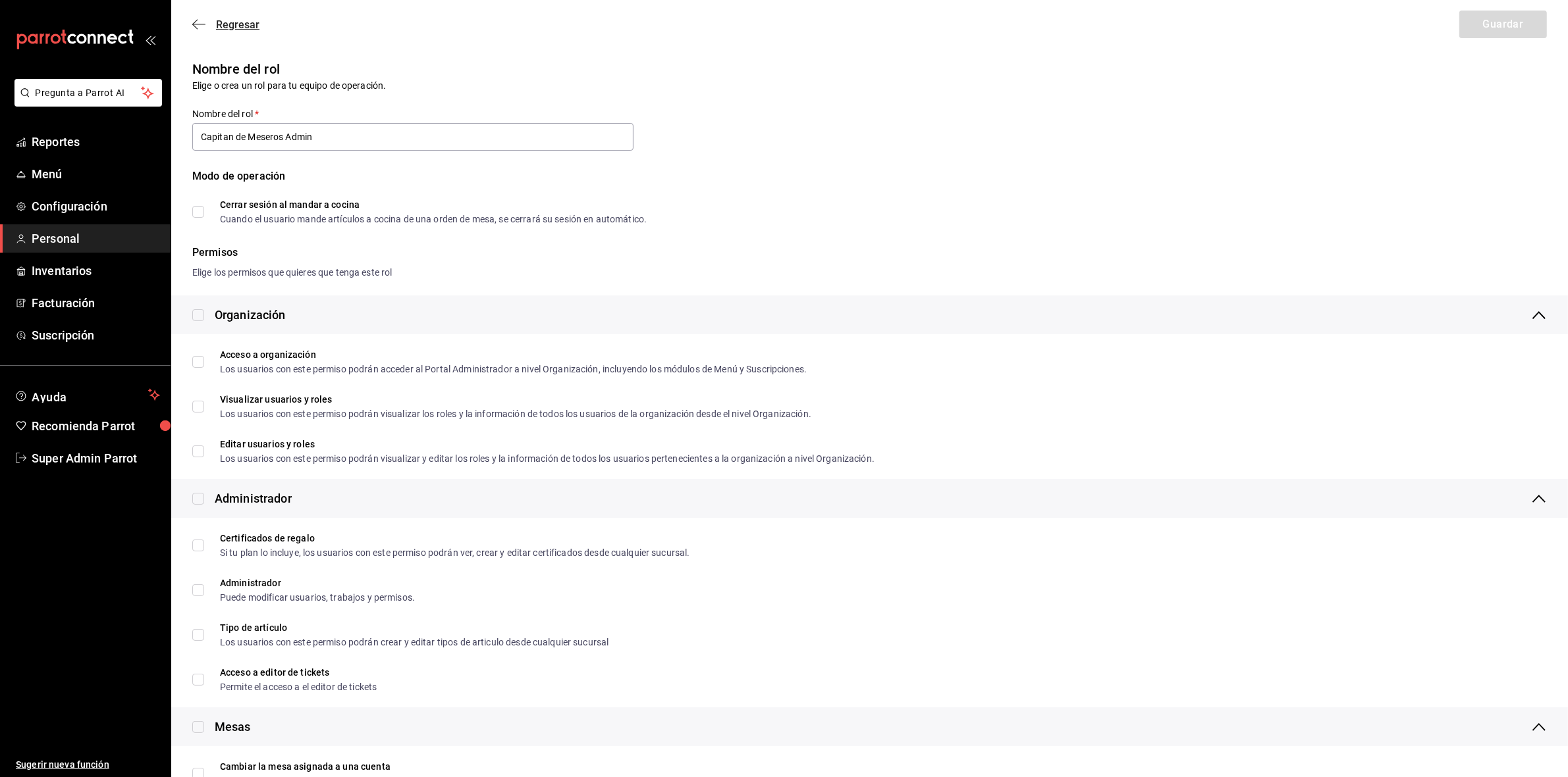
click at [194, 25] on icon "button" at bounding box center [199, 24] width 13 height 1
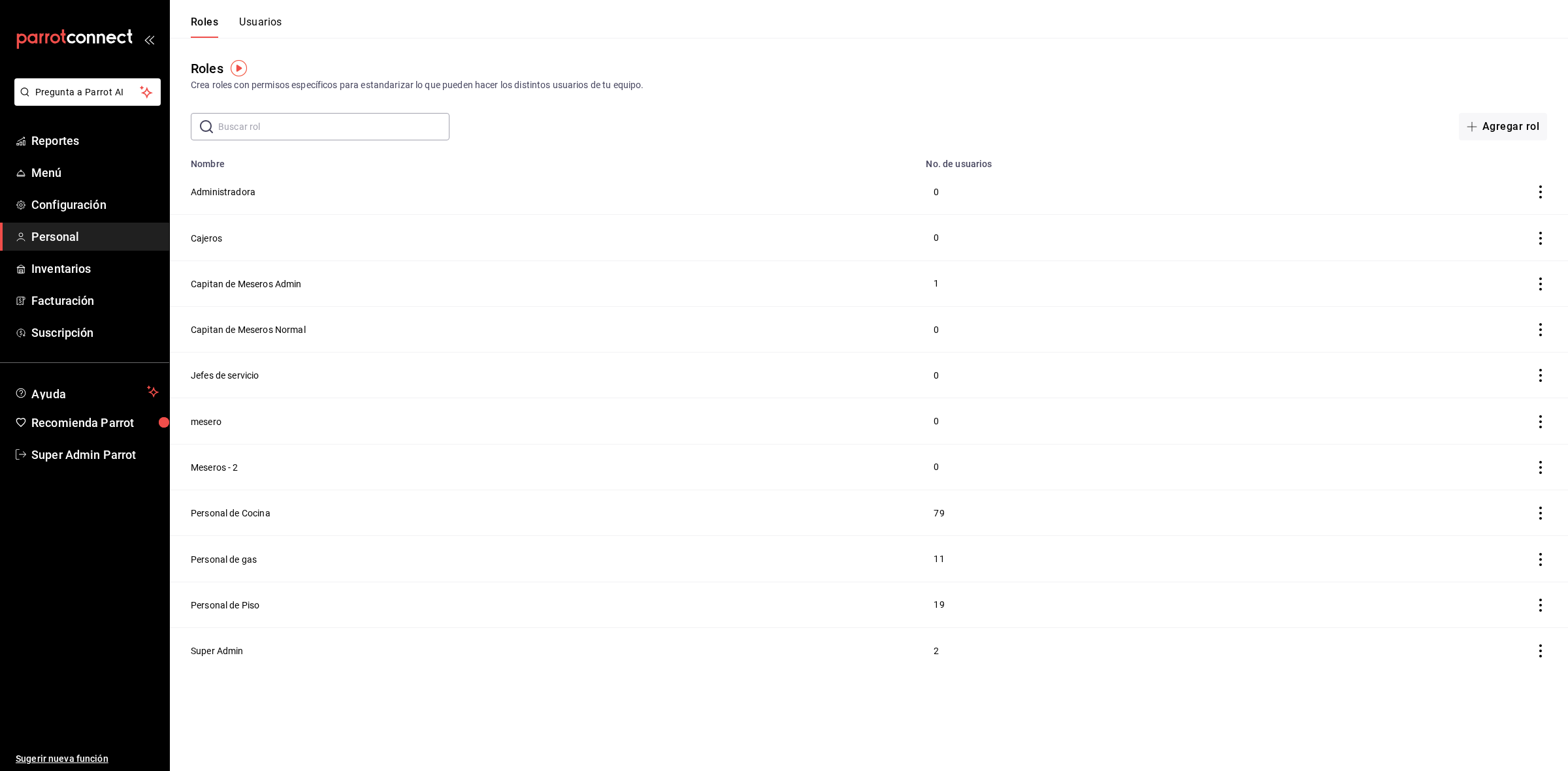
click at [268, 28] on button "Usuarios" at bounding box center [261, 27] width 43 height 23
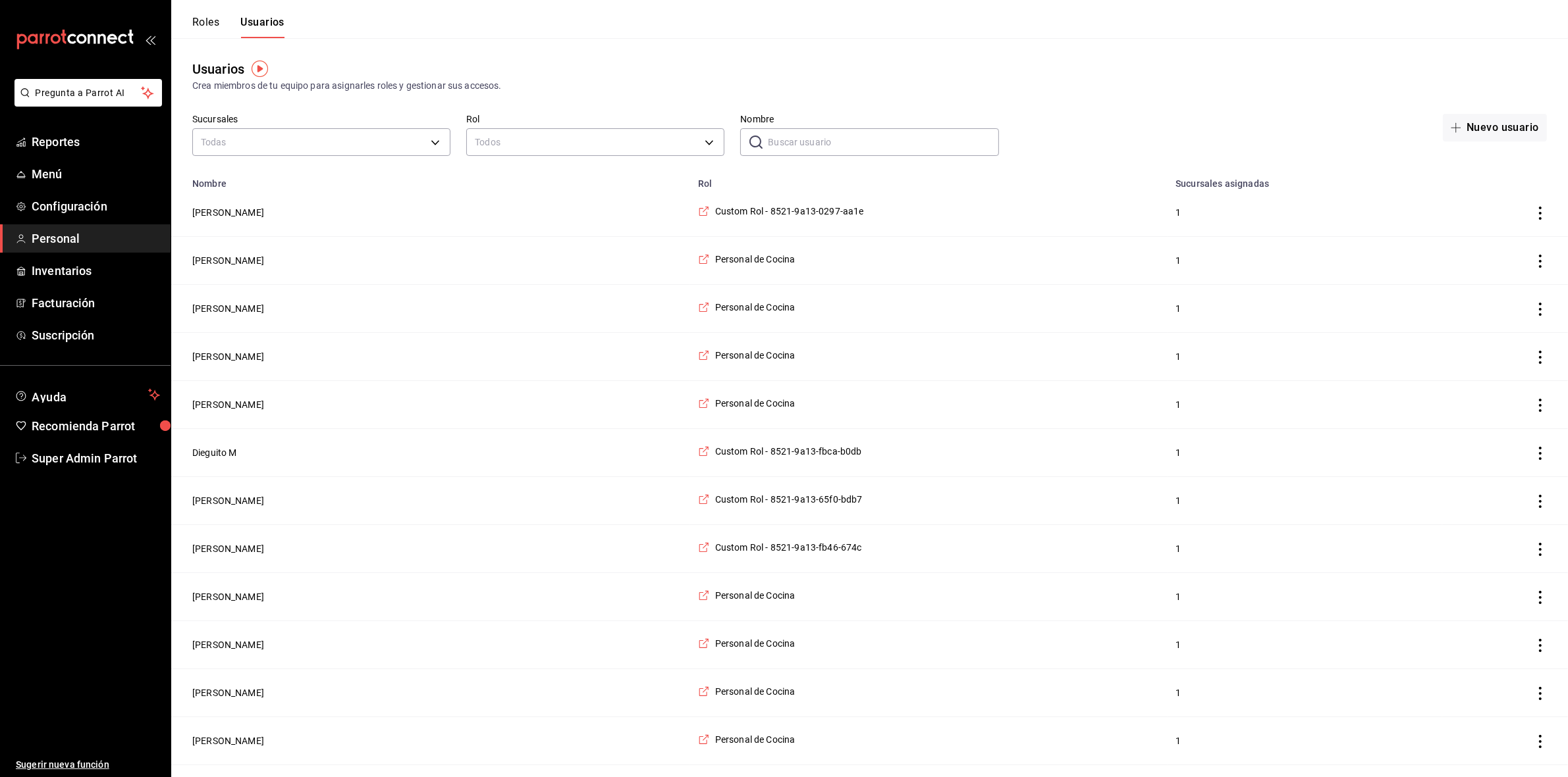
click at [781, 151] on input "Nombre" at bounding box center [883, 142] width 231 height 27
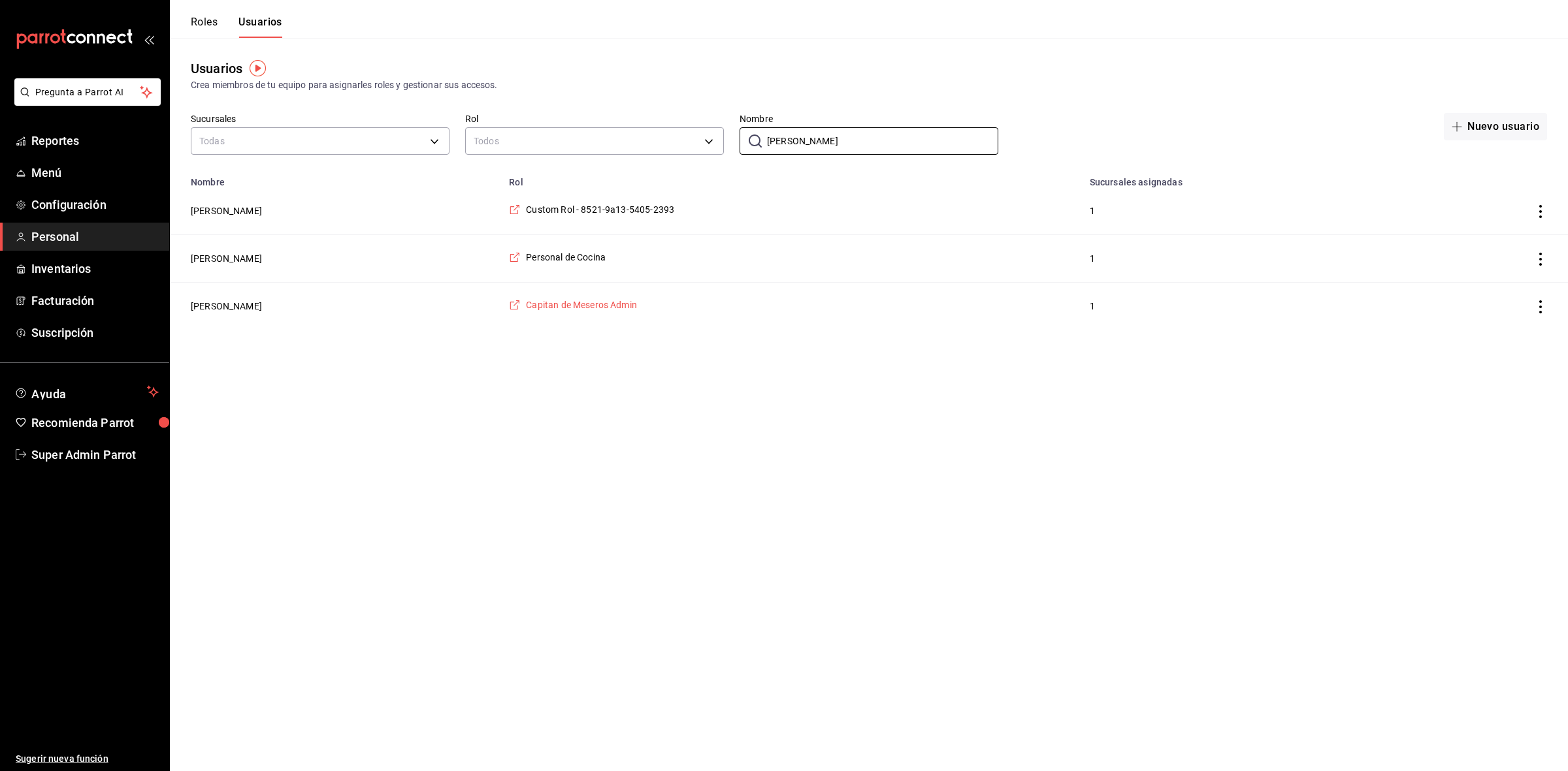
type input "franci"
click at [637, 305] on span "Capitan de Meseros Admin" at bounding box center [581, 305] width 112 height 13
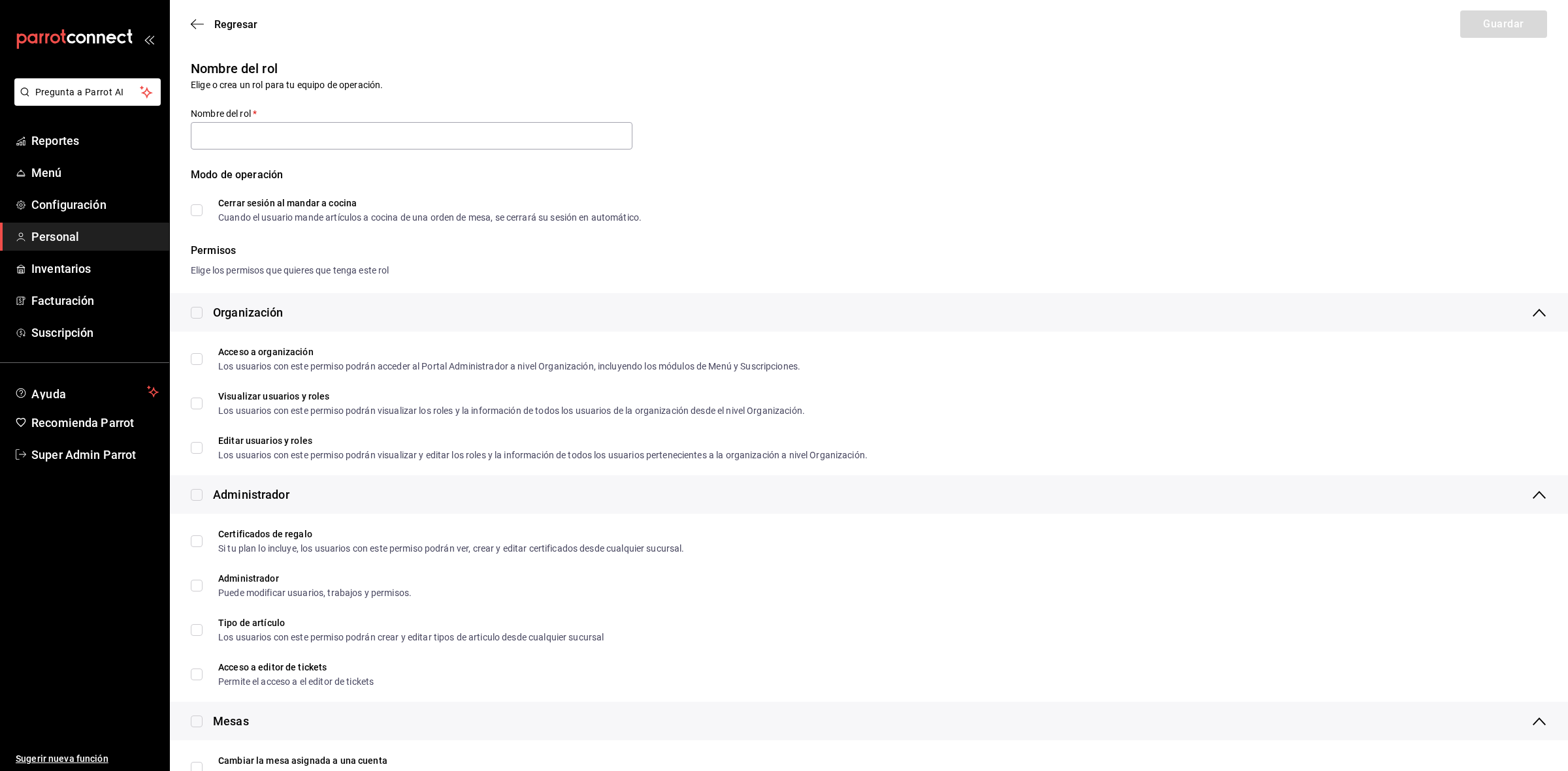
type input "Capitan de Meseros Admin"
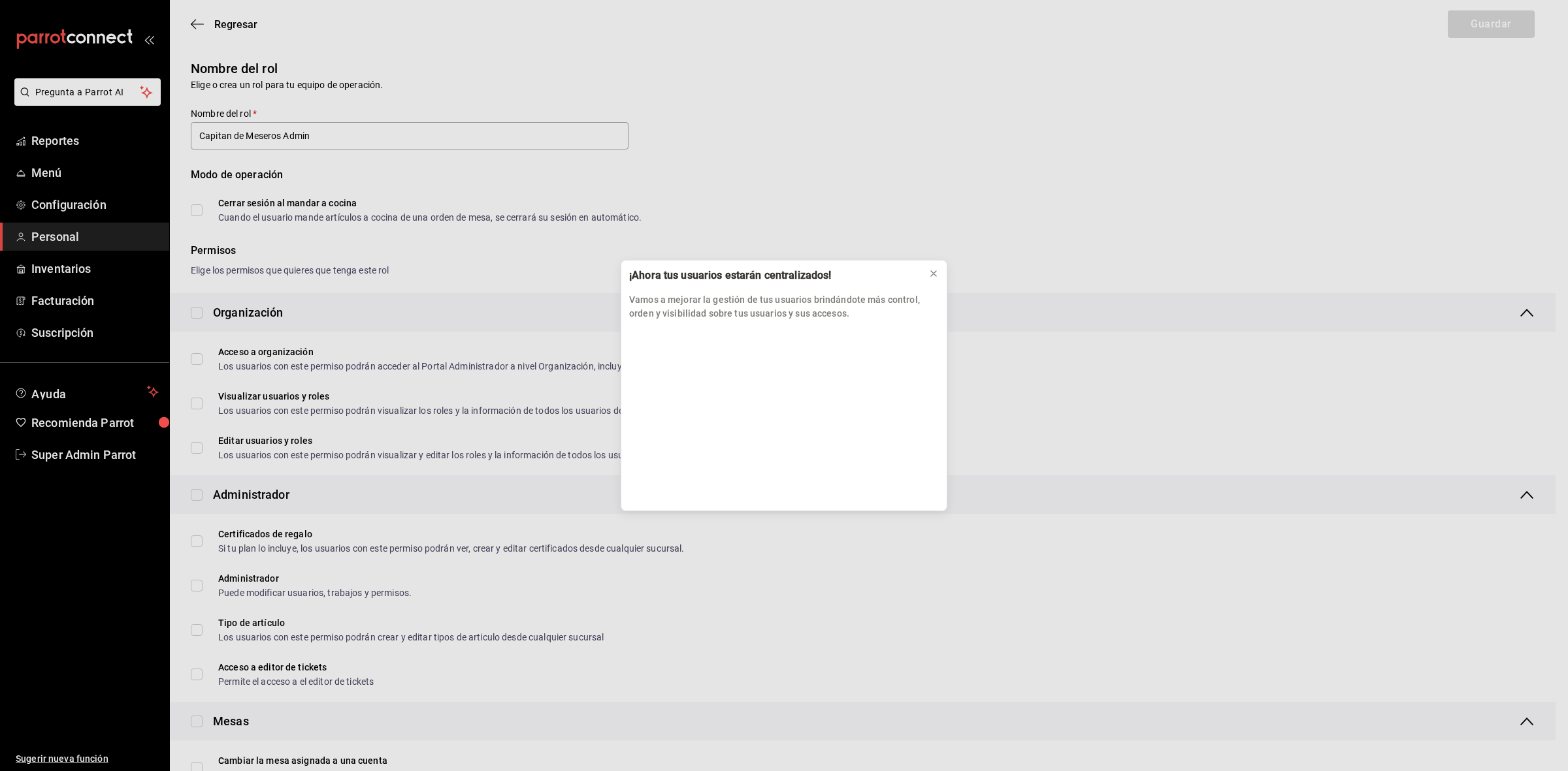
click at [198, 25] on div "¡Ahora tus usuarios estarán centralizados! Vamos a mejorar la gestión de tus us…" at bounding box center [784, 386] width 1568 height 771
click at [930, 278] on icon at bounding box center [933, 273] width 10 height 10
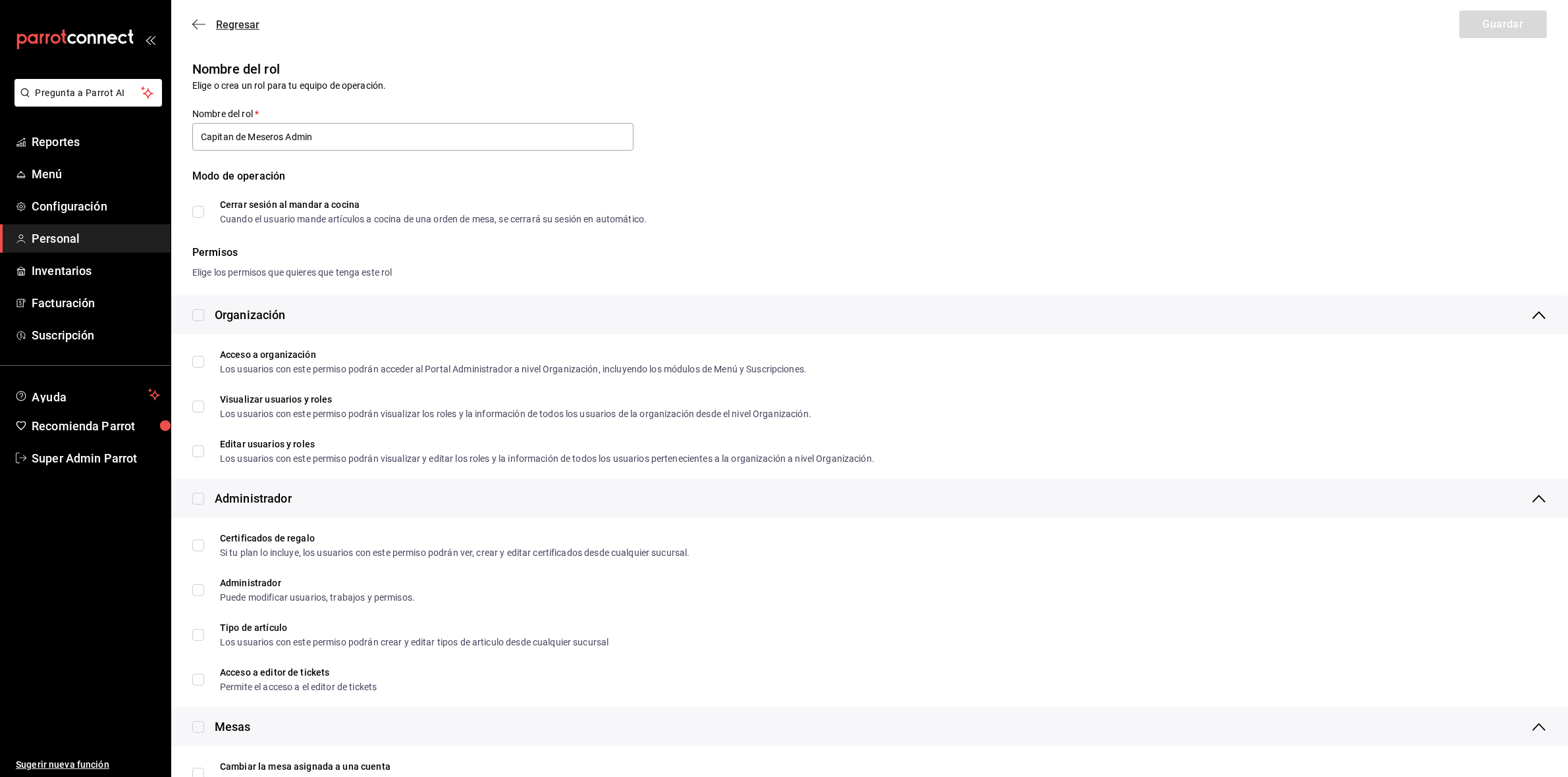
click at [203, 18] on icon "button" at bounding box center [199, 24] width 13 height 11
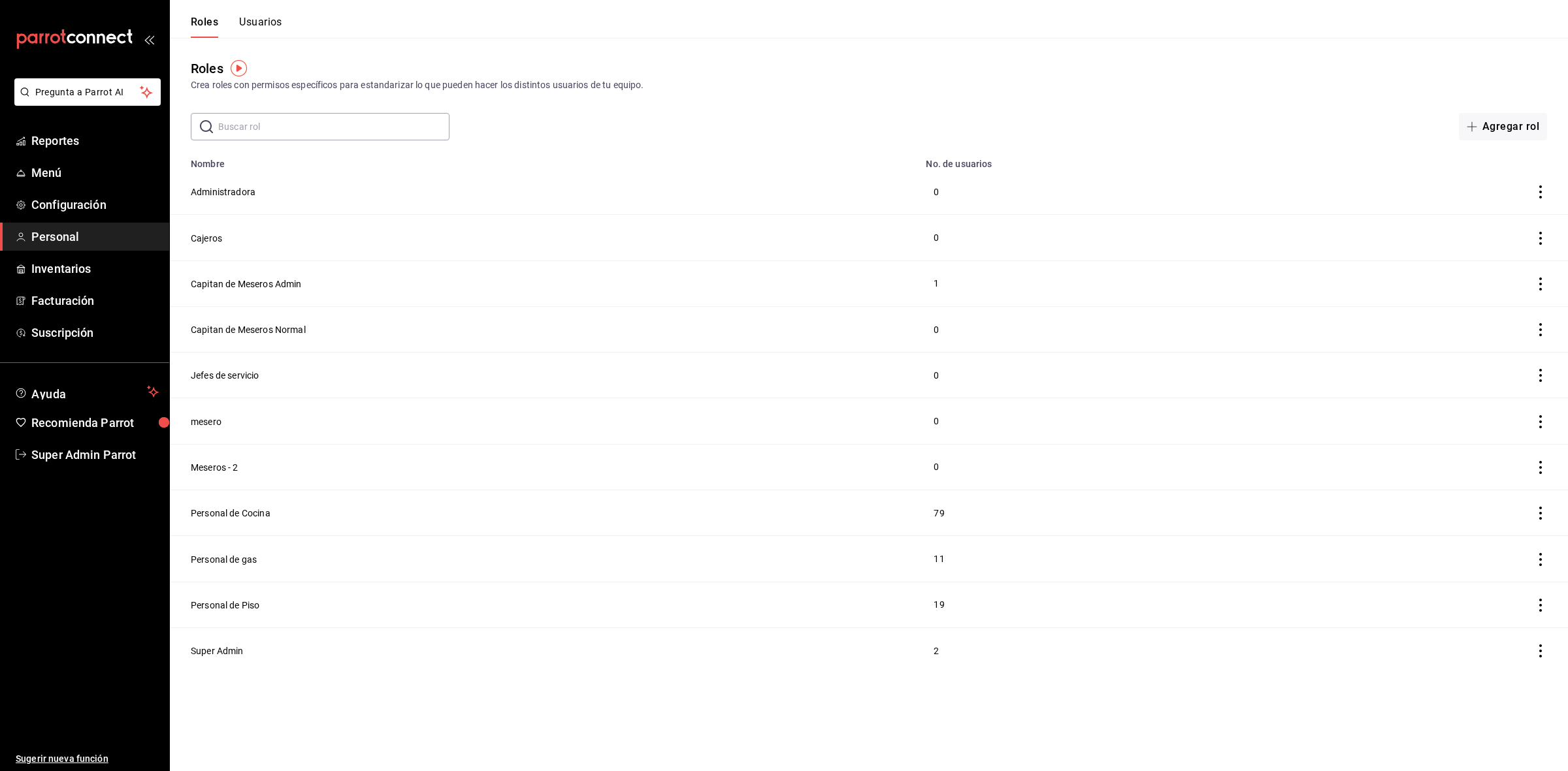
click at [267, 23] on button "Usuarios" at bounding box center [261, 27] width 43 height 23
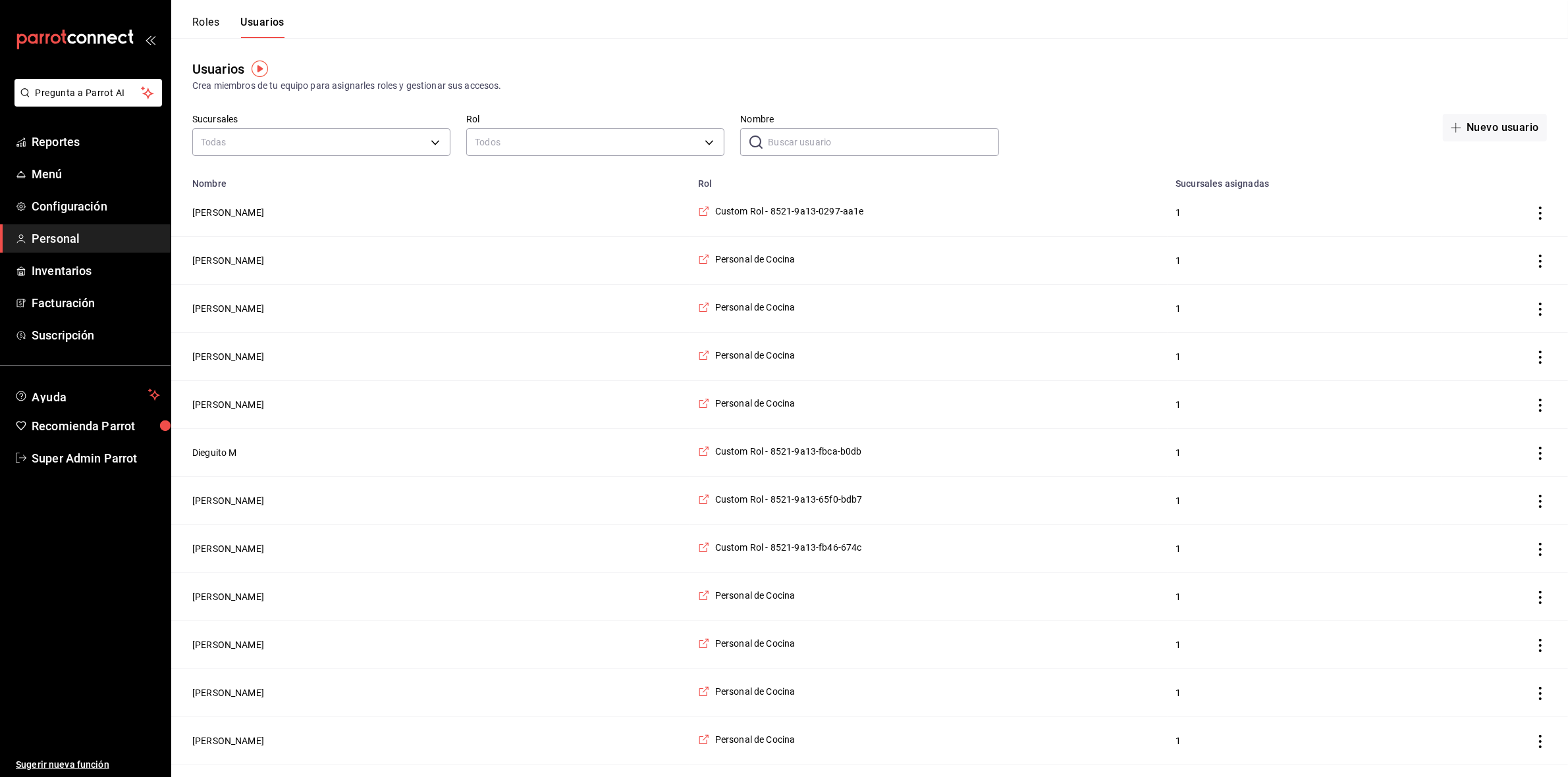
click at [785, 154] on input "Nombre" at bounding box center [883, 142] width 231 height 27
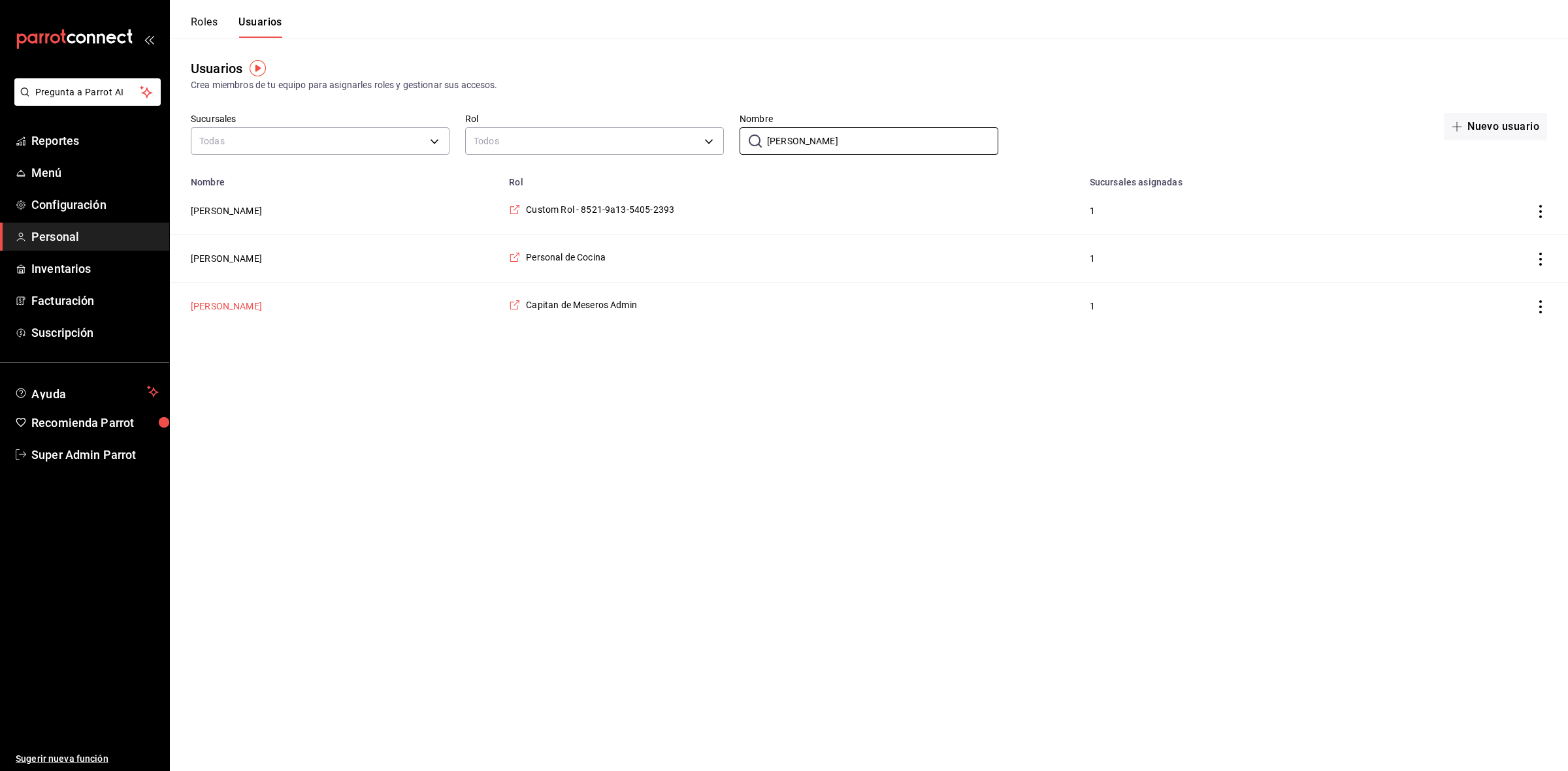
type input "[PERSON_NAME]"
click at [236, 308] on button "[PERSON_NAME]" at bounding box center [226, 306] width 71 height 13
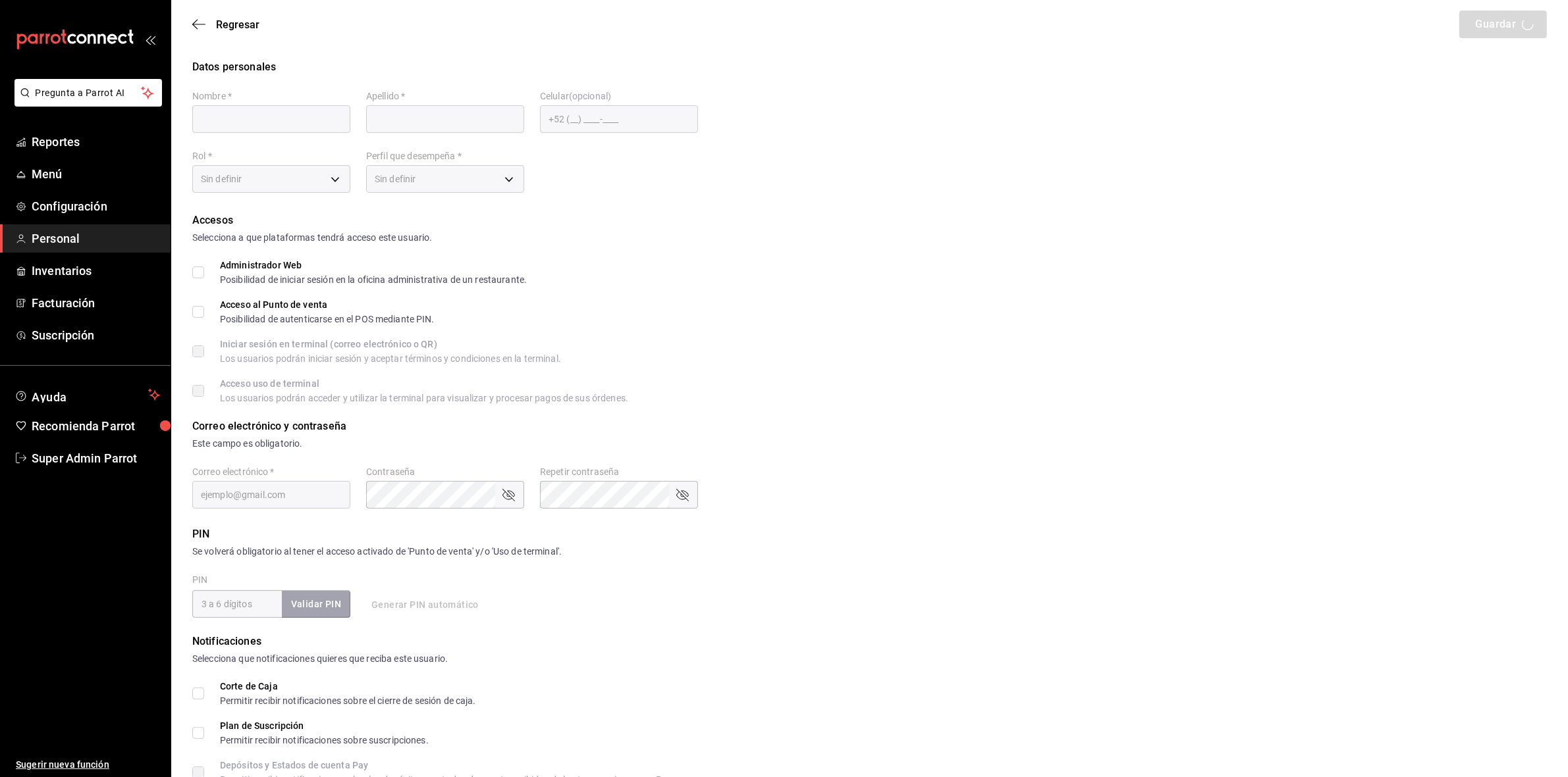
type input "[PERSON_NAME]"
checkbox input "true"
type input "[EMAIL_ADDRESS][DOMAIN_NAME]"
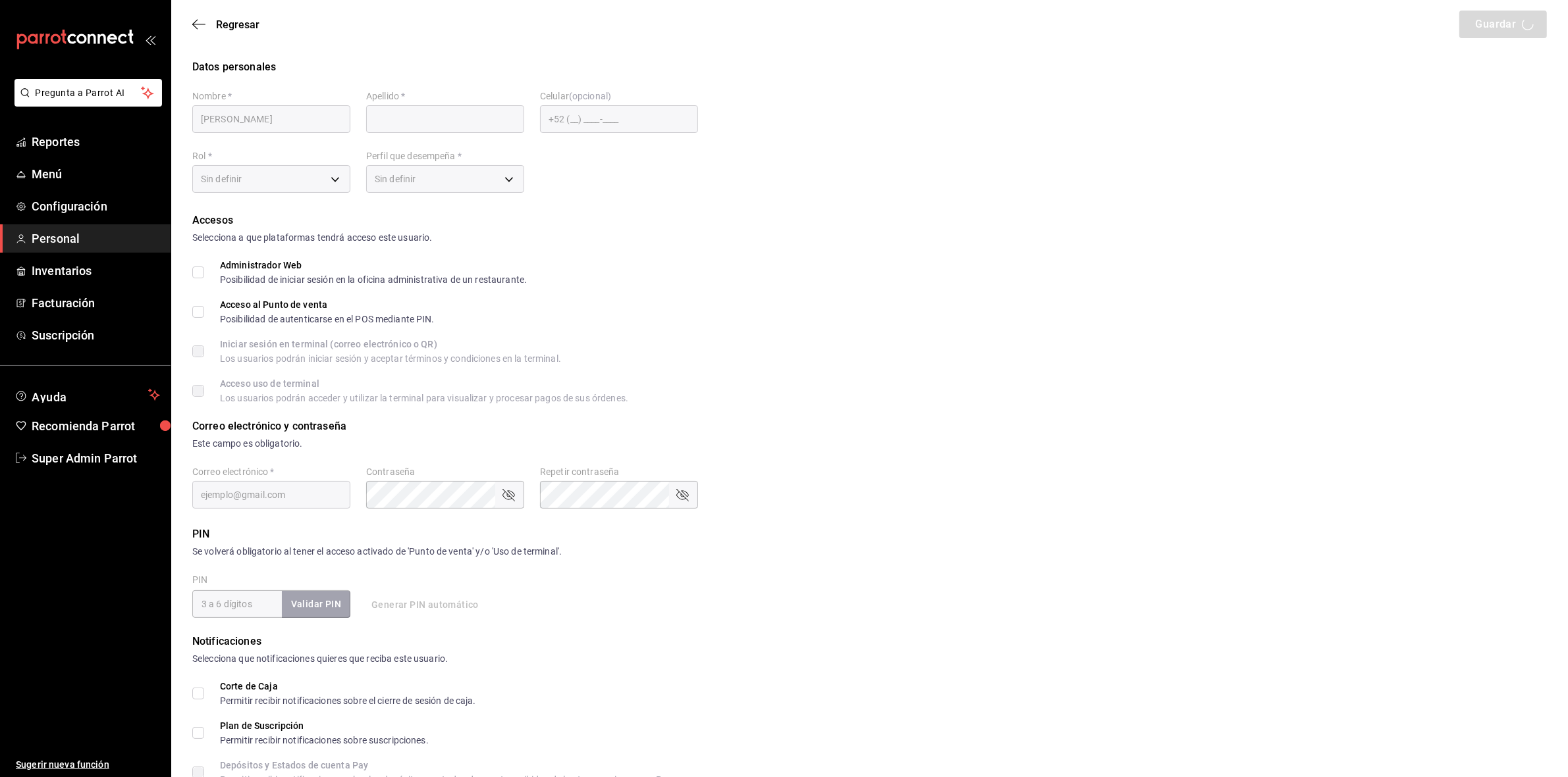
type input "2016"
type input "7ccc37ad-7530-432f-85c9-c48bc5f7b89d"
type input "STAFF"
checkbox input "true"
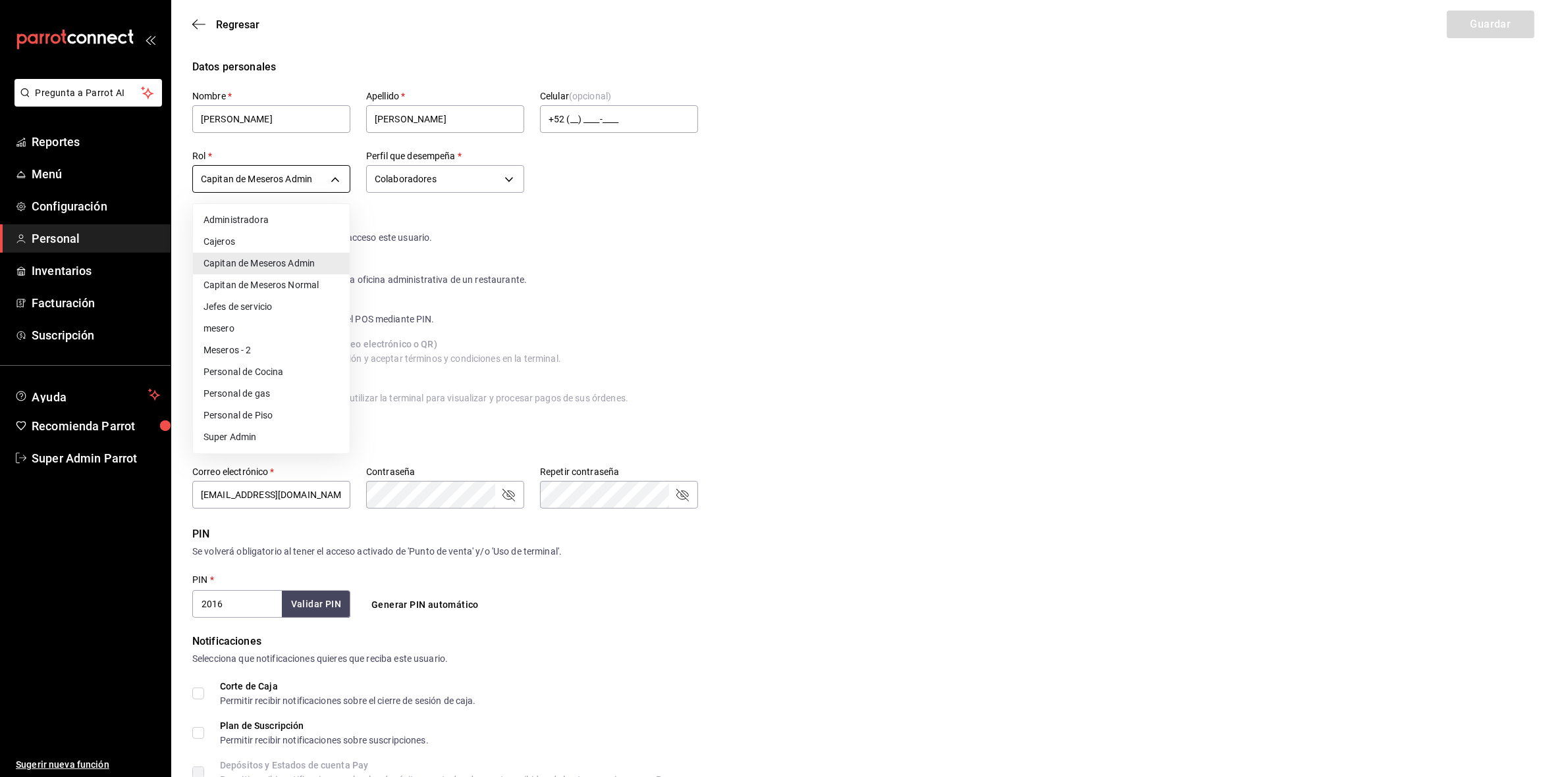
click at [316, 169] on body "Pregunta a Parrot AI Reportes Menú Configuración Personal Inventarios Facturaci…" at bounding box center [784, 473] width 1568 height 946
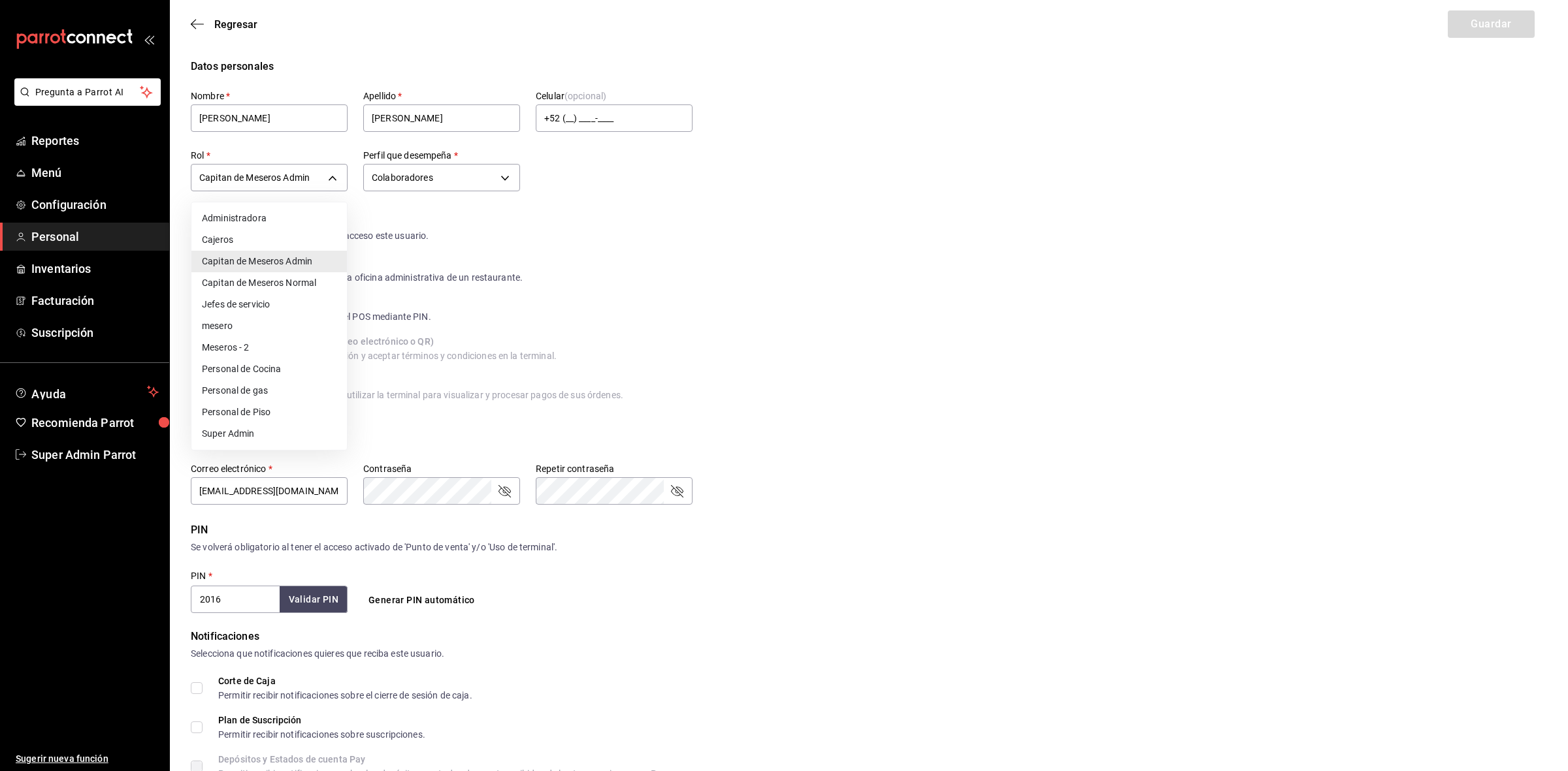
click at [258, 444] on li "Super Admin" at bounding box center [269, 434] width 156 height 22
type input "e2ddc01d-a43f-46aa-bcab-455b62cdccfd"
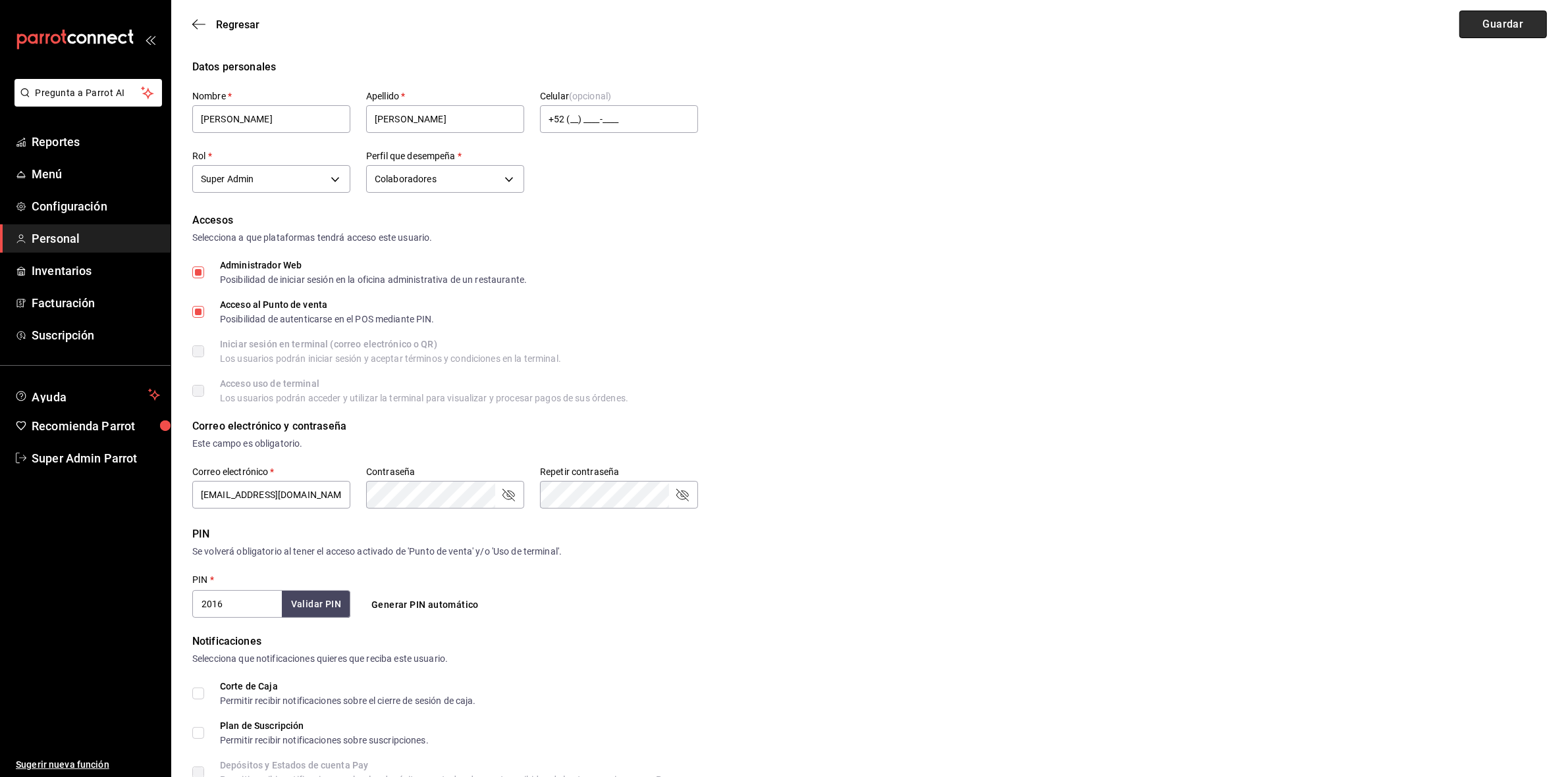
click at [1503, 30] on button "Guardar" at bounding box center [1503, 24] width 88 height 28
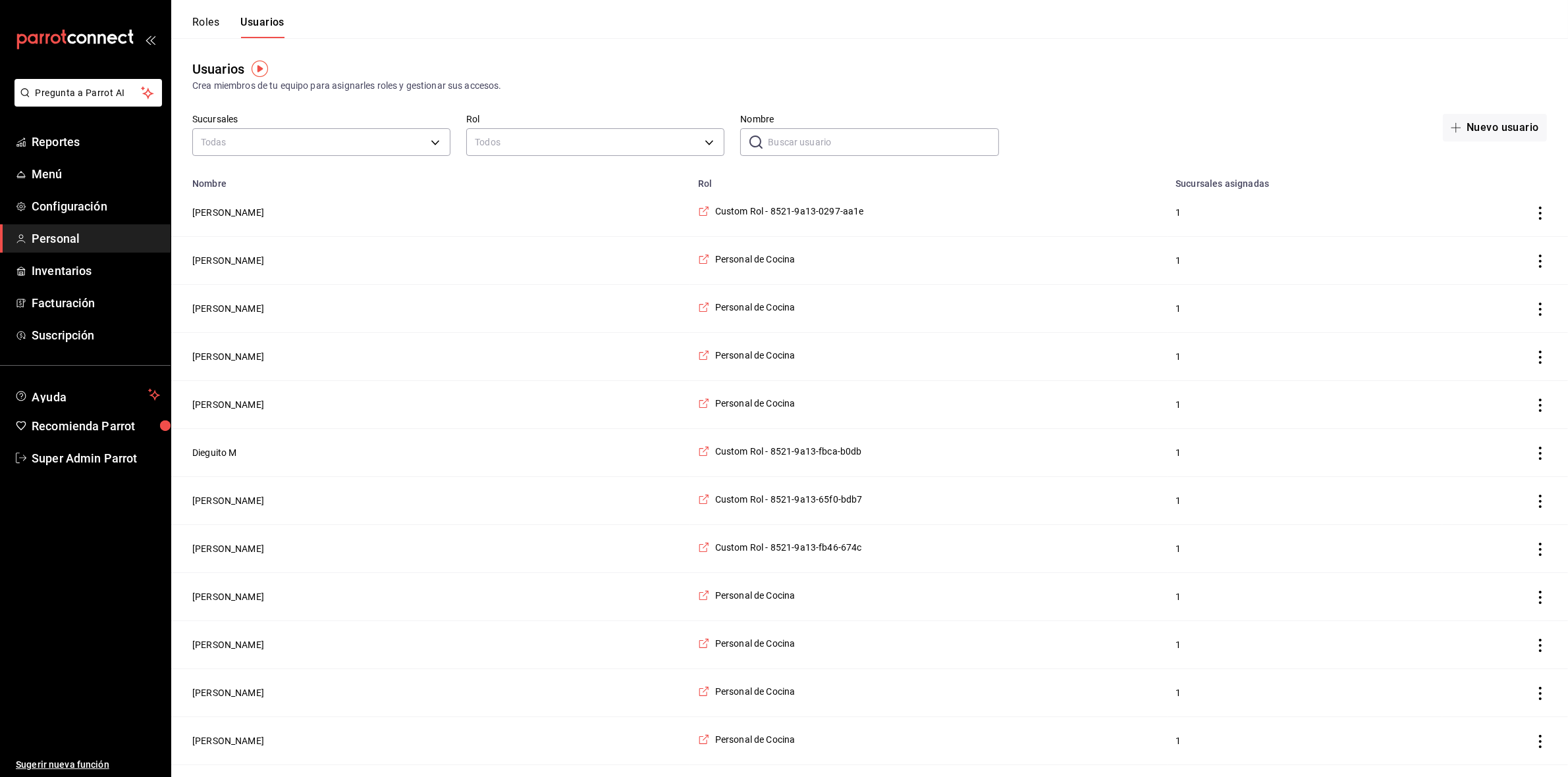
click at [831, 142] on input "Nombre" at bounding box center [883, 142] width 231 height 27
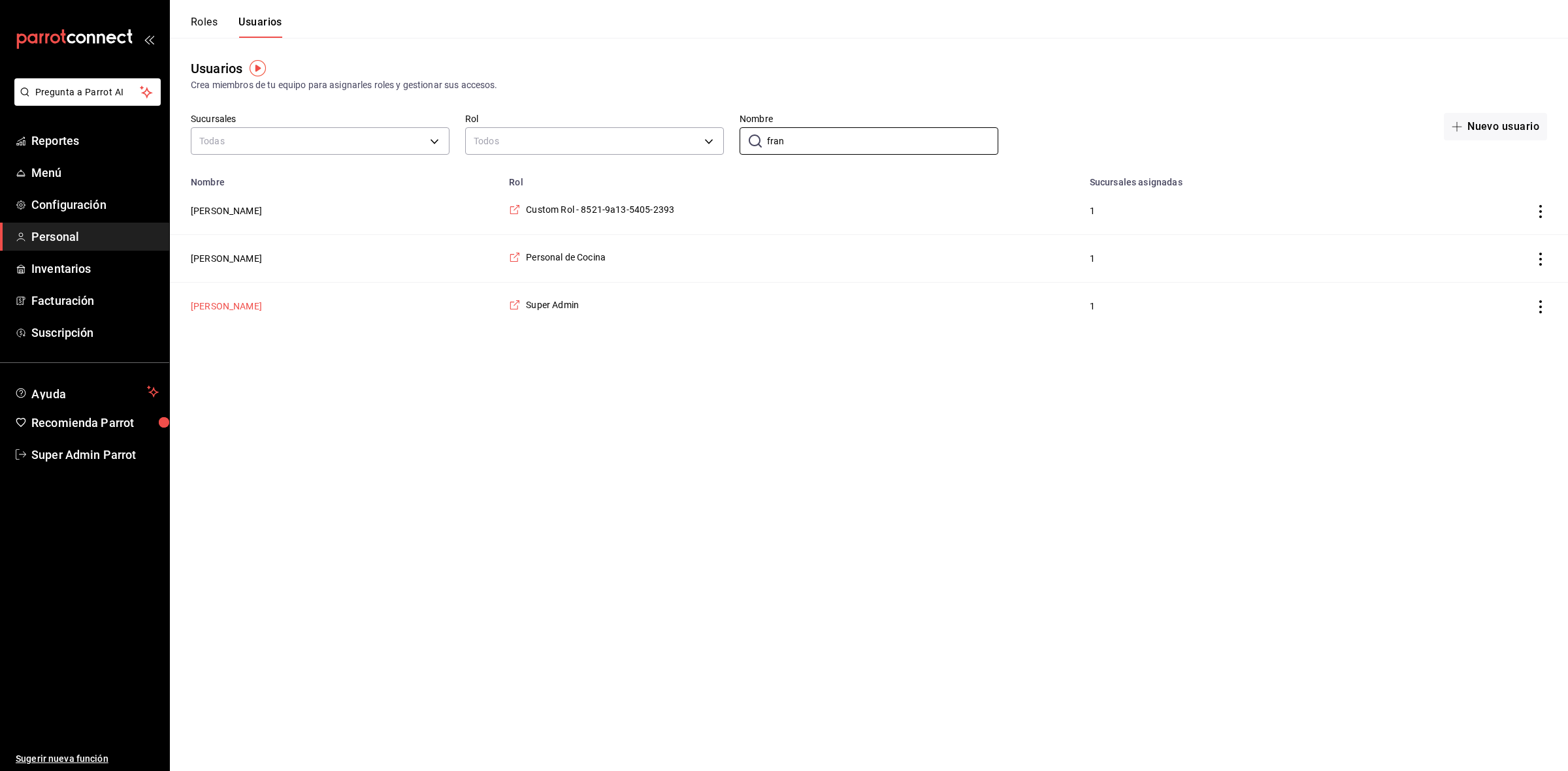
type input "fran"
click at [252, 305] on button "[PERSON_NAME]" at bounding box center [226, 306] width 71 height 13
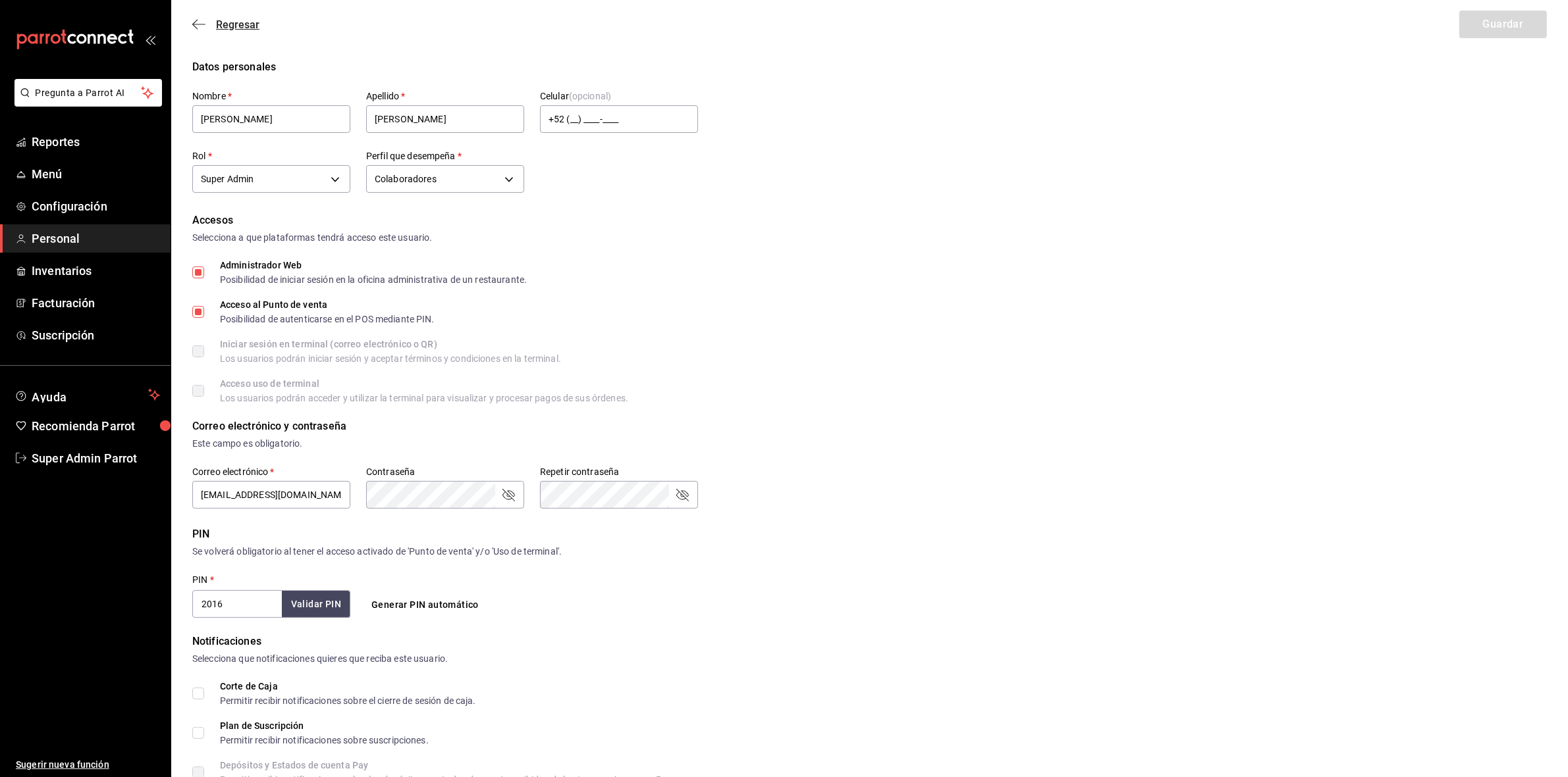
click at [203, 18] on div "Regresar Guardar" at bounding box center [870, 24] width 1397 height 49
click at [198, 20] on icon "button" at bounding box center [199, 24] width 13 height 11
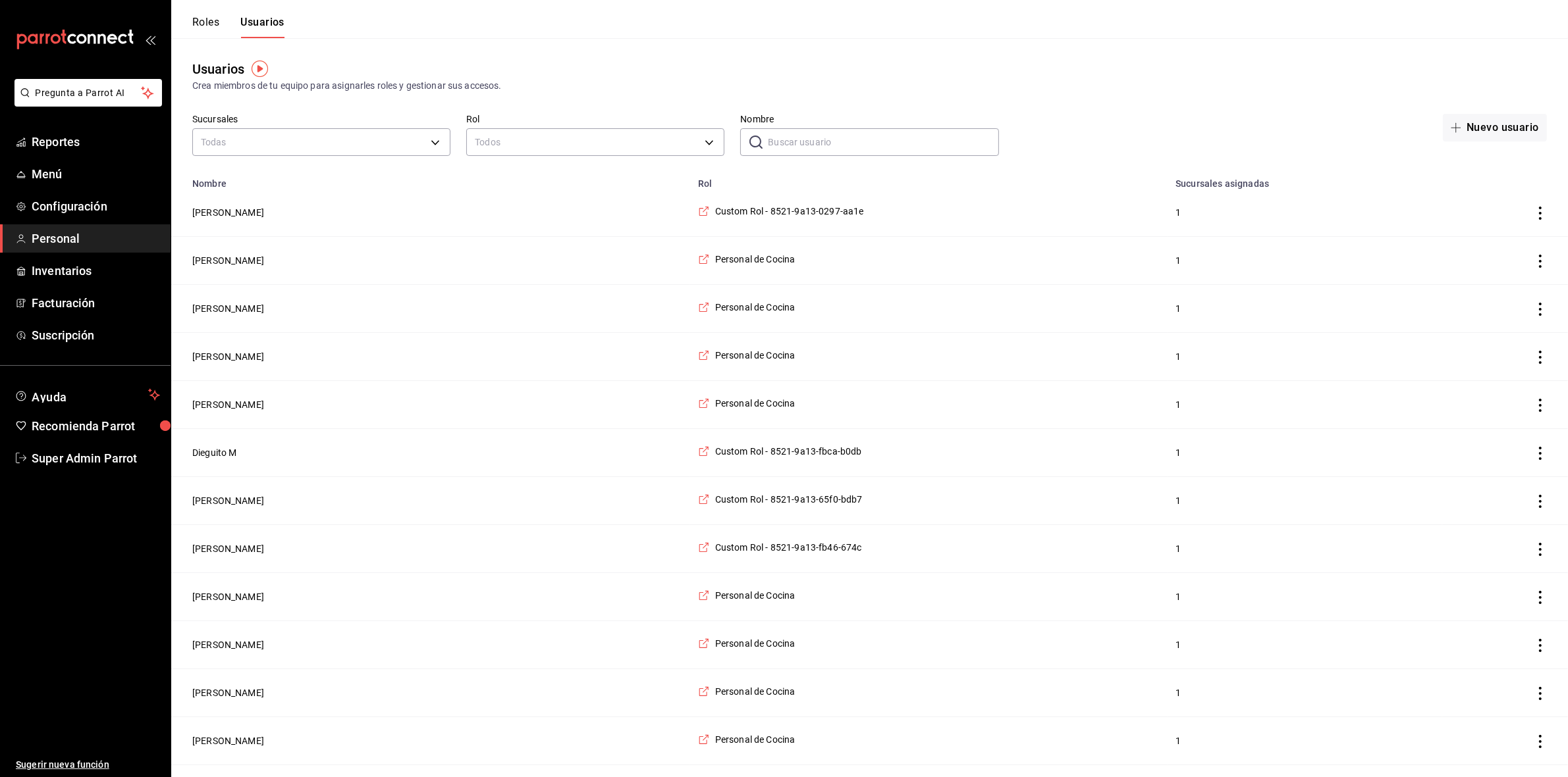
click at [212, 10] on div "Roles Usuarios" at bounding box center [228, 19] width 113 height 38
click at [202, 36] on button "Roles" at bounding box center [206, 28] width 27 height 23
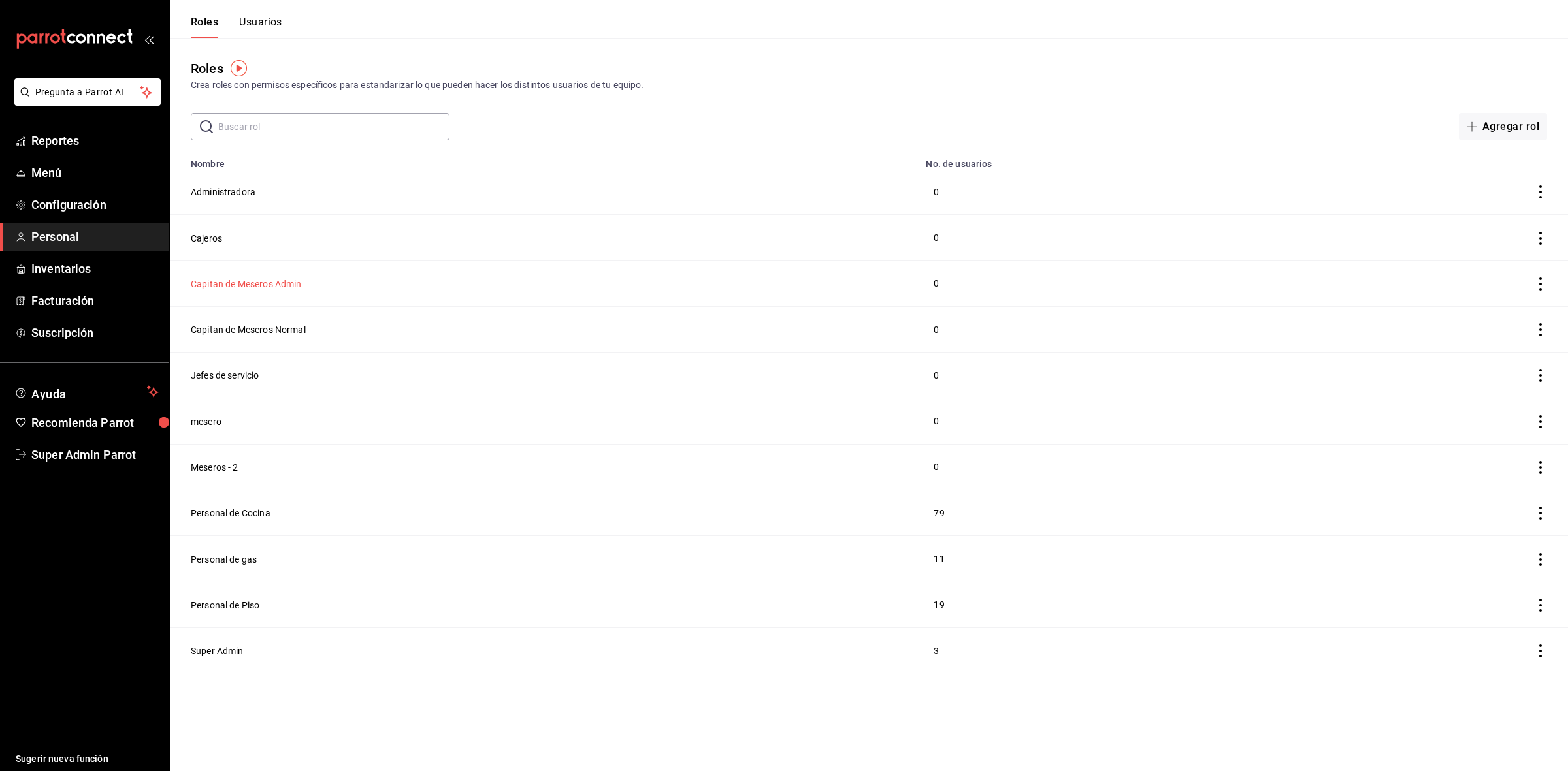
click at [282, 291] on button "Capitan de Meseros Admin" at bounding box center [247, 284] width 112 height 13
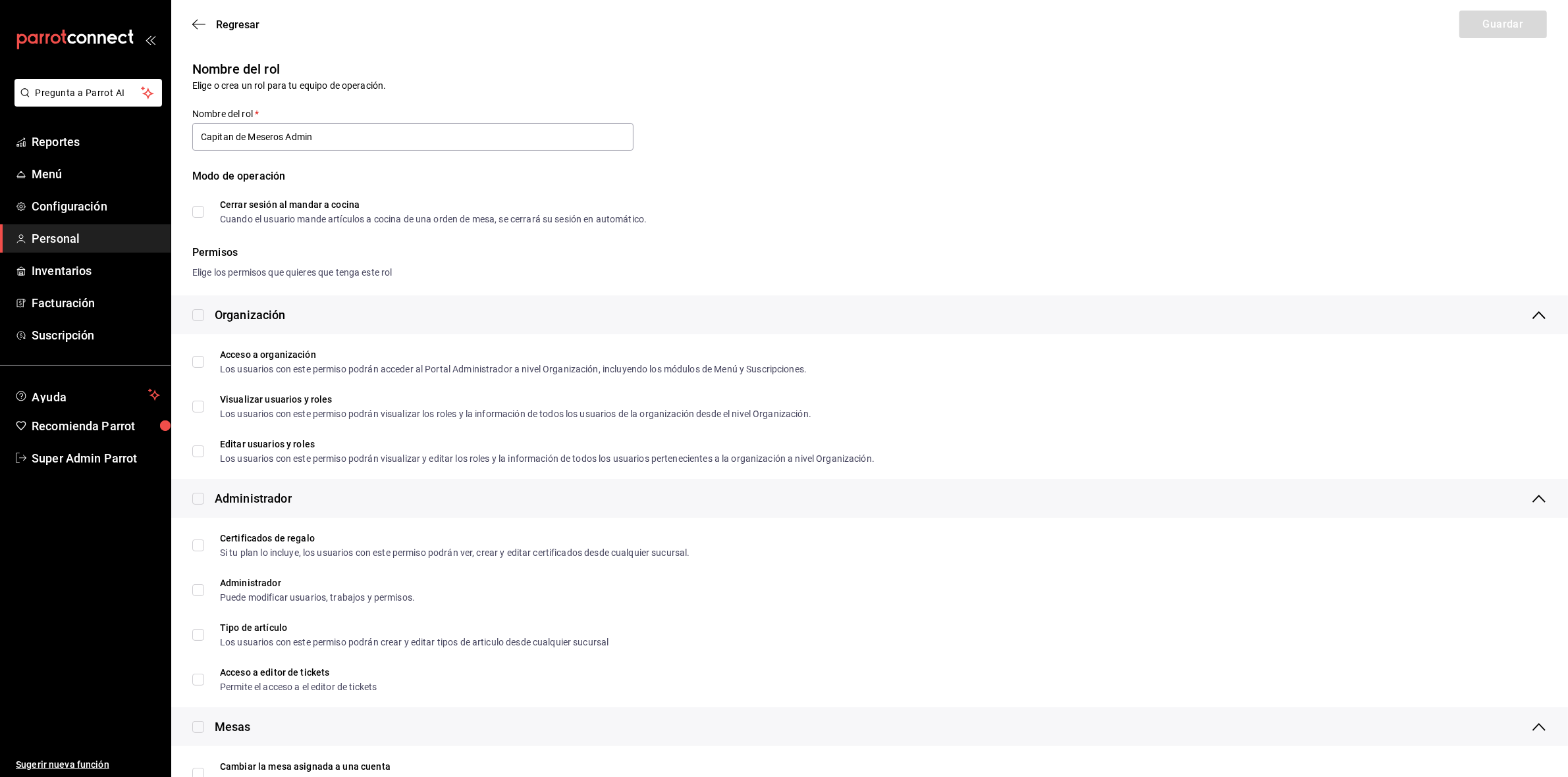
click at [191, 20] on div "Regresar Guardar" at bounding box center [870, 24] width 1397 height 49
click at [202, 23] on icon "button" at bounding box center [199, 24] width 13 height 11
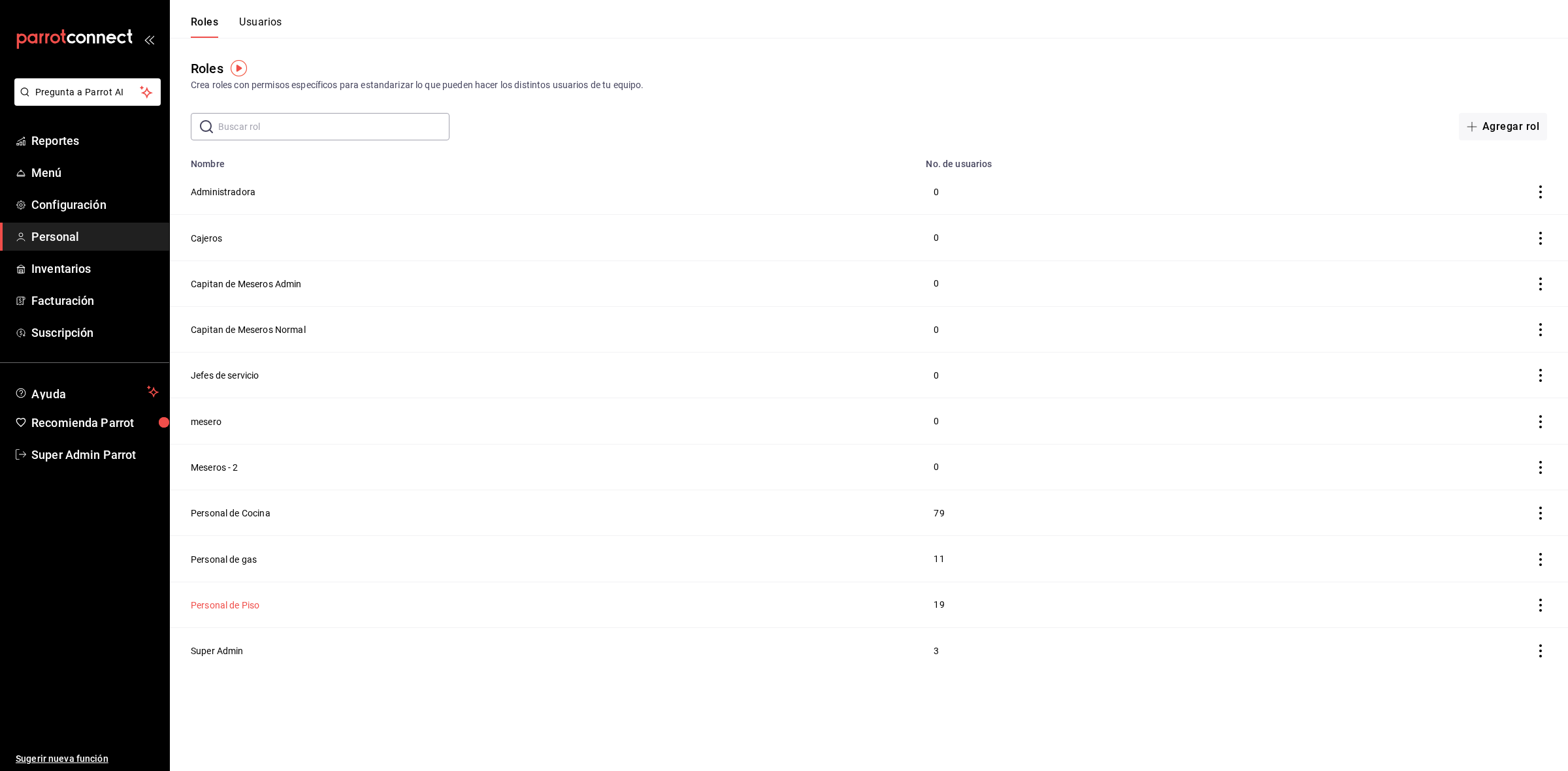
click at [233, 612] on button "Personal de Piso" at bounding box center [225, 606] width 69 height 13
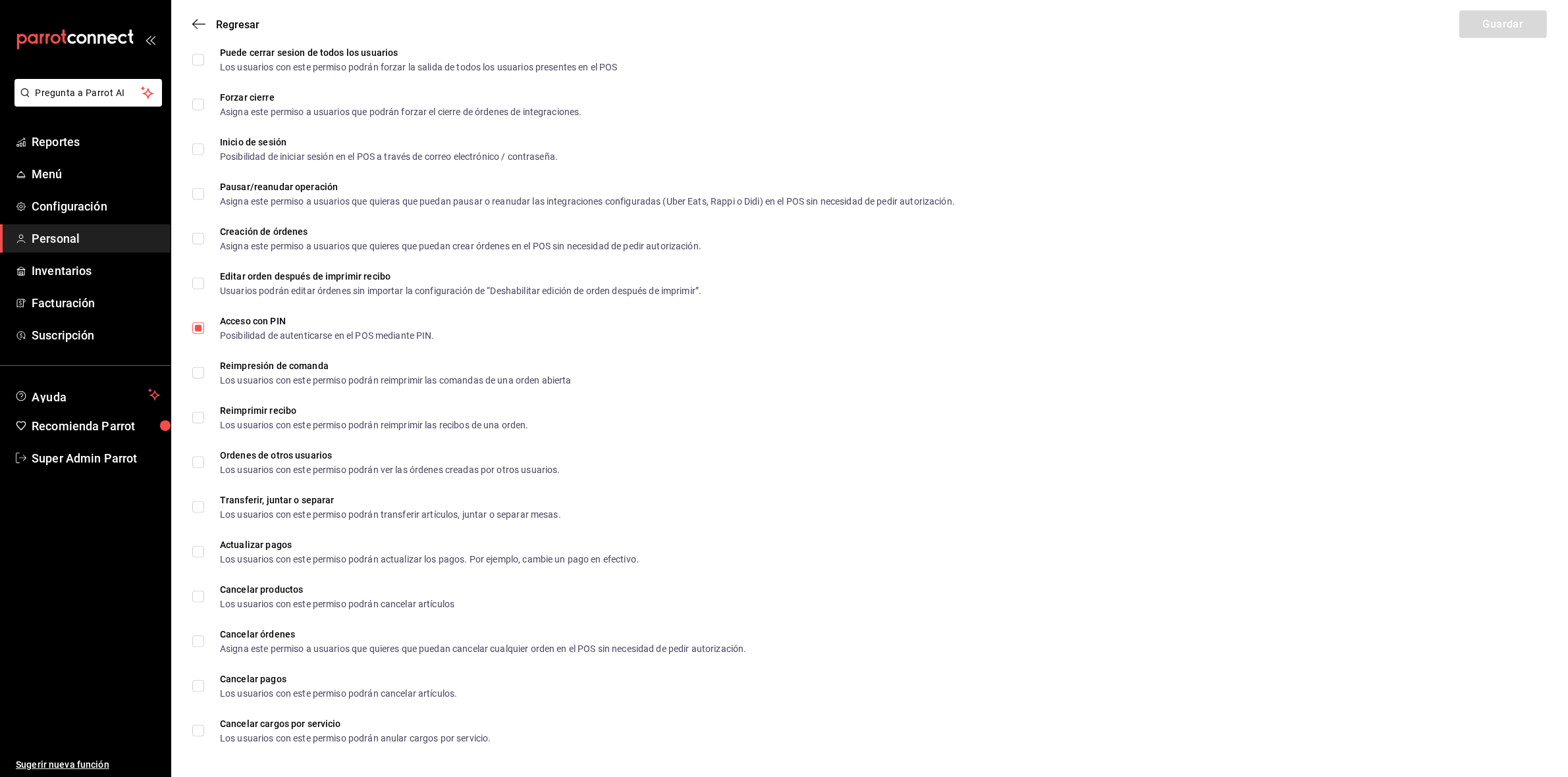
scroll to position [1558, 0]
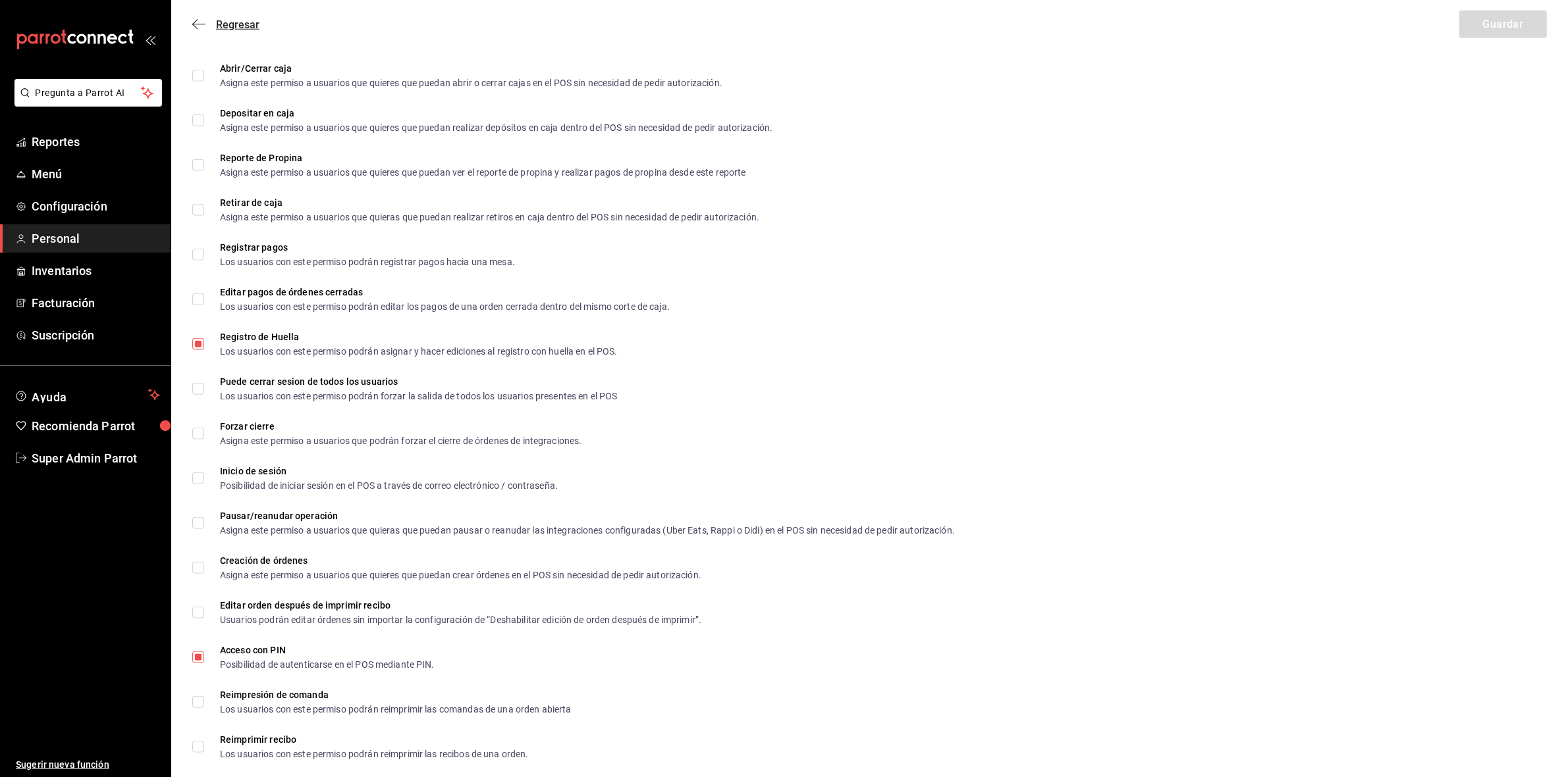
click at [206, 30] on span "Regresar" at bounding box center [226, 24] width 68 height 12
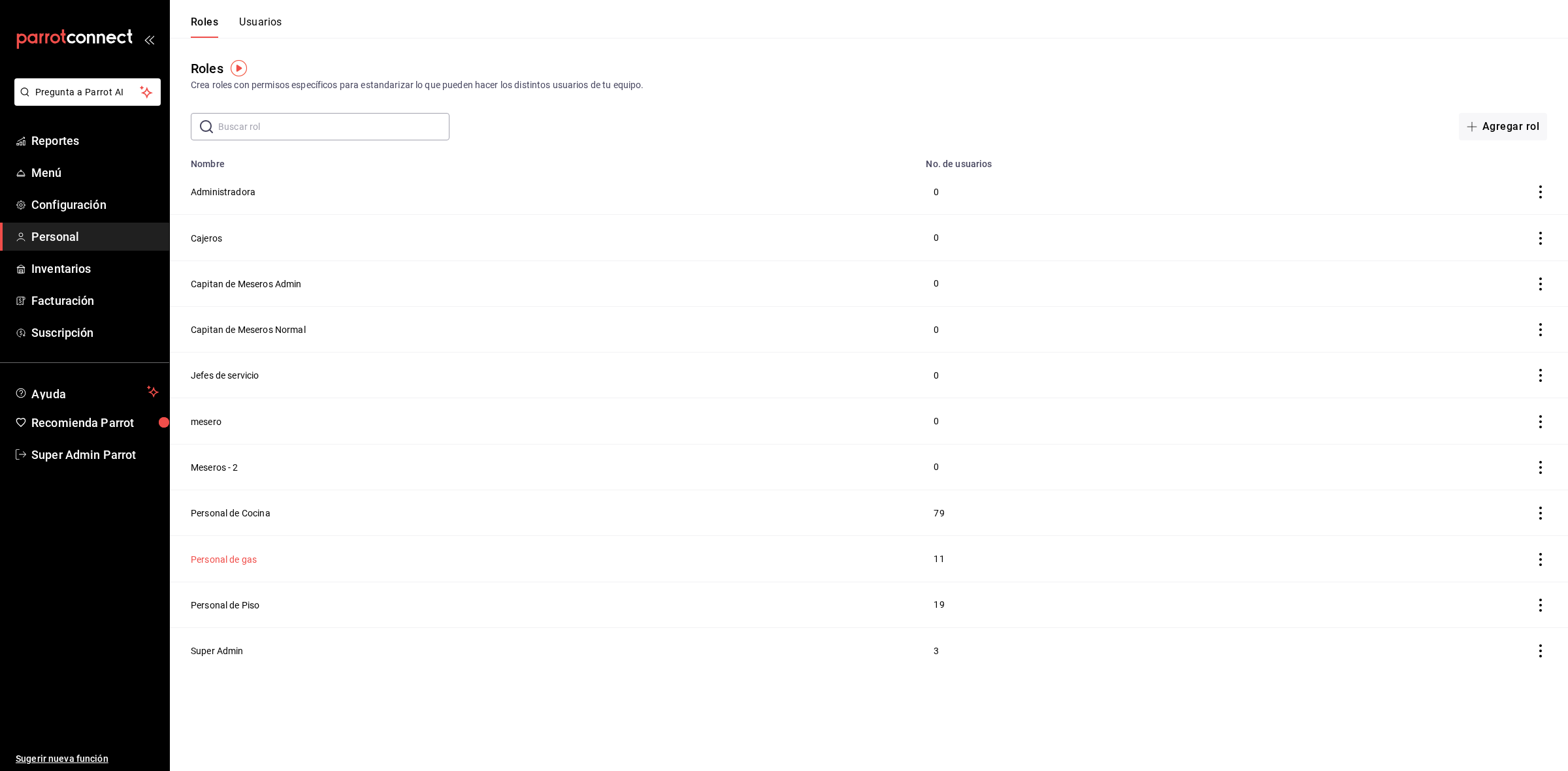
click at [238, 560] on button "Personal de gas" at bounding box center [224, 559] width 66 height 13
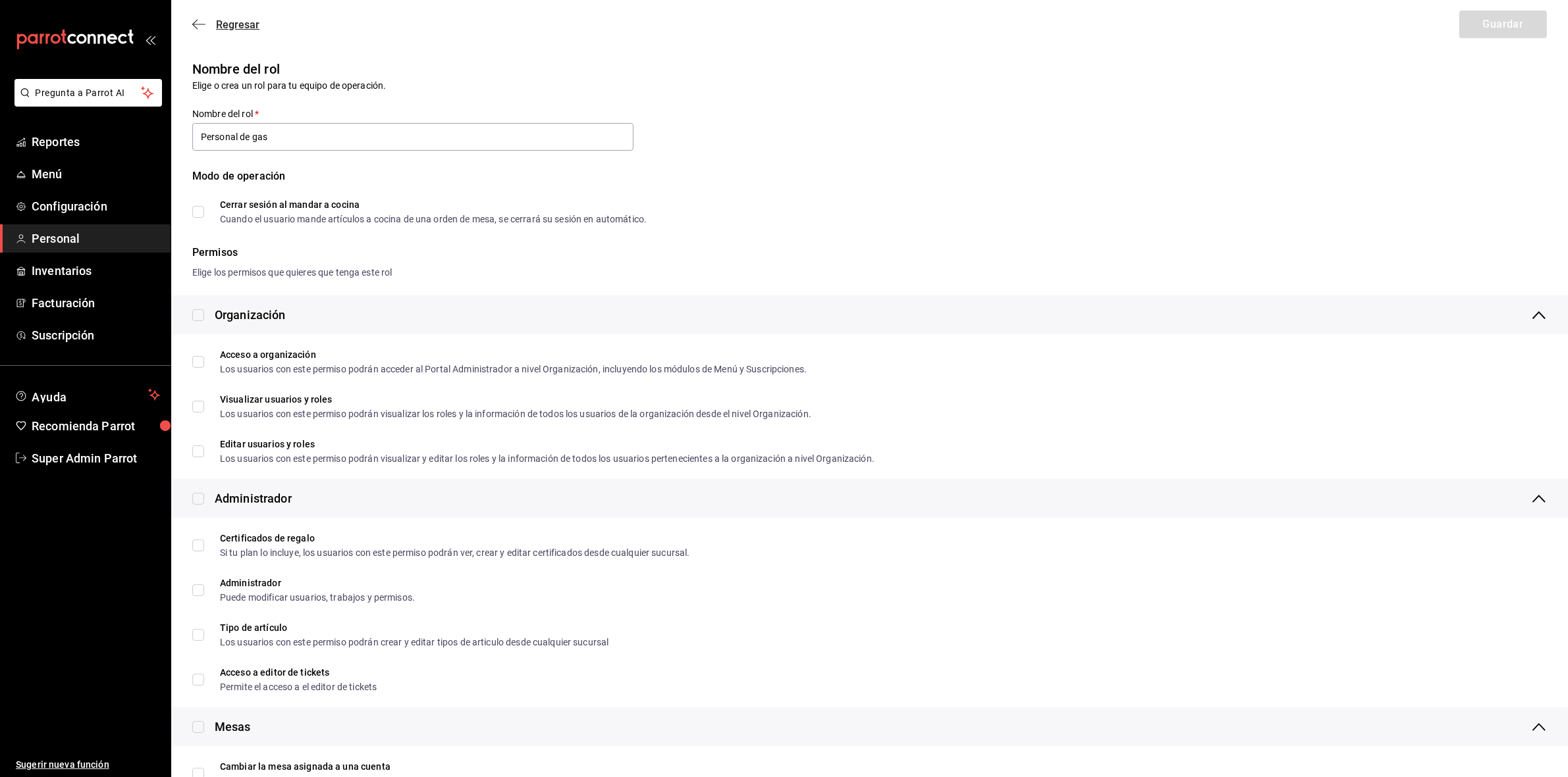
click at [195, 23] on icon "button" at bounding box center [199, 24] width 13 height 11
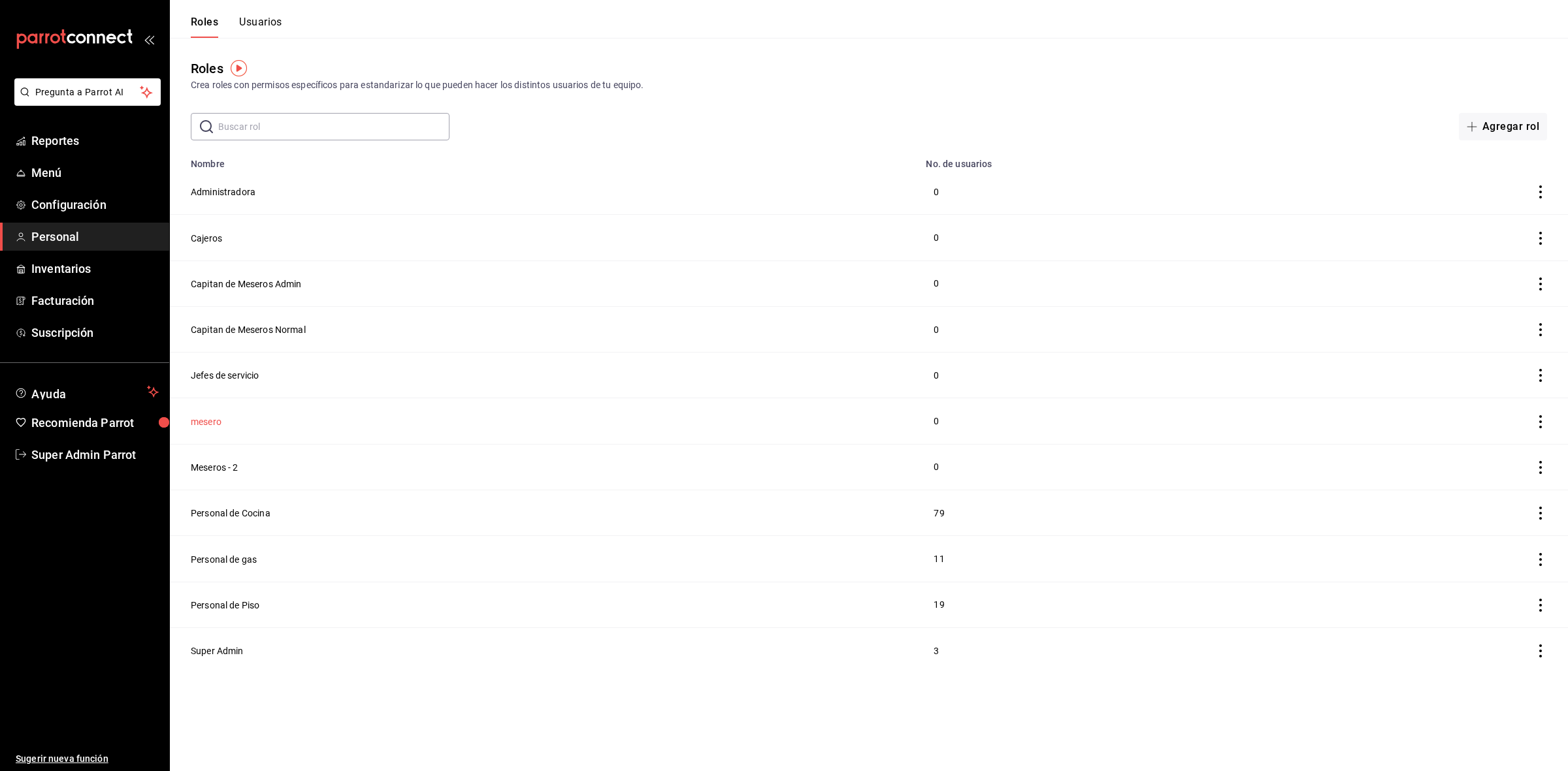
click at [210, 420] on button "mesero" at bounding box center [206, 422] width 30 height 13
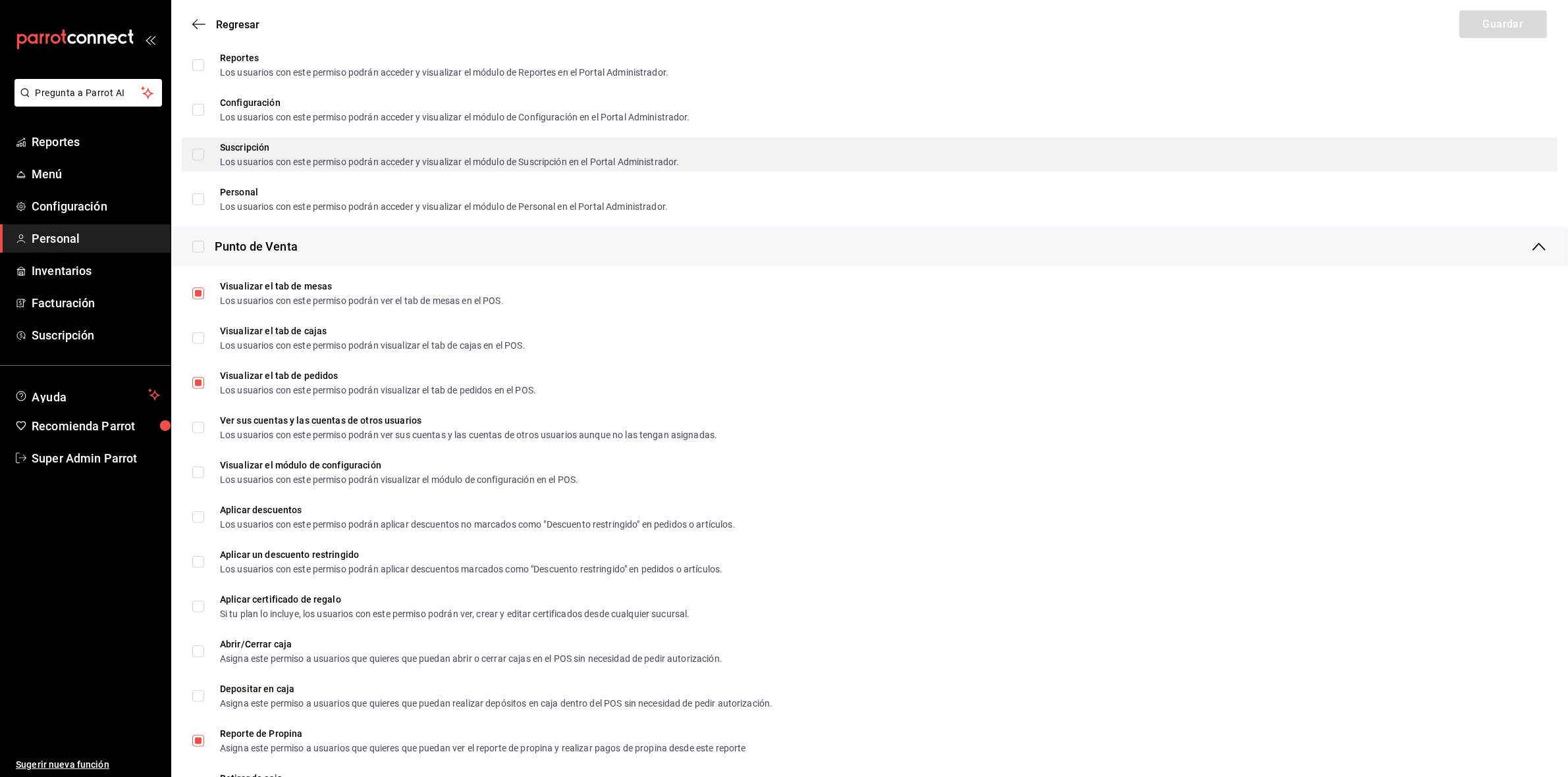
scroll to position [653, 0]
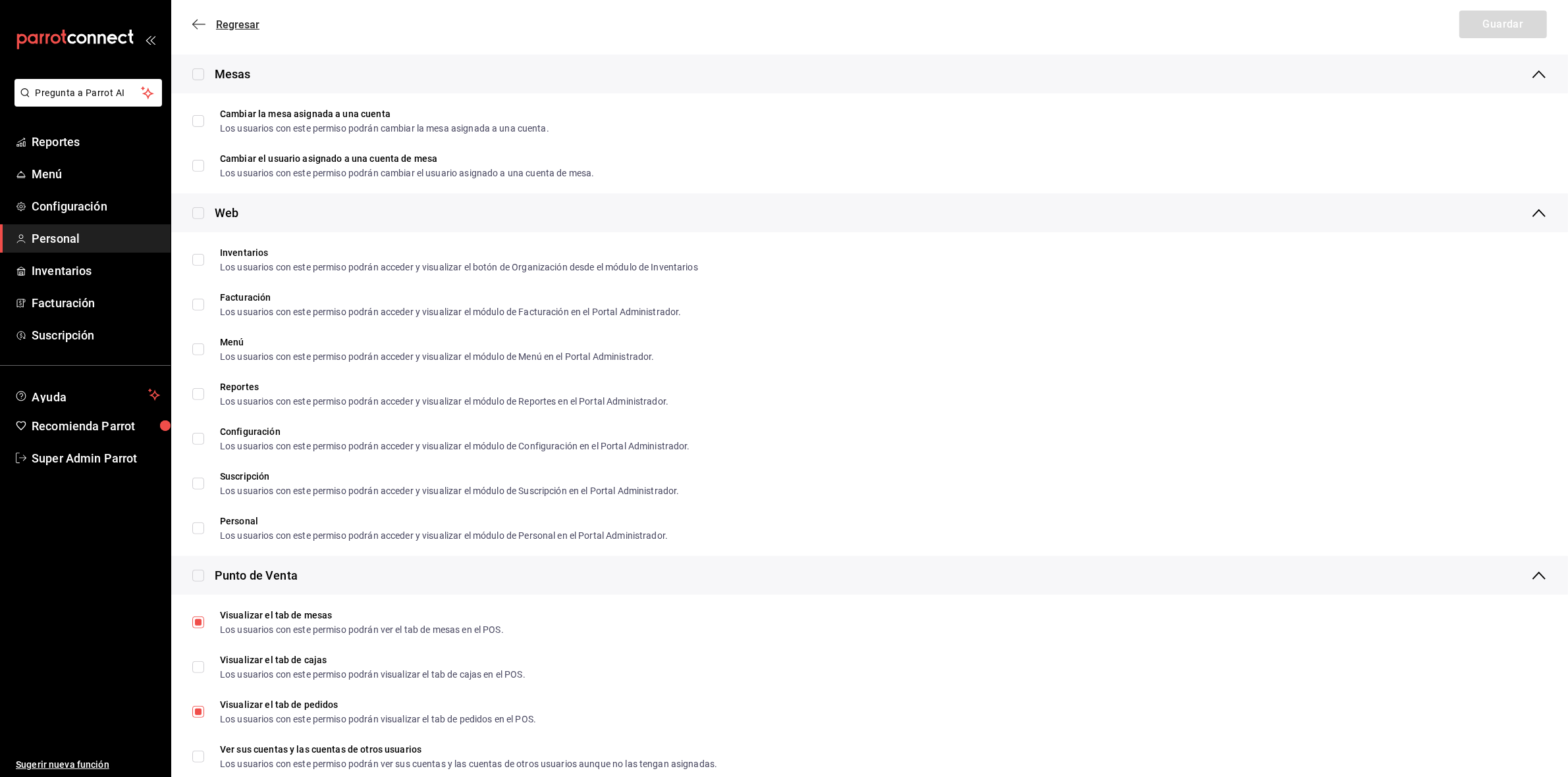
click at [193, 29] on icon "button" at bounding box center [199, 24] width 13 height 11
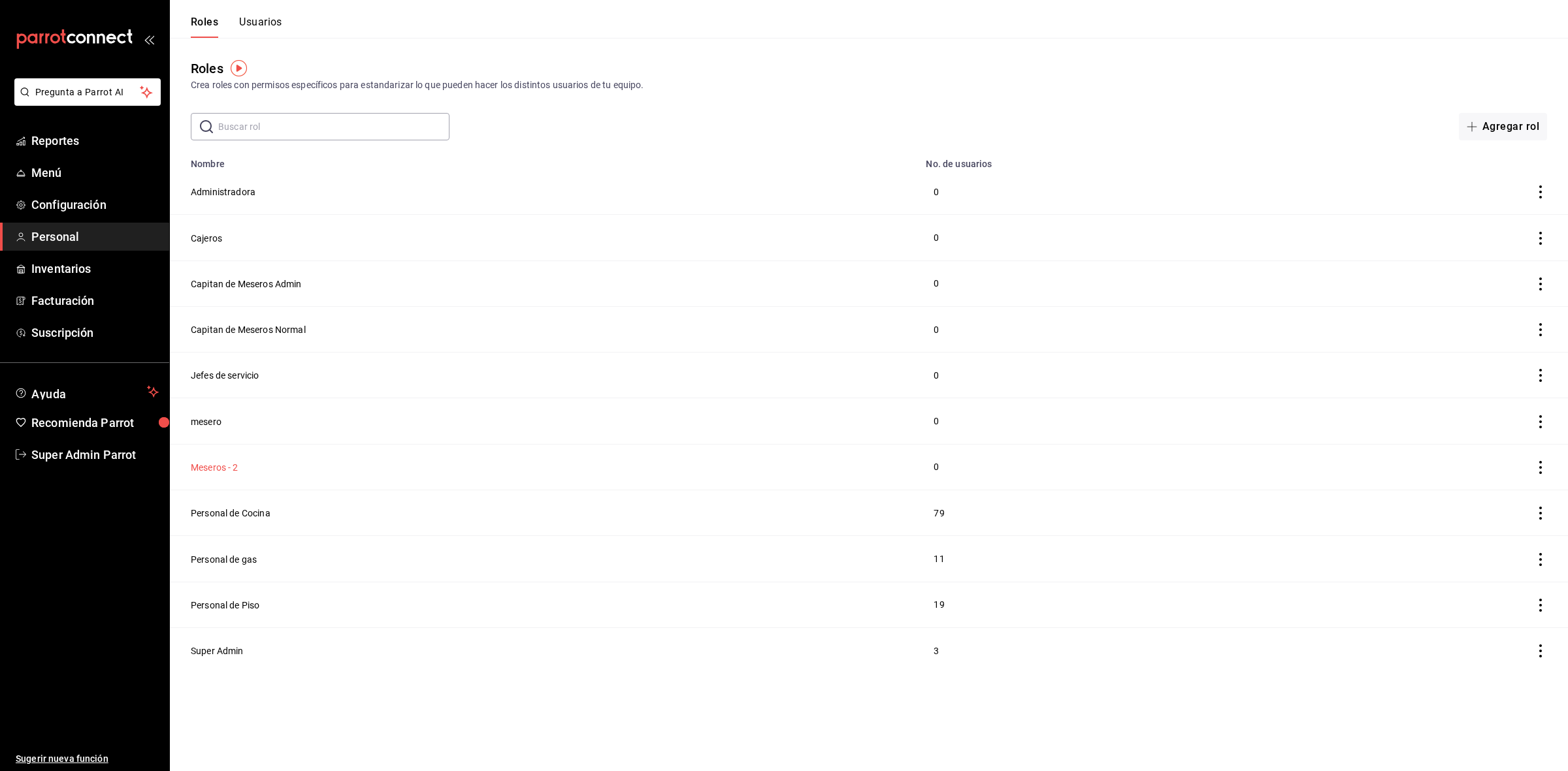
click at [209, 471] on button "Meseros - 2" at bounding box center [215, 468] width 47 height 13
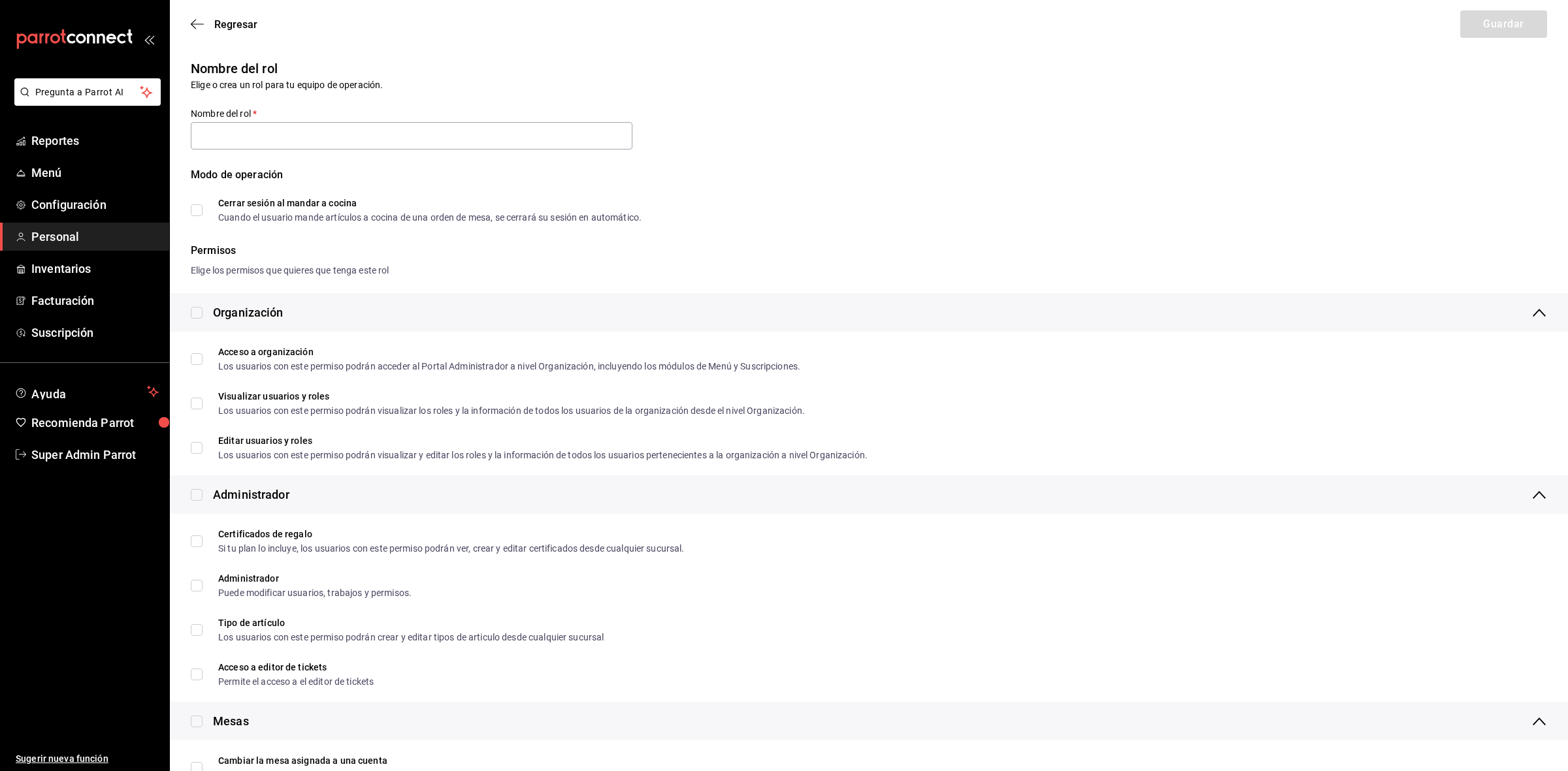
type input "Meseros - 2"
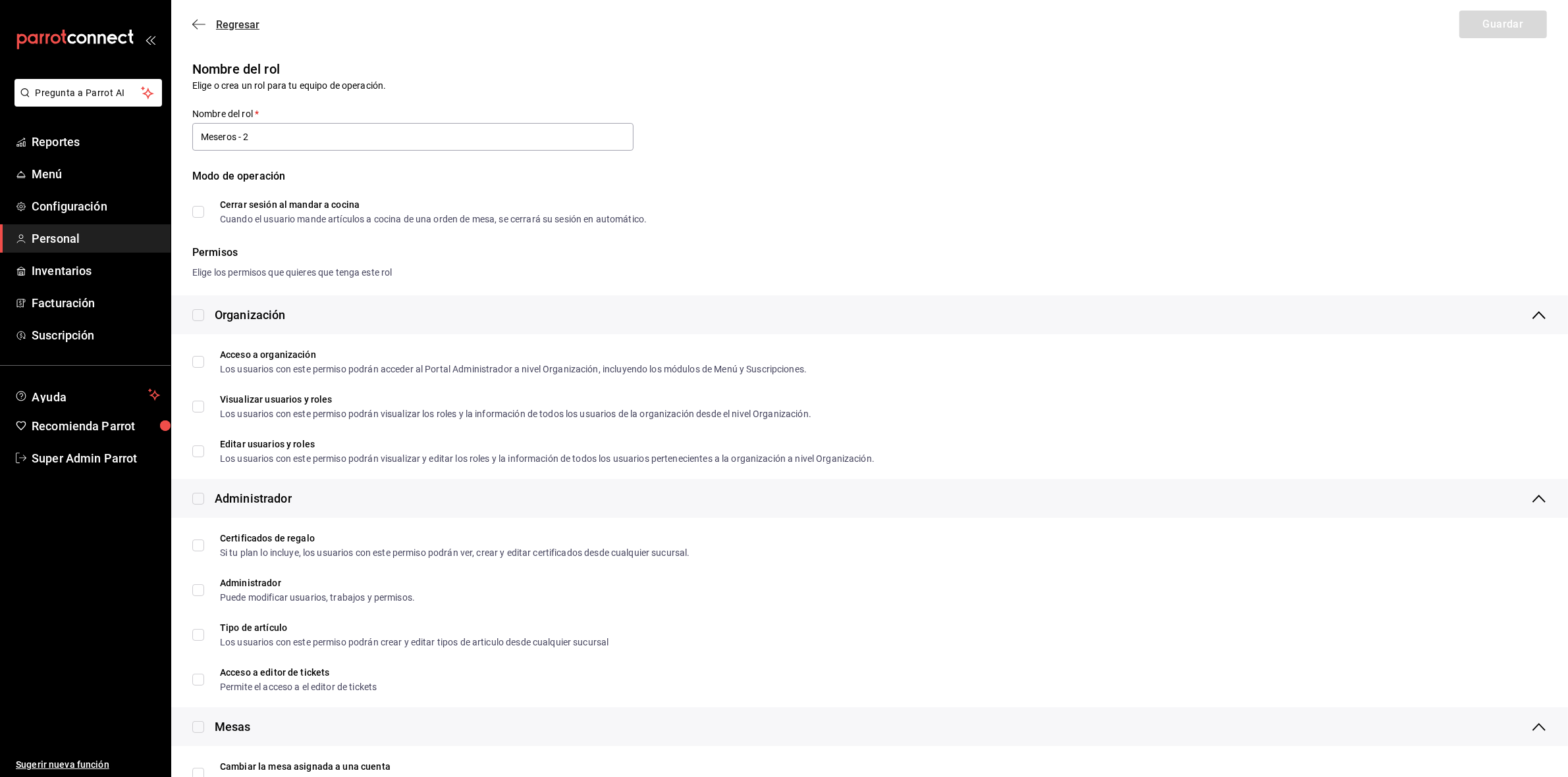
click at [206, 21] on span "Regresar" at bounding box center [226, 24] width 68 height 12
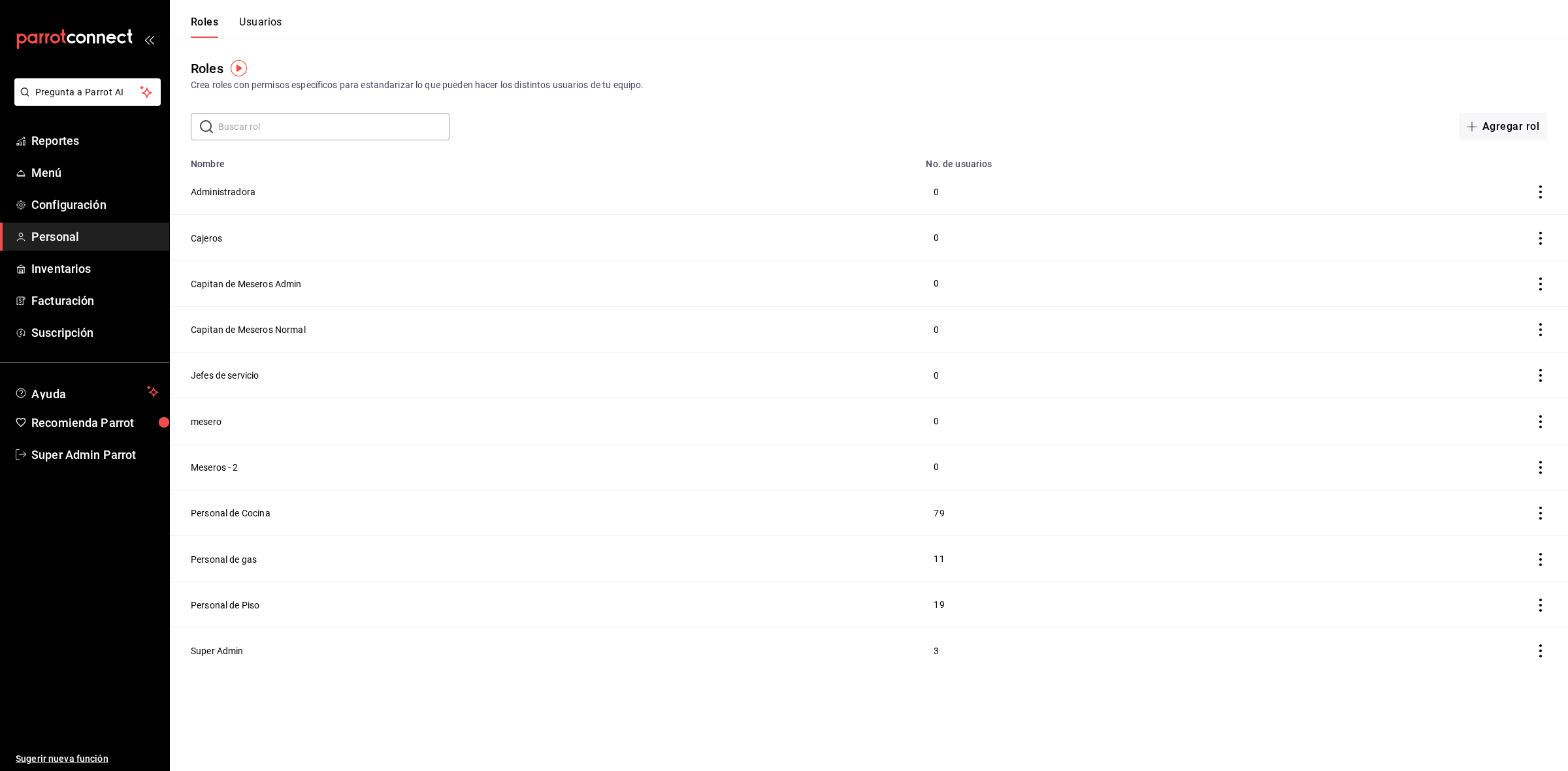
click at [267, 23] on button "Usuarios" at bounding box center [261, 27] width 43 height 23
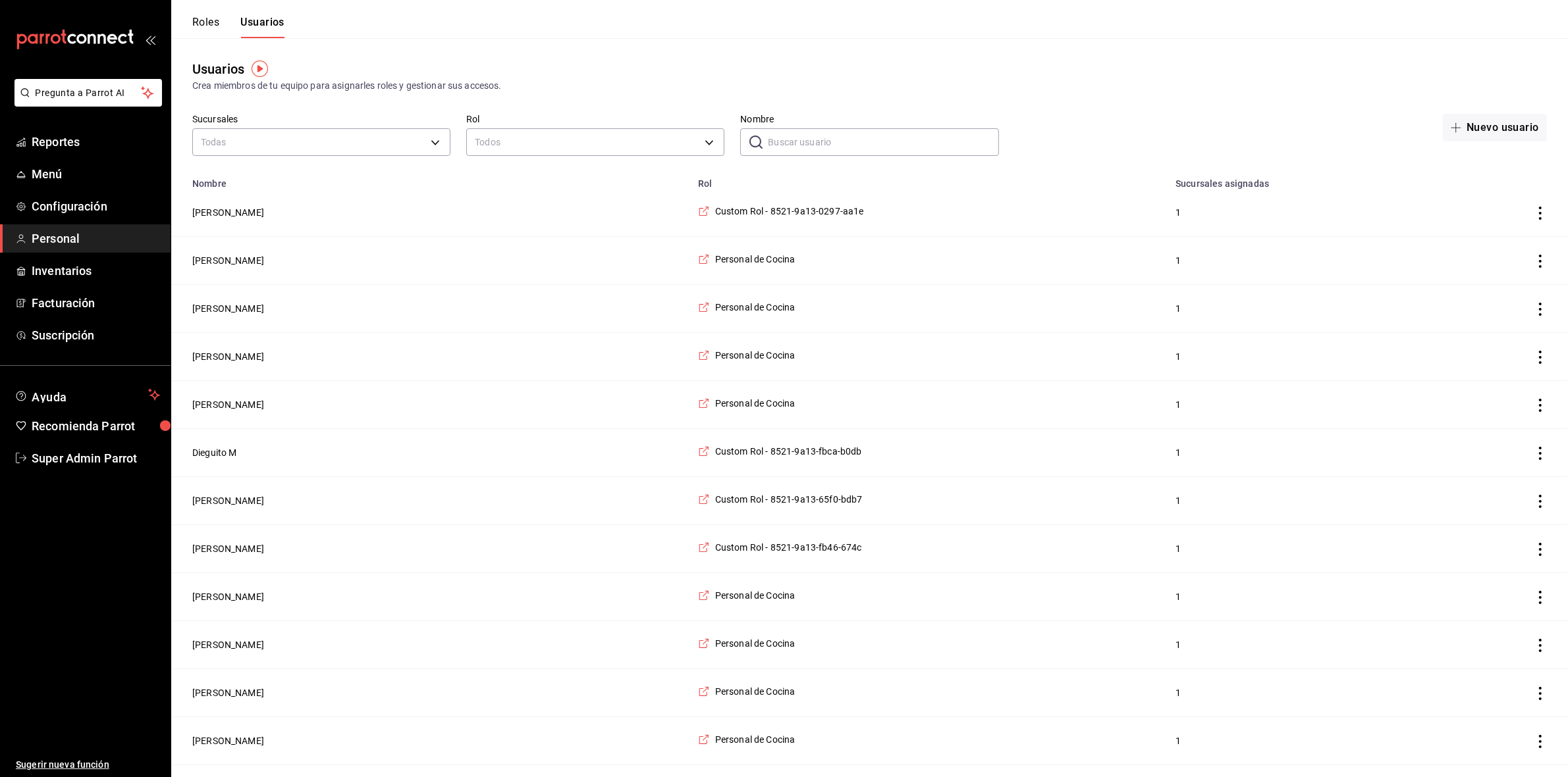
click at [209, 27] on button "Roles" at bounding box center [206, 28] width 27 height 23
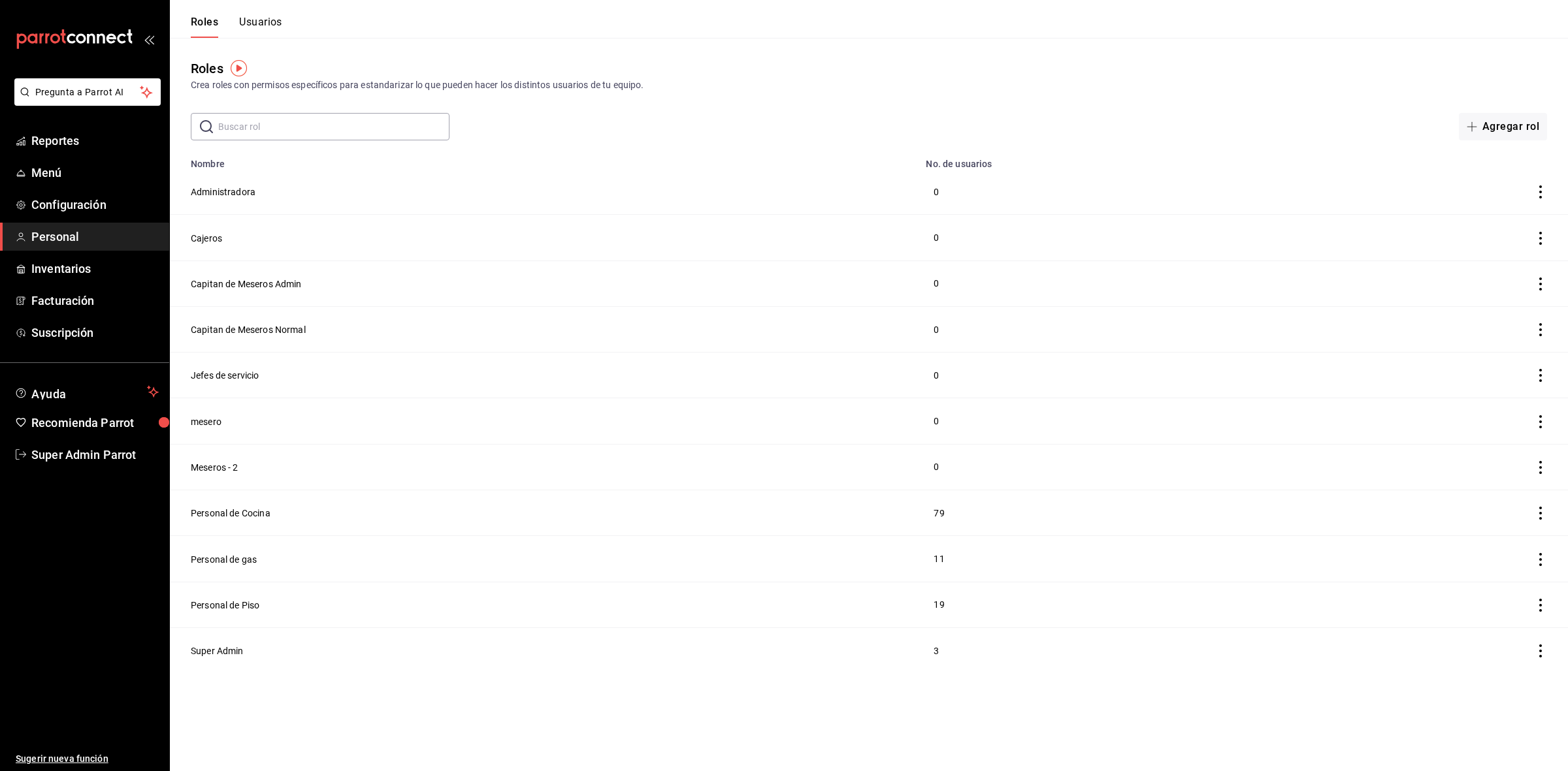
click at [249, 26] on button "Usuarios" at bounding box center [261, 27] width 43 height 23
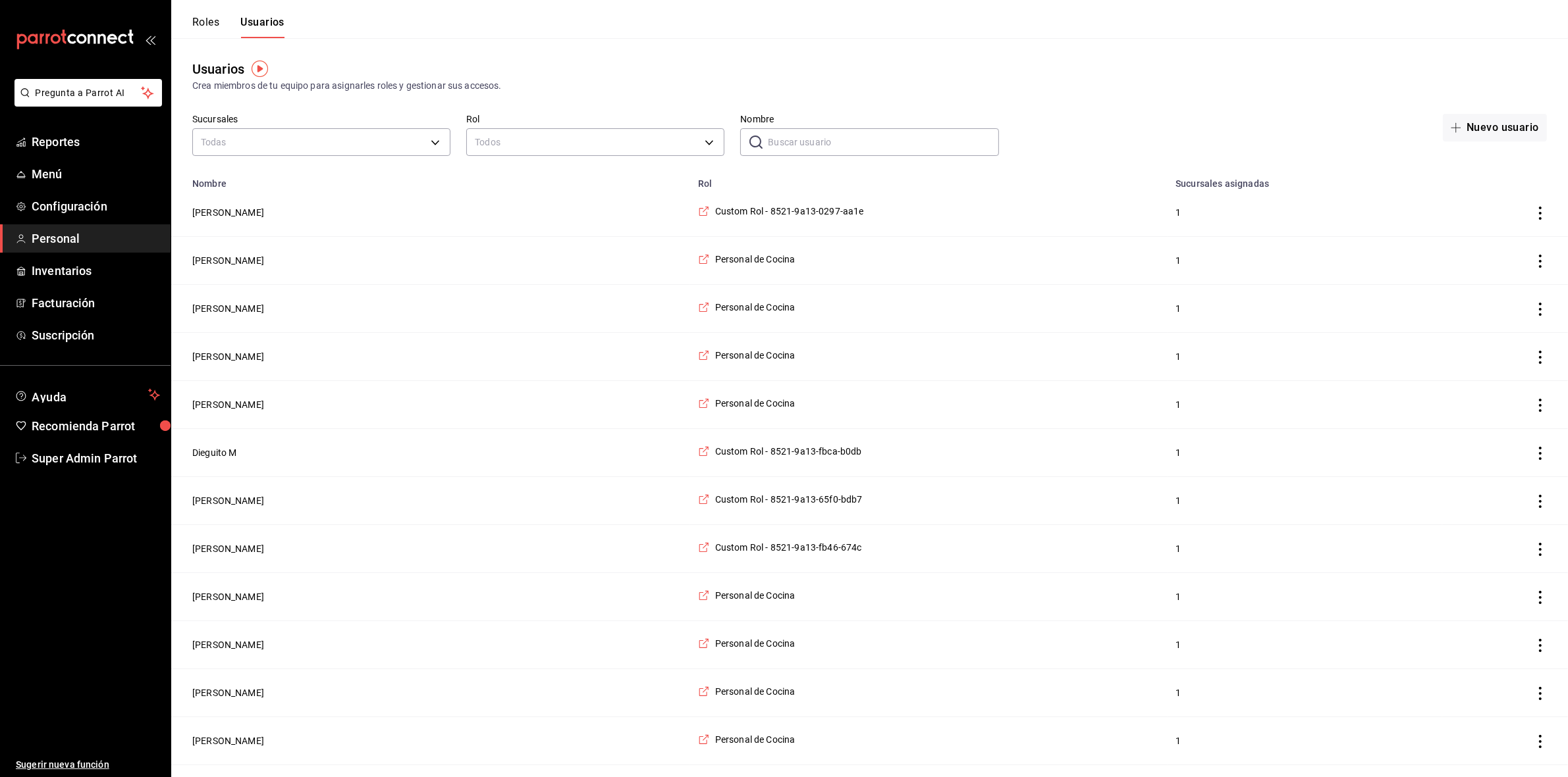
click at [807, 149] on input "Nombre" at bounding box center [883, 142] width 231 height 27
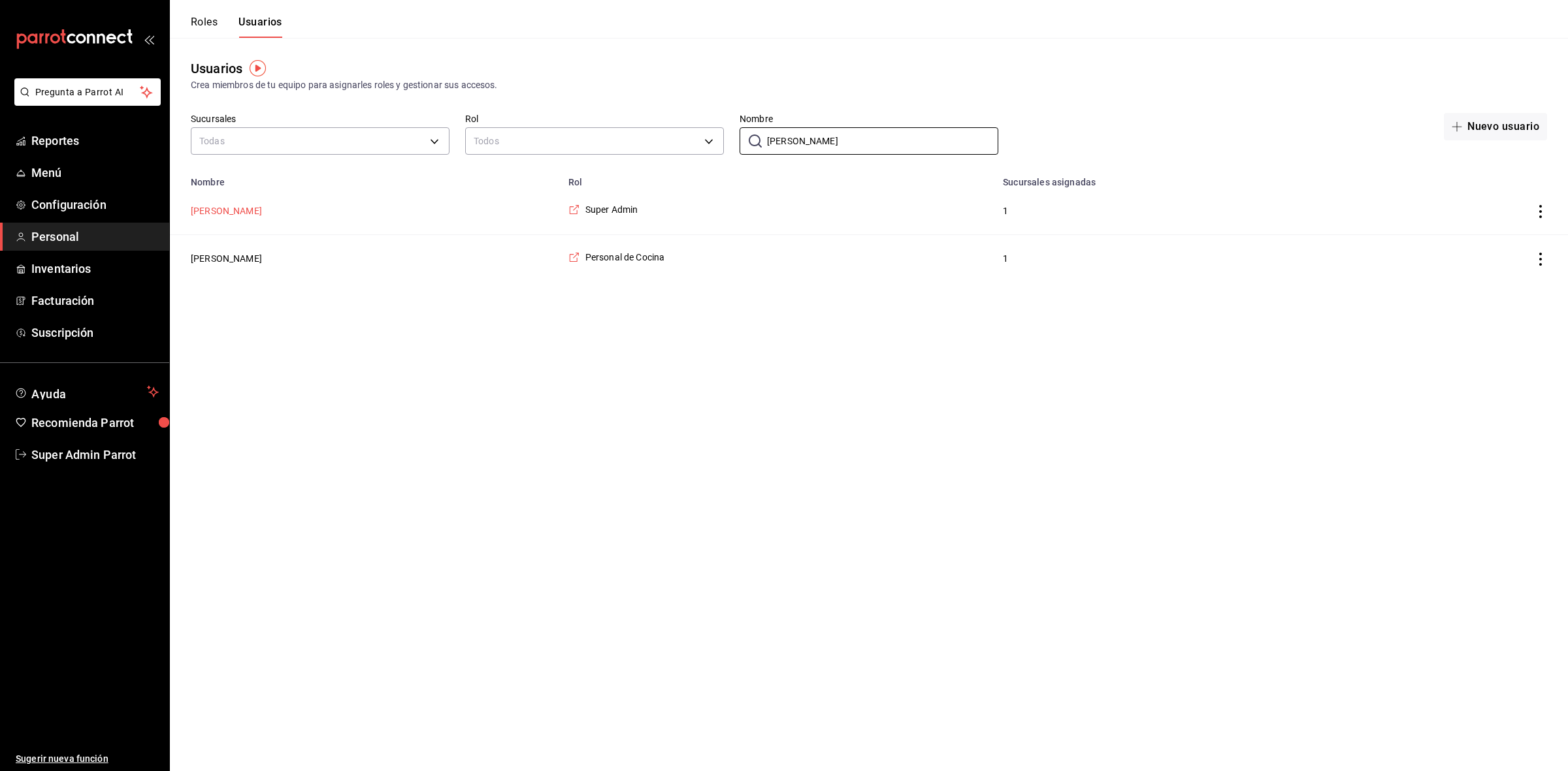
type input "[PERSON_NAME]"
click at [215, 206] on button "[PERSON_NAME]" at bounding box center [226, 211] width 71 height 13
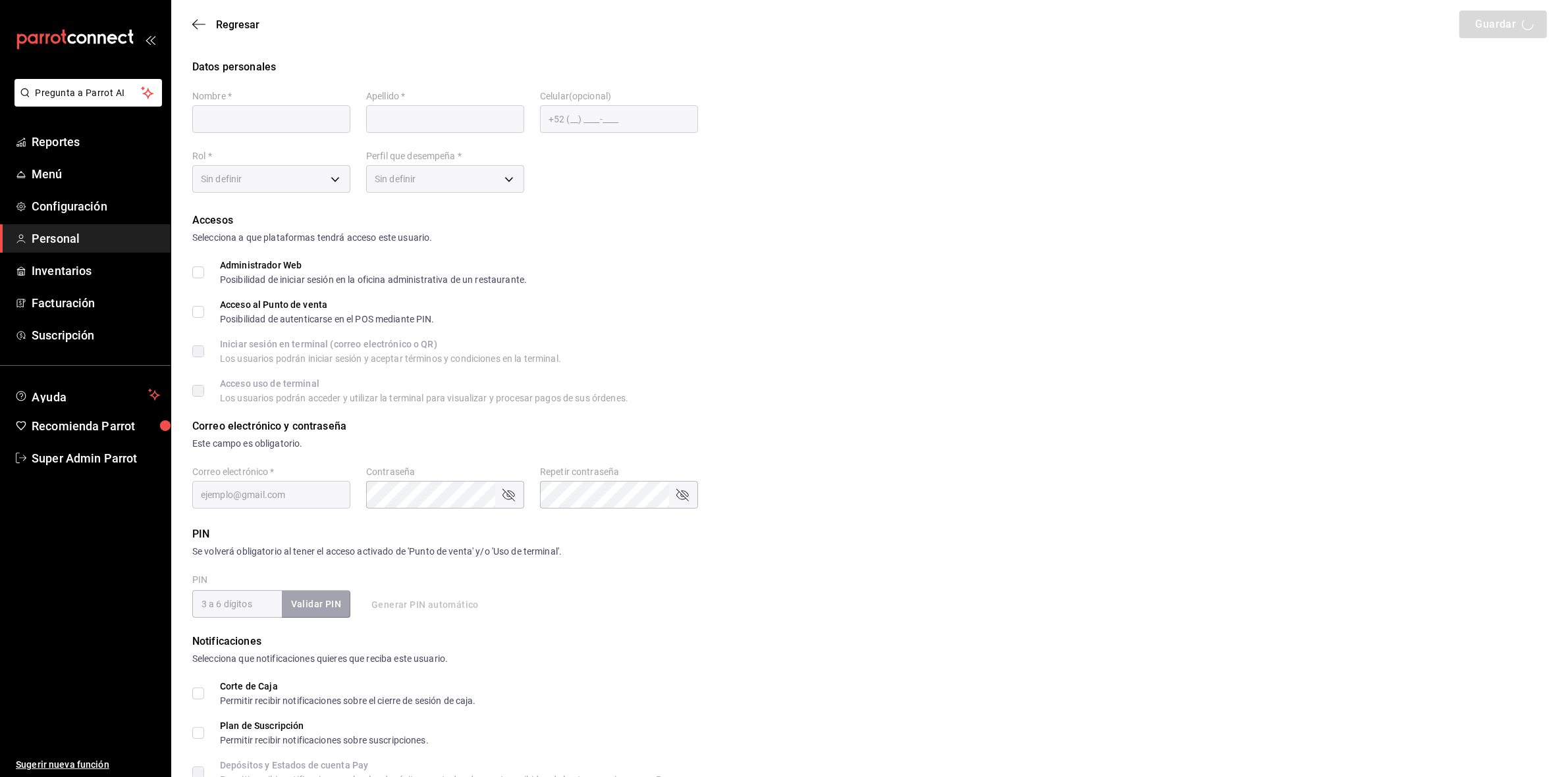
type input "[PERSON_NAME]"
checkbox input "true"
type input "[EMAIL_ADDRESS][DOMAIN_NAME]"
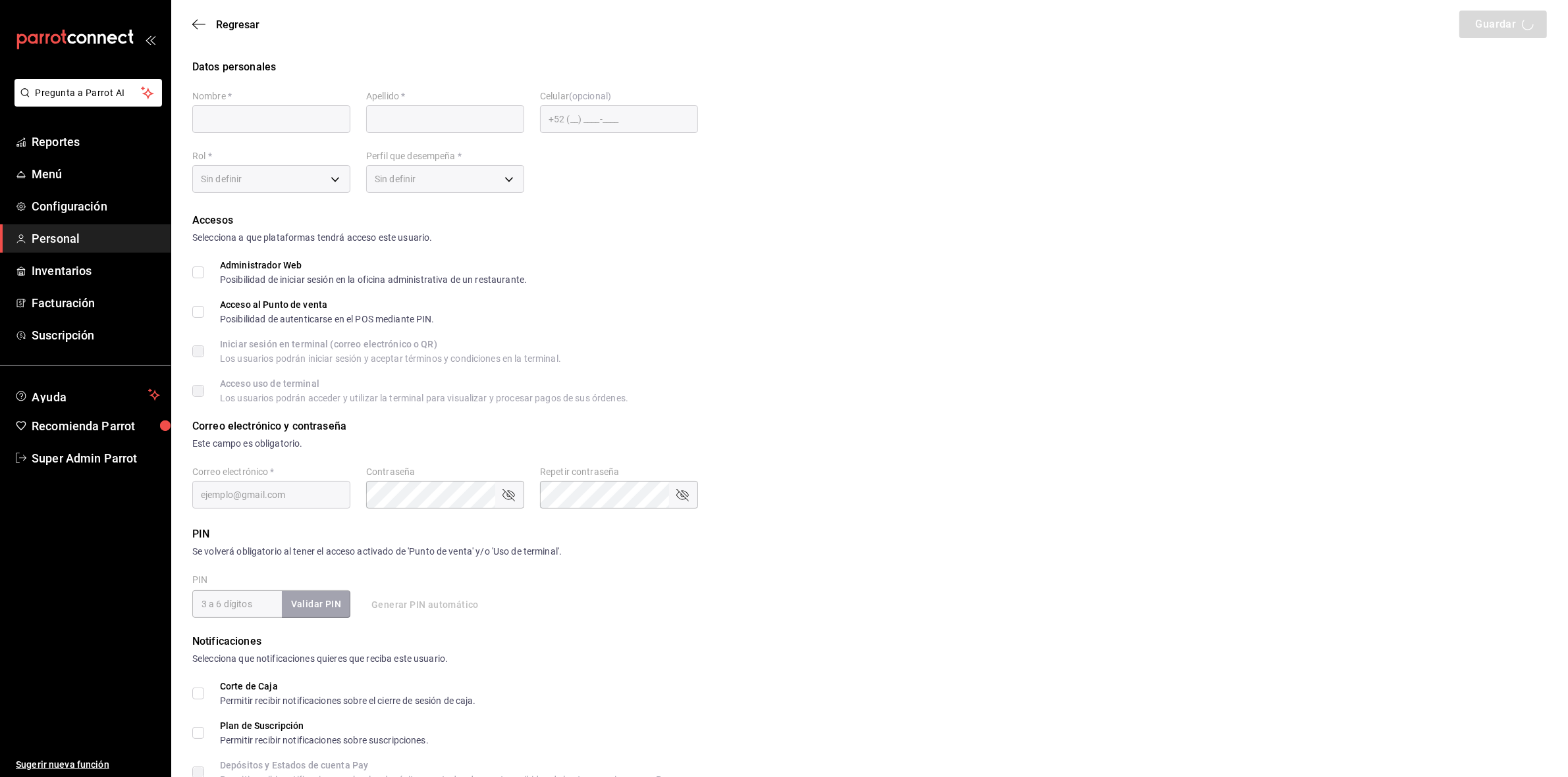
type input "6900"
checkbox input "true"
type input "[PHONE_NUMBER]"
type input "e2ddc01d-a43f-46aa-bcab-455b62cdccfd"
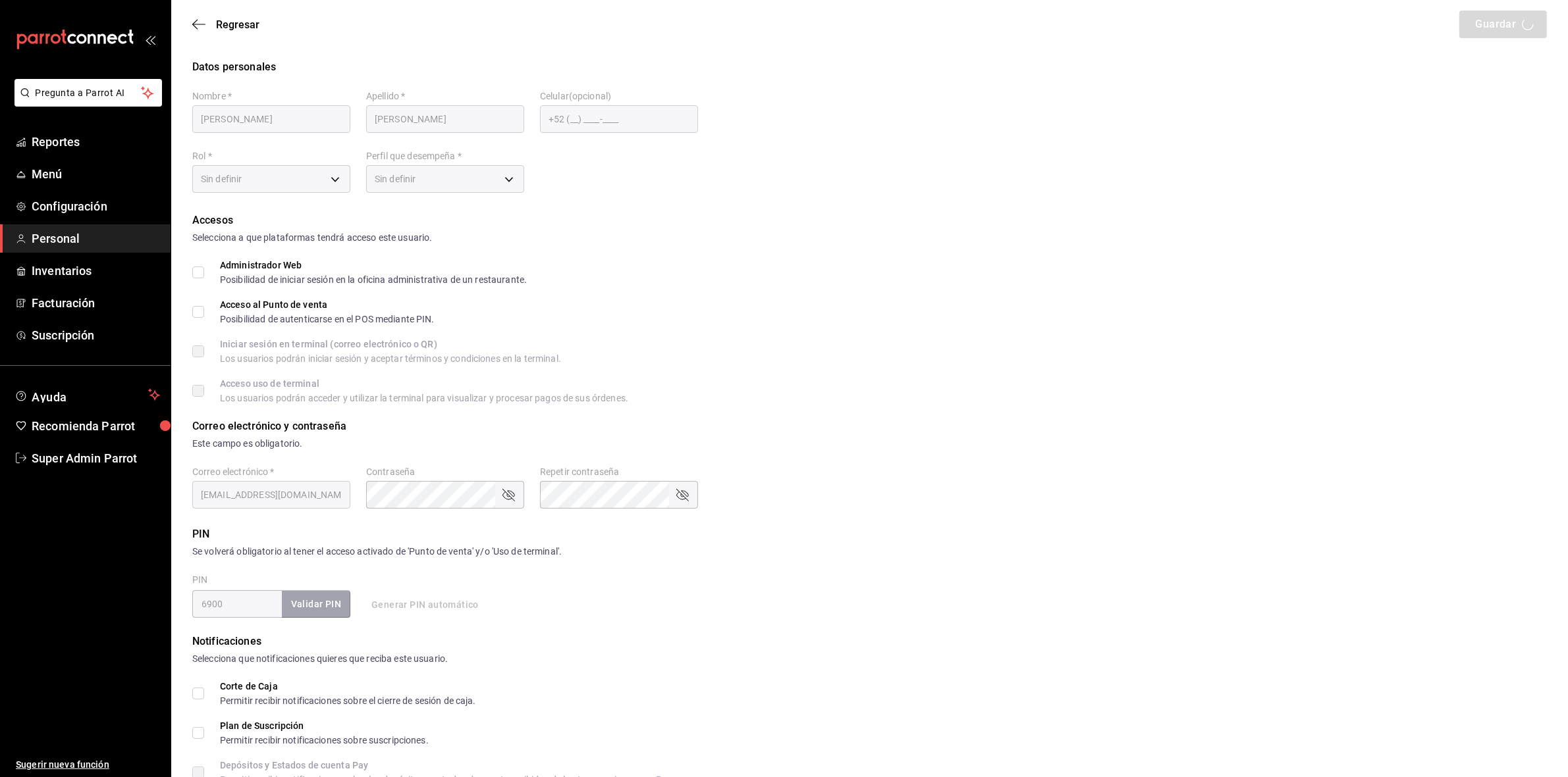
type input "CASHIER"
checkbox input "true"
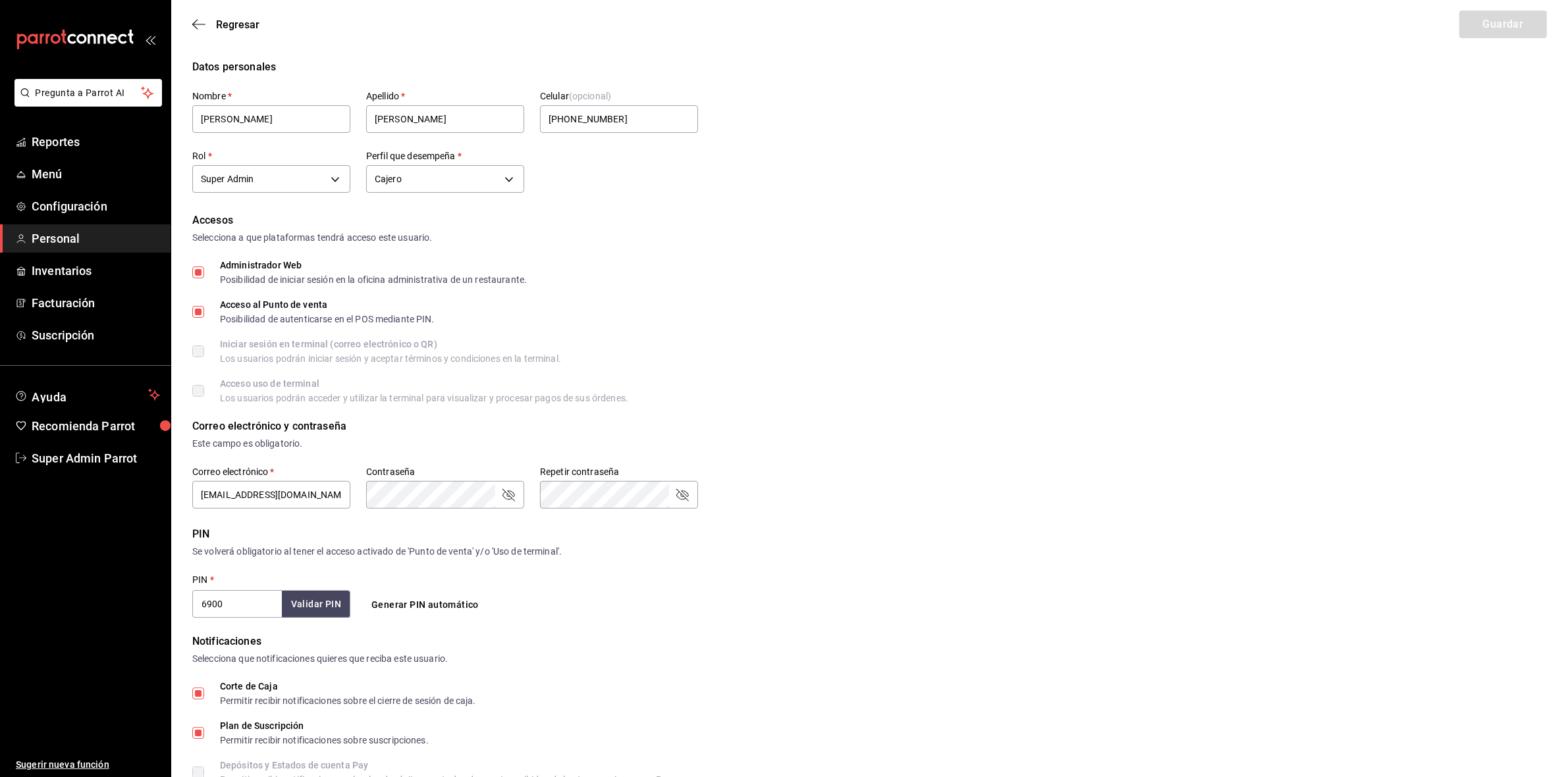
scroll to position [165, 0]
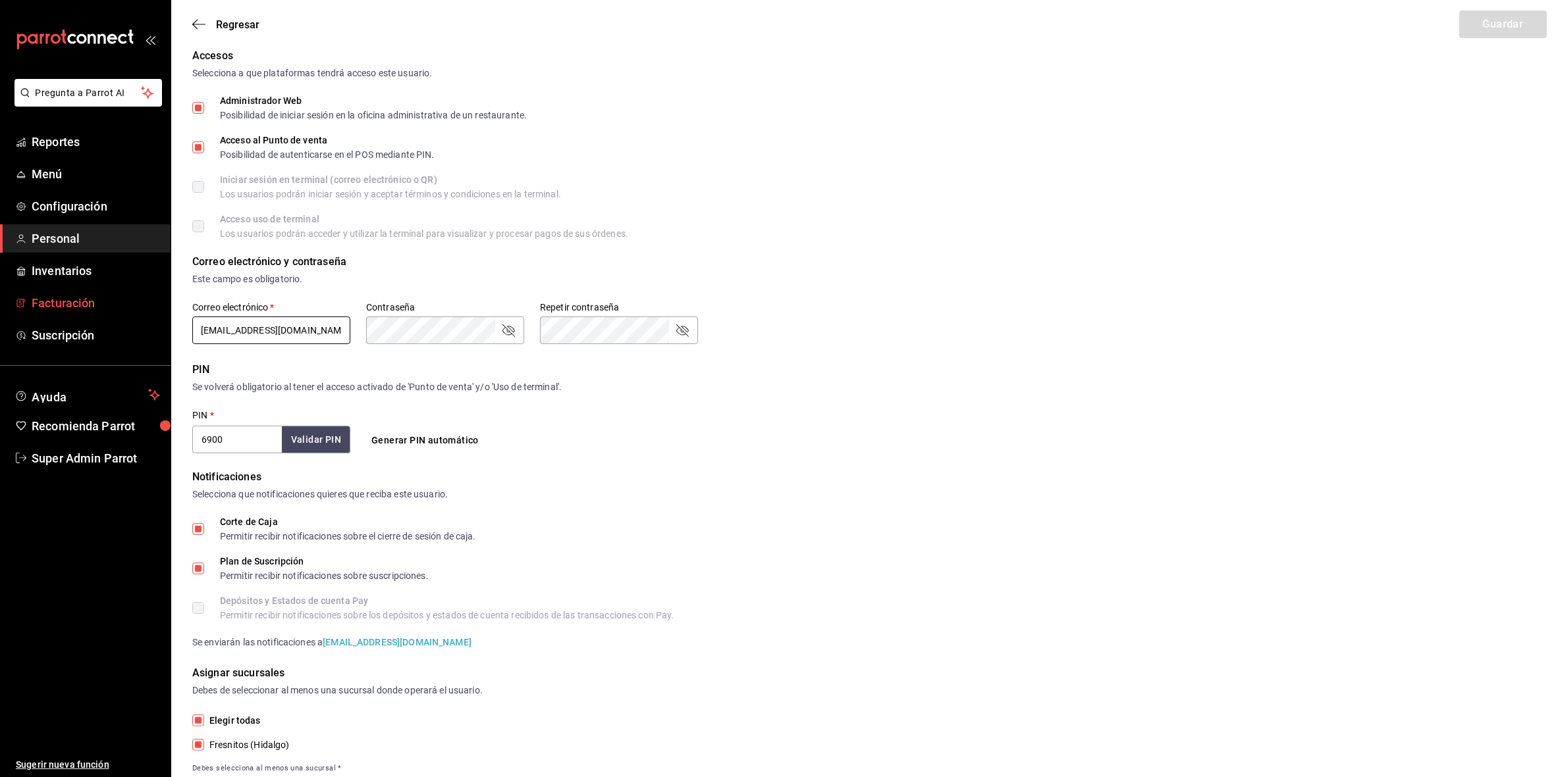
drag, startPoint x: 319, startPoint y: 331, endPoint x: 126, endPoint y: 316, distance: 193.6
click at [126, 316] on div "Pregunta a Parrot AI Reportes Menú Configuración Personal Inventarios Facturaci…" at bounding box center [784, 323] width 1568 height 976
click at [1018, 389] on div "Se volverá obligatorio al tener el acceso activado de 'Punto de venta' y/o 'Uso…" at bounding box center [870, 388] width 1355 height 14
click at [199, 18] on icon "button" at bounding box center [199, 24] width 13 height 11
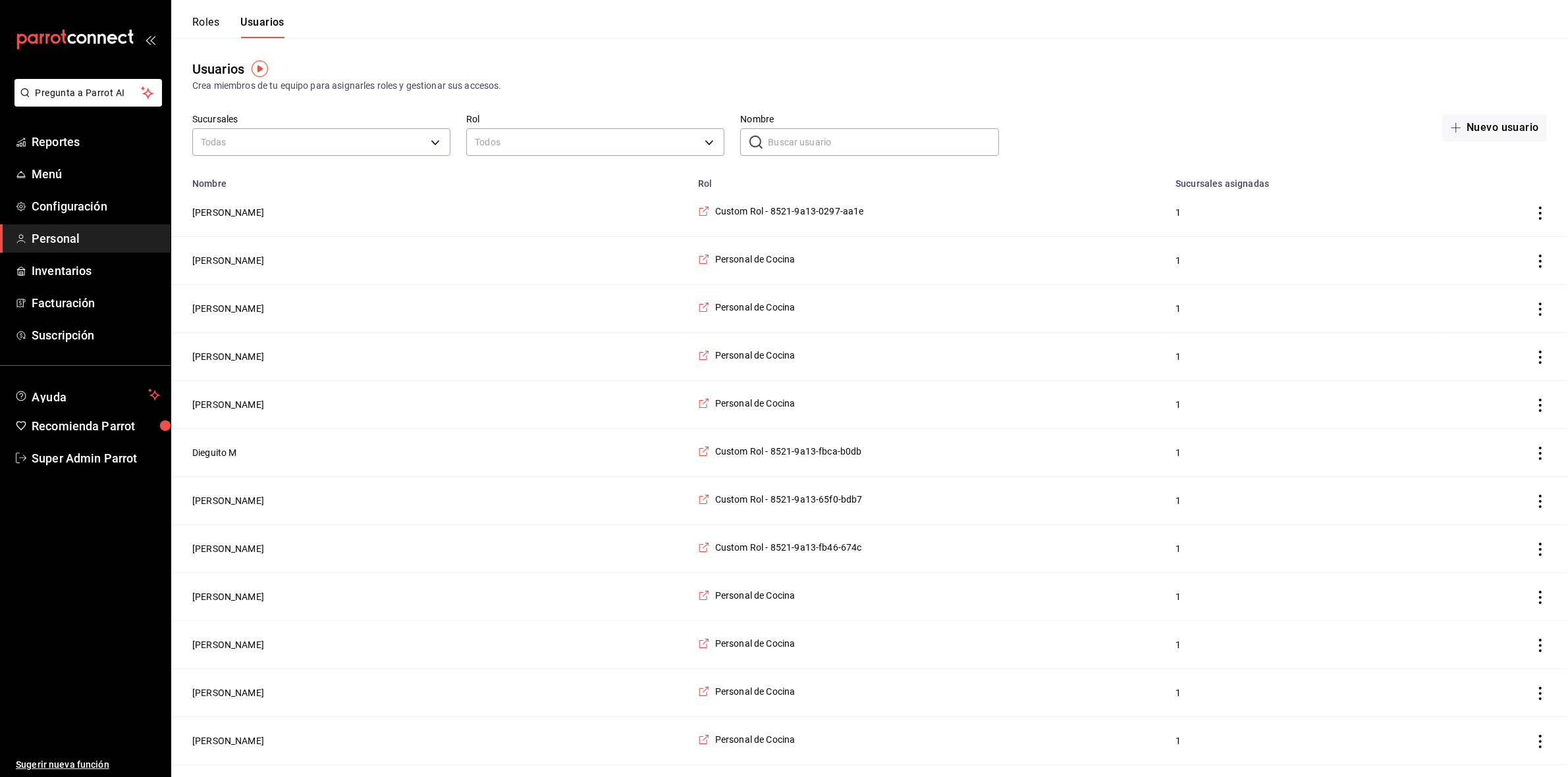
click at [843, 143] on input "Nombre" at bounding box center [883, 142] width 231 height 27
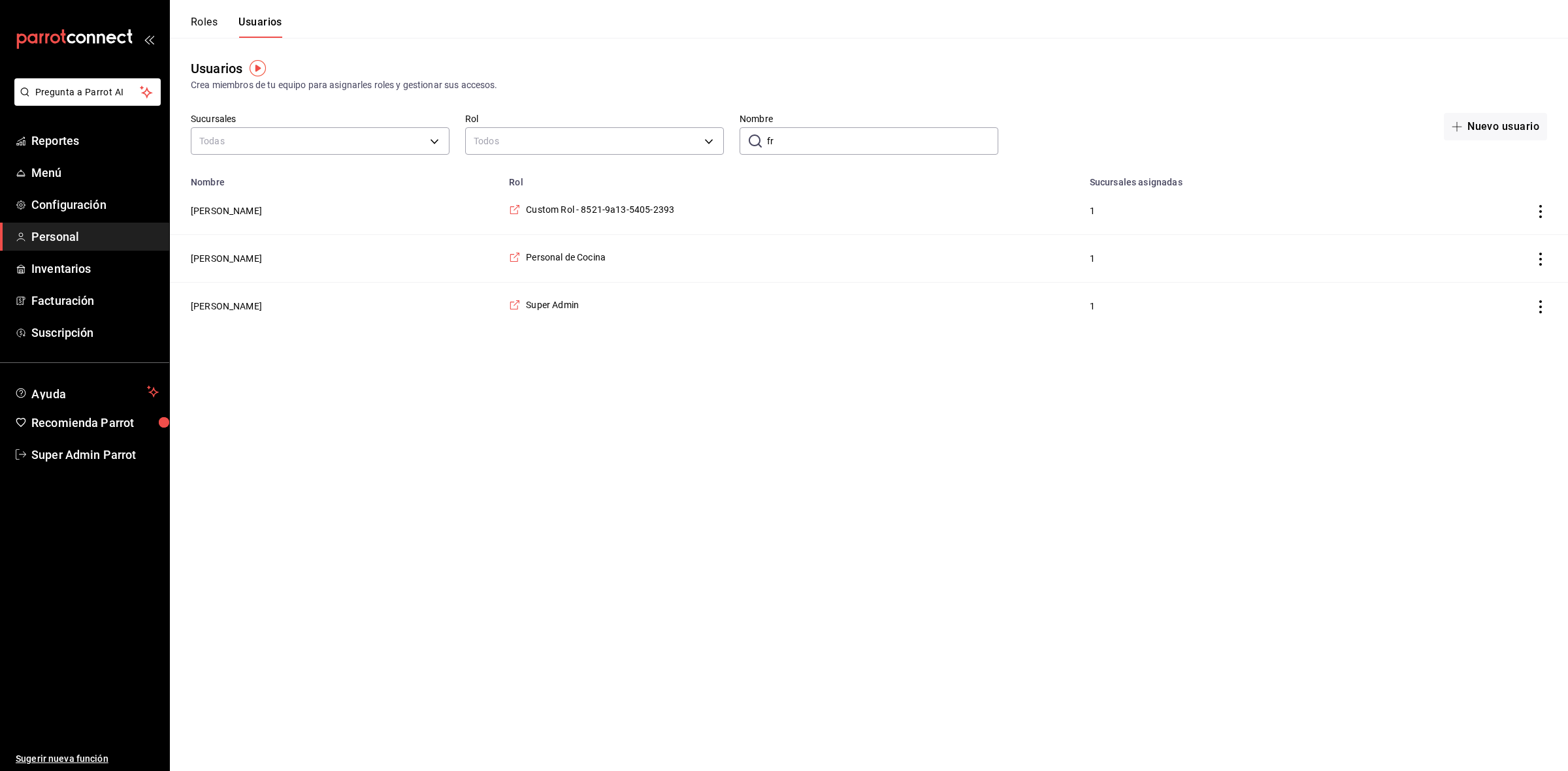
type input "f"
type input "[PERSON_NAME]"
click at [216, 211] on button "[PERSON_NAME]" at bounding box center [226, 211] width 71 height 13
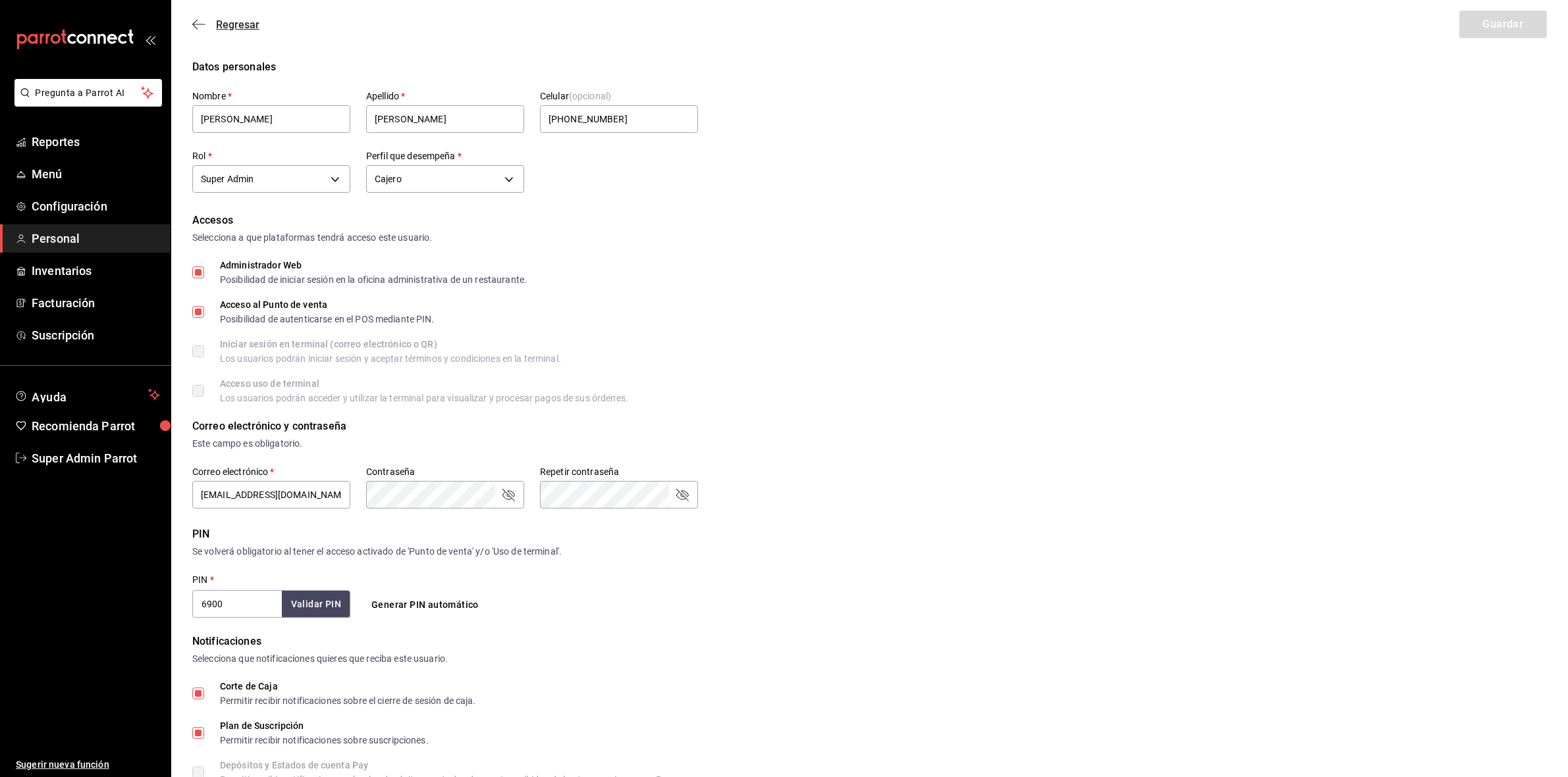
click at [203, 24] on icon "button" at bounding box center [199, 24] width 13 height 11
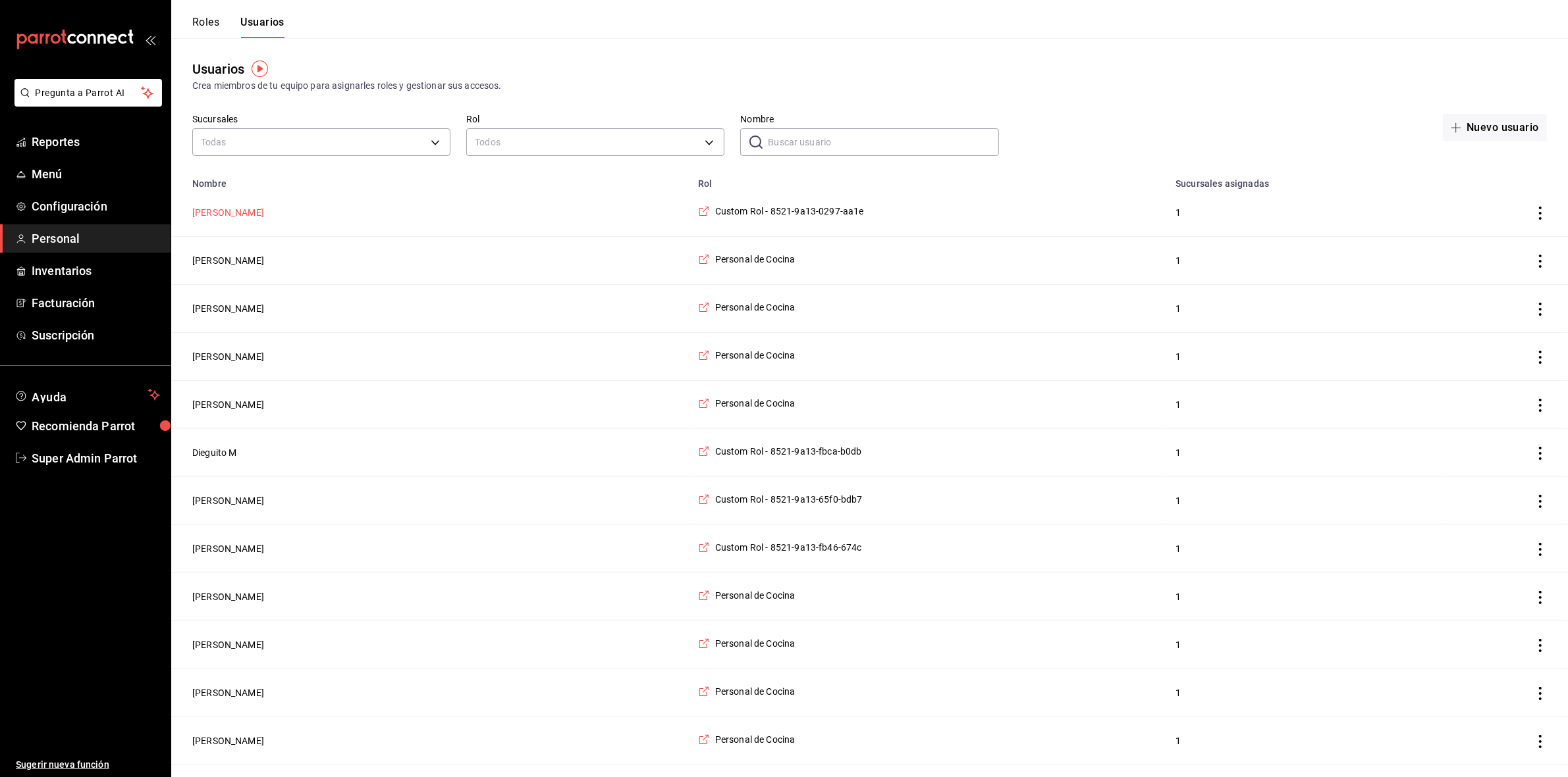
click at [215, 217] on button "[PERSON_NAME]" at bounding box center [228, 212] width 71 height 13
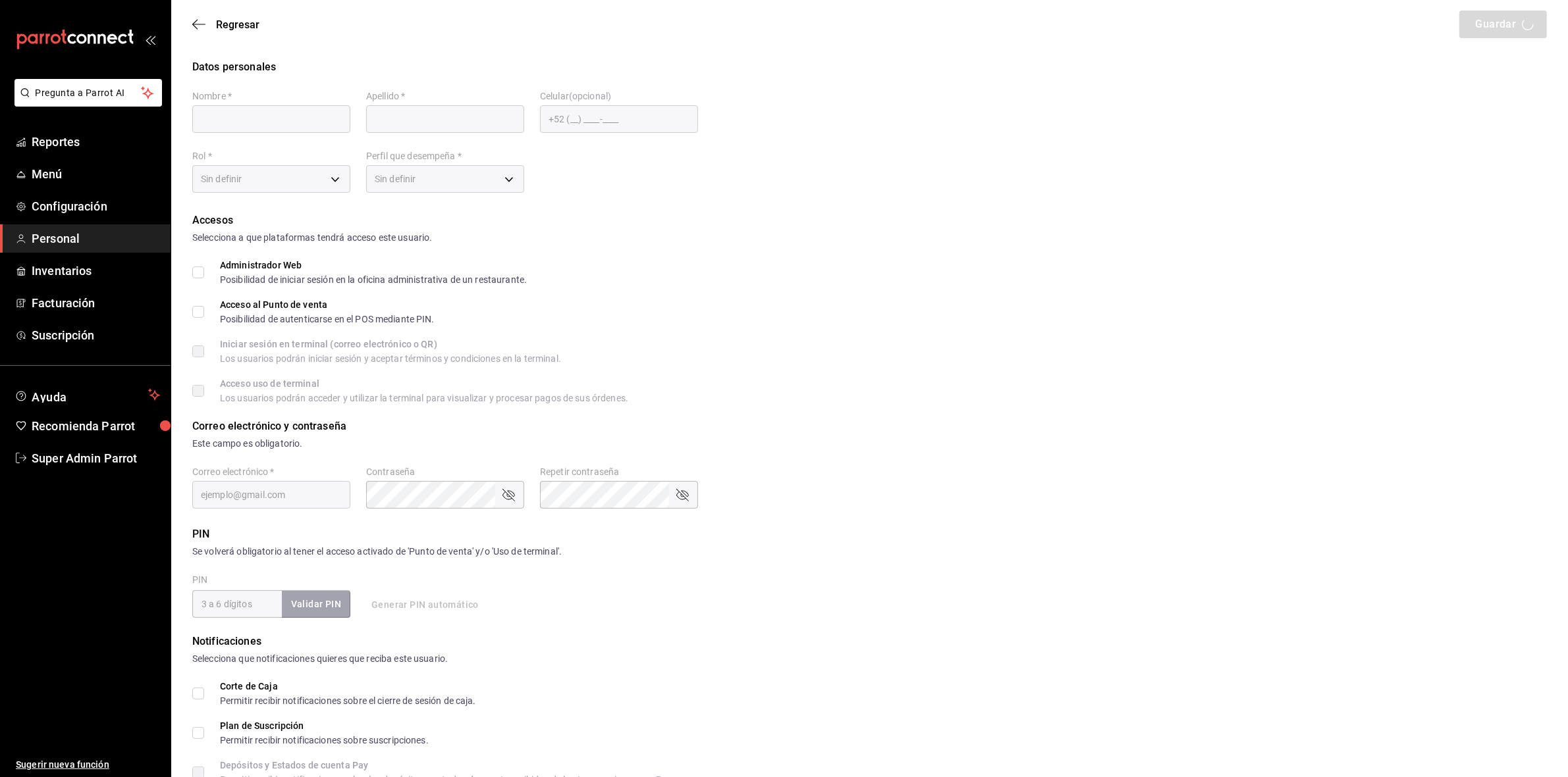
type input "[PERSON_NAME]"
checkbox input "true"
type input "[EMAIL_ADDRESS][DOMAIN_NAME]"
type input "9182"
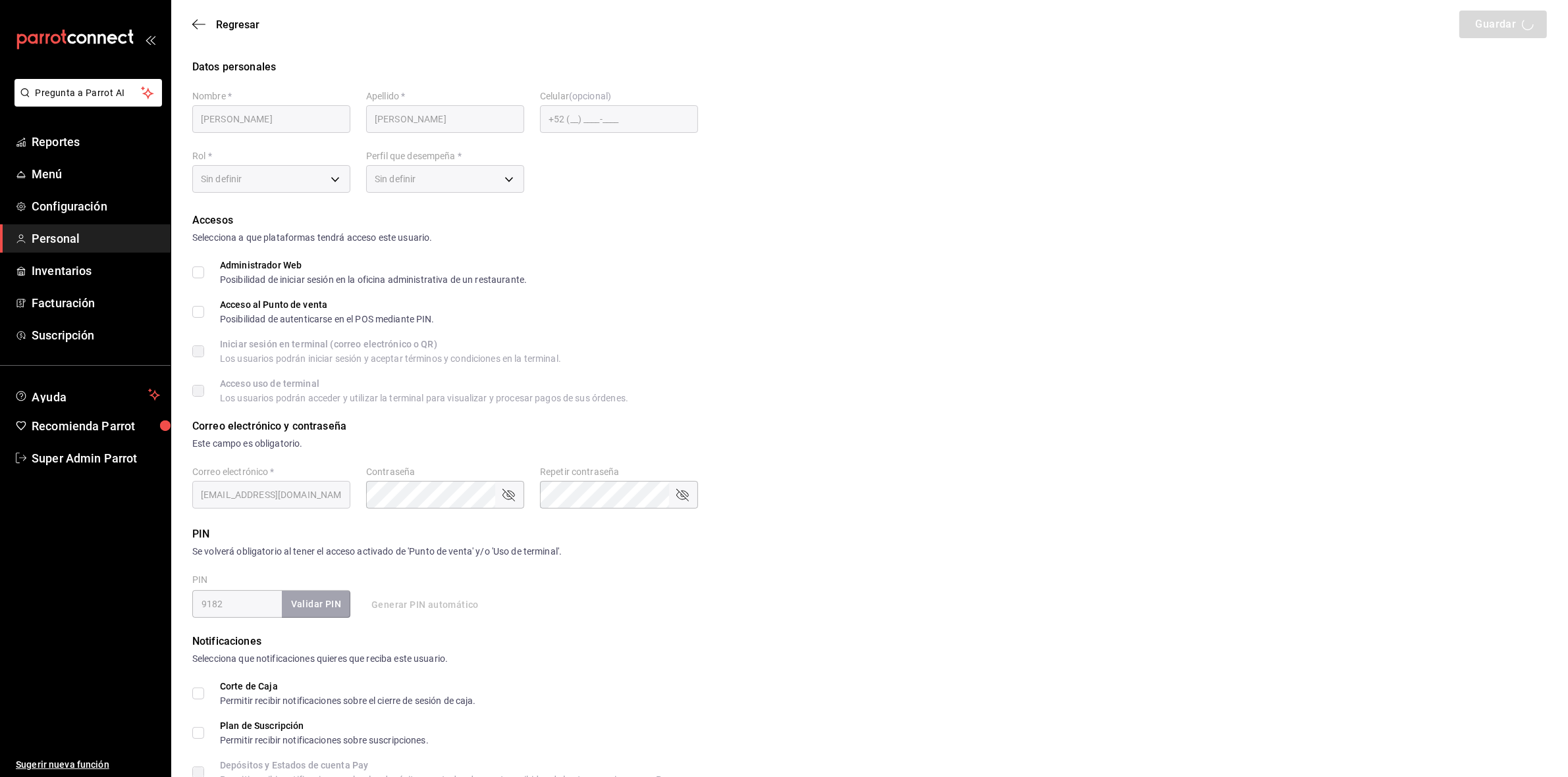
type input "bcfec18b-4a3a-4aa4-aa1c-54535ff7e69a"
type input "STAFF"
checkbox input "true"
click at [202, 25] on icon "button" at bounding box center [199, 24] width 13 height 11
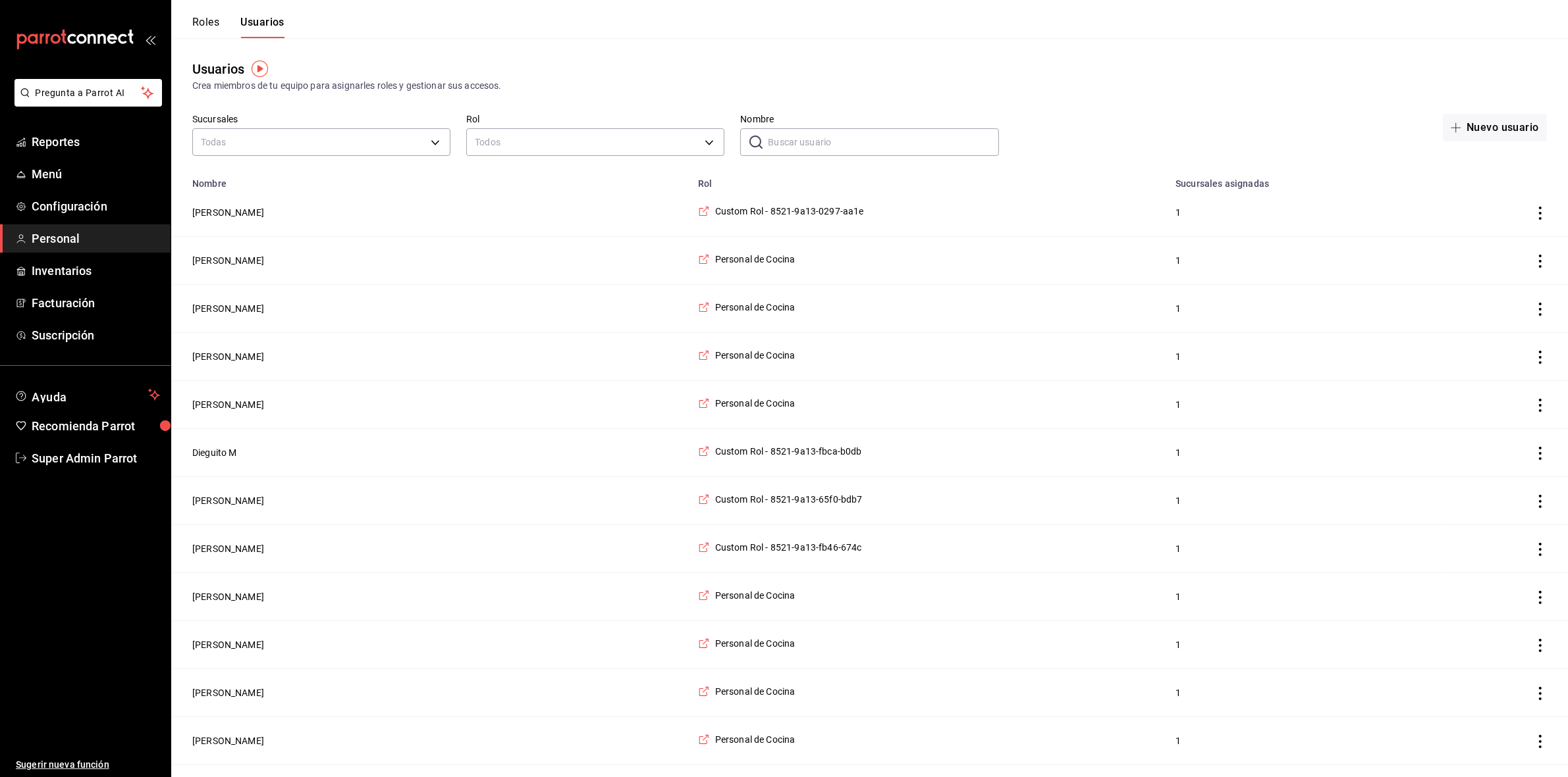
click at [202, 25] on button "Roles" at bounding box center [206, 28] width 27 height 23
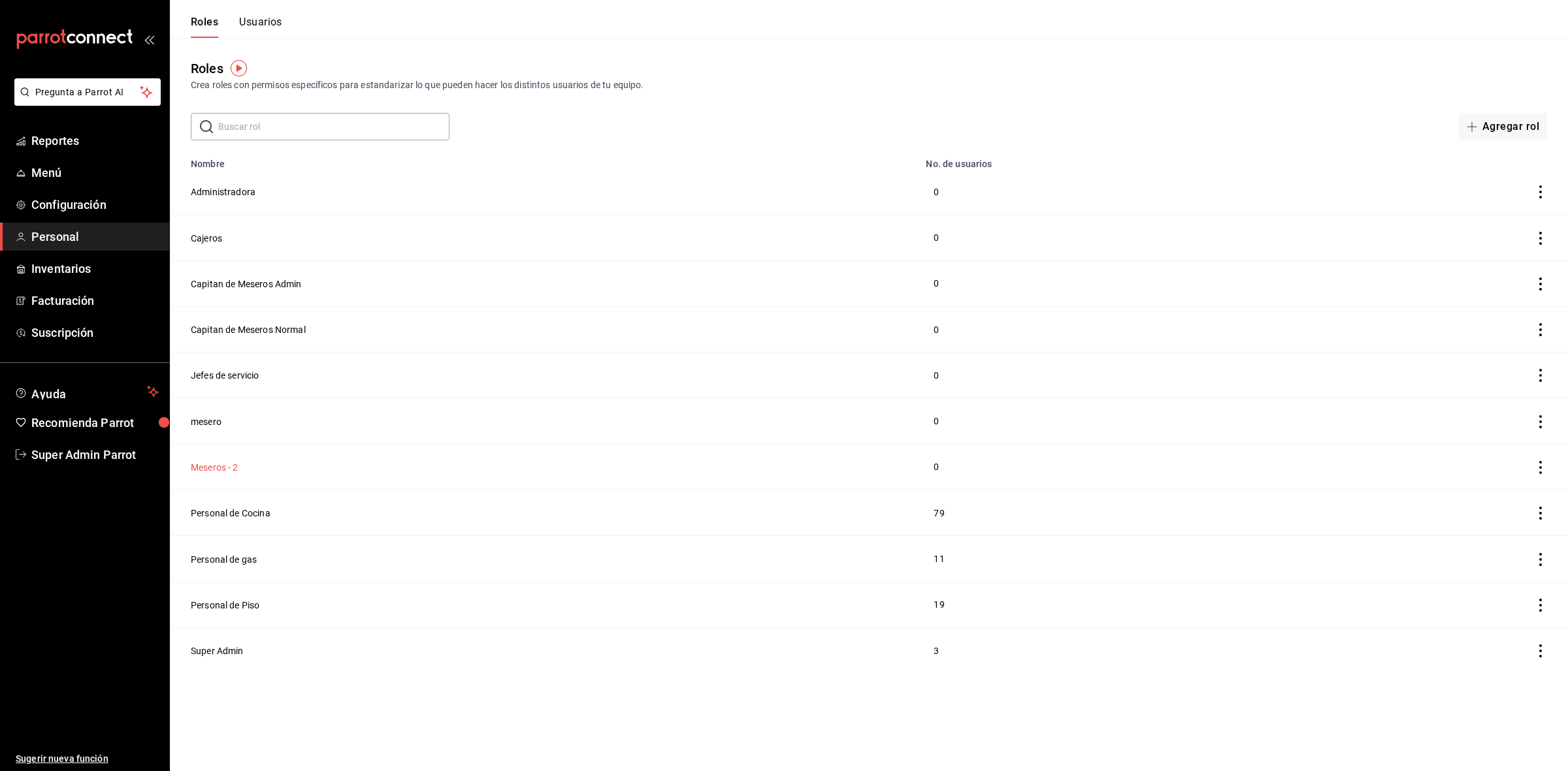
click at [211, 474] on button "Meseros - 2" at bounding box center [215, 468] width 47 height 13
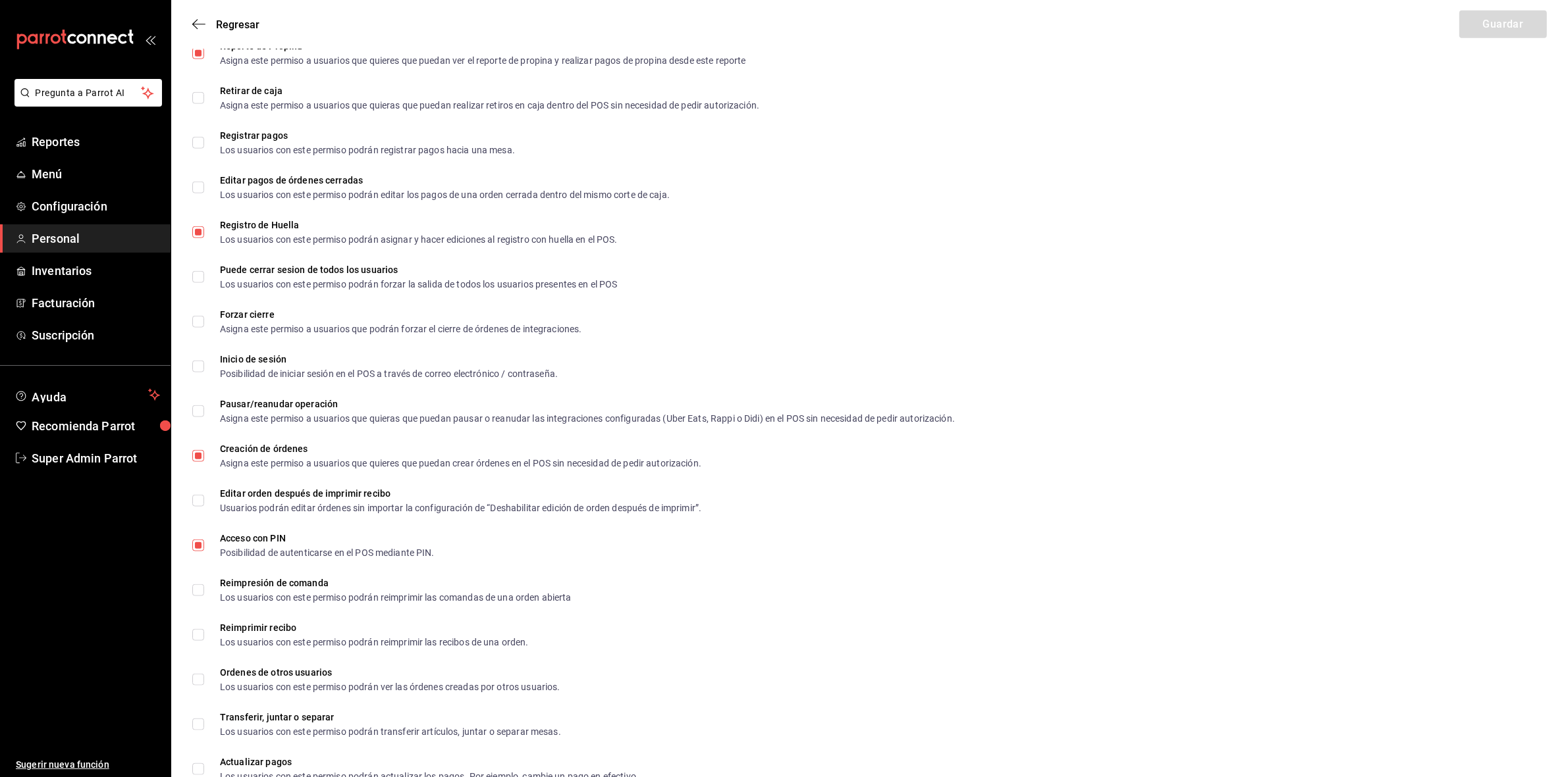
scroll to position [1887, 0]
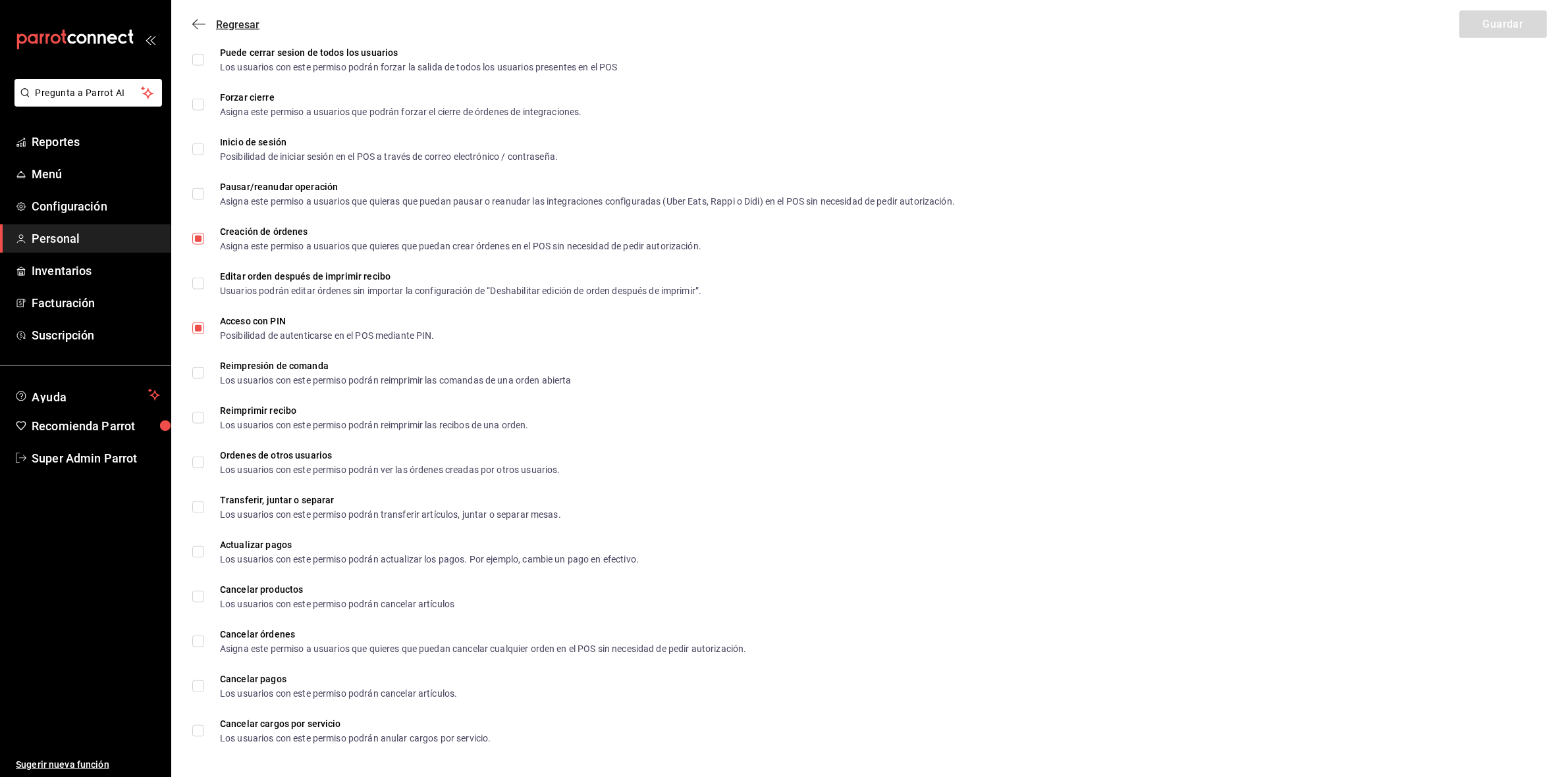
click at [199, 20] on icon "button" at bounding box center [199, 24] width 13 height 11
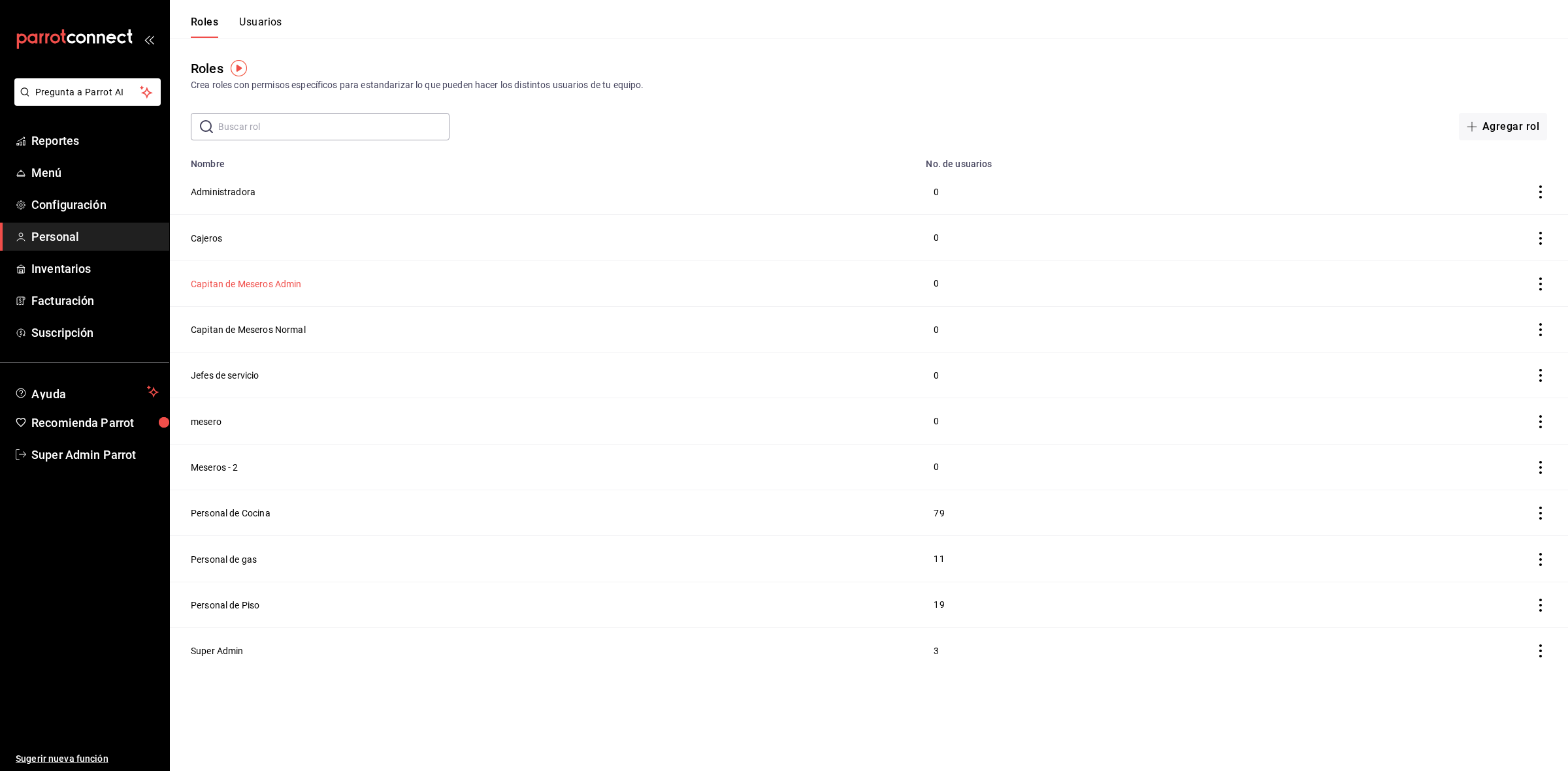
click at [252, 287] on button "Capitan de Meseros Admin" at bounding box center [247, 284] width 112 height 13
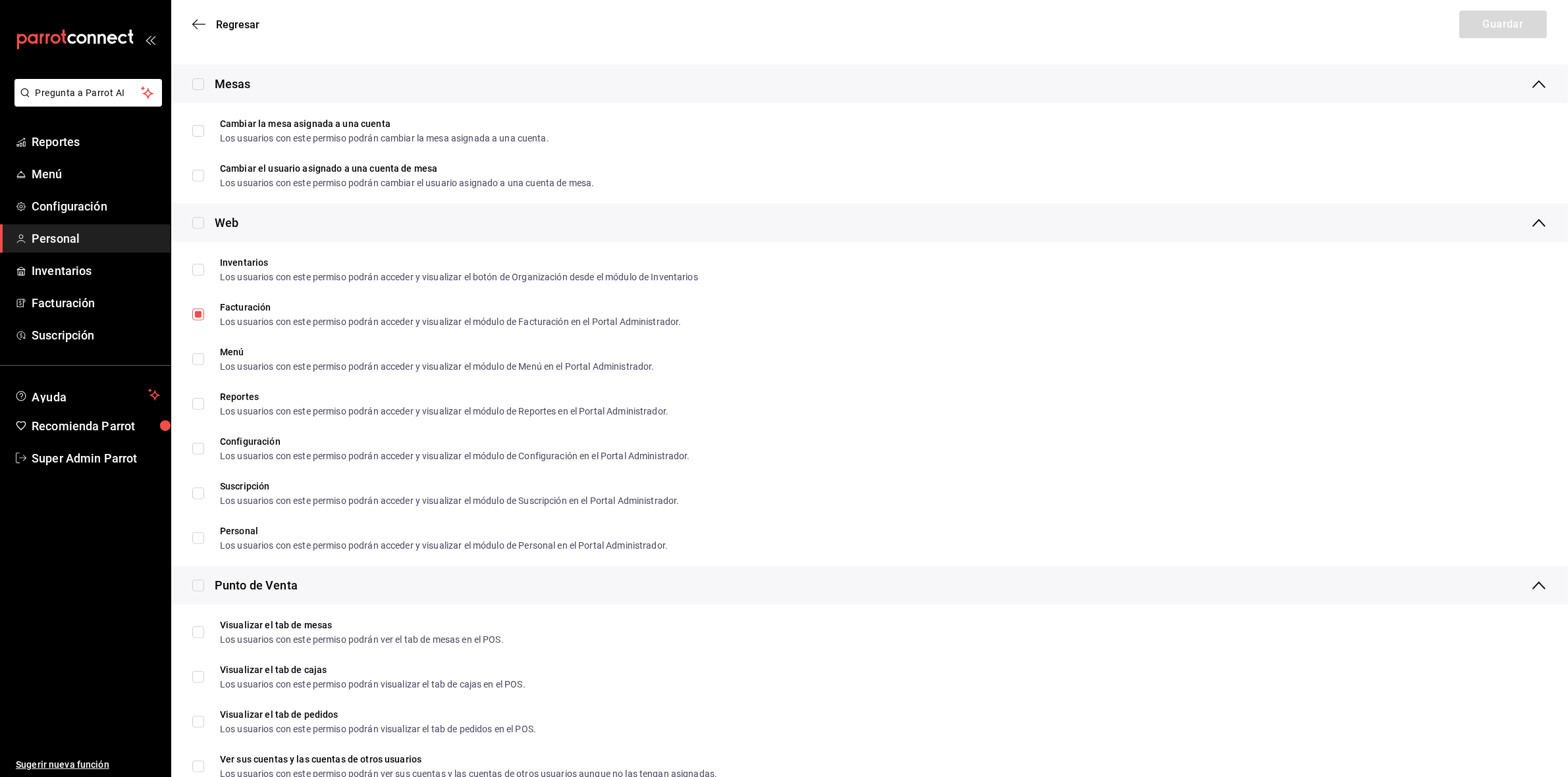
scroll to position [576, 0]
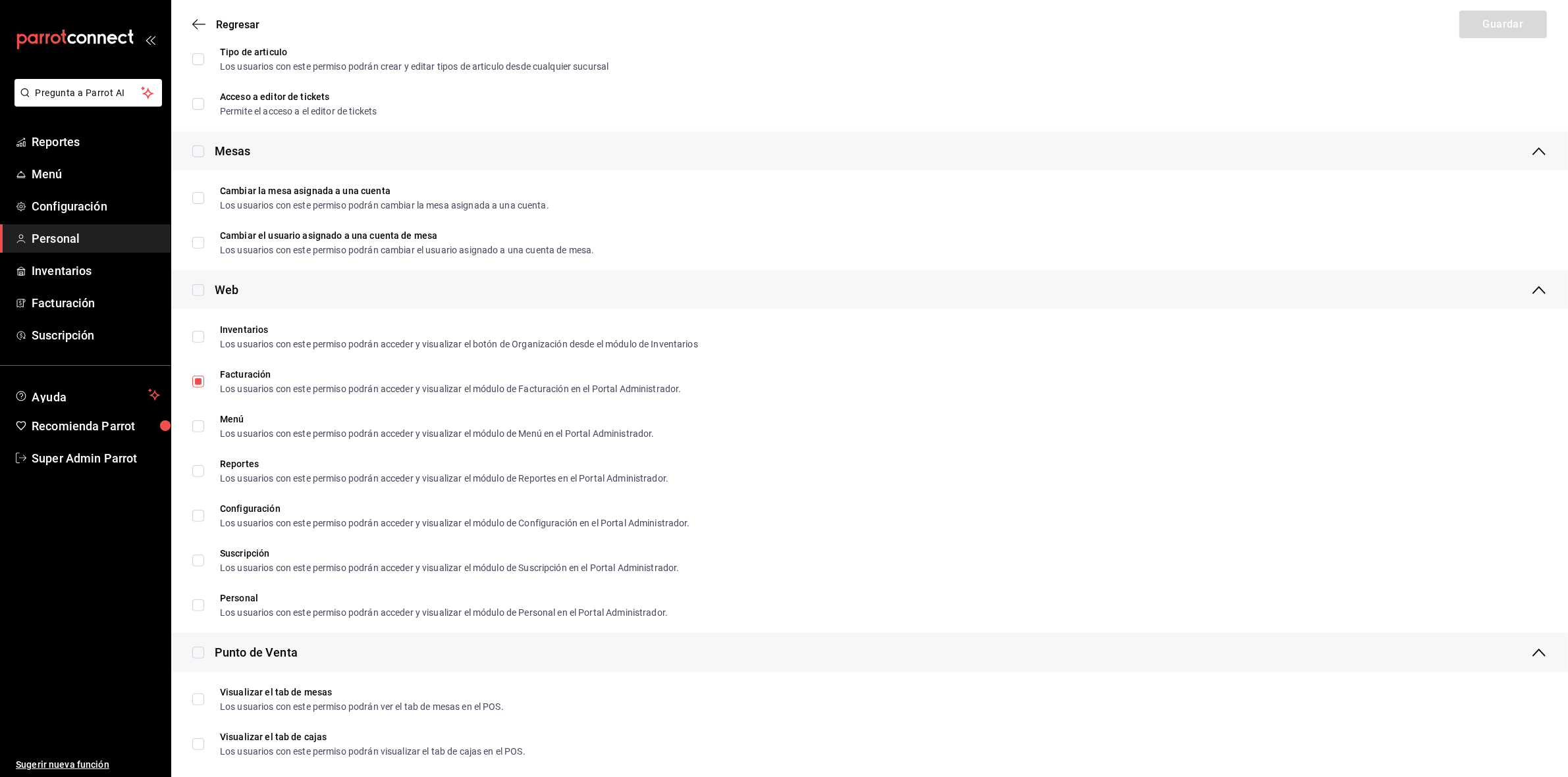
click at [90, 237] on span "Personal" at bounding box center [95, 238] width 129 height 18
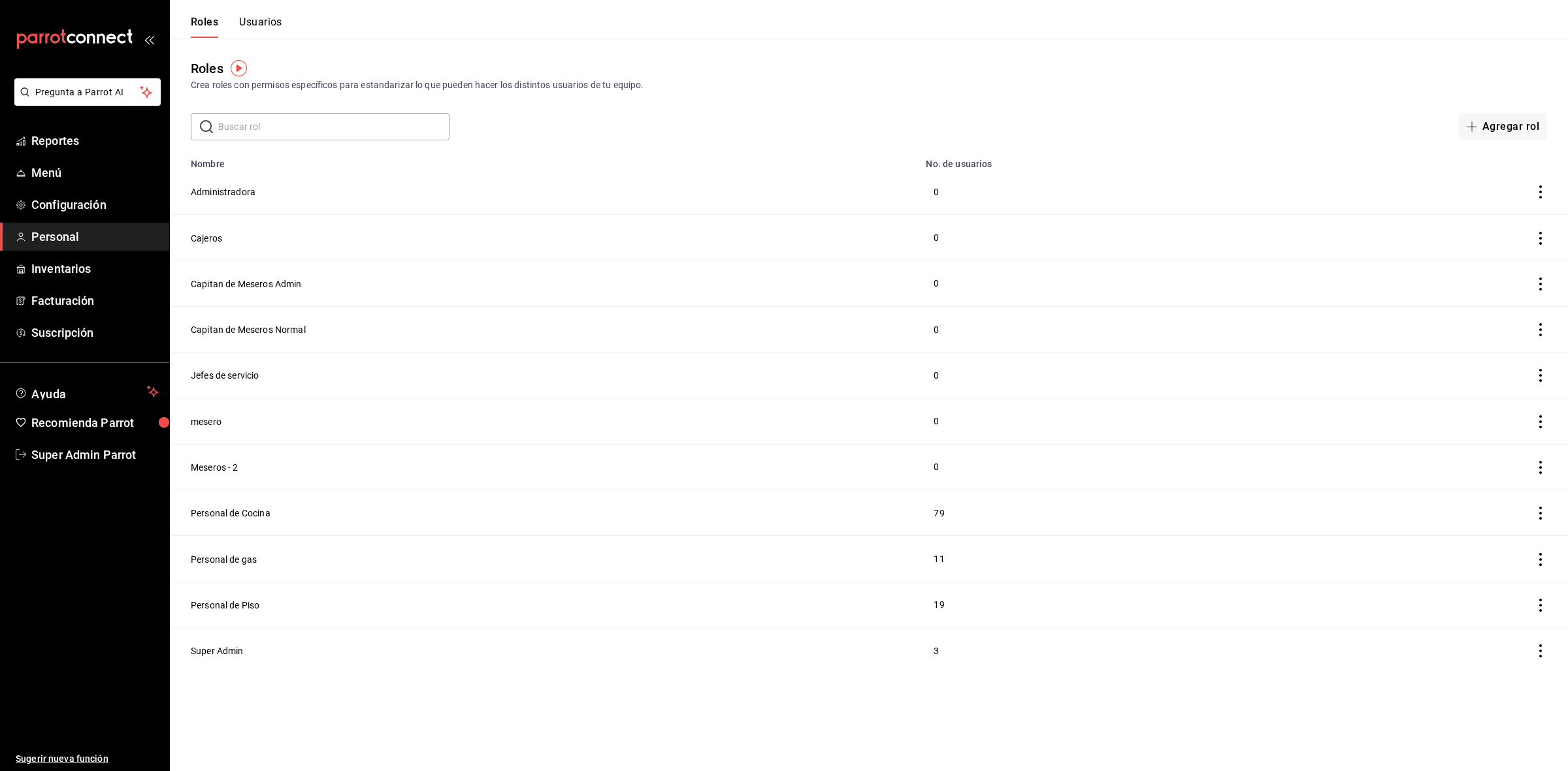
click at [264, 25] on button "Usuarios" at bounding box center [261, 27] width 43 height 23
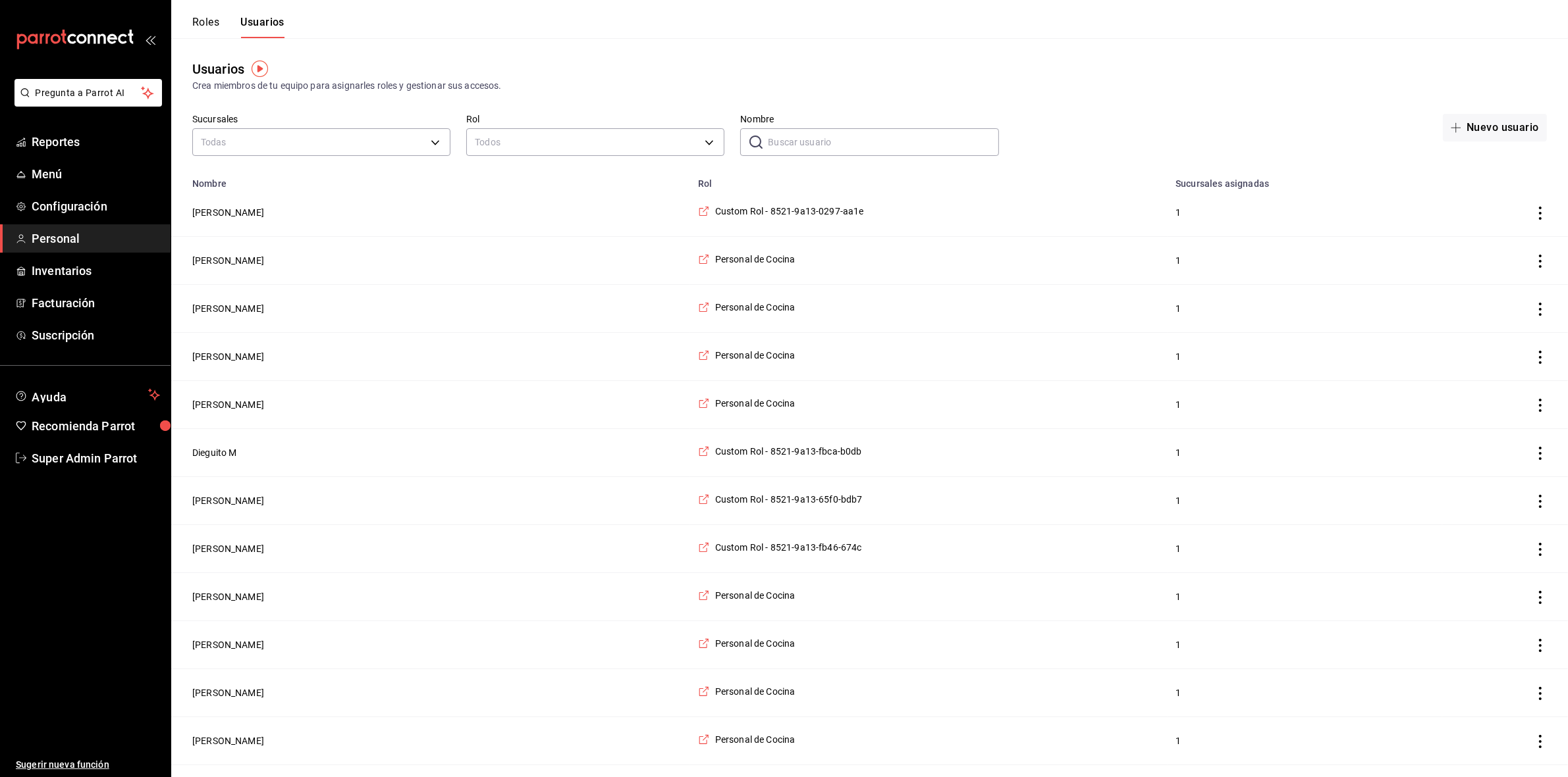
click at [72, 237] on span "Personal" at bounding box center [95, 238] width 129 height 18
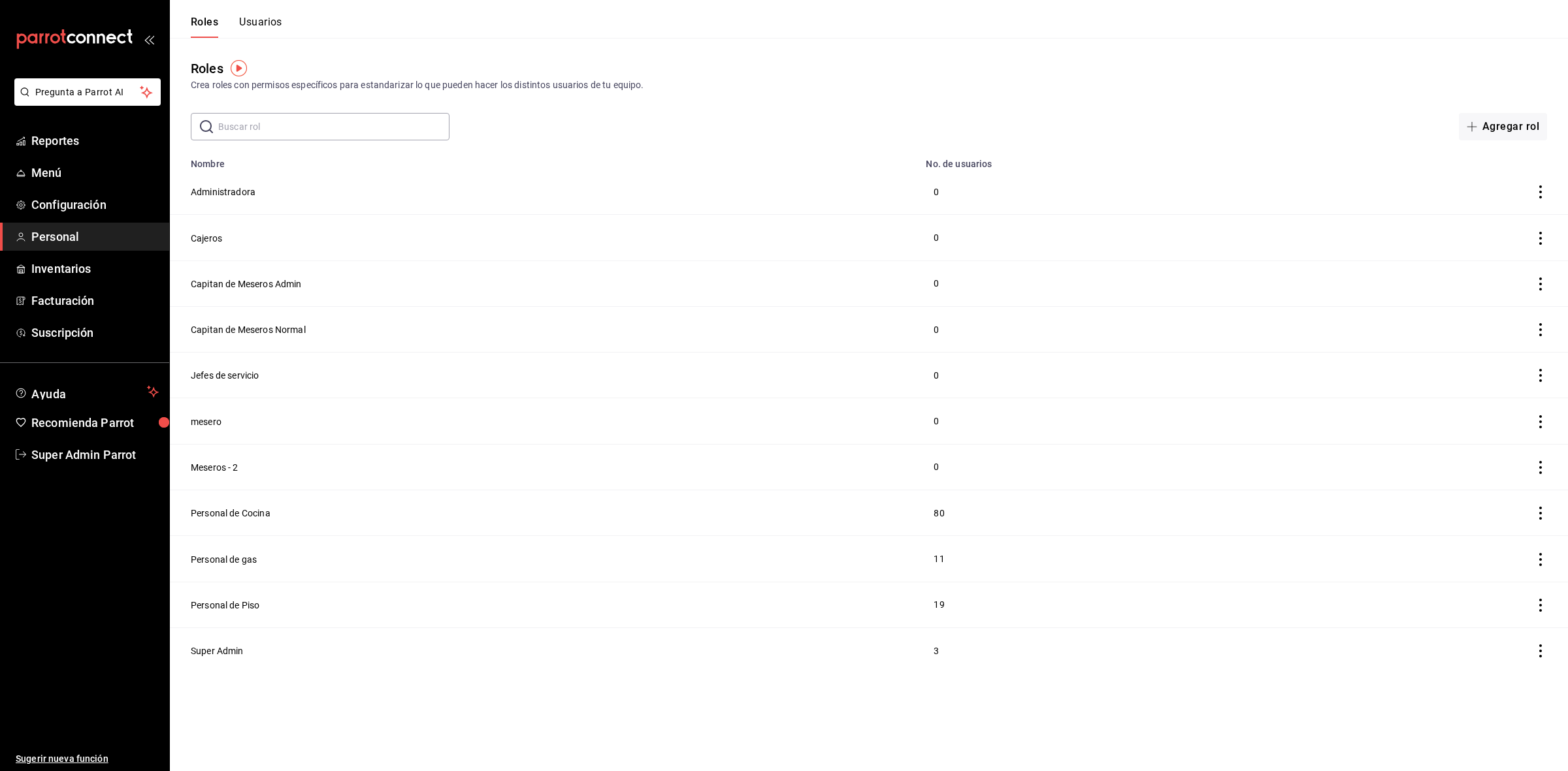
click at [95, 242] on span "Personal" at bounding box center [95, 236] width 128 height 18
click at [269, 289] on button "Capitan de Meseros Admin" at bounding box center [247, 284] width 112 height 13
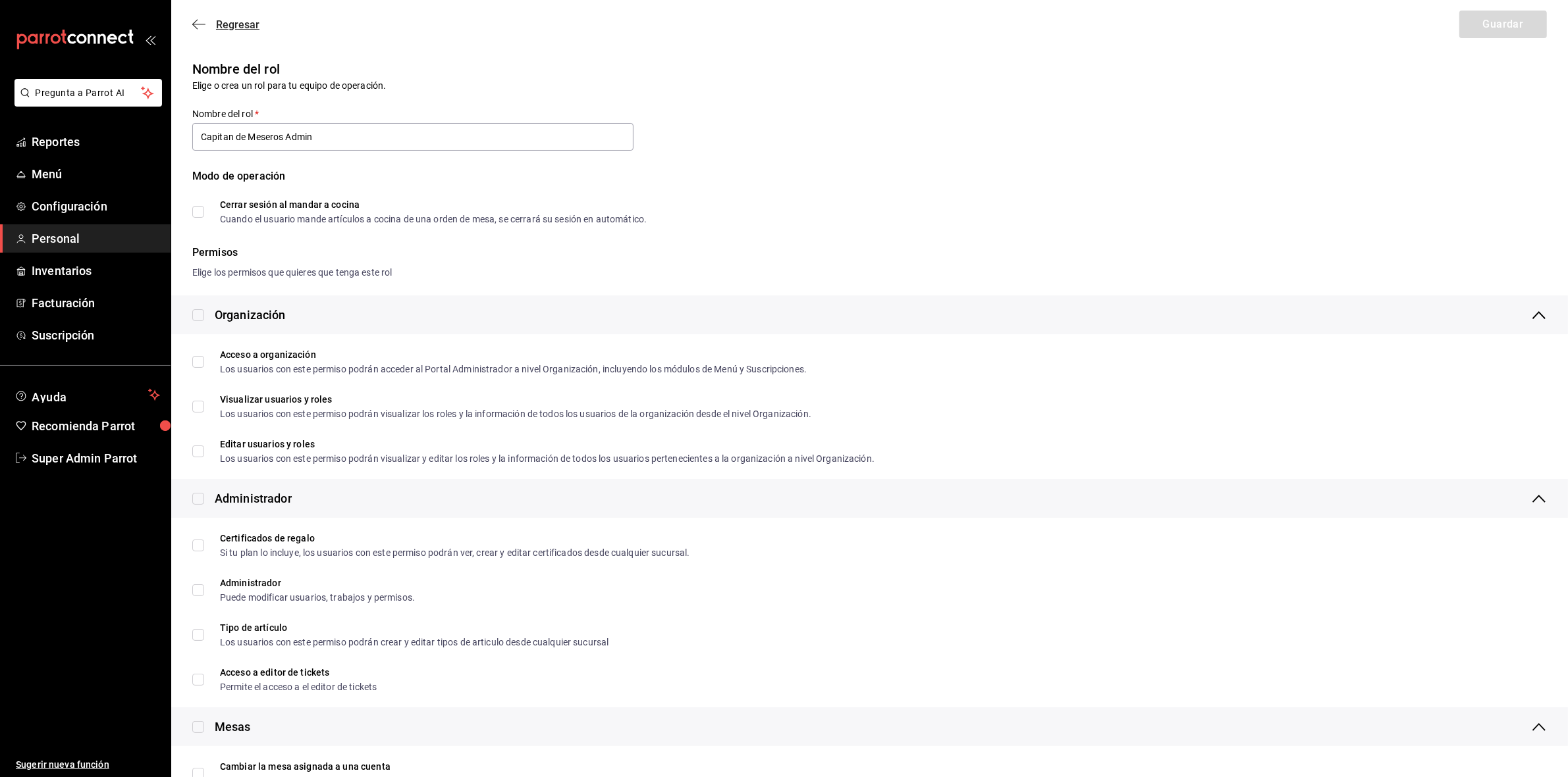
click at [199, 20] on icon "button" at bounding box center [199, 24] width 13 height 11
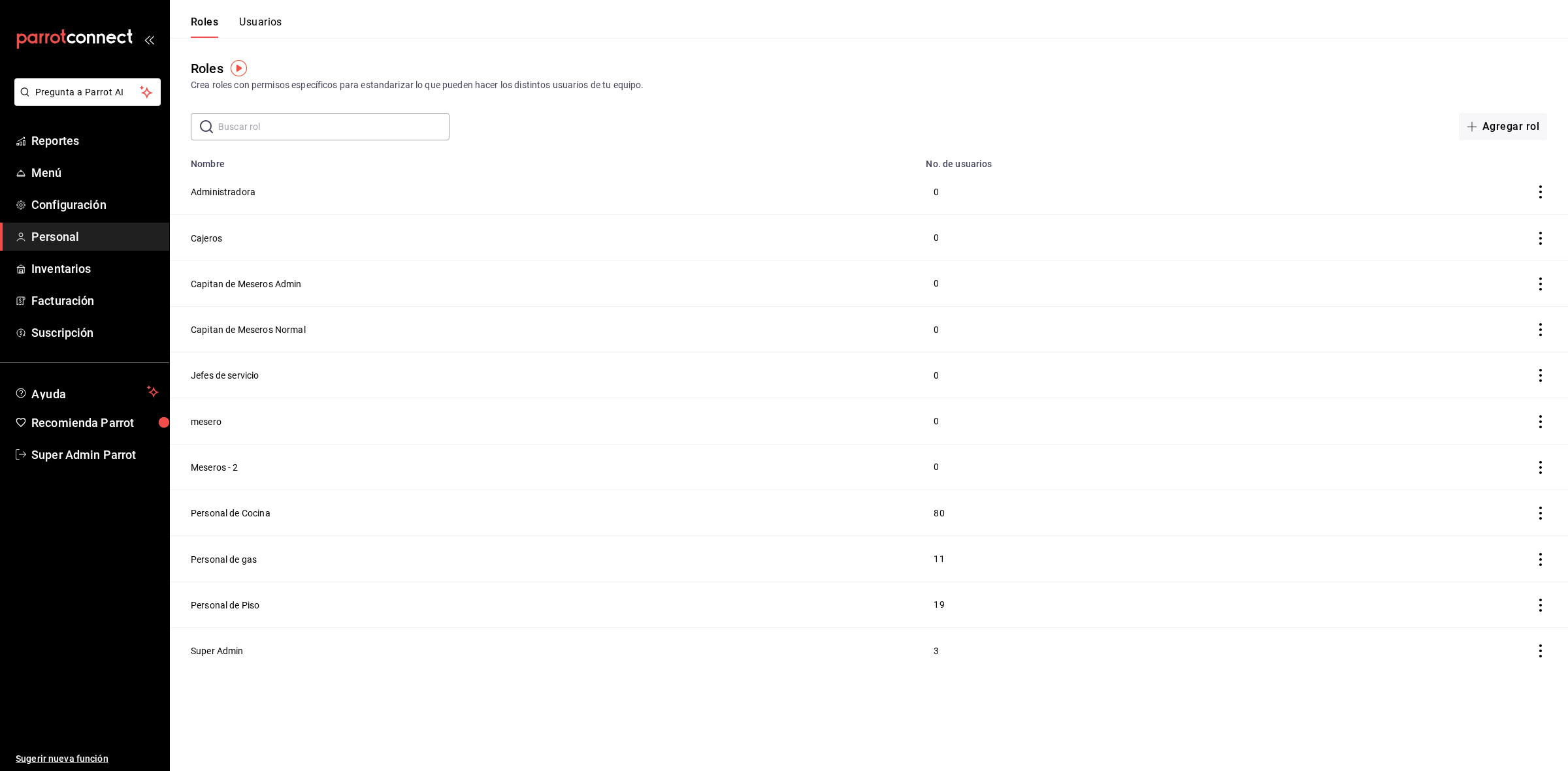
click at [278, 18] on button "Usuarios" at bounding box center [261, 27] width 43 height 23
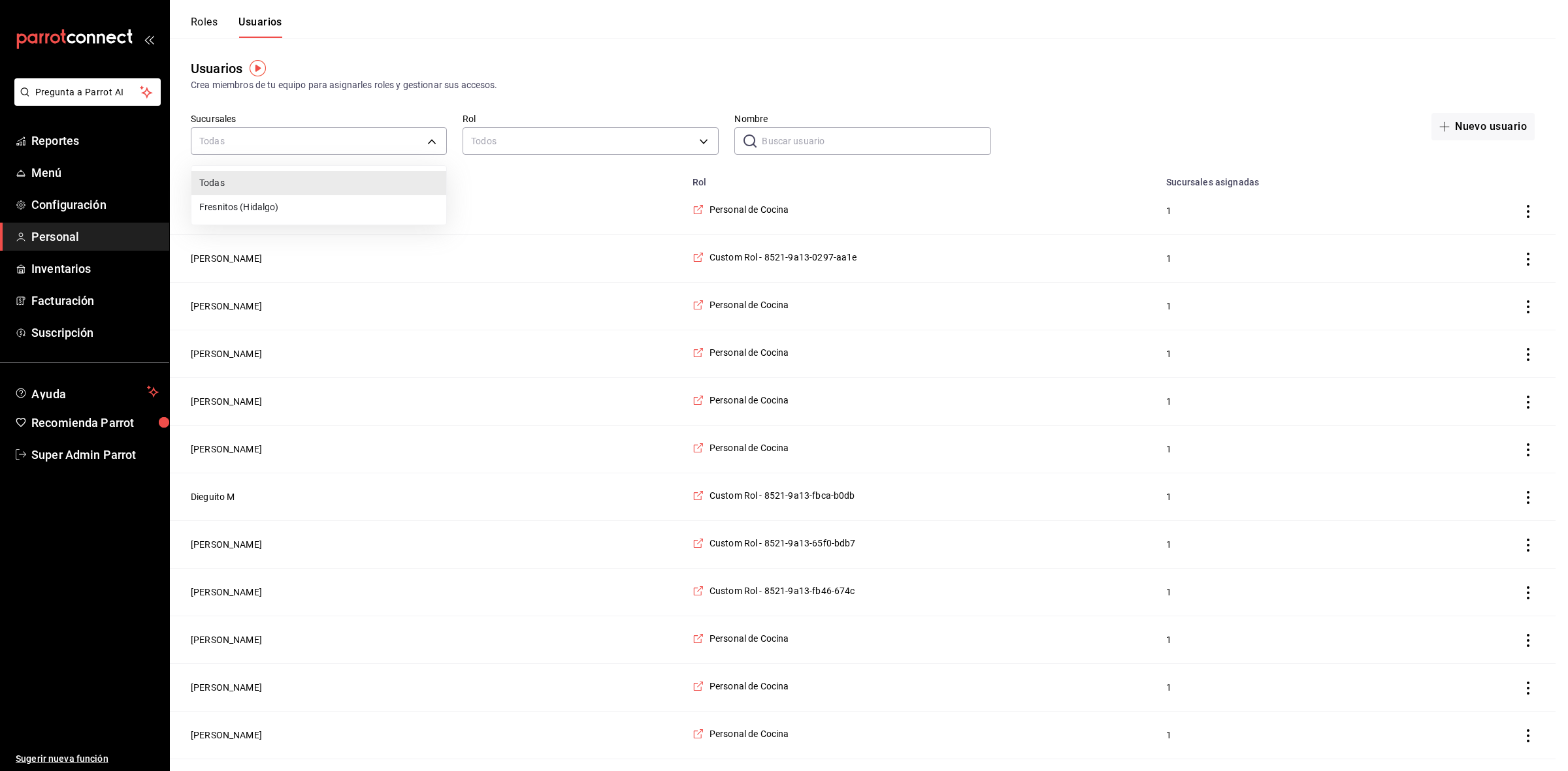
click at [563, 141] on div at bounding box center [784, 386] width 1568 height 771
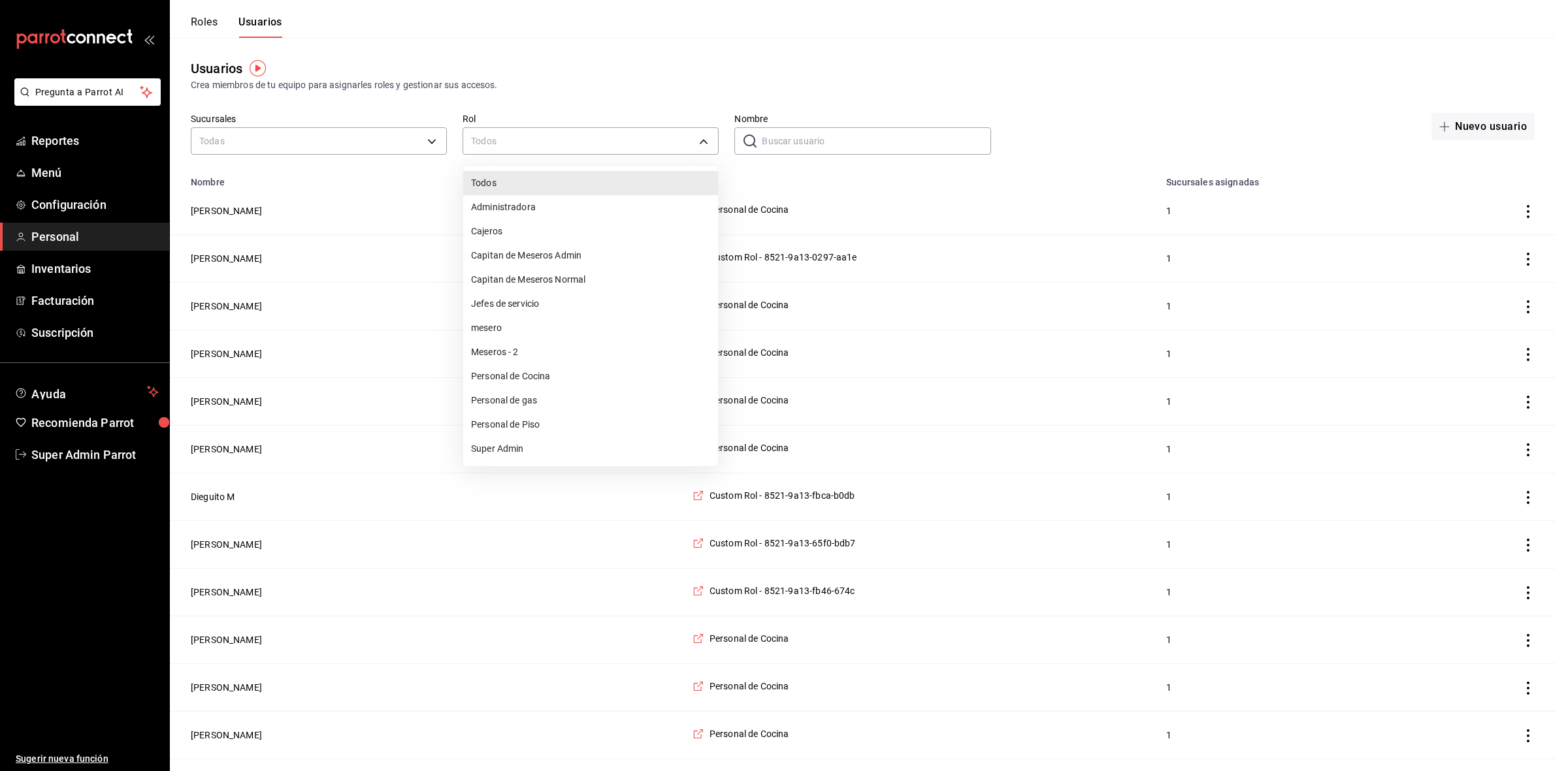
click at [843, 147] on div at bounding box center [784, 386] width 1568 height 771
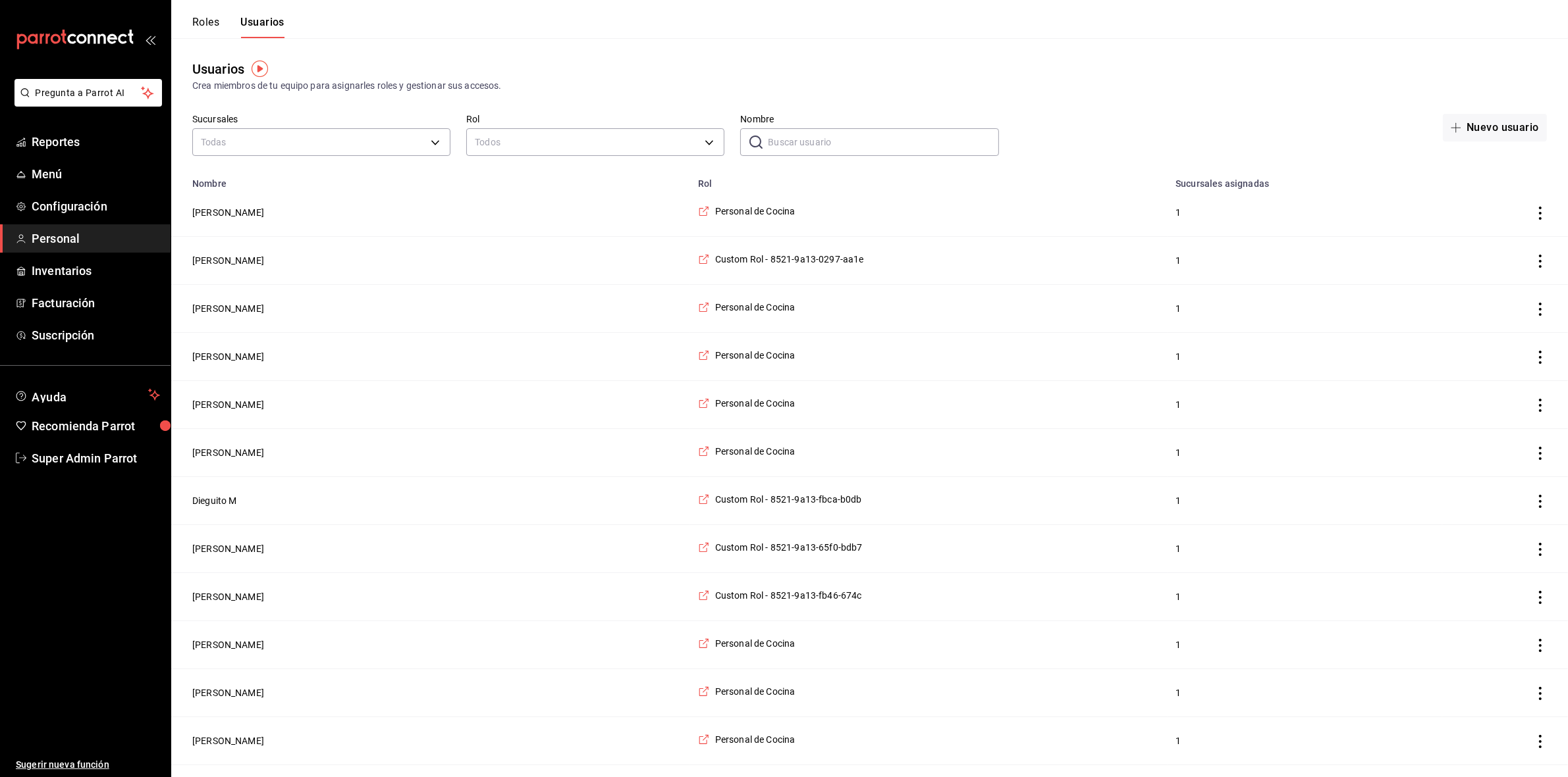
click at [850, 145] on input "Nombre" at bounding box center [883, 142] width 231 height 27
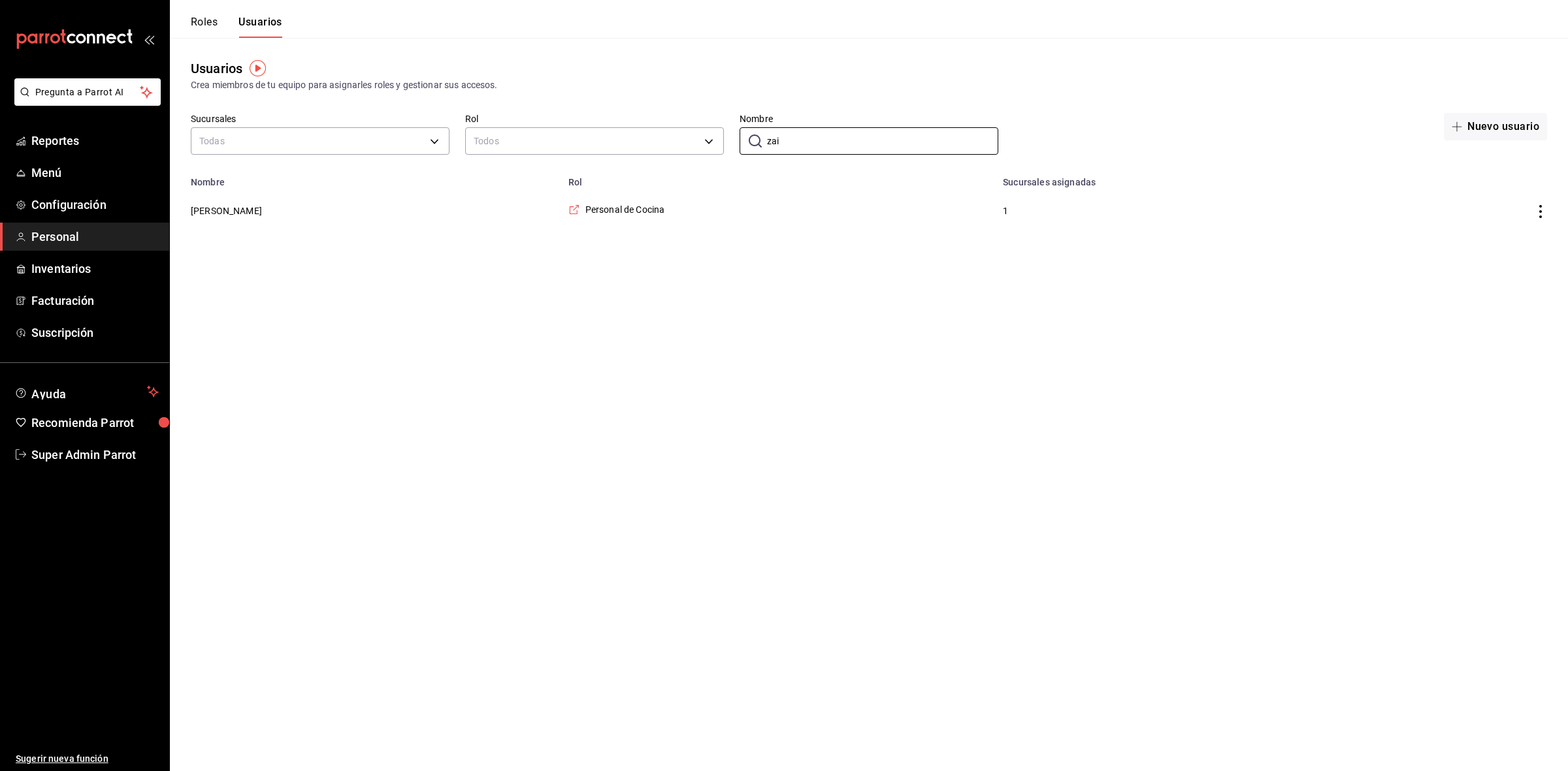
type input "zai"
click at [115, 449] on span "Super Admin Parrot" at bounding box center [95, 454] width 128 height 18
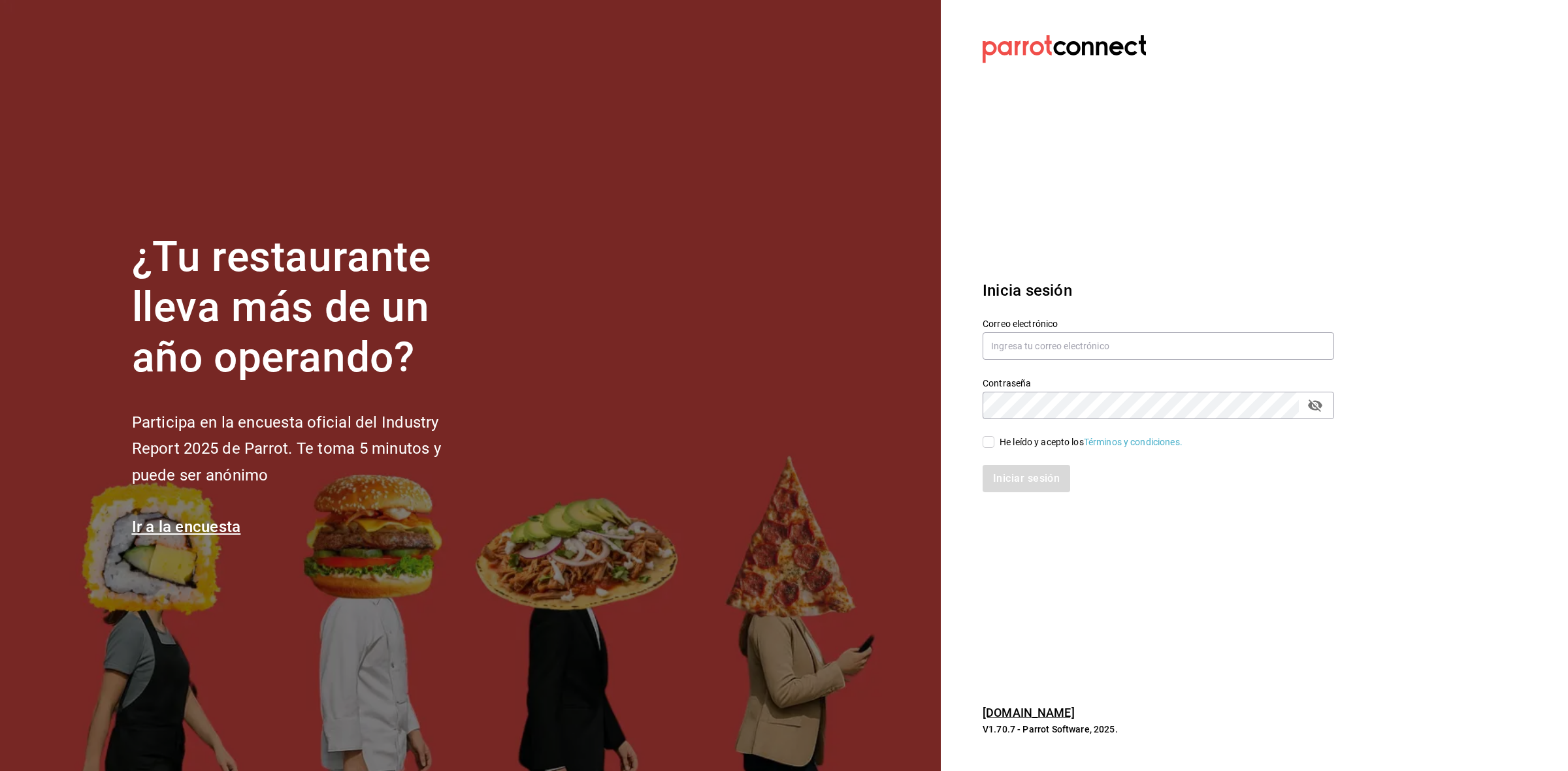
click at [1215, 331] on div "Correo electrónico" at bounding box center [1159, 340] width 352 height 43
click at [1210, 361] on div "Correo electrónico" at bounding box center [1159, 340] width 352 height 43
click at [1210, 358] on input "text" at bounding box center [1159, 346] width 352 height 27
type input "[EMAIL_ADDRESS][DOMAIN_NAME]"
click at [983, 437] on input "He leído y acepto los Términos y condiciones." at bounding box center [989, 442] width 11 height 11
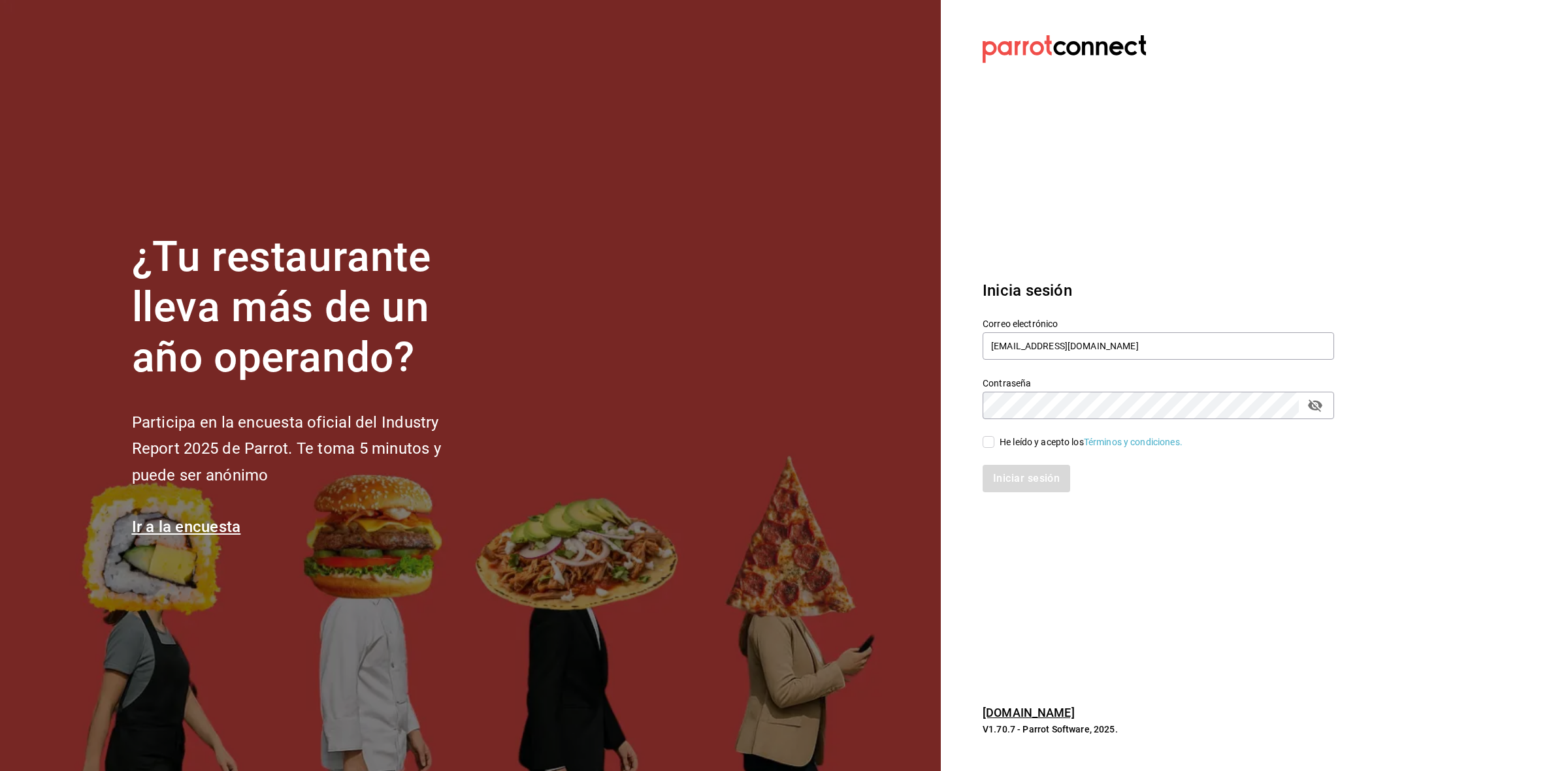
checkbox input "true"
click at [1005, 466] on button "Iniciar sesión" at bounding box center [1027, 478] width 89 height 27
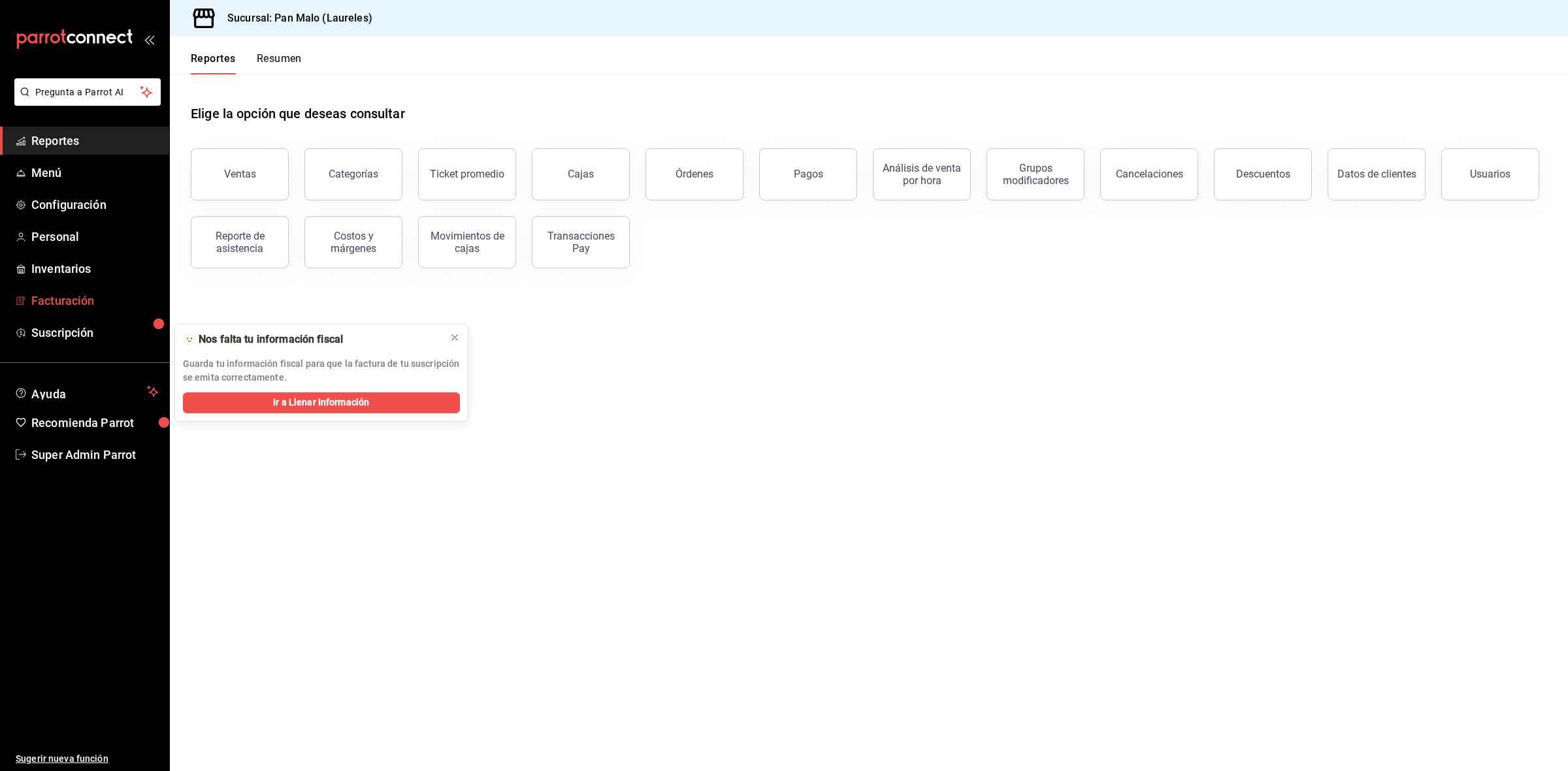
click at [80, 304] on span "Facturación" at bounding box center [95, 300] width 128 height 18
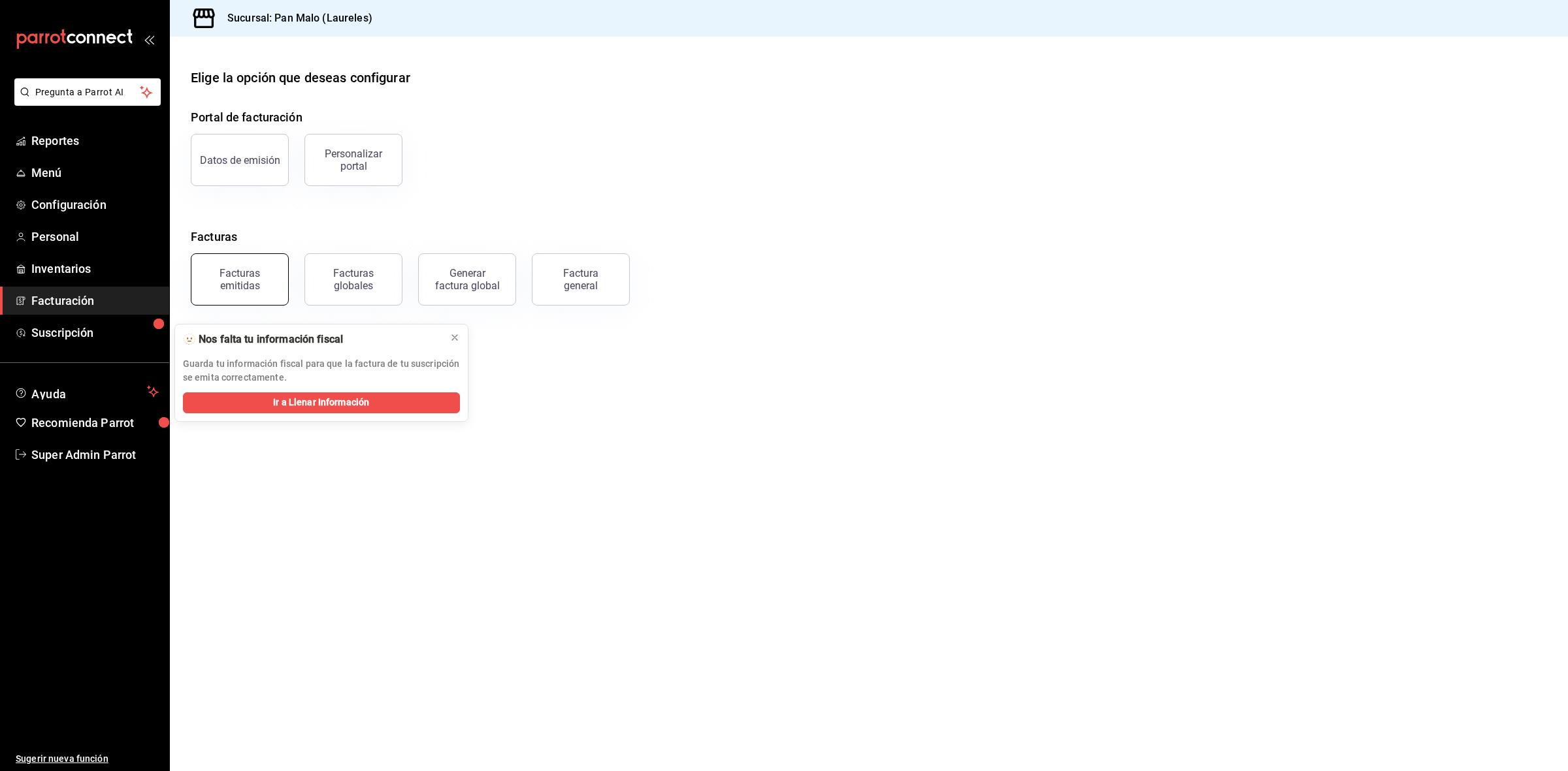
click at [266, 284] on div "Facturas emitidas" at bounding box center [240, 280] width 81 height 25
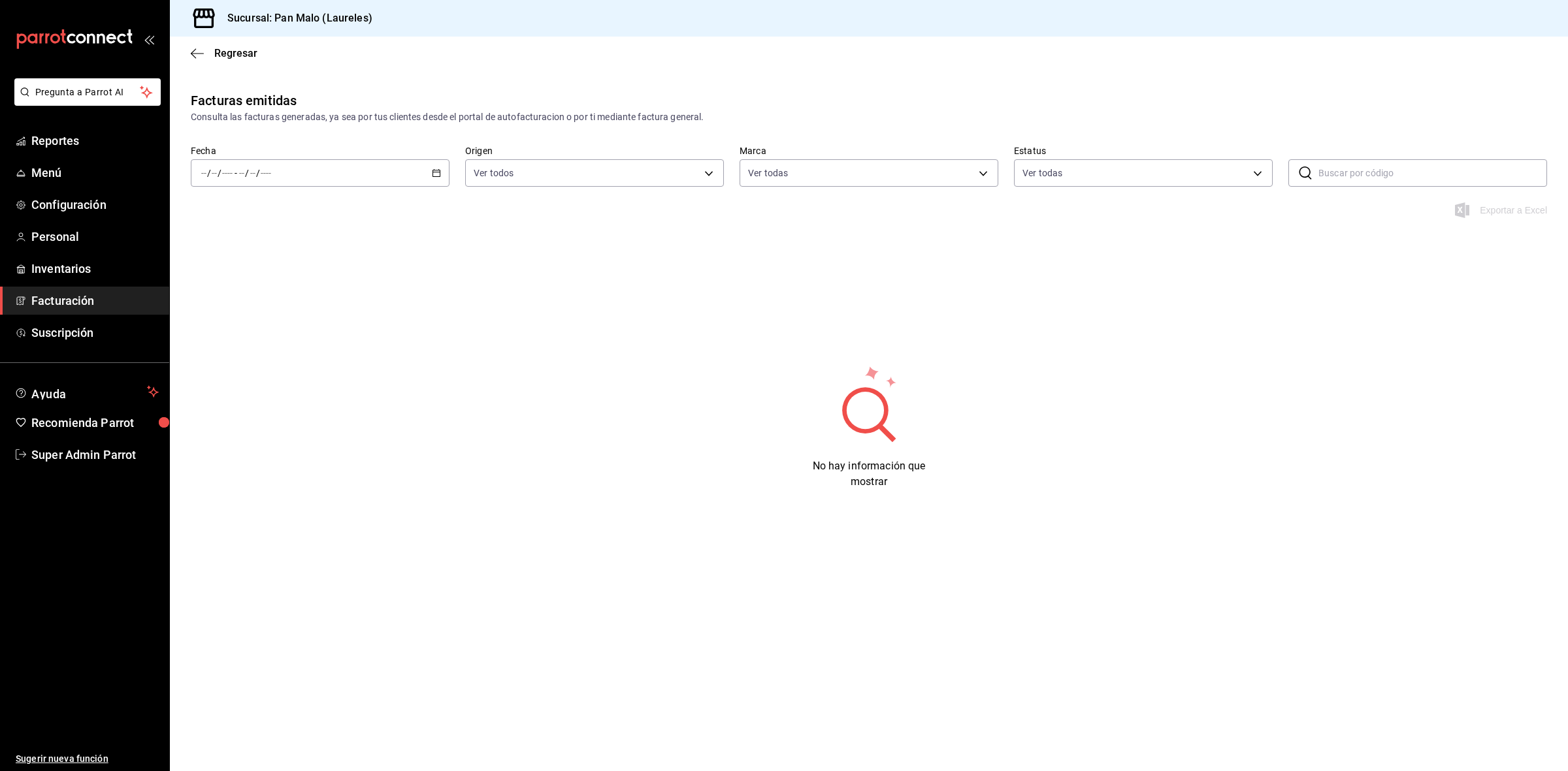
type input "f06aabe6-618c-447d-9268-685567b964da"
click at [426, 170] on div "/ / - / /" at bounding box center [320, 173] width 259 height 27
click at [236, 259] on li "Semana actual" at bounding box center [252, 271] width 122 height 29
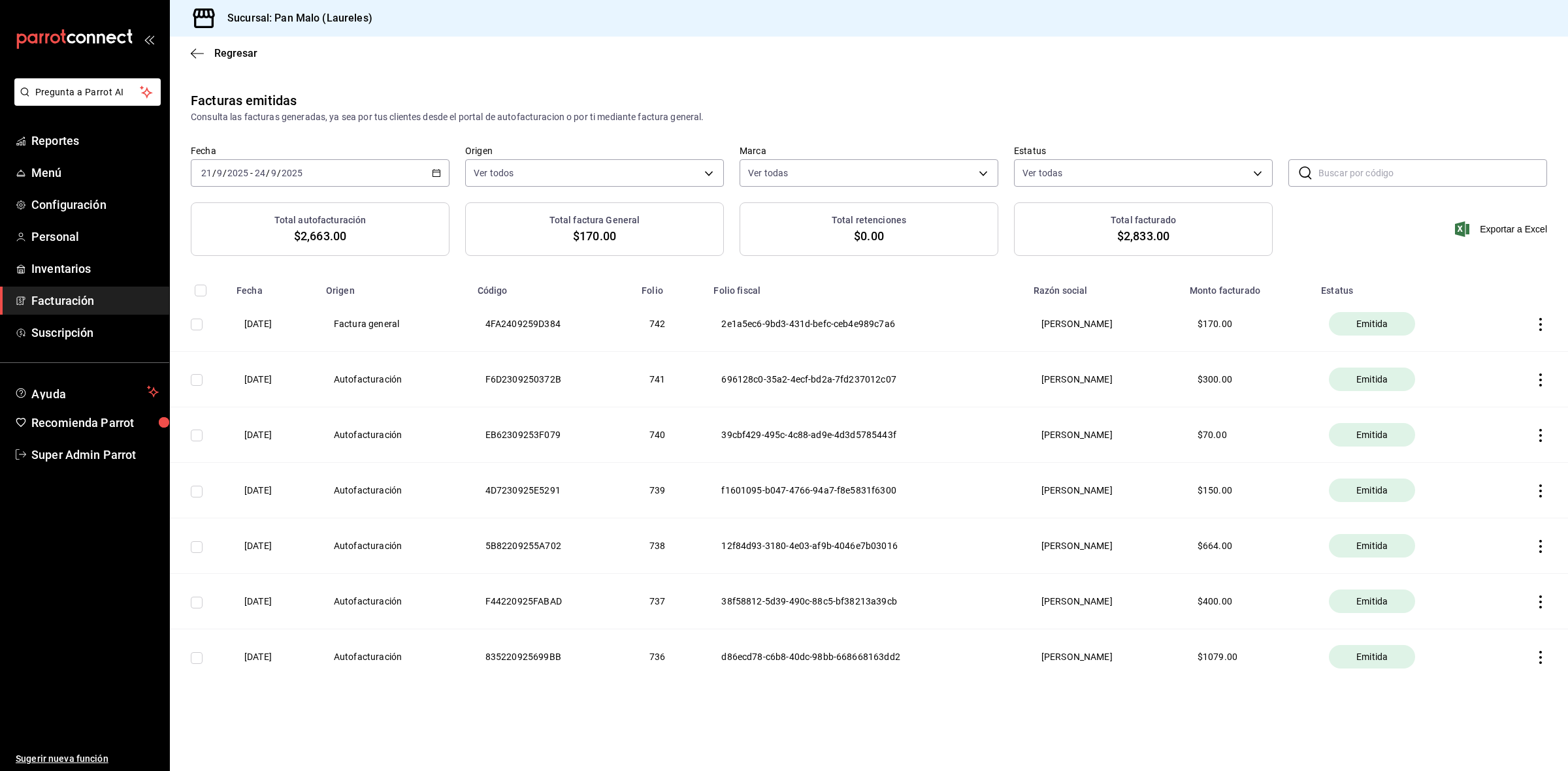
click at [432, 173] on icon "button" at bounding box center [437, 173] width 9 height 9
click at [233, 298] on span "Mes actual" at bounding box center [252, 300] width 101 height 14
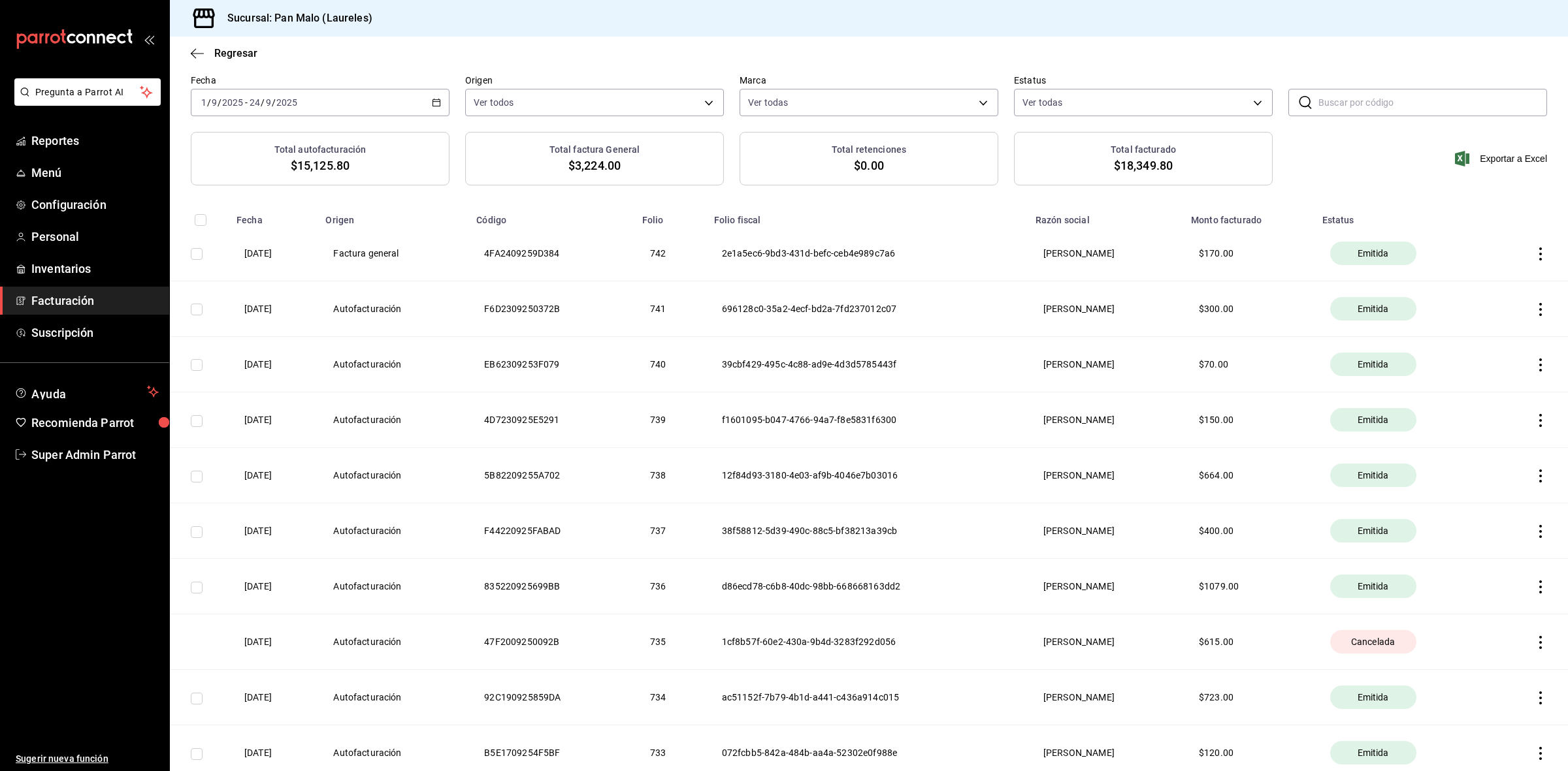
scroll to position [163, 0]
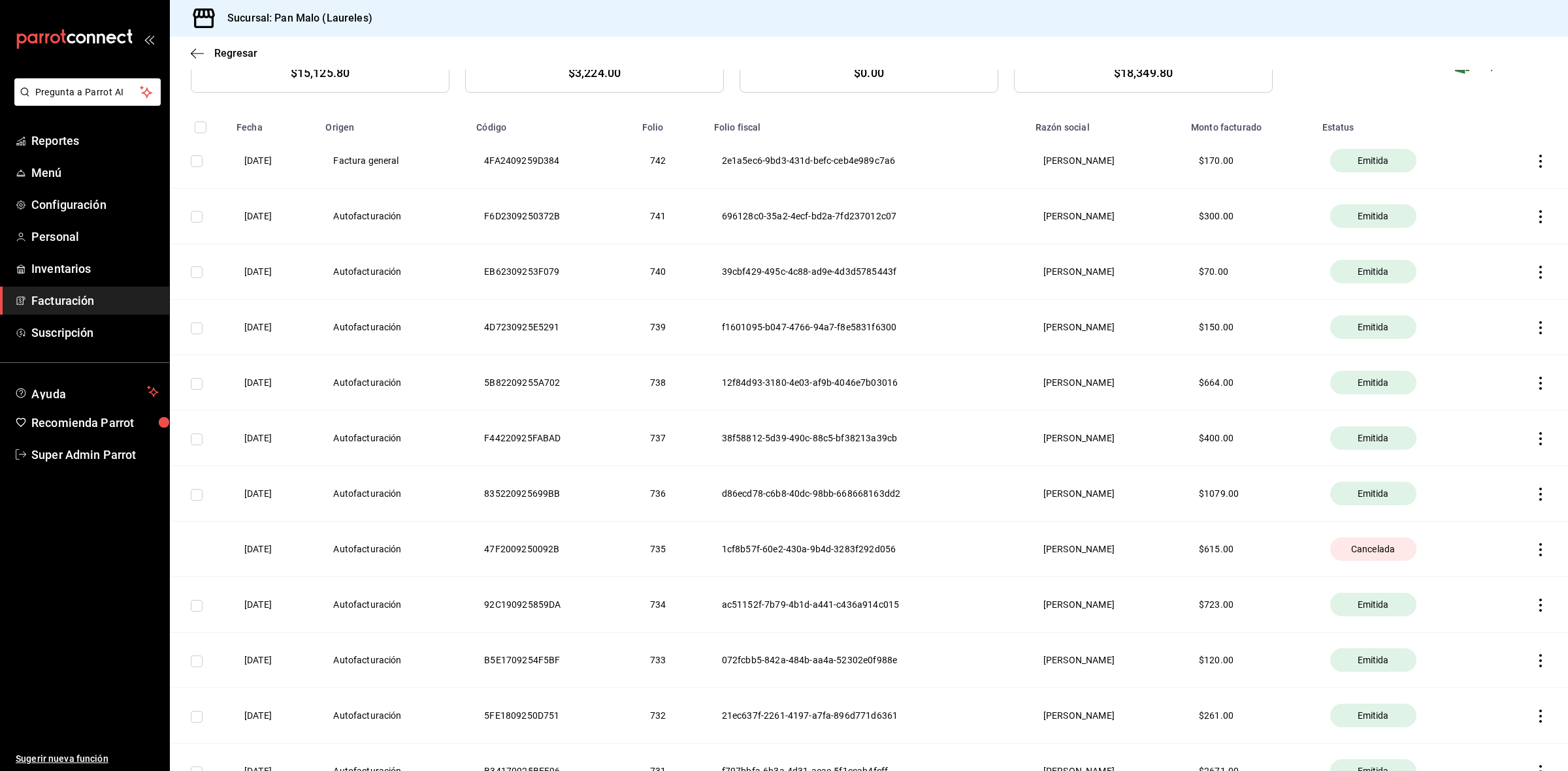
click at [1534, 556] on icon "button" at bounding box center [1541, 550] width 13 height 13
click at [1272, 565] on div at bounding box center [784, 386] width 1568 height 771
click at [1534, 550] on icon "button" at bounding box center [1541, 550] width 13 height 13
click at [1215, 564] on div at bounding box center [784, 386] width 1568 height 771
click at [1534, 547] on icon "button" at bounding box center [1541, 550] width 13 height 13
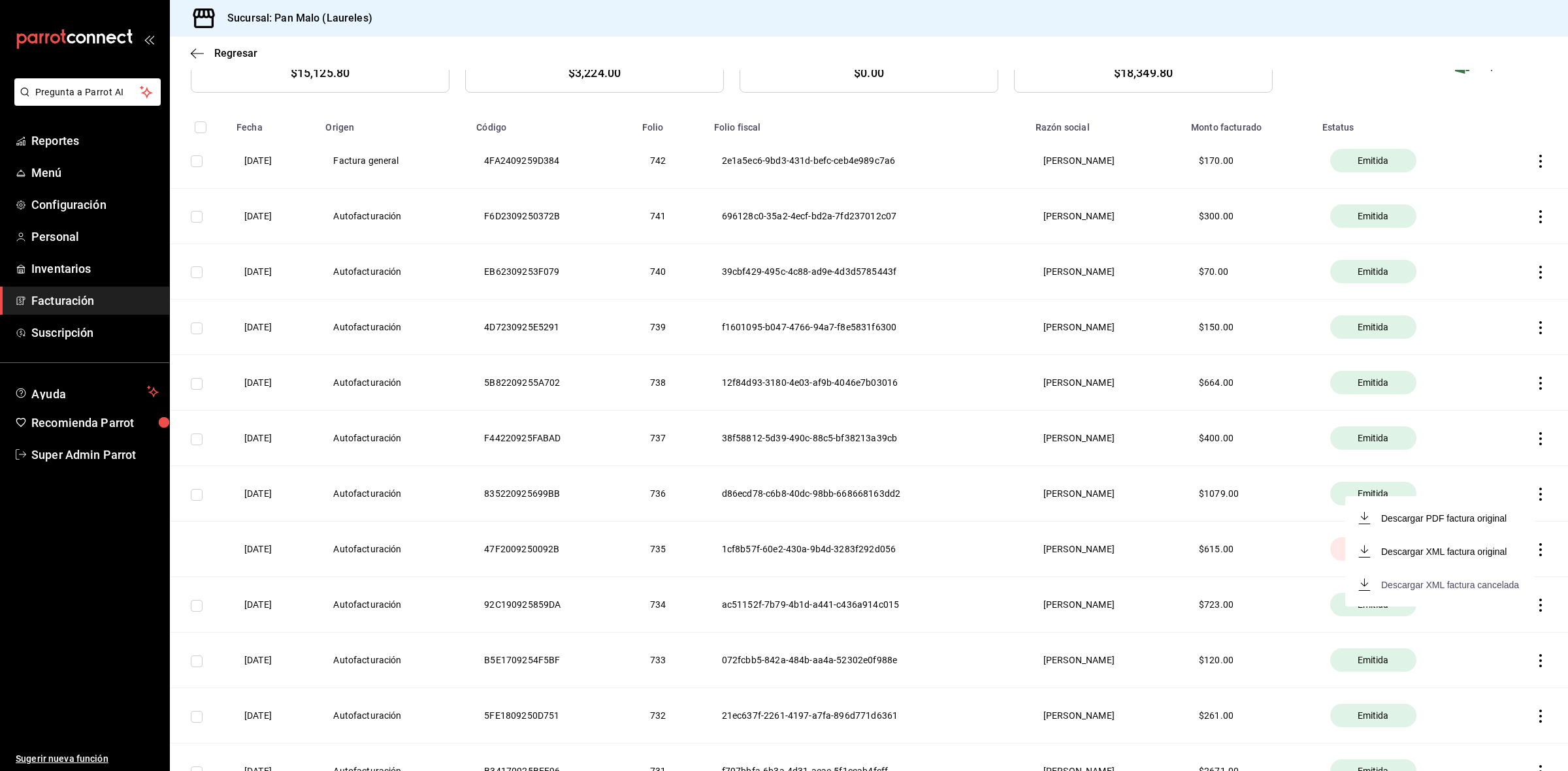
click at [1451, 586] on div "Descargar XML factura cancelada" at bounding box center [1450, 585] width 138 height 10
click at [1534, 547] on icon "button" at bounding box center [1541, 550] width 13 height 13
